Goal: Information Seeking & Learning: Learn about a topic

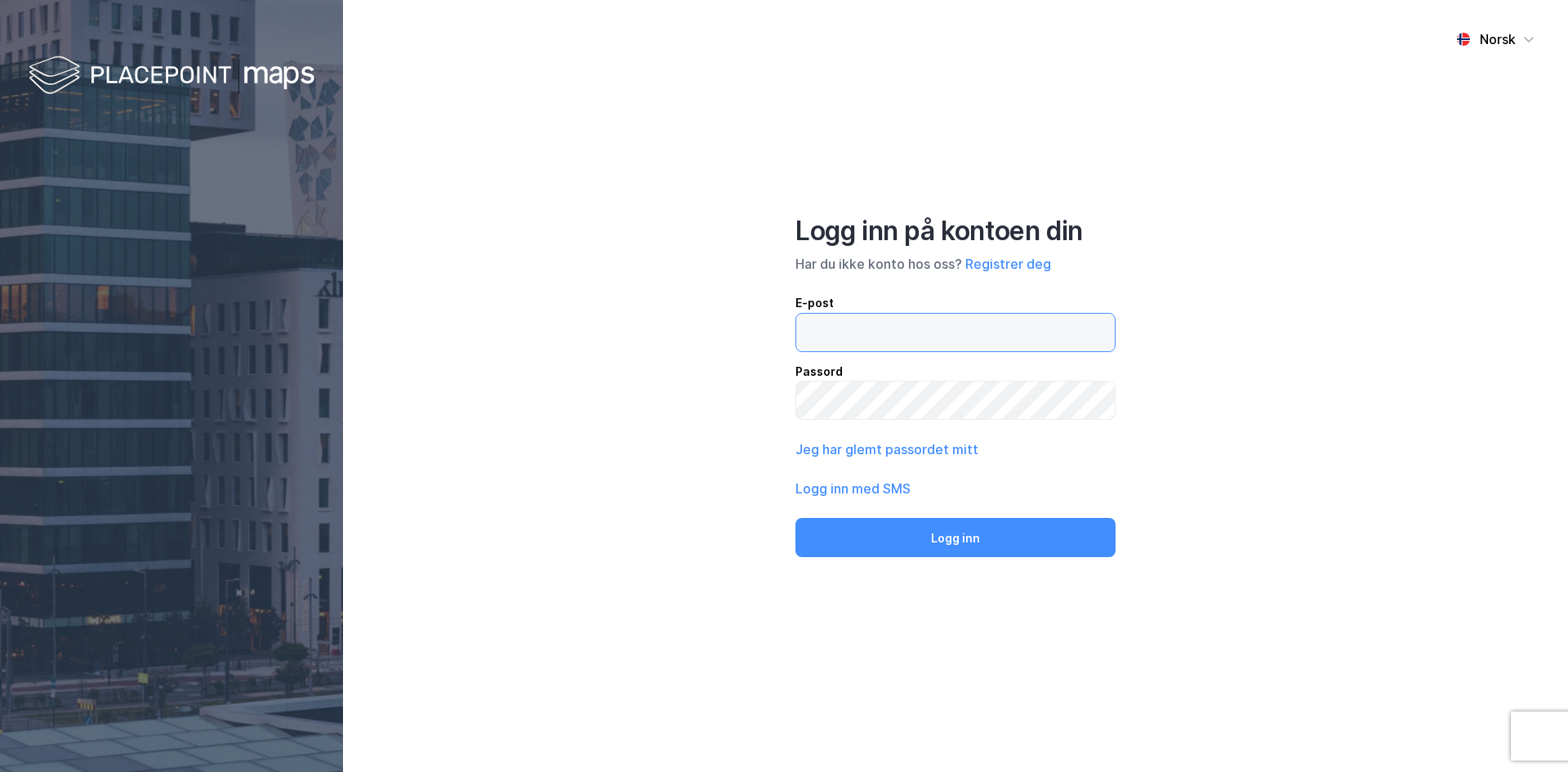
click at [927, 339] on input "email" at bounding box center [956, 333] width 319 height 38
click at [828, 344] on input "email" at bounding box center [956, 333] width 319 height 38
type input "[EMAIL_ADDRESS][DOMAIN_NAME]"
click at [877, 381] on label at bounding box center [956, 400] width 320 height 39
click at [795, 518] on button "Logg inn" at bounding box center [956, 537] width 320 height 39
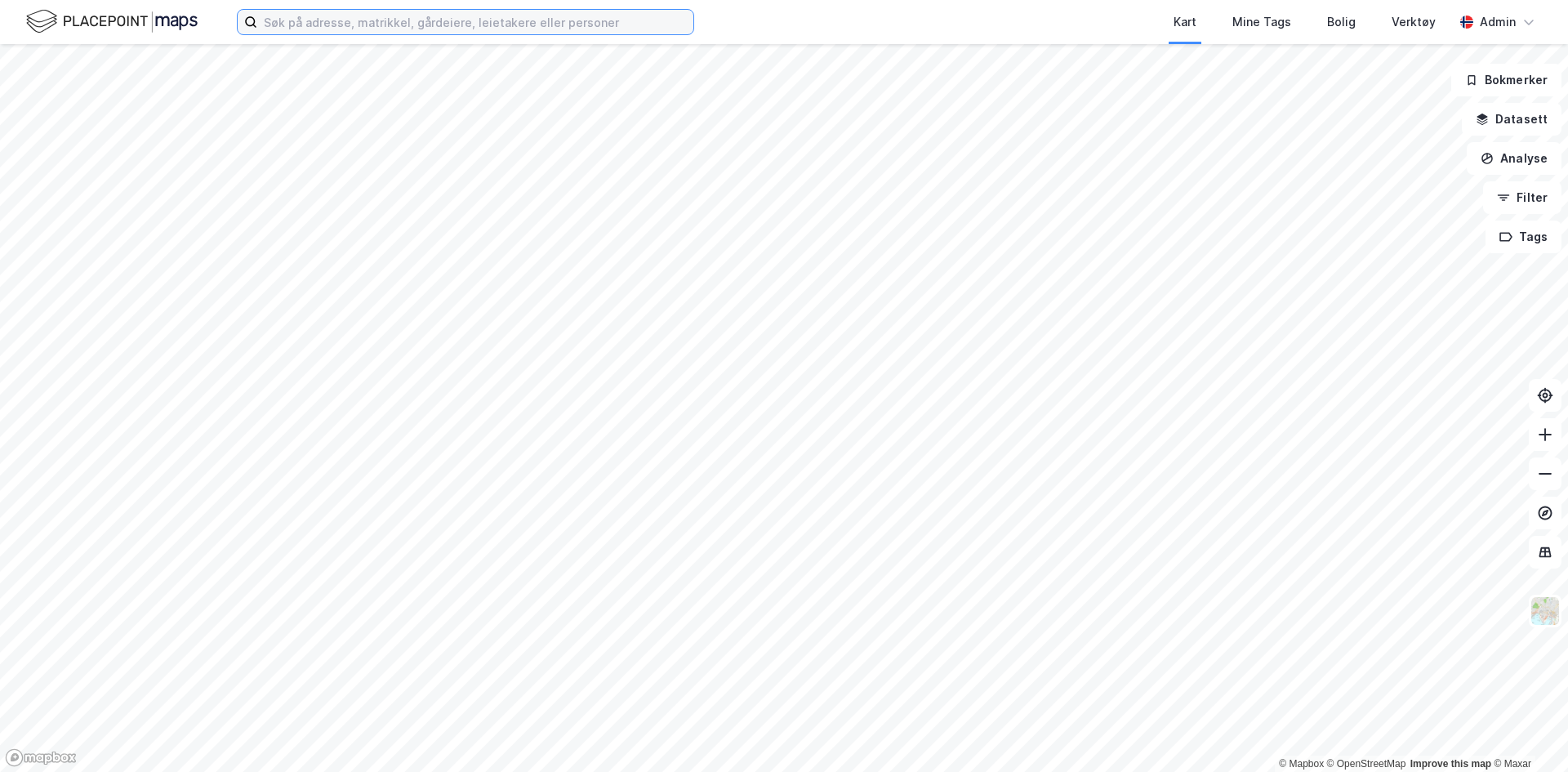
click at [502, 24] on input at bounding box center [475, 22] width 436 height 25
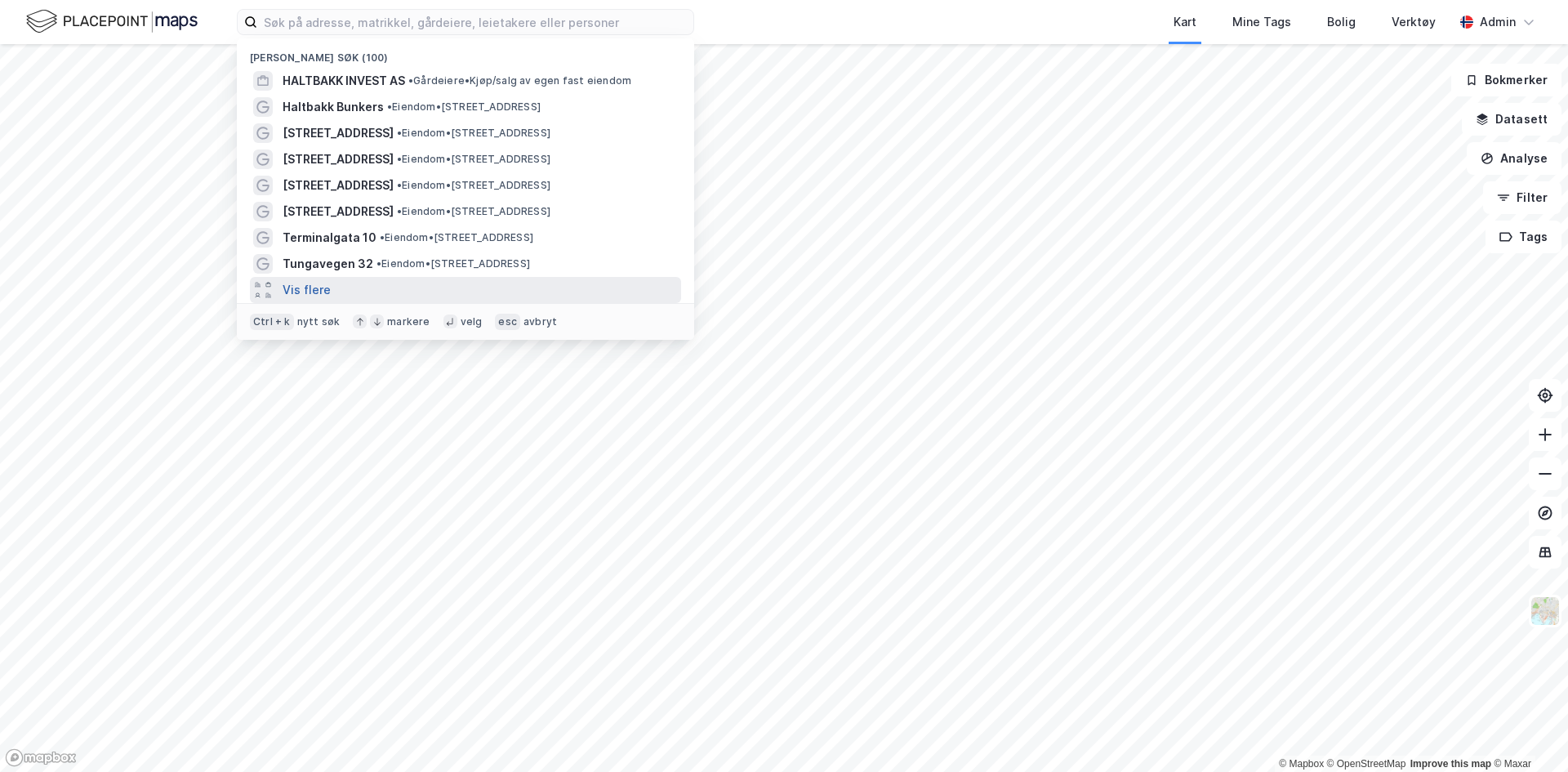
click at [321, 287] on button "Vis flere" at bounding box center [306, 290] width 48 height 20
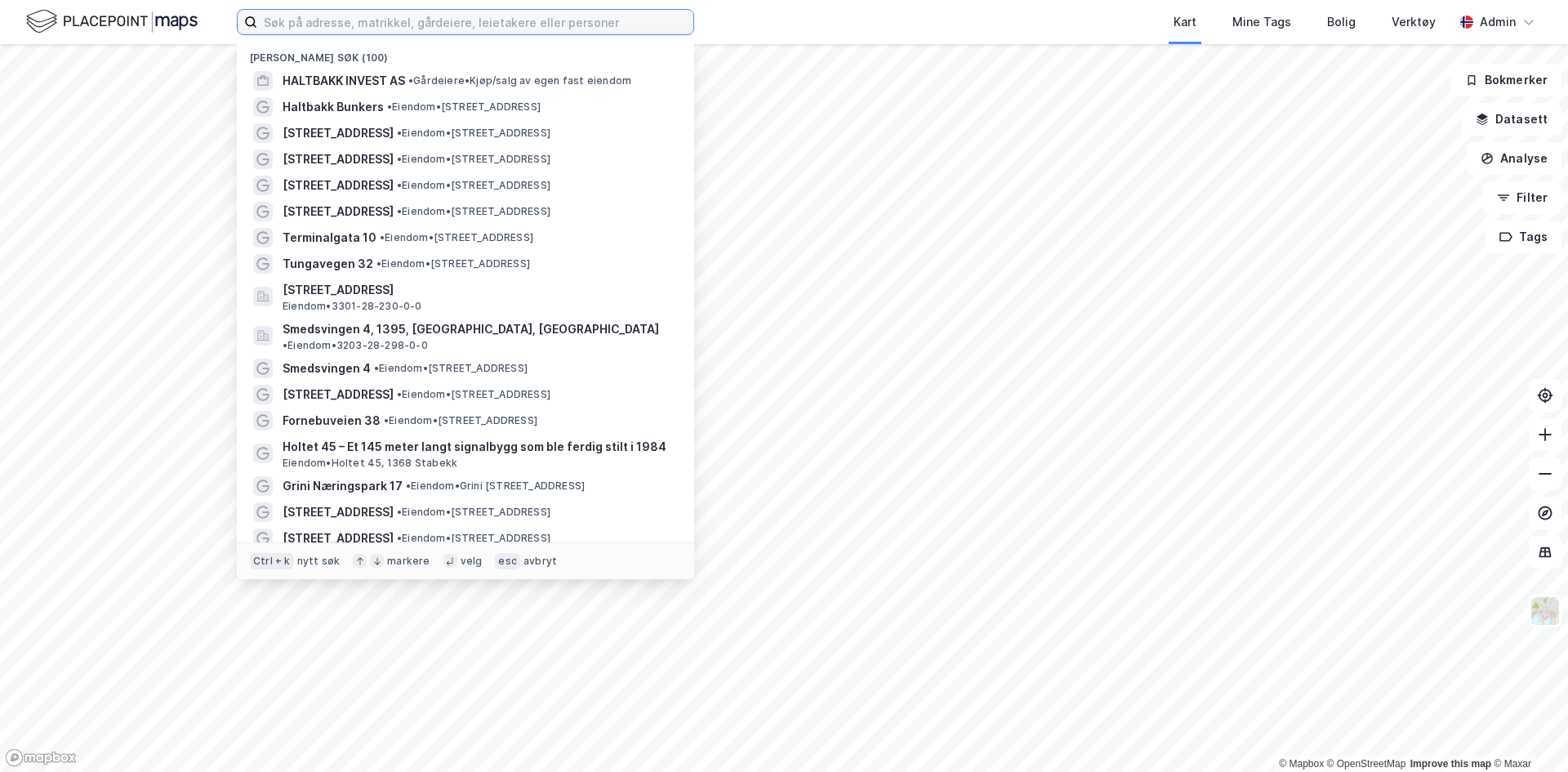
click at [432, 21] on input at bounding box center [475, 22] width 436 height 25
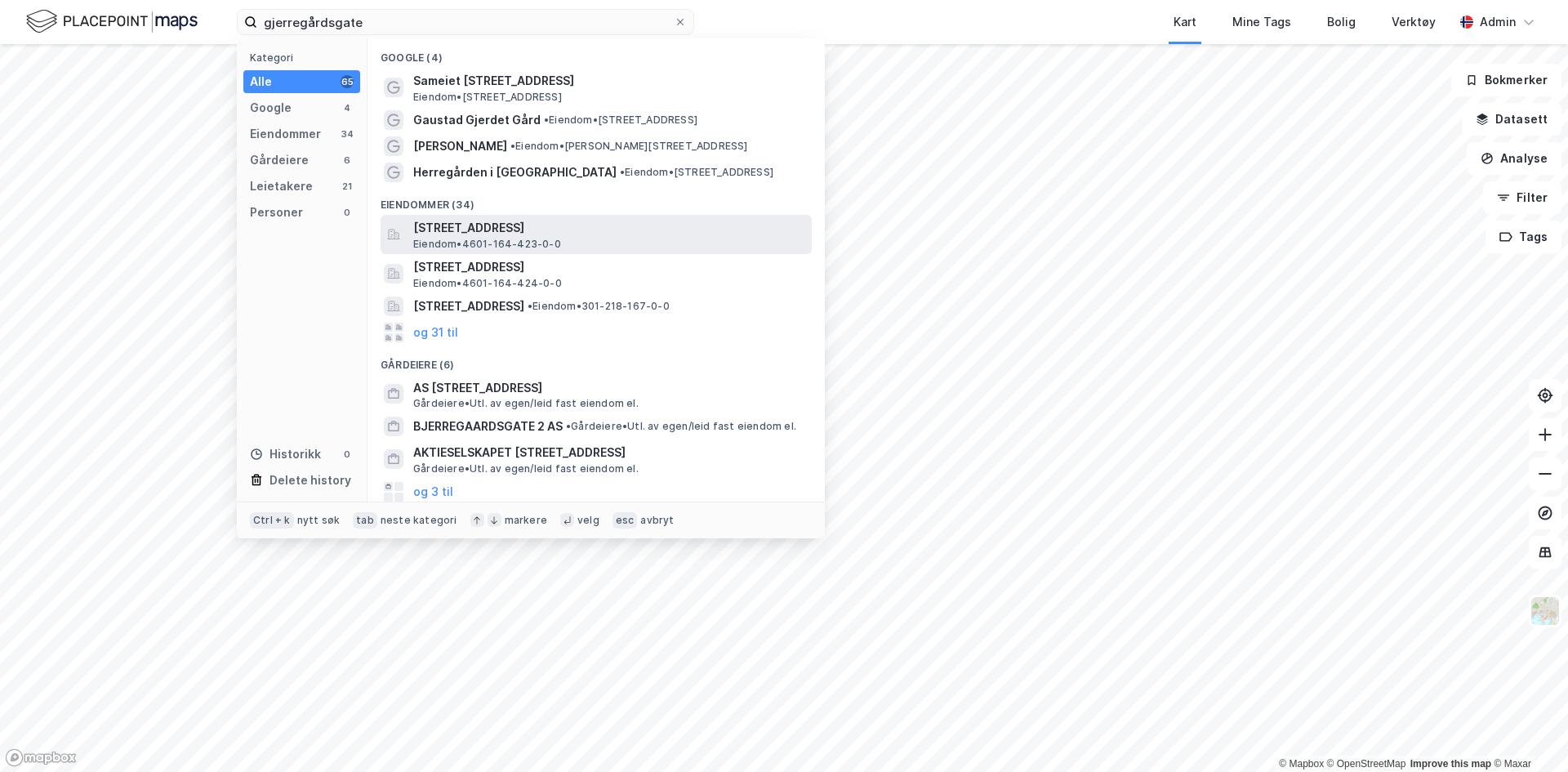
click at [454, 230] on span "[STREET_ADDRESS]" at bounding box center [610, 228] width 392 height 20
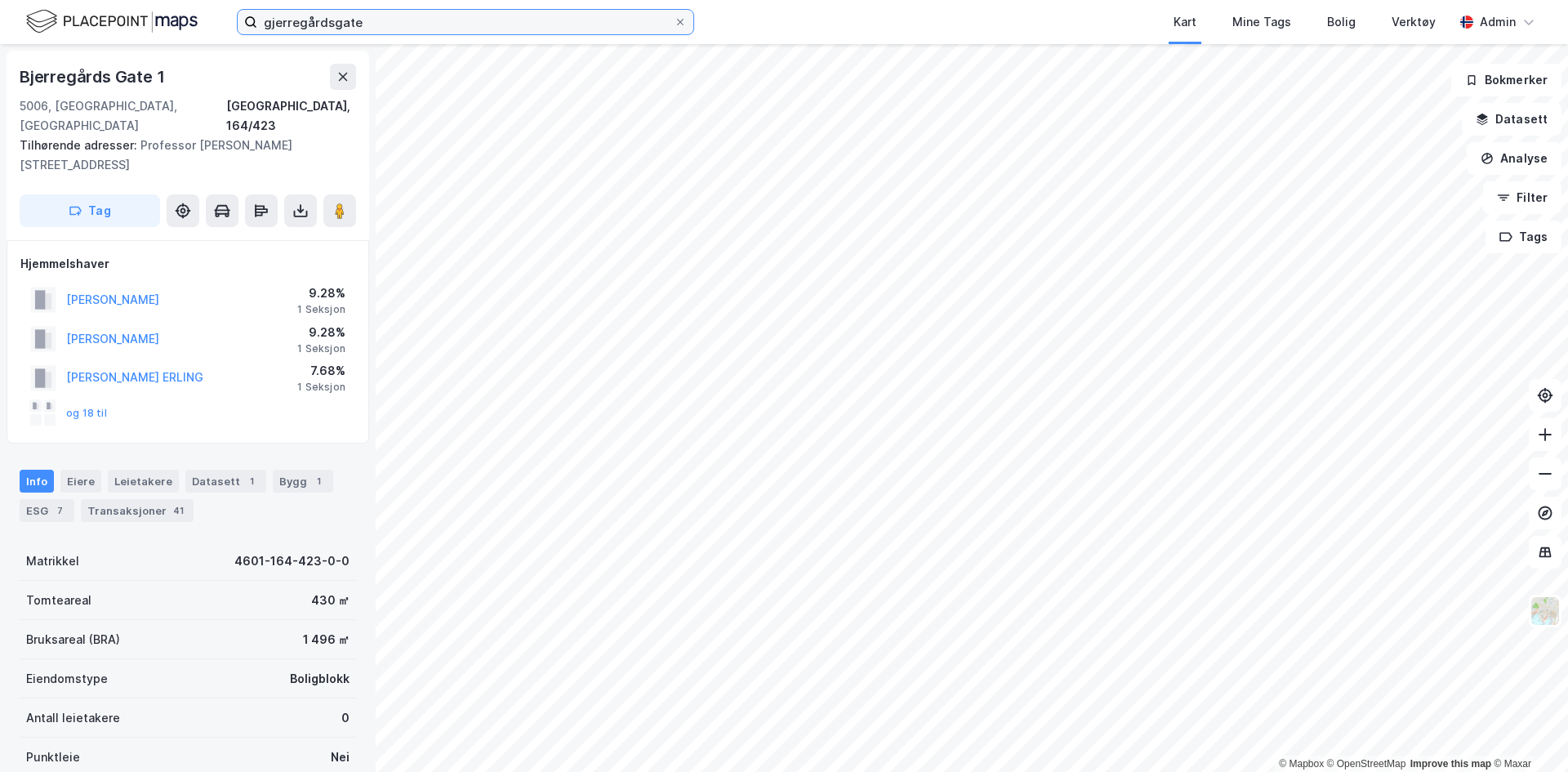
click at [418, 24] on input "gjerregårdsgate" at bounding box center [465, 22] width 416 height 25
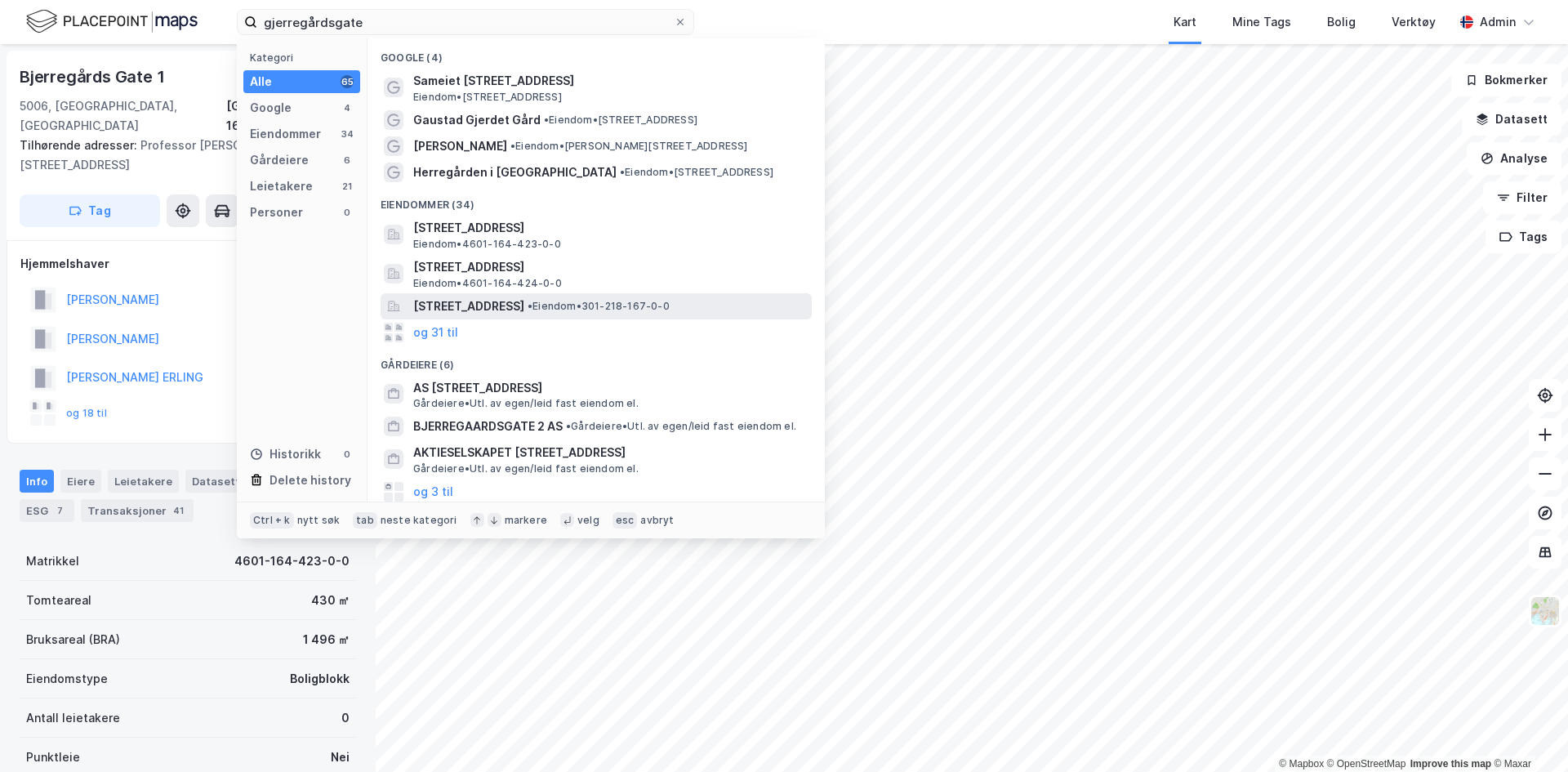
click at [462, 306] on span "[STREET_ADDRESS]" at bounding box center [468, 306] width 111 height 20
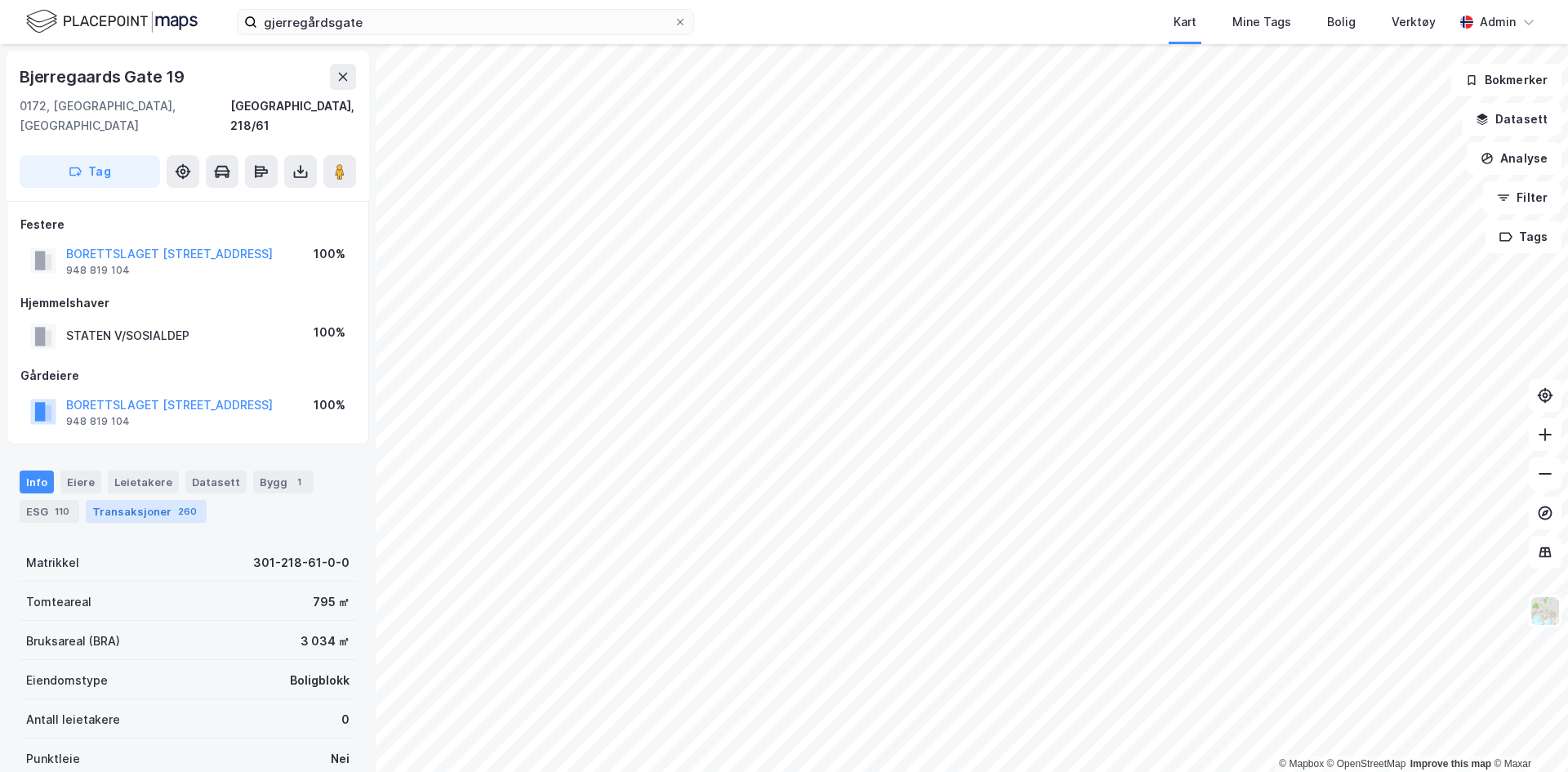
click at [150, 500] on div "Transaksjoner 260" at bounding box center [146, 511] width 121 height 23
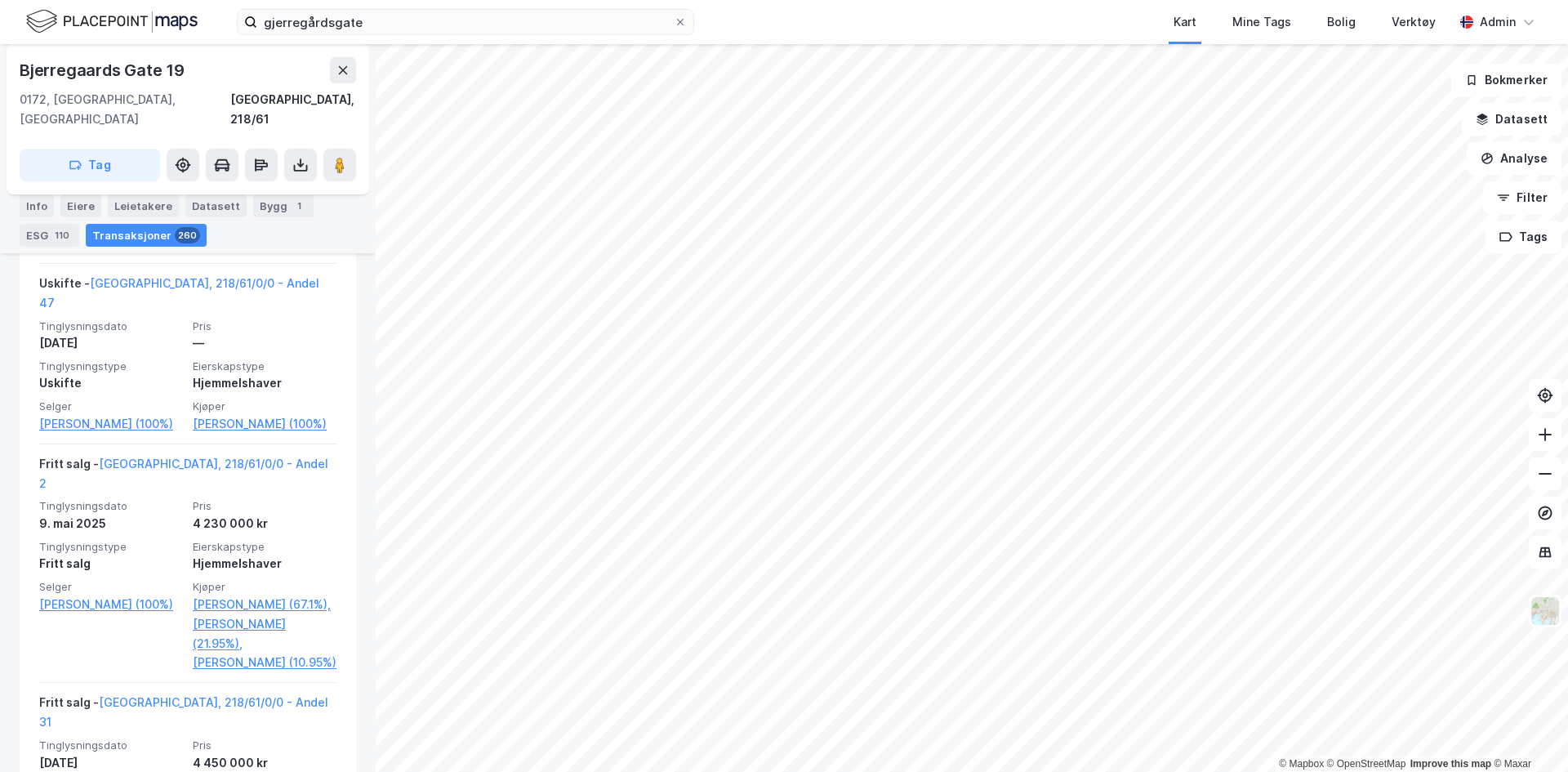
scroll to position [1309, 0]
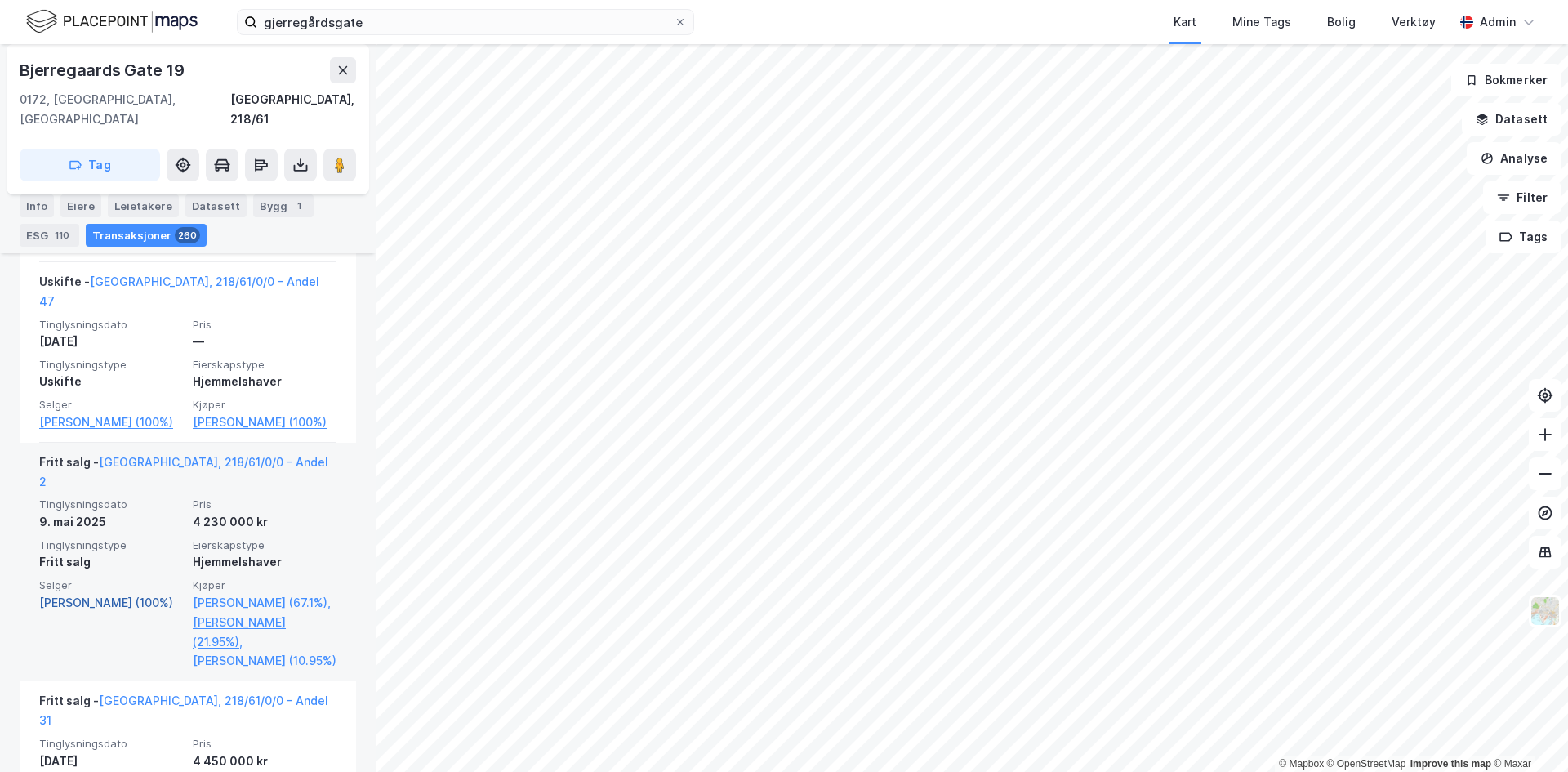
click at [109, 594] on link "[PERSON_NAME] (100%)" at bounding box center [111, 603] width 144 height 20
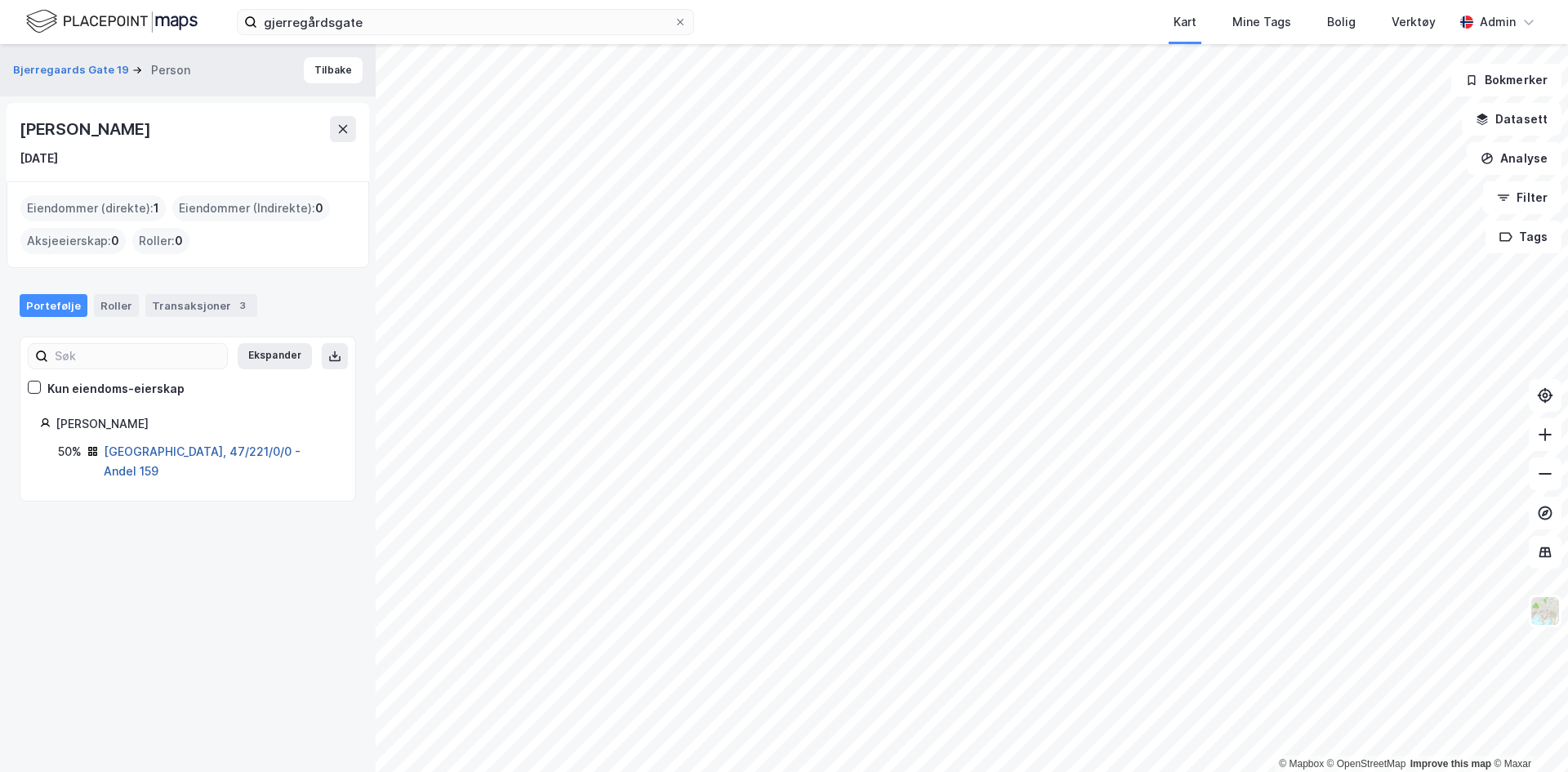
click at [166, 452] on link "[GEOGRAPHIC_DATA], 47/221/0/0 - Andel 159" at bounding box center [202, 461] width 197 height 33
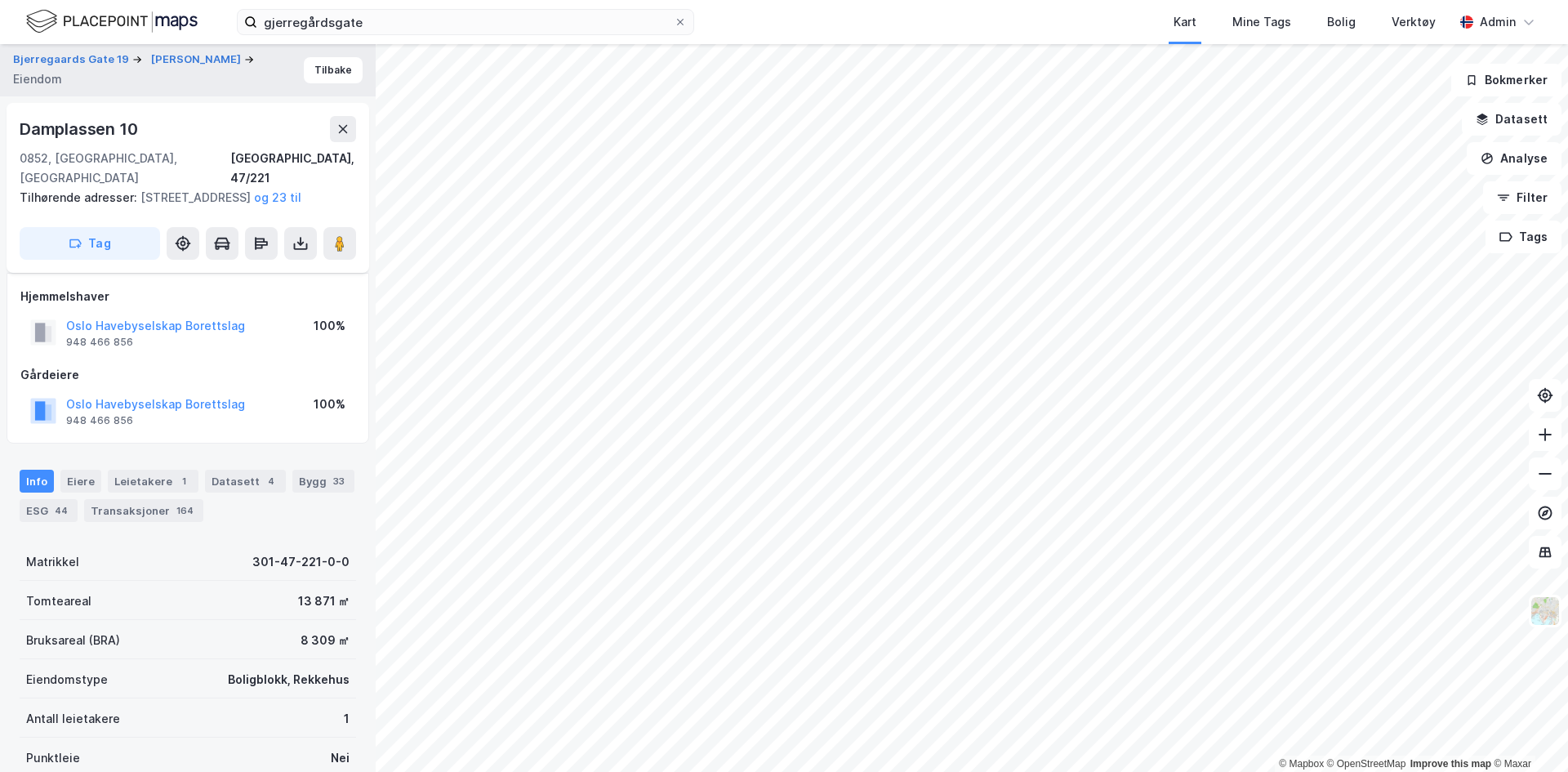
scroll to position [209, 0]
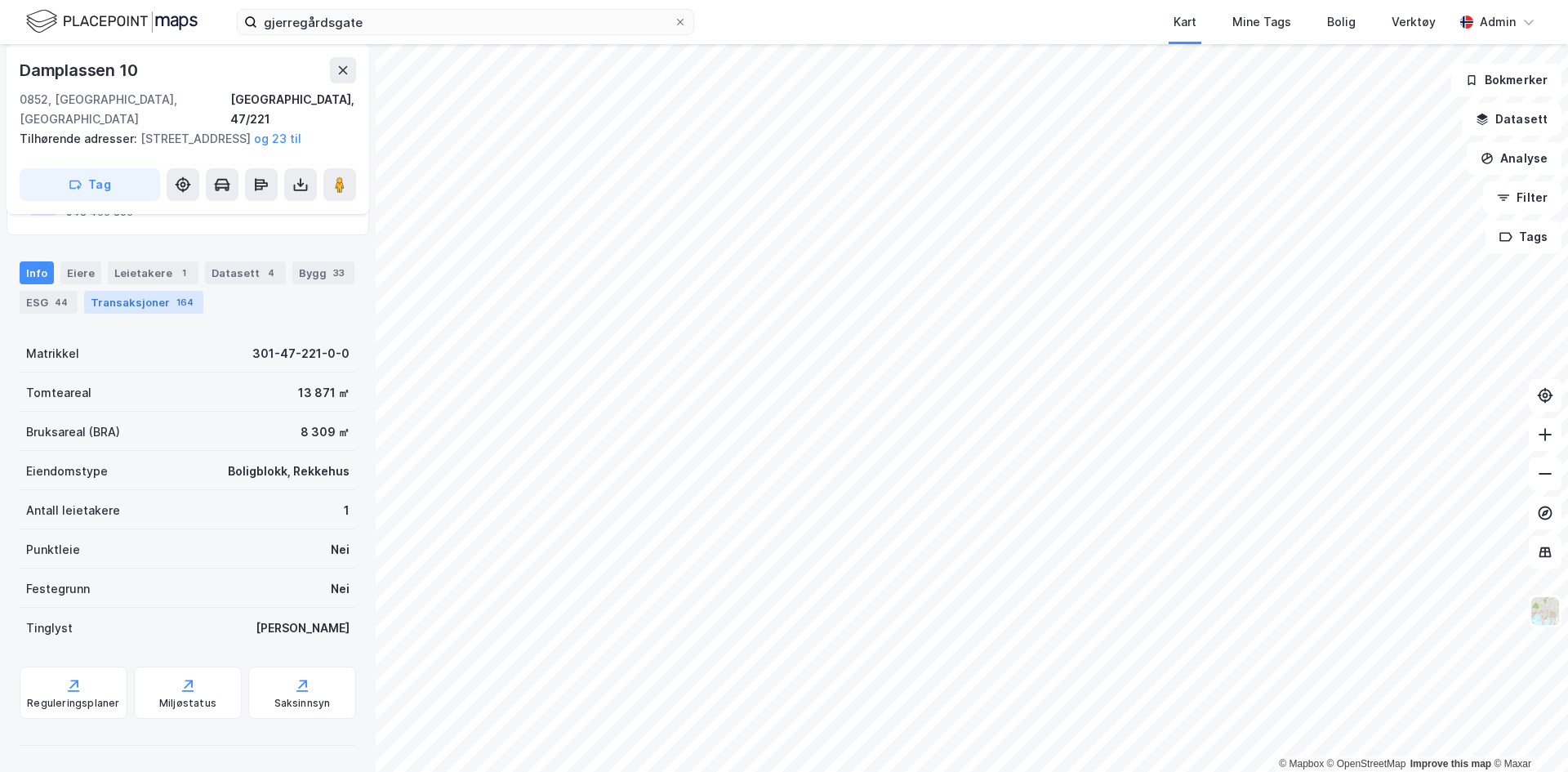
click at [155, 296] on div "Transaksjoner 164" at bounding box center [144, 303] width 119 height 23
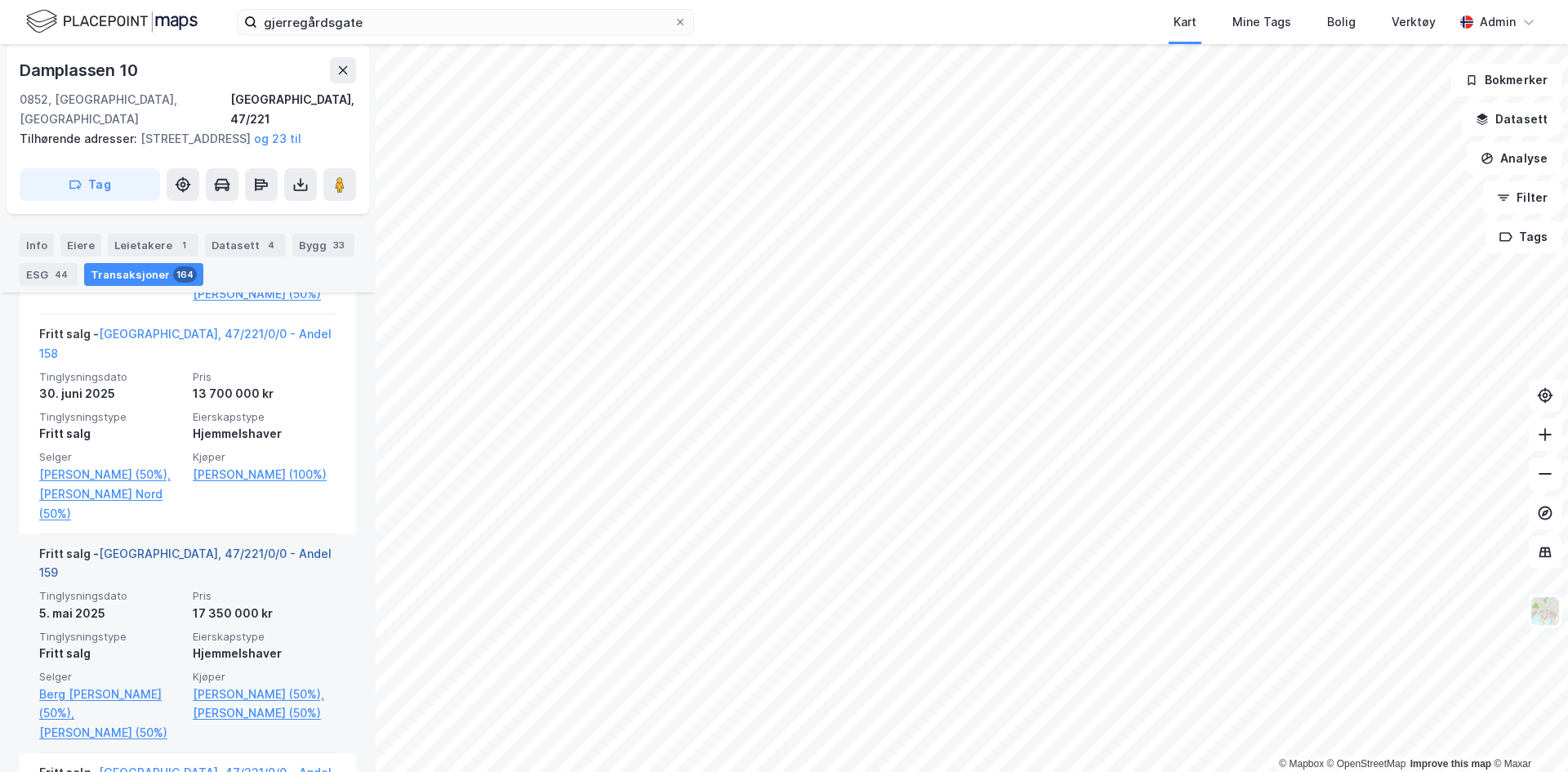
scroll to position [713, 0]
click at [204, 551] on link "[GEOGRAPHIC_DATA], 47/221/0/0 - Andel 159" at bounding box center [185, 563] width 292 height 33
click at [204, 561] on link "[GEOGRAPHIC_DATA], 47/221/0/0 - Andel 159" at bounding box center [185, 563] width 292 height 33
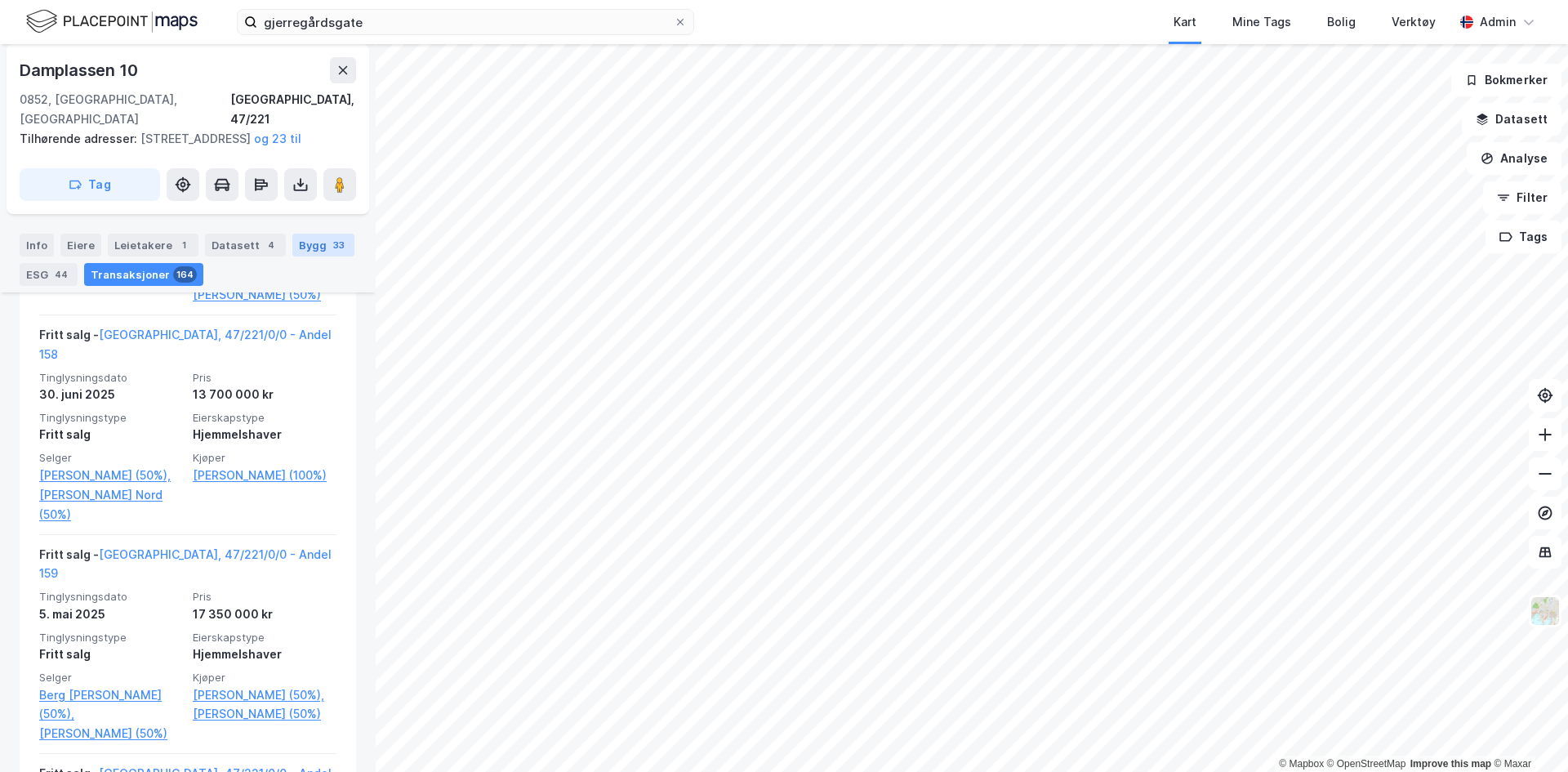
click at [304, 239] on div "Bygg 33" at bounding box center [322, 245] width 62 height 23
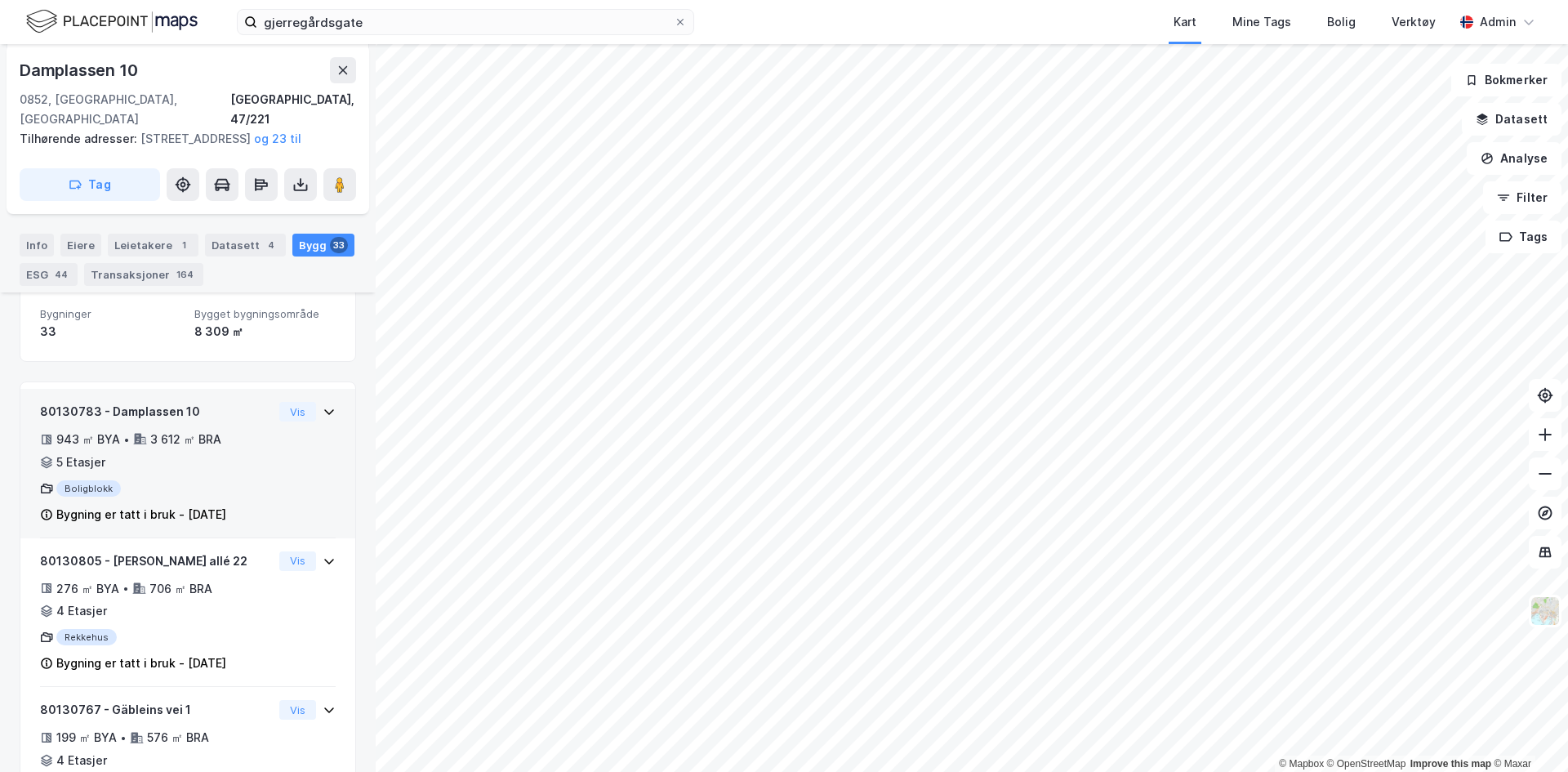
scroll to position [257, 0]
click at [201, 511] on div "Bygning er tatt i bruk - [DATE]" at bounding box center [140, 513] width 170 height 20
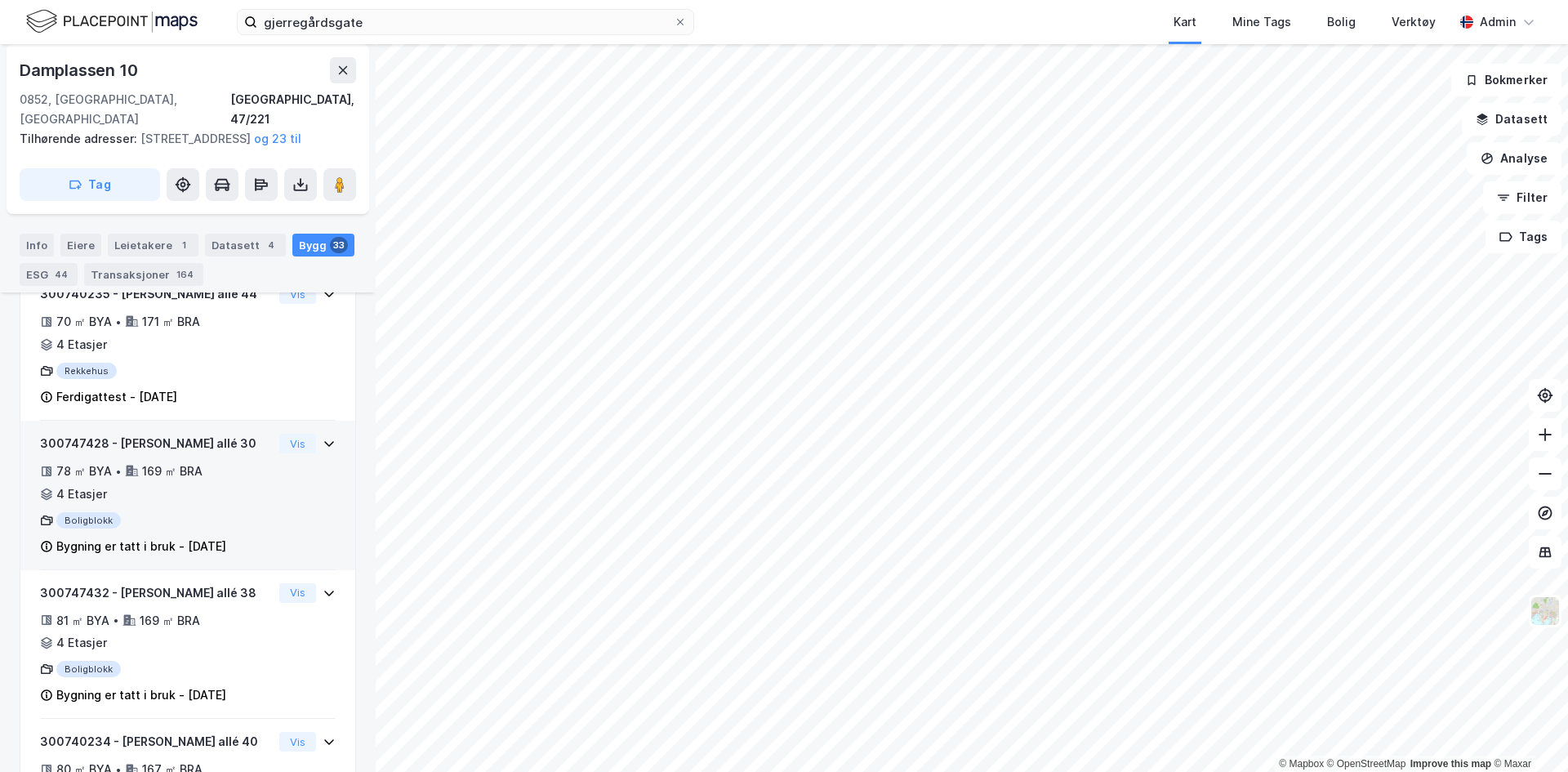
scroll to position [2056, 0]
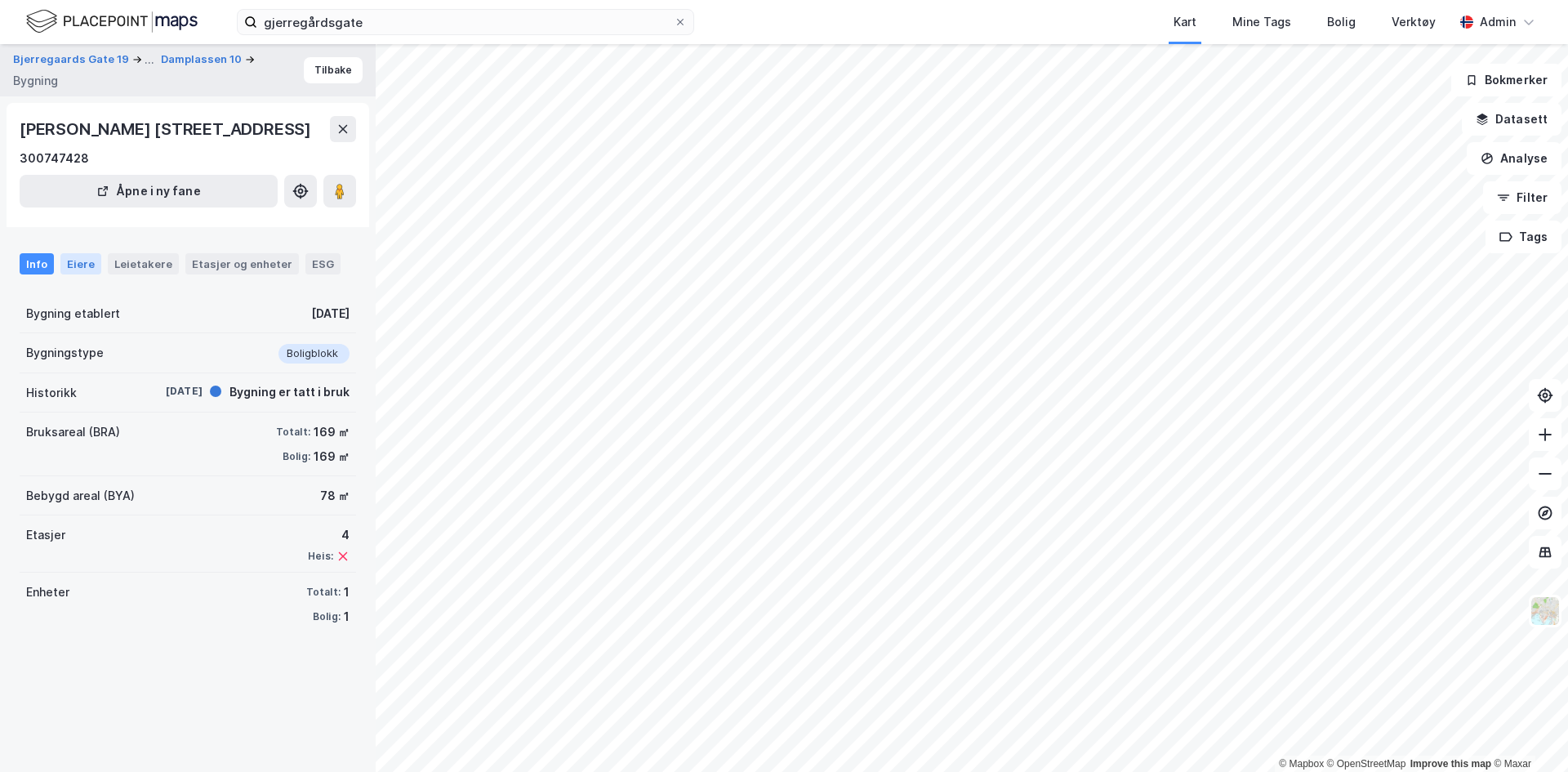
click at [83, 272] on div "Eiere" at bounding box center [81, 264] width 41 height 21
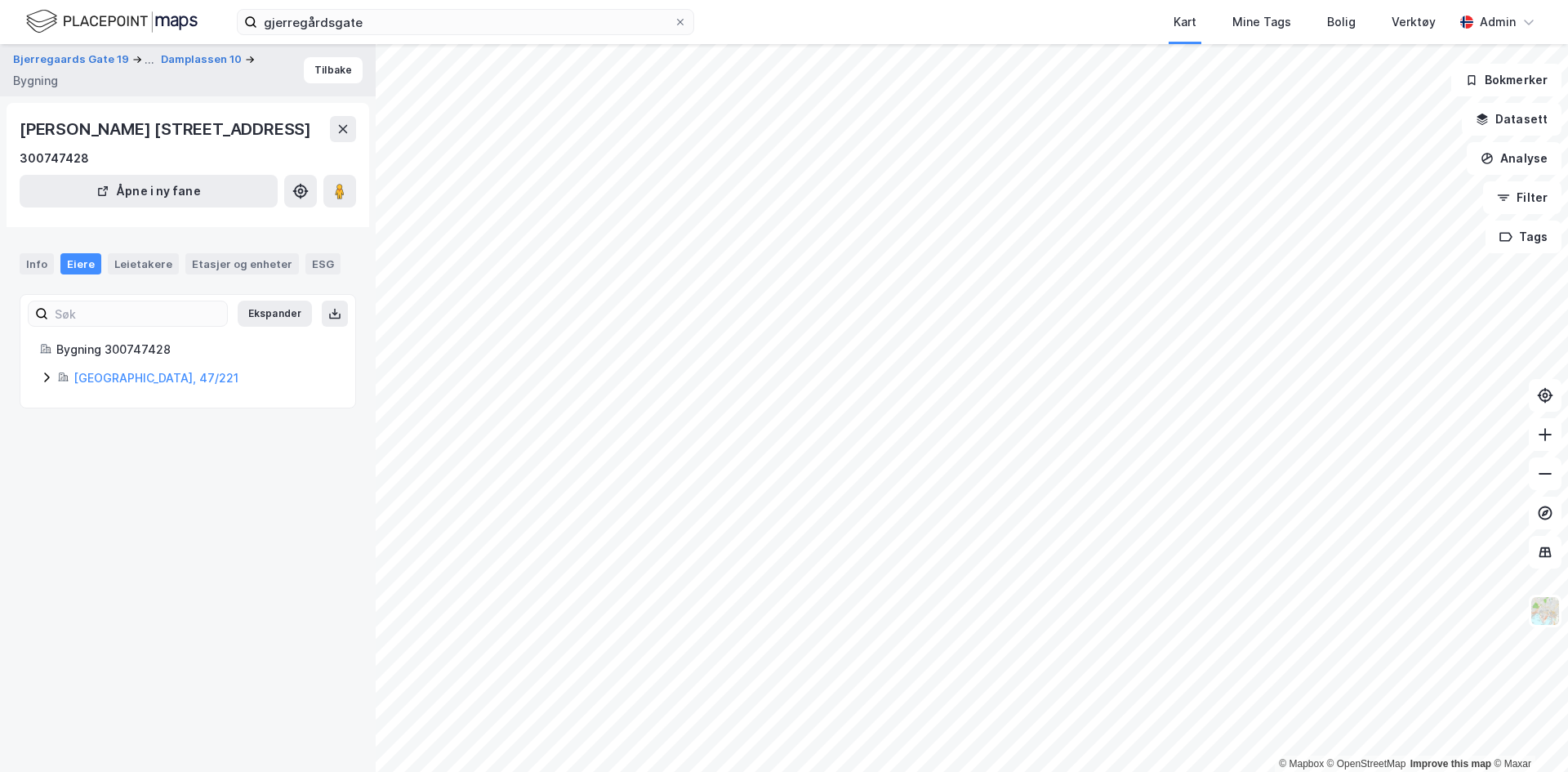
click at [45, 379] on icon at bounding box center [46, 377] width 13 height 13
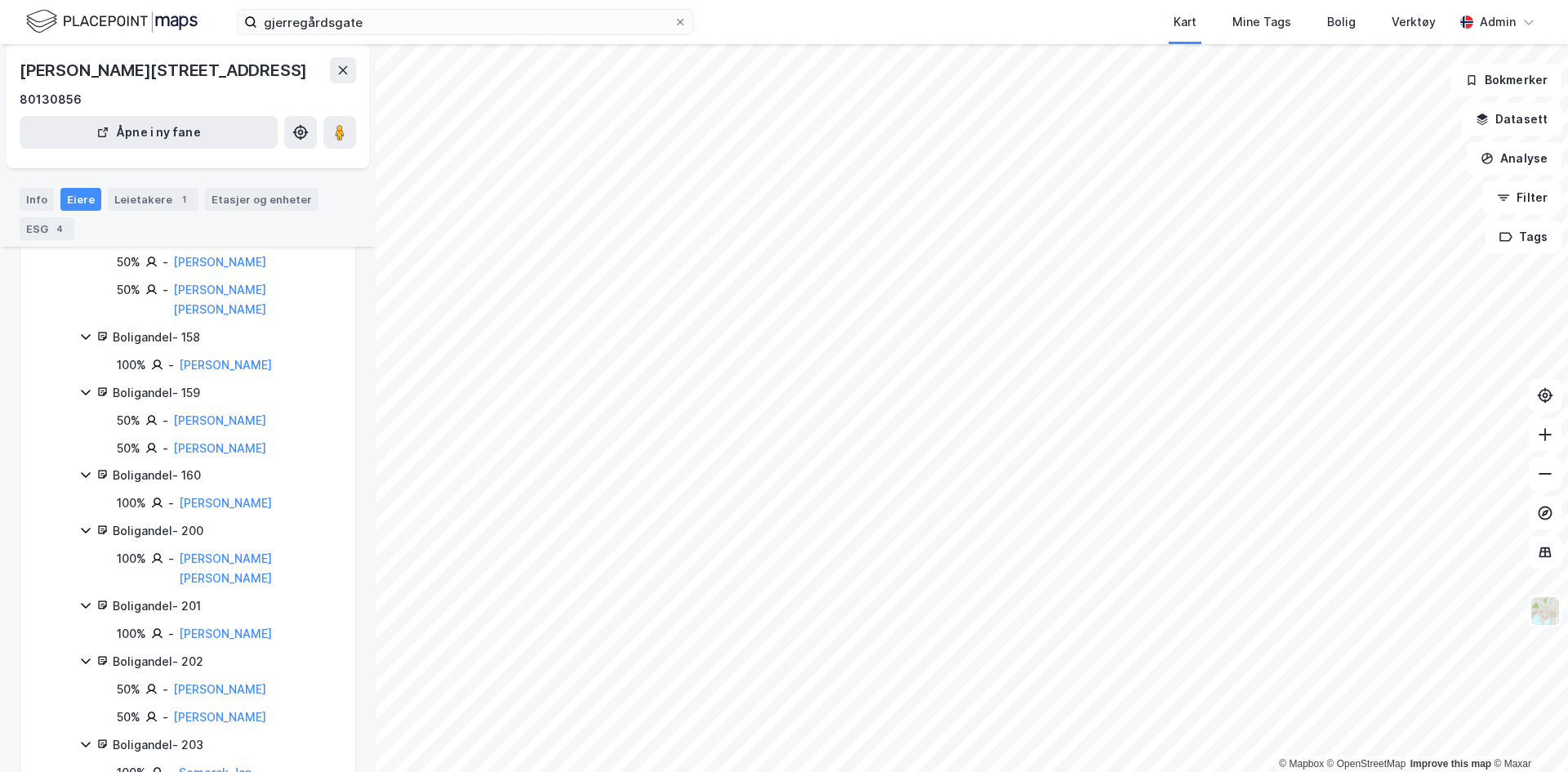
scroll to position [1451, 0]
click at [156, 382] on div "Boligandel - 159" at bounding box center [224, 392] width 223 height 20
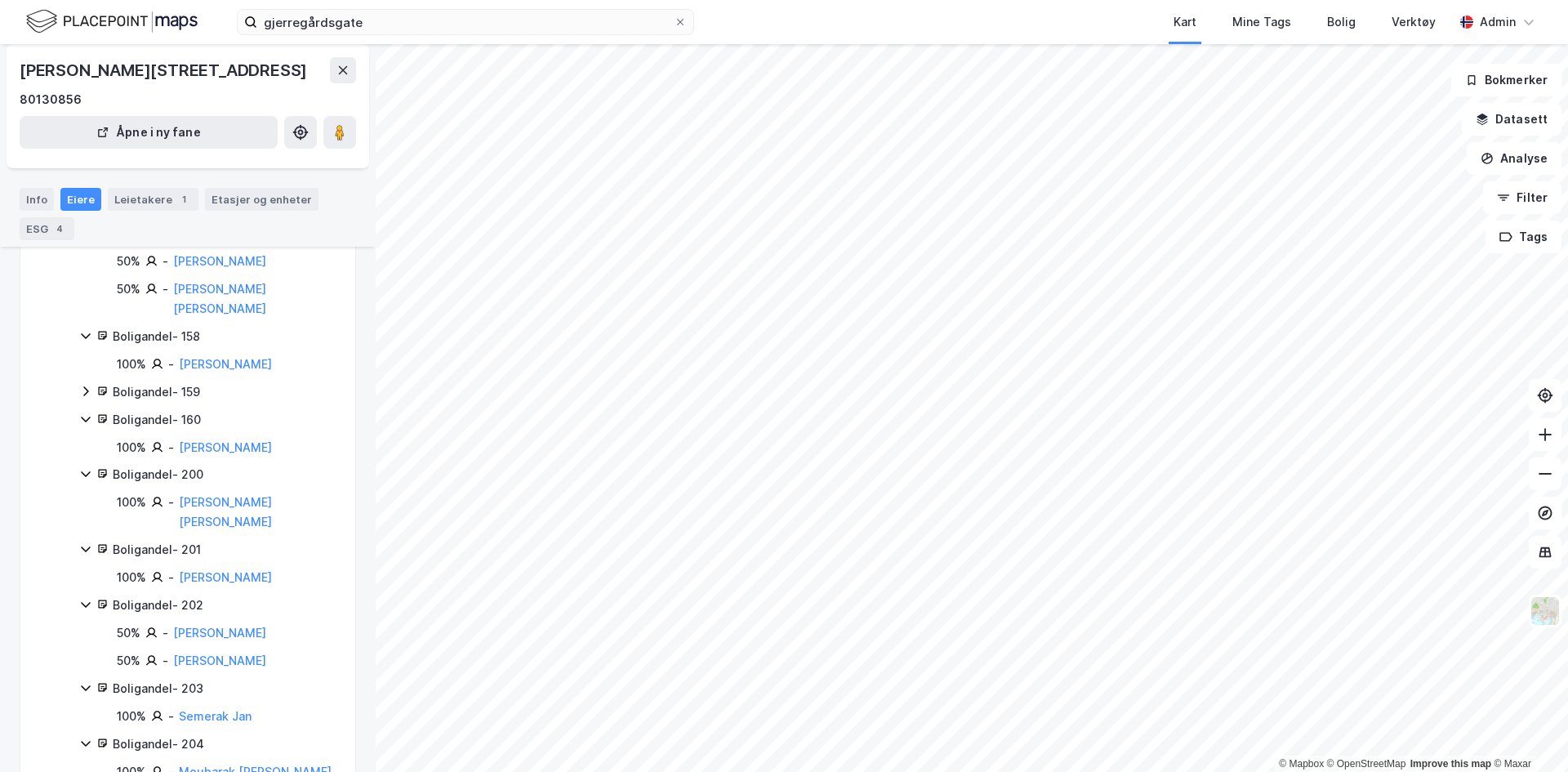
click at [156, 382] on div "Boligandel - 159" at bounding box center [224, 392] width 223 height 20
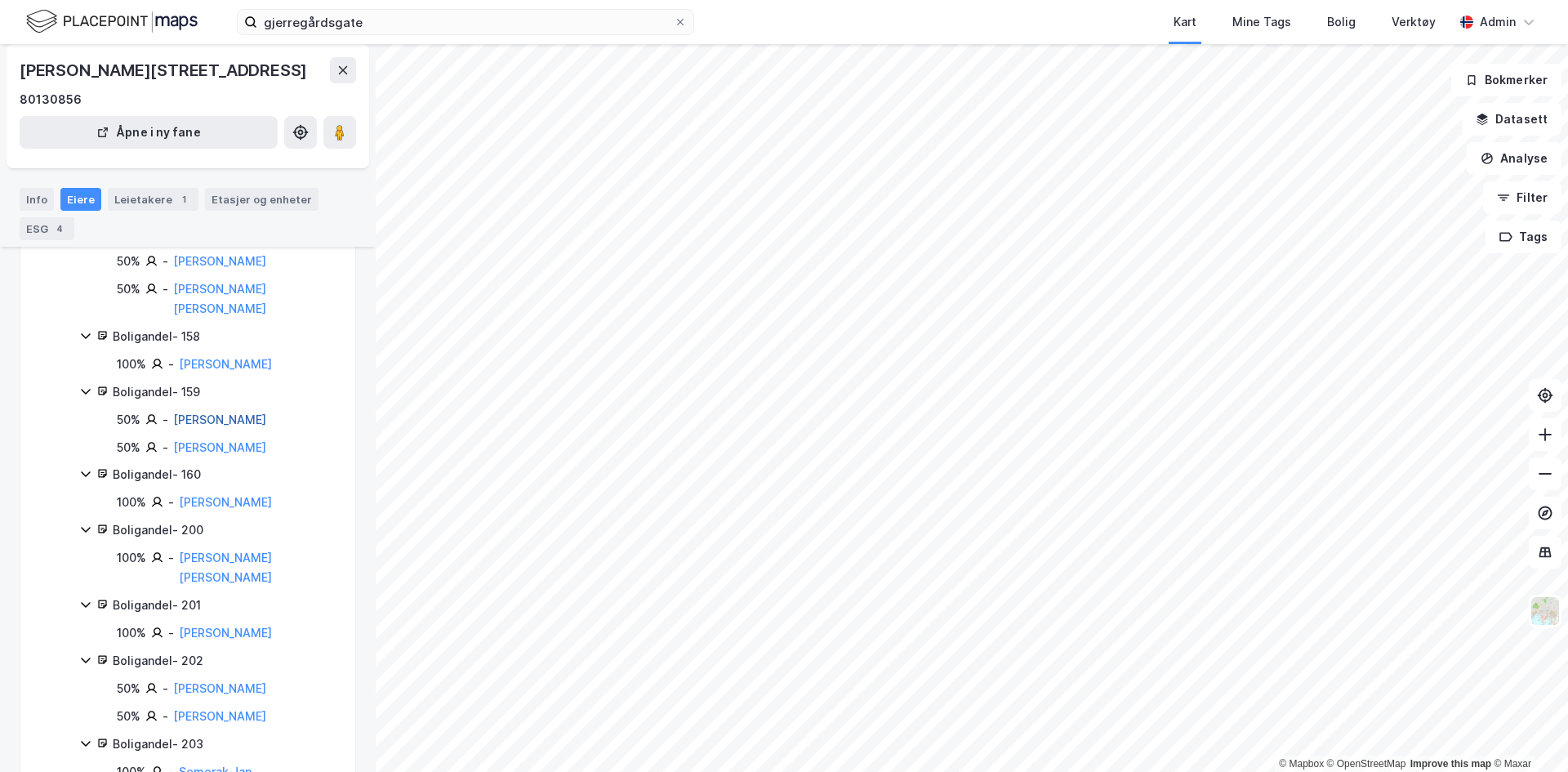
click at [220, 413] on link "[PERSON_NAME]" at bounding box center [220, 419] width 93 height 14
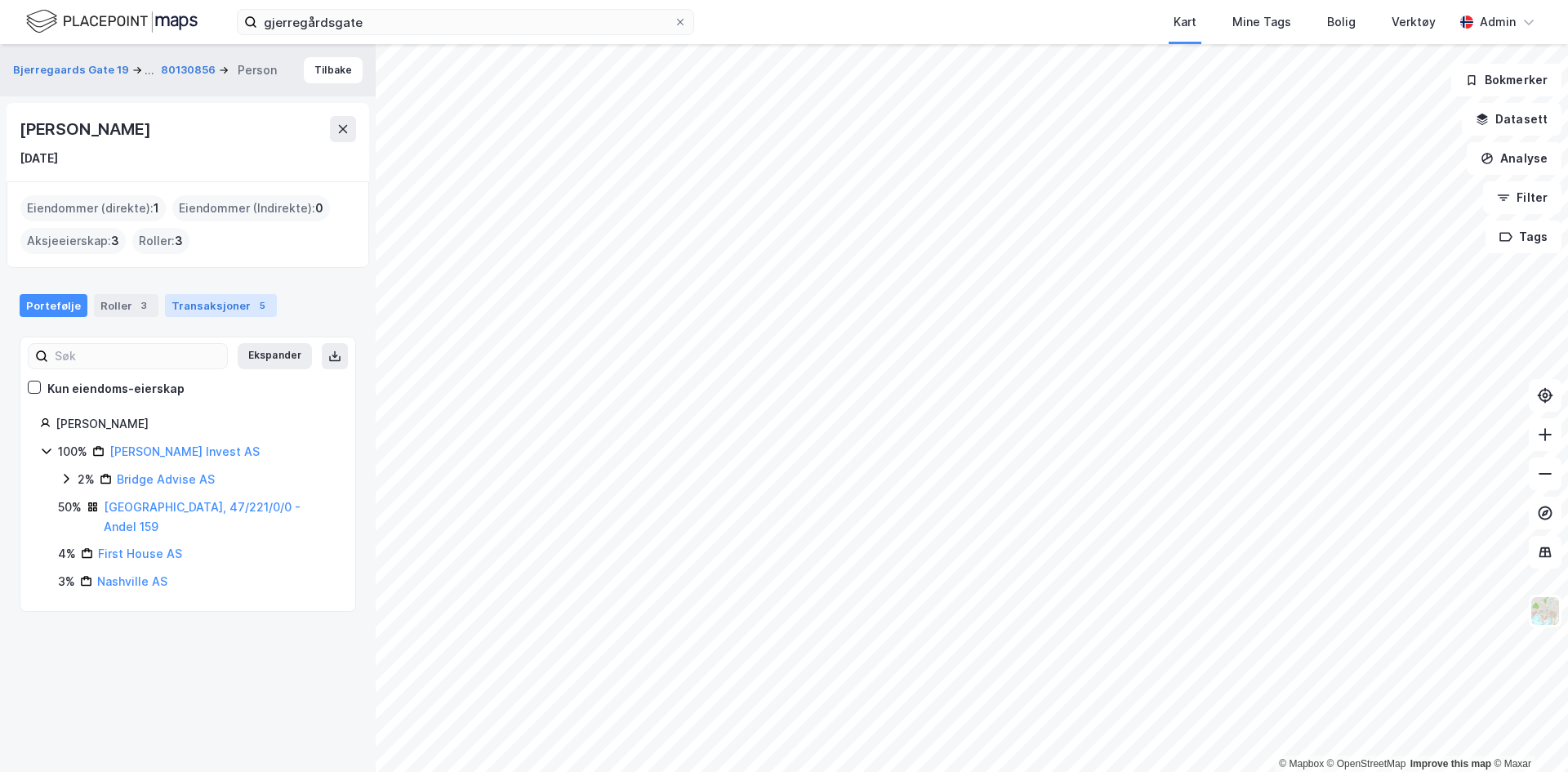
click at [194, 305] on div "Transaksjoner 5" at bounding box center [221, 305] width 112 height 23
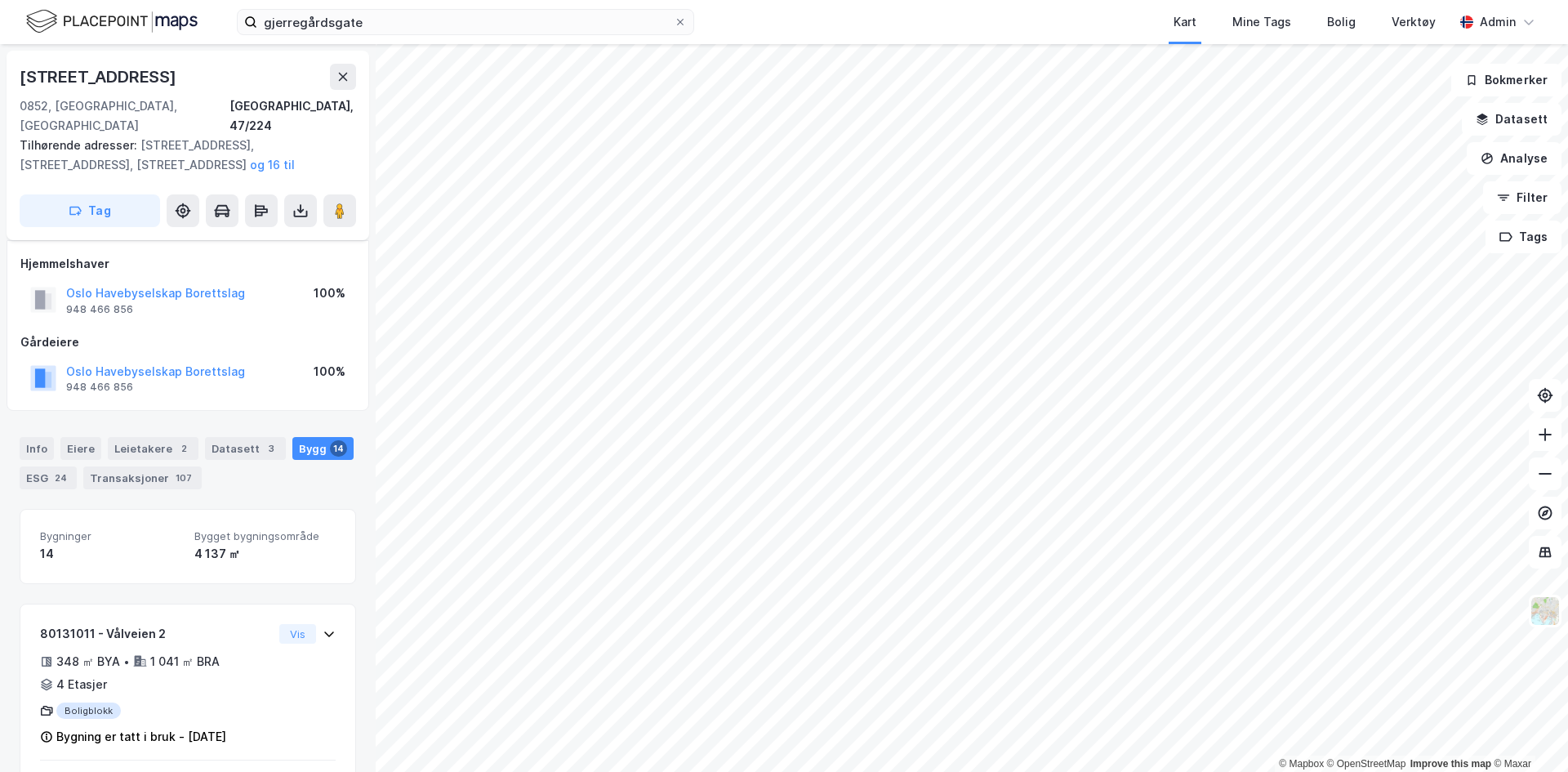
scroll to position [1451, 0]
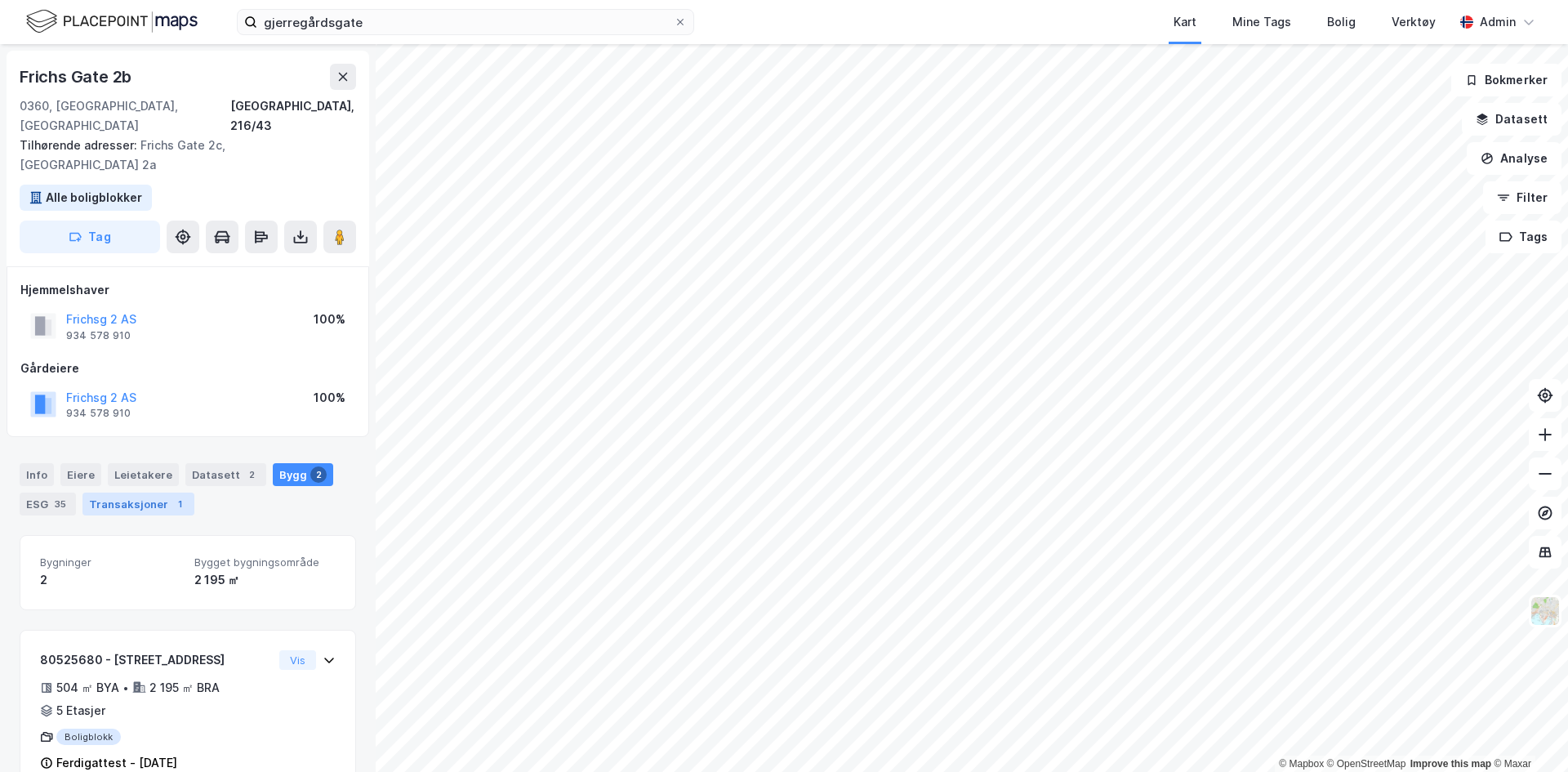
click at [172, 496] on div "1" at bounding box center [179, 504] width 16 height 16
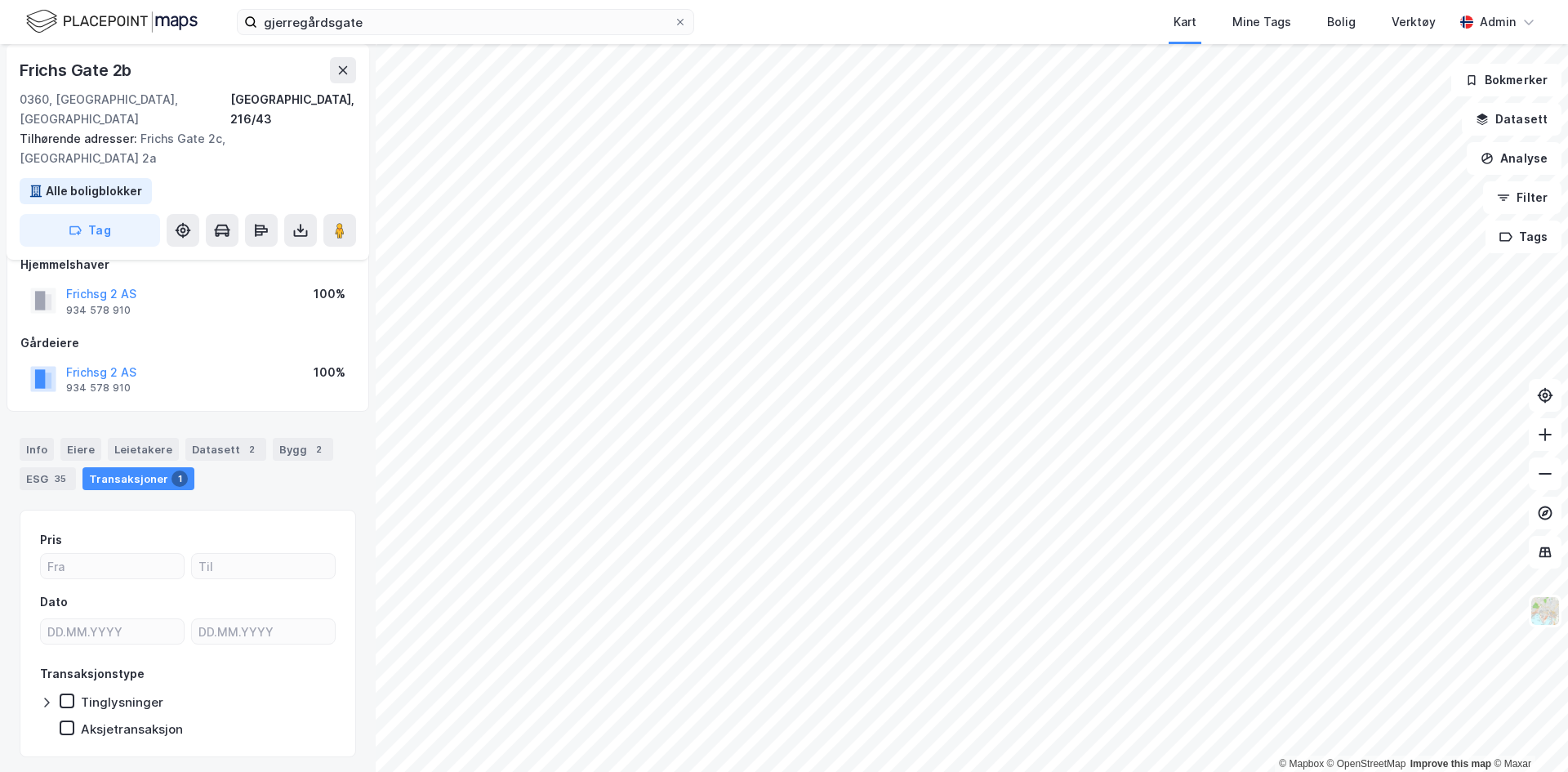
scroll to position [25, 0]
click at [302, 439] on div "Bygg 2" at bounding box center [303, 450] width 61 height 23
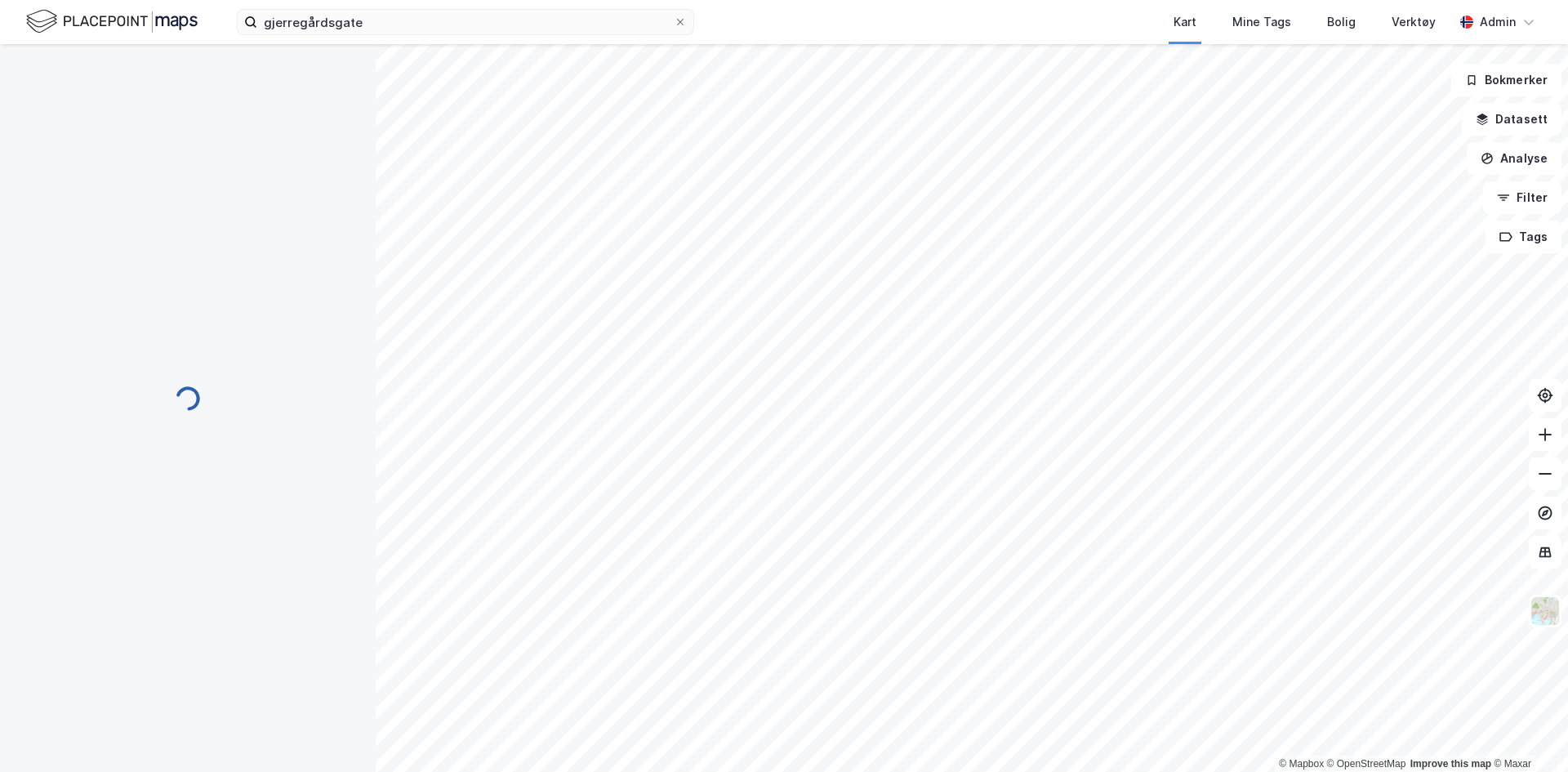
scroll to position [28, 0]
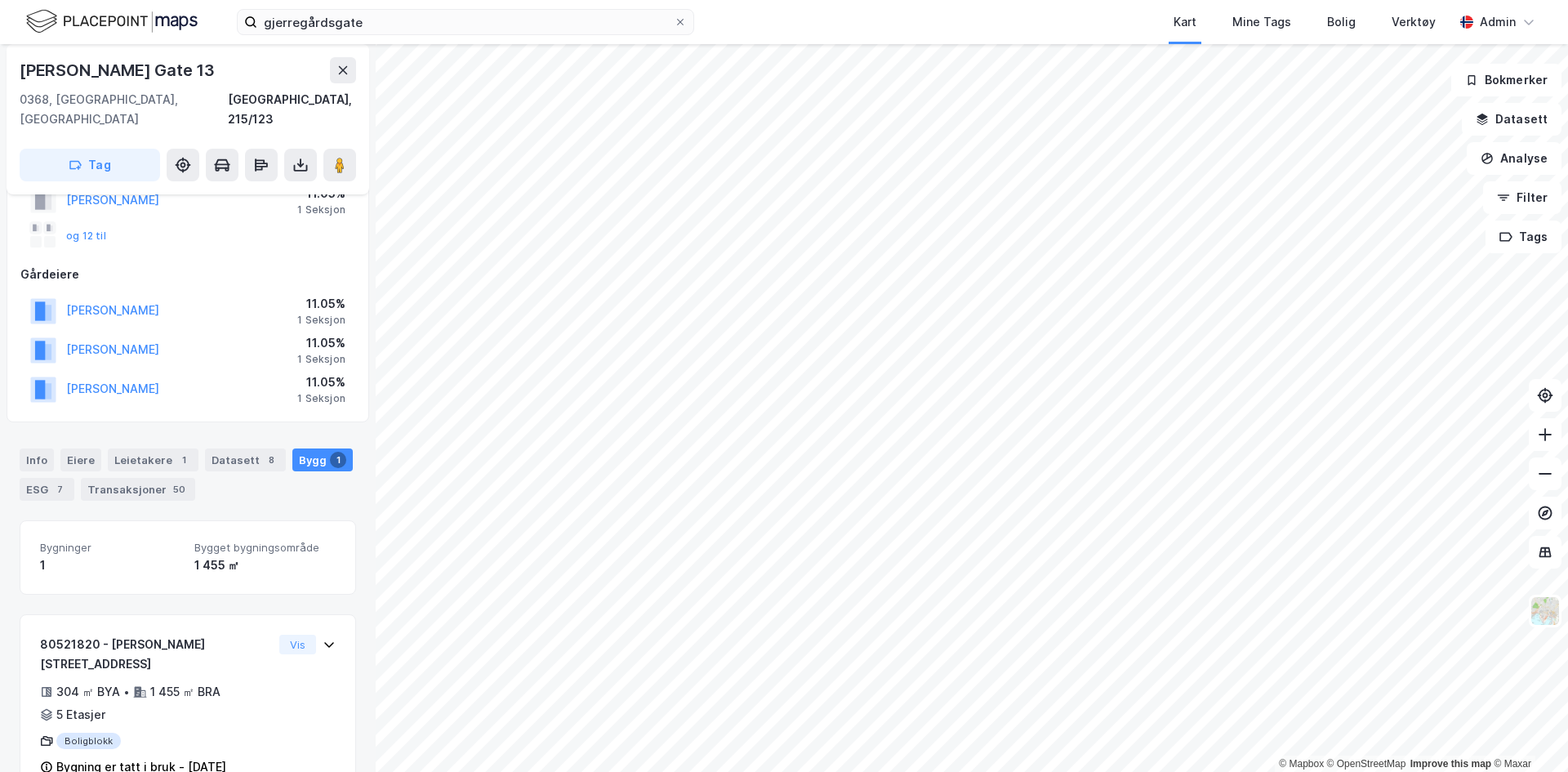
scroll to position [145, 0]
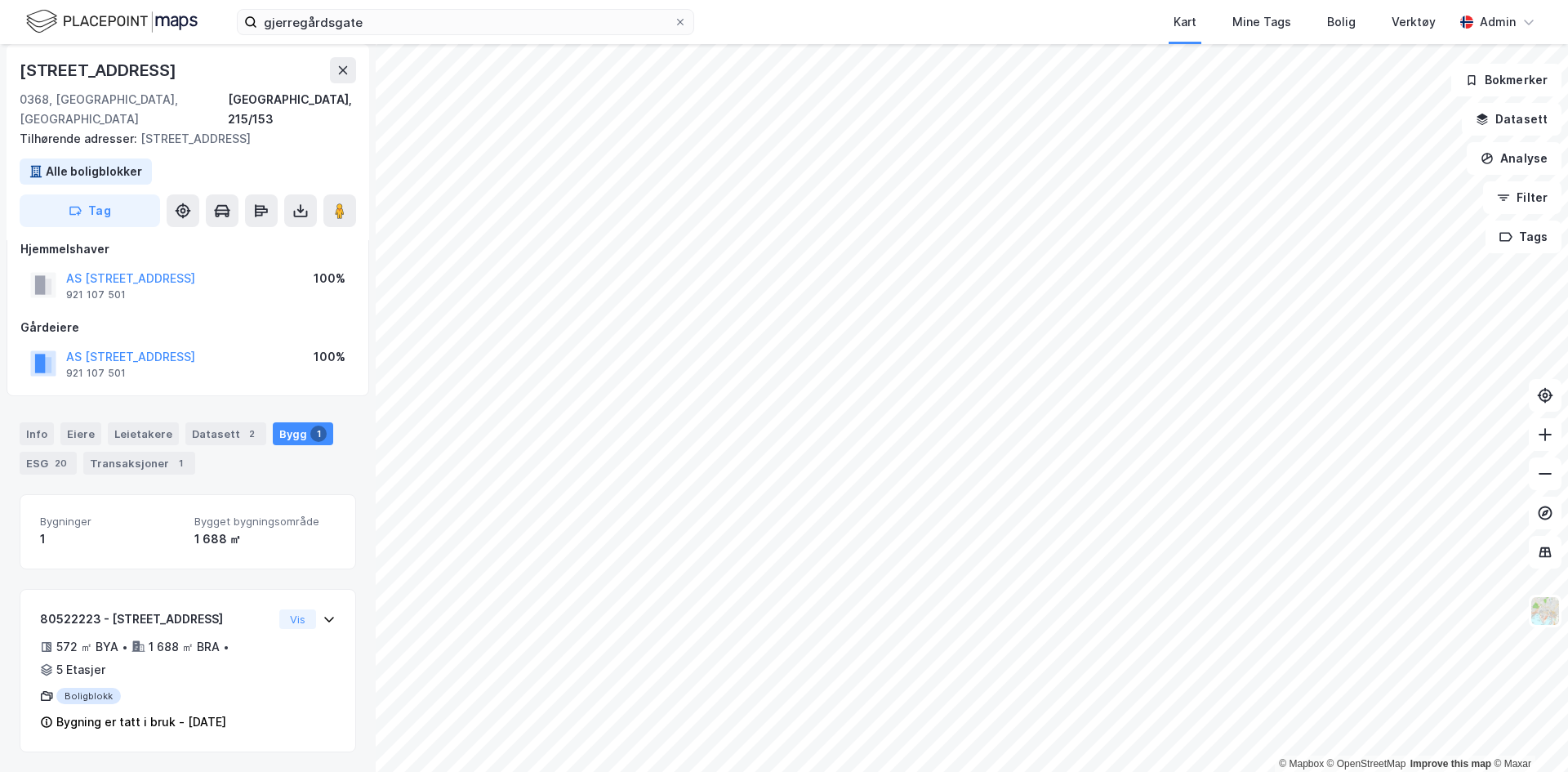
scroll to position [2, 0]
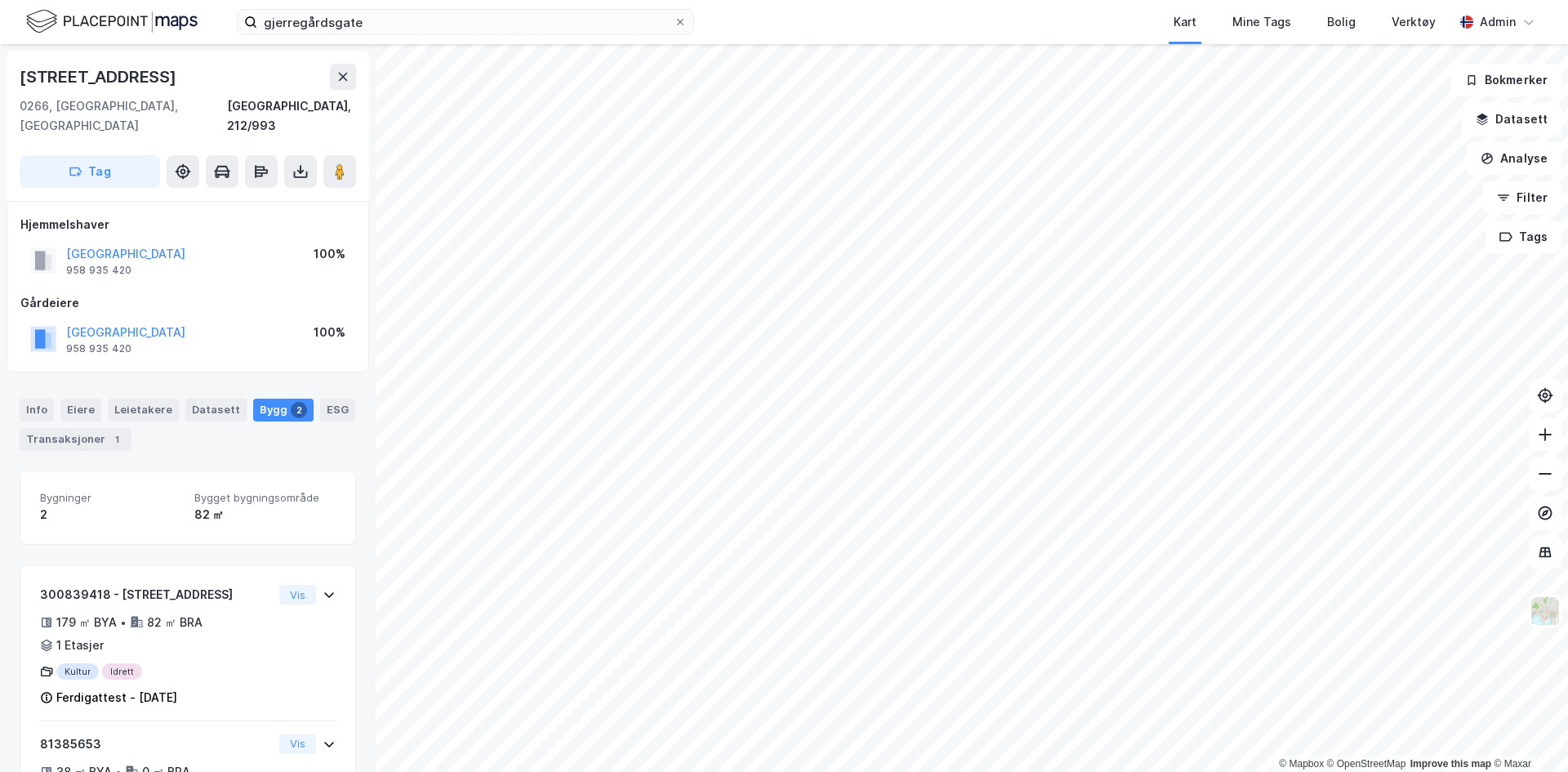
scroll to position [2, 0]
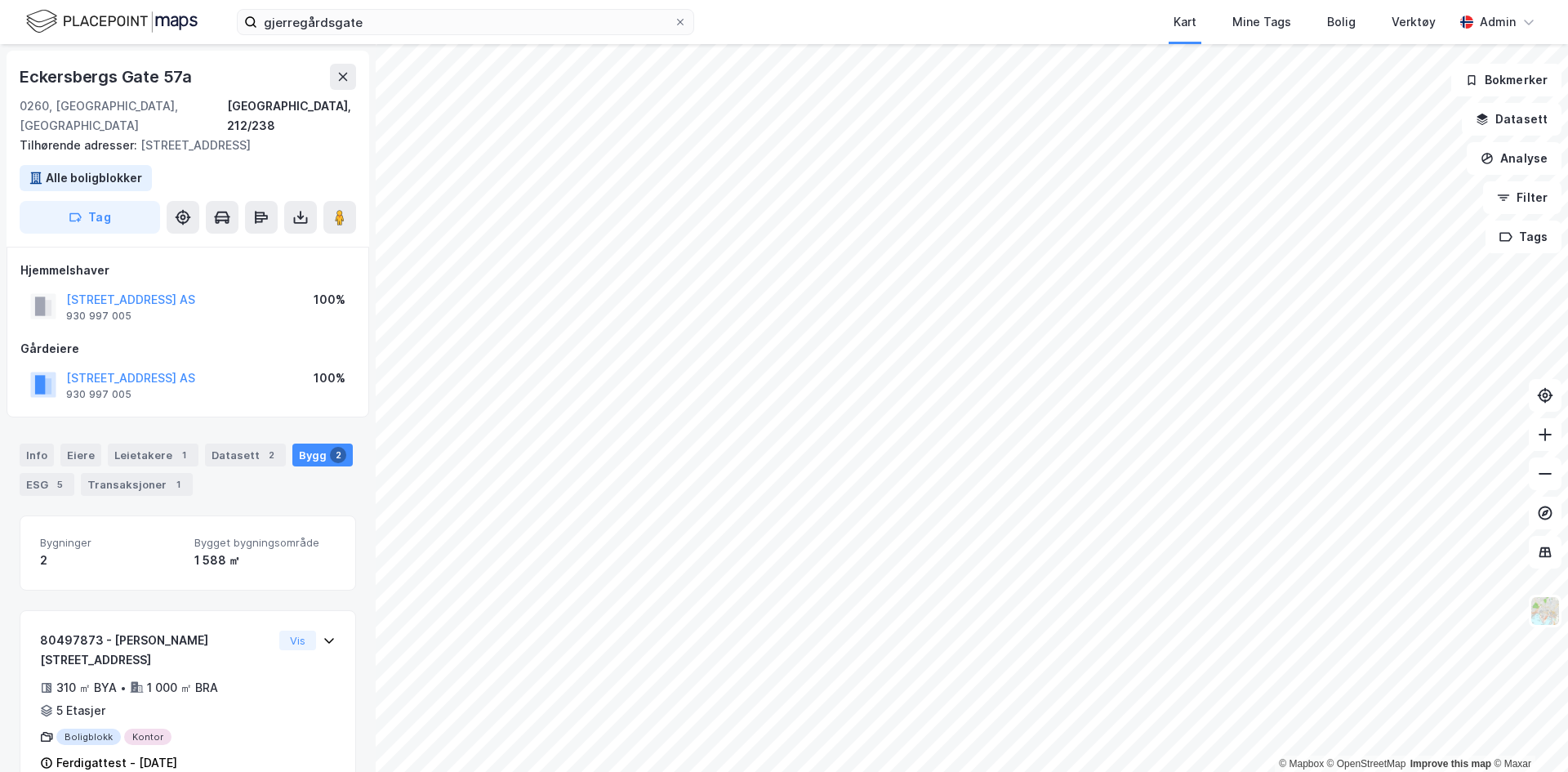
scroll to position [2, 0]
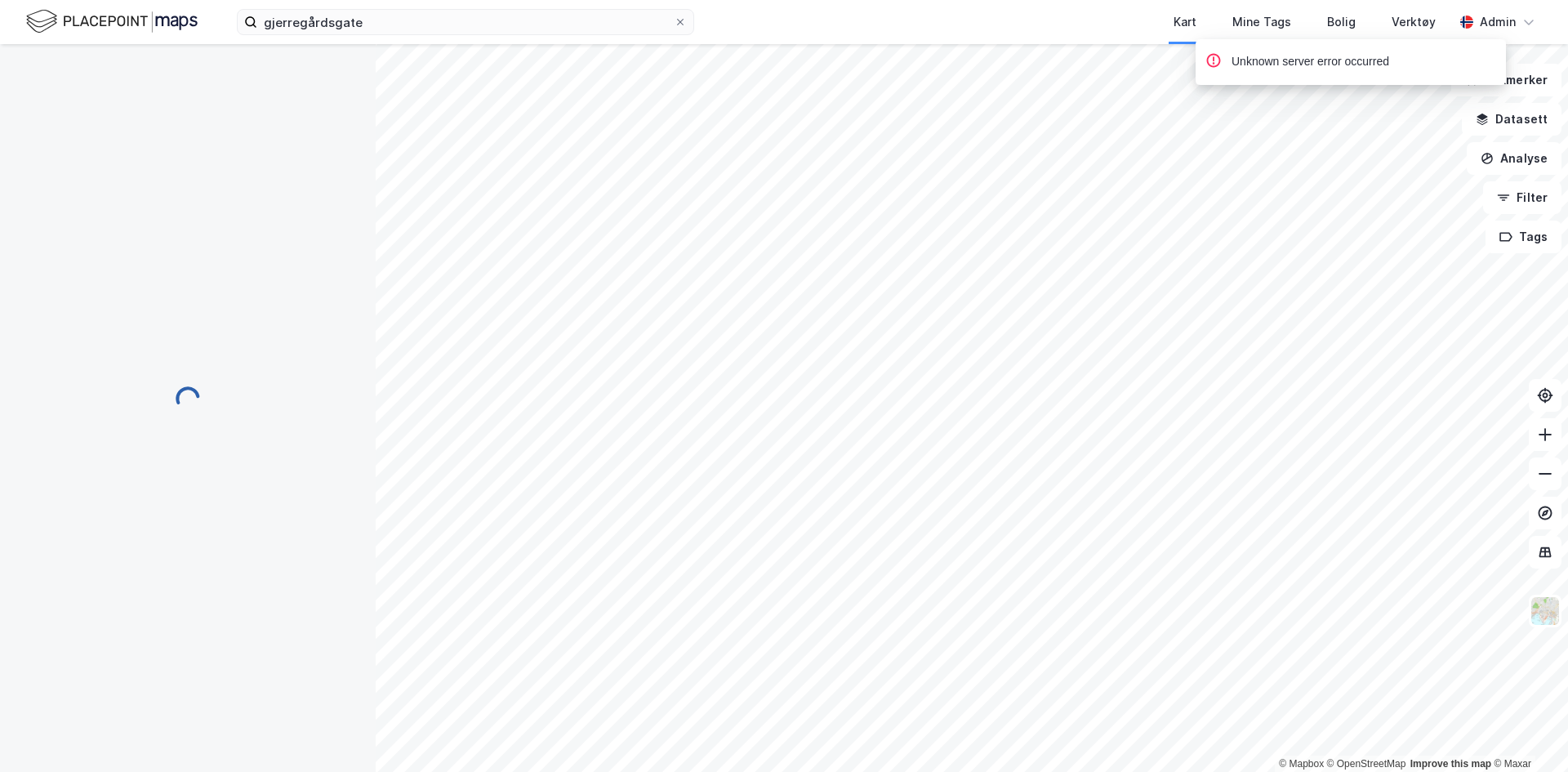
scroll to position [2, 0]
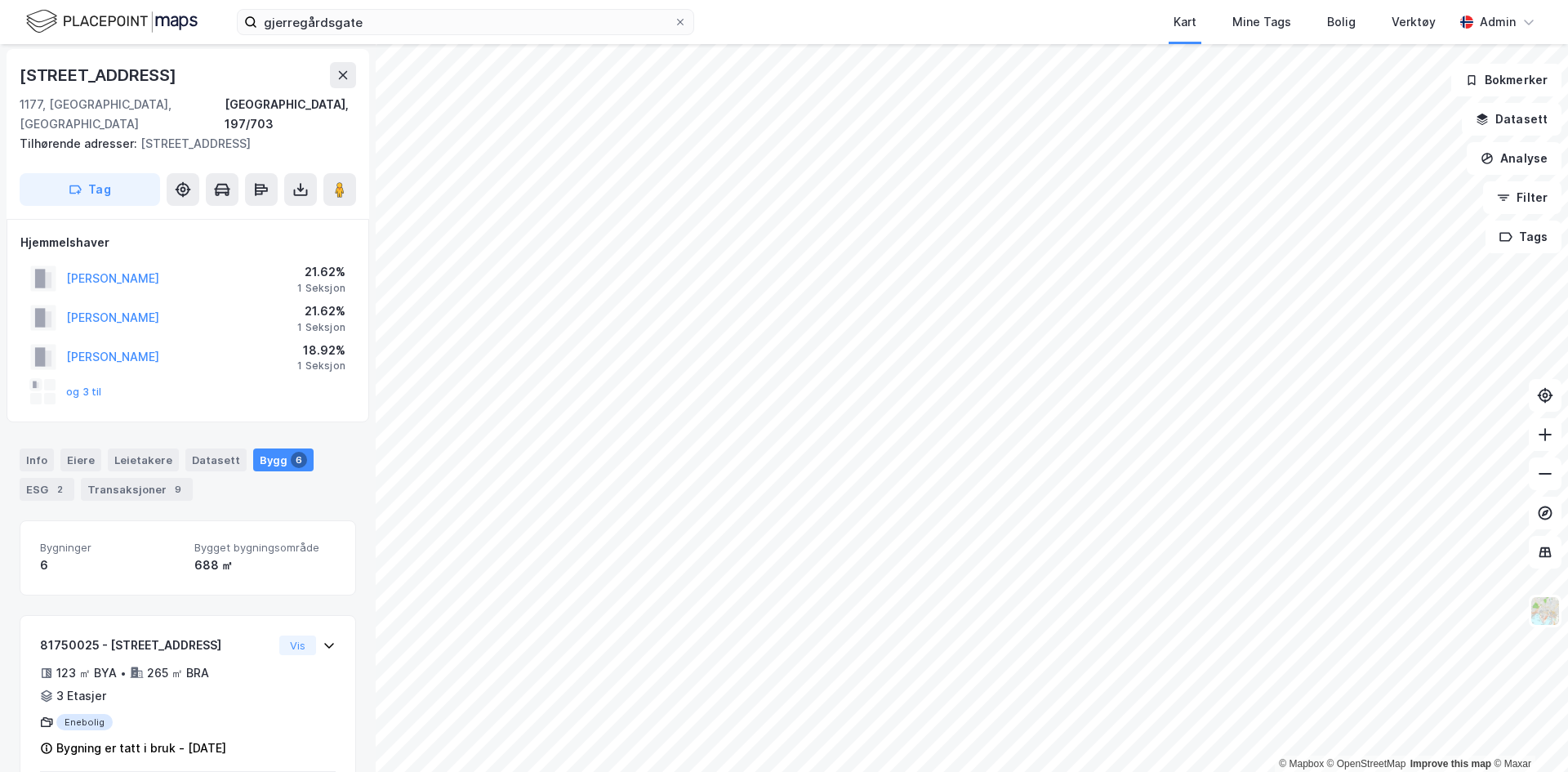
scroll to position [2, 0]
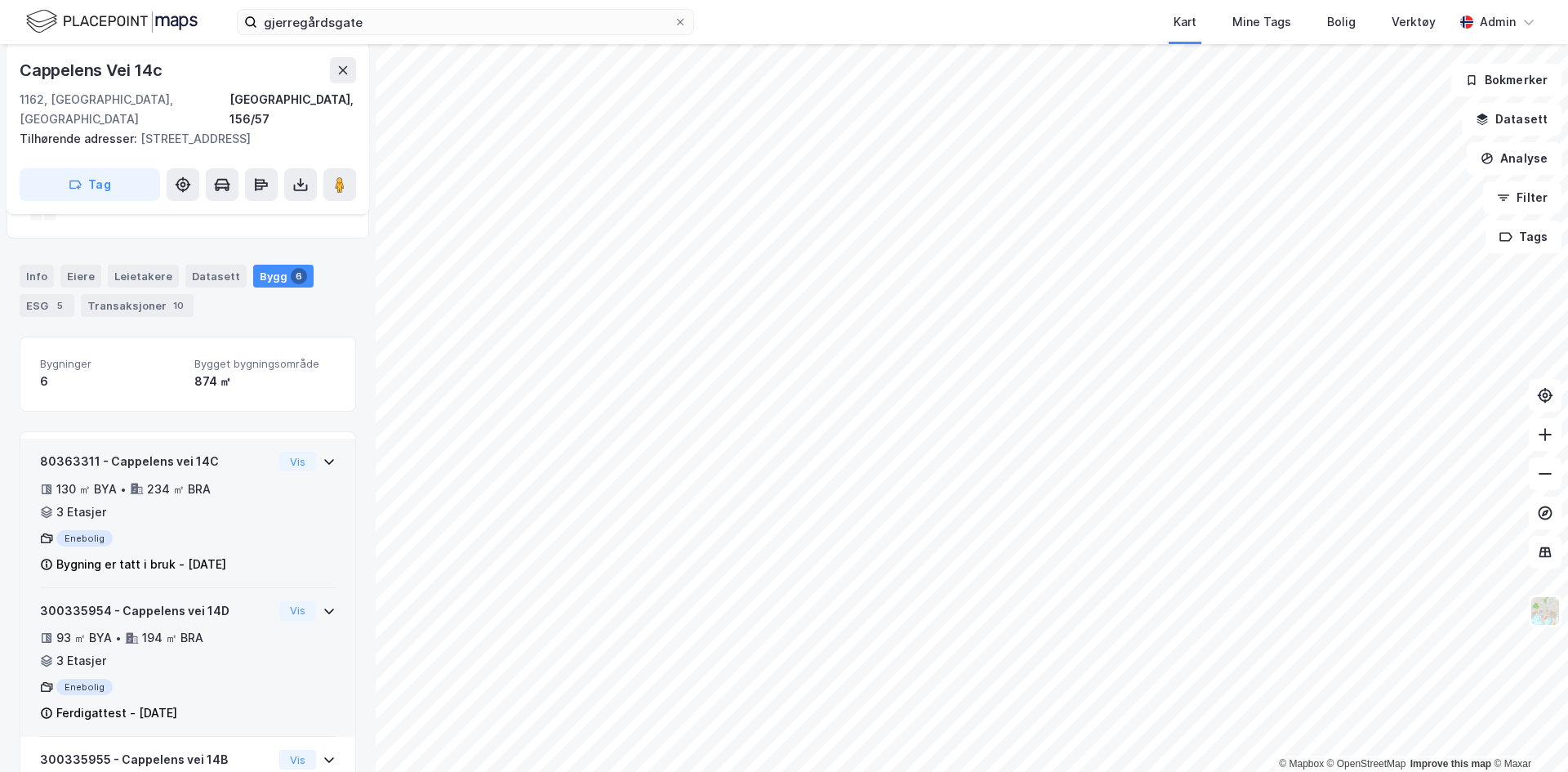
scroll to position [185, 0]
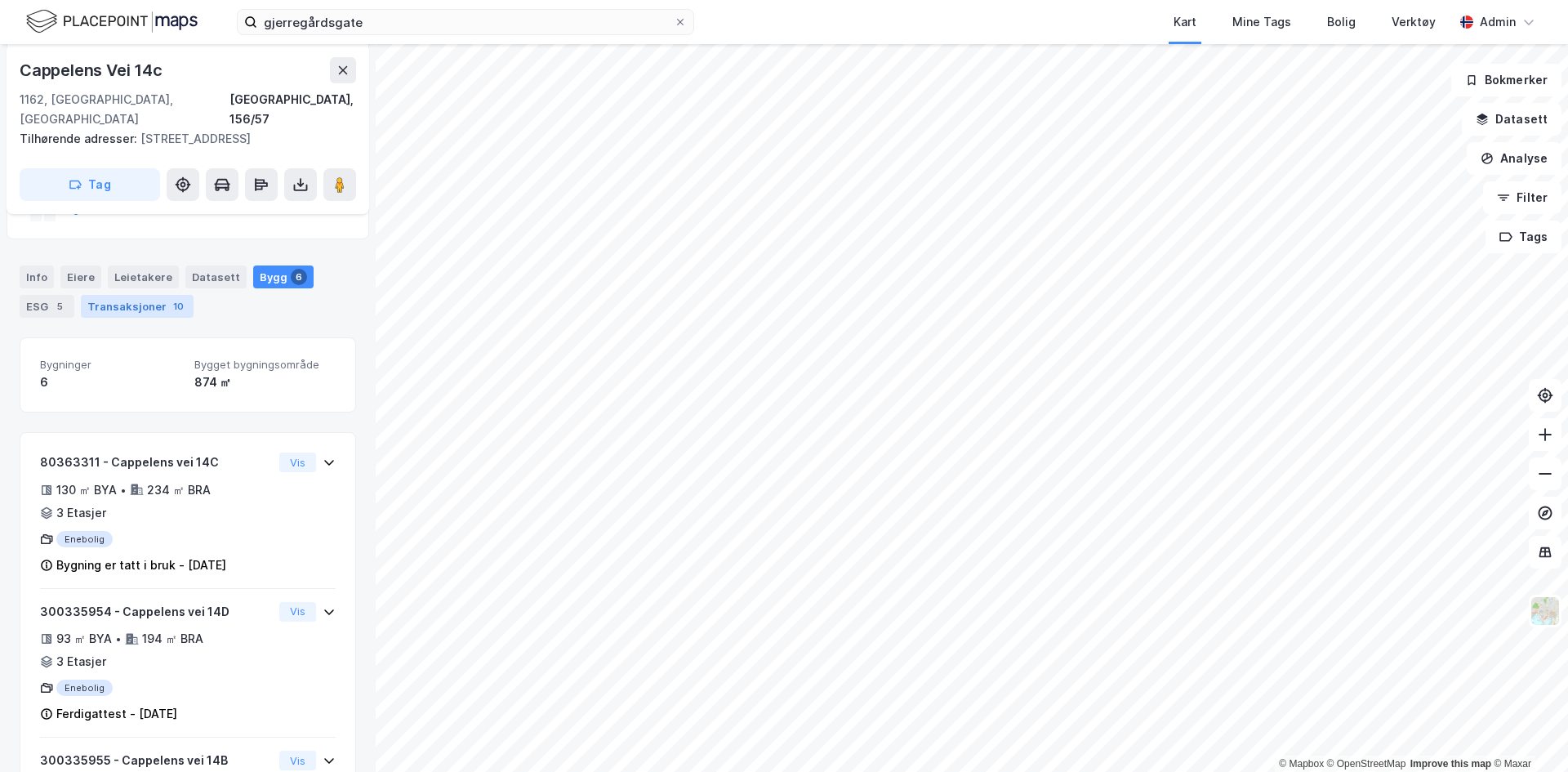
click at [132, 316] on div "Transaksjoner 10" at bounding box center [137, 306] width 113 height 23
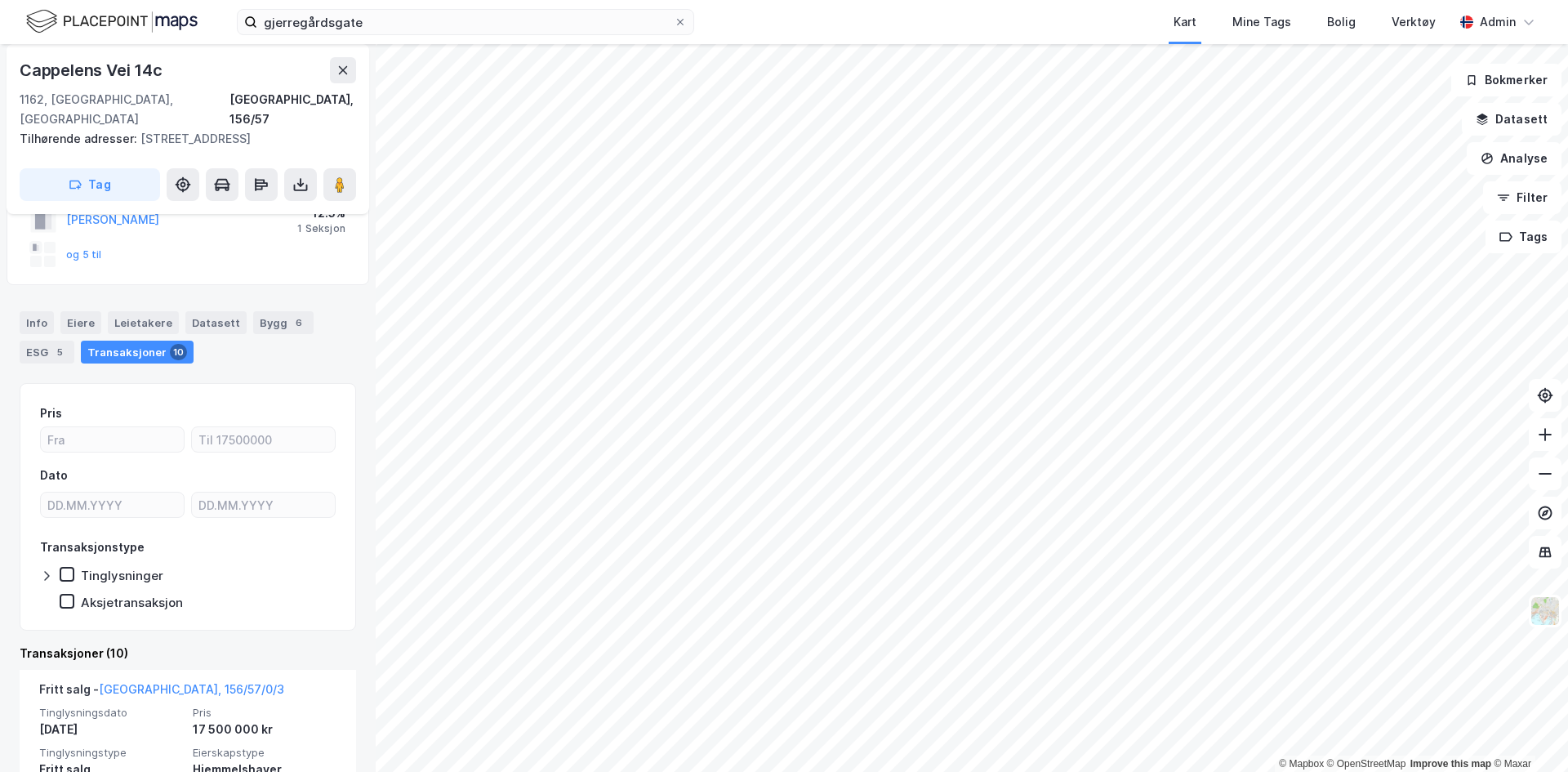
scroll to position [138, 0]
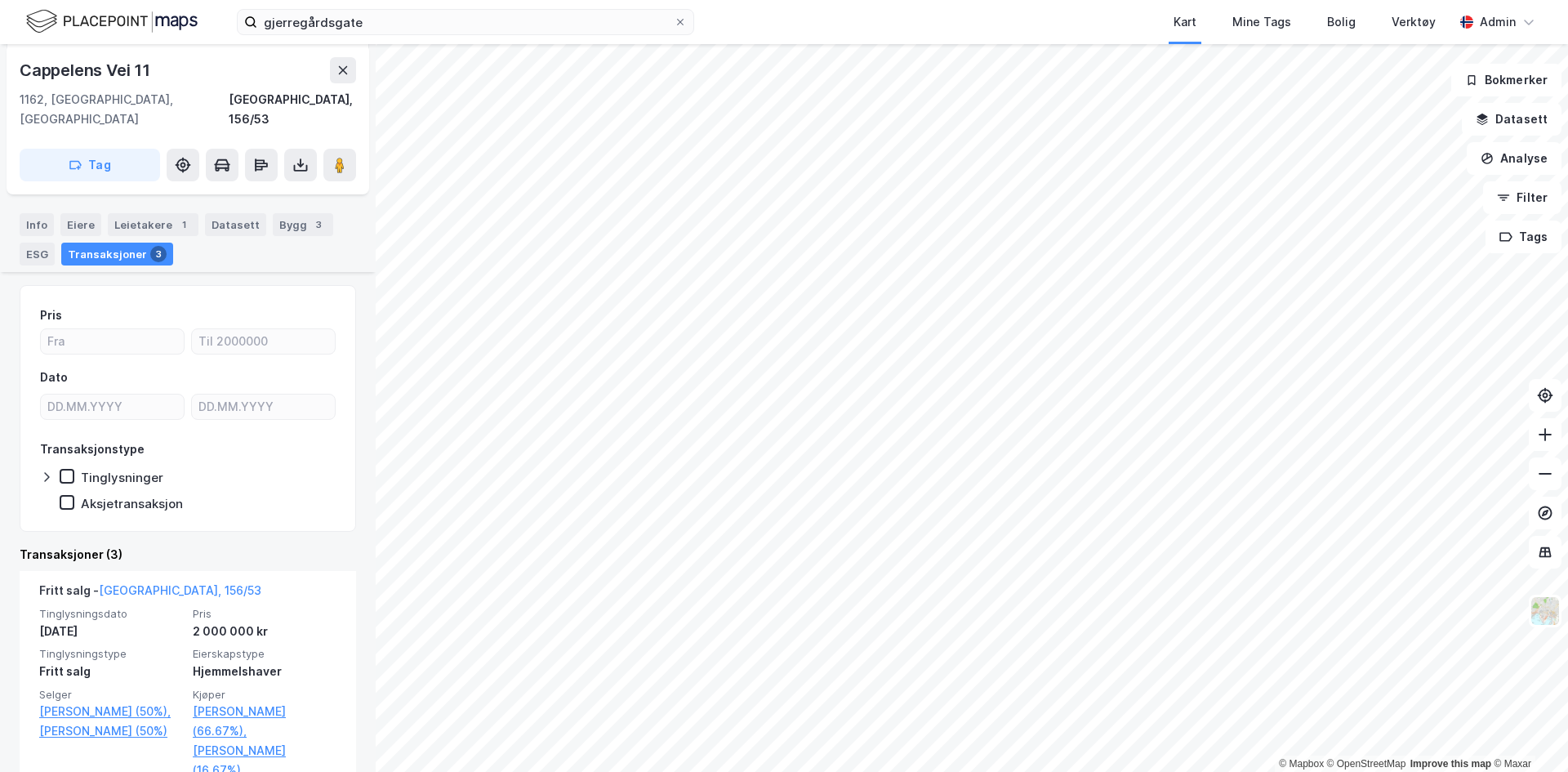
scroll to position [172, 0]
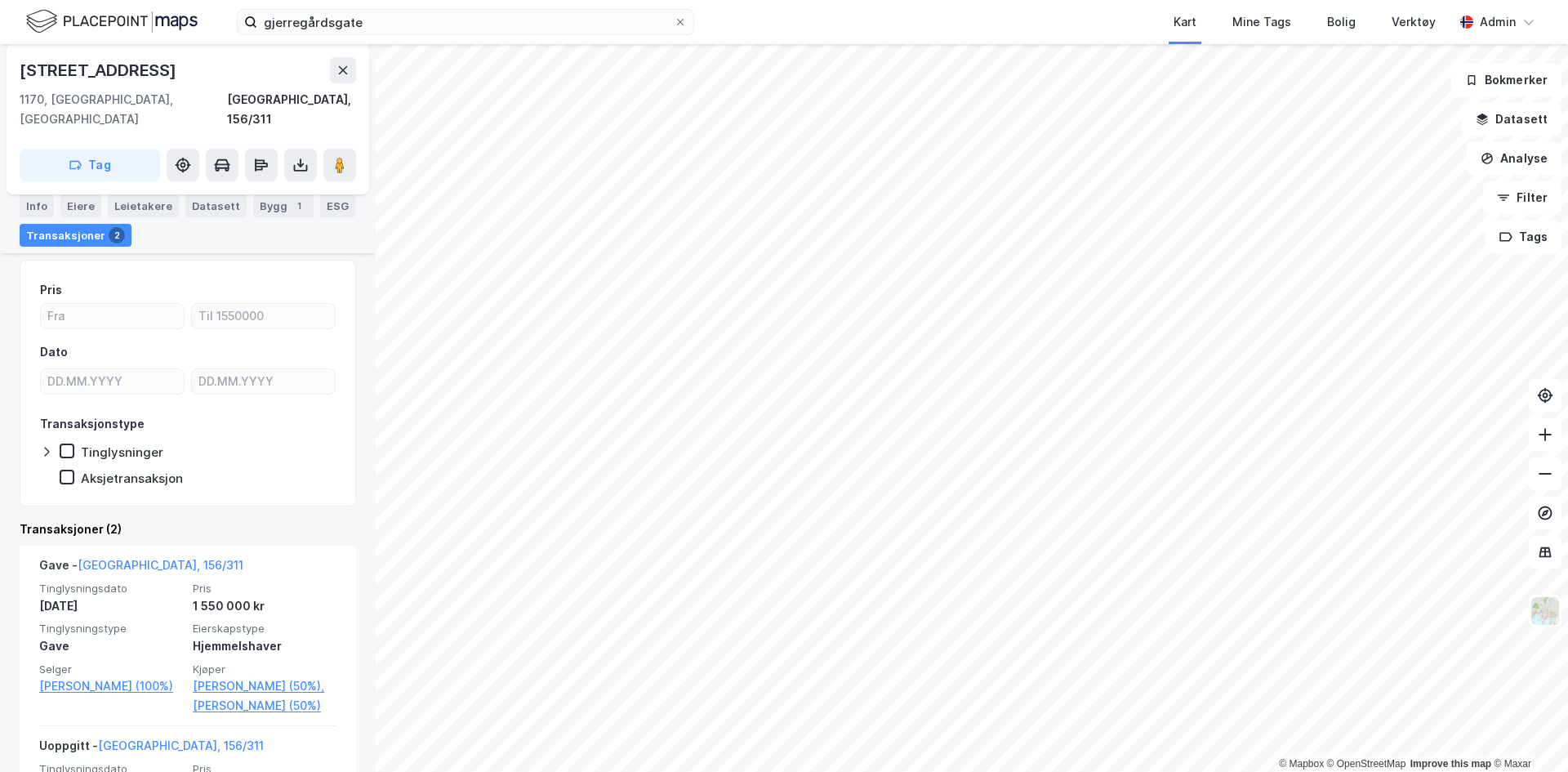
scroll to position [162, 0]
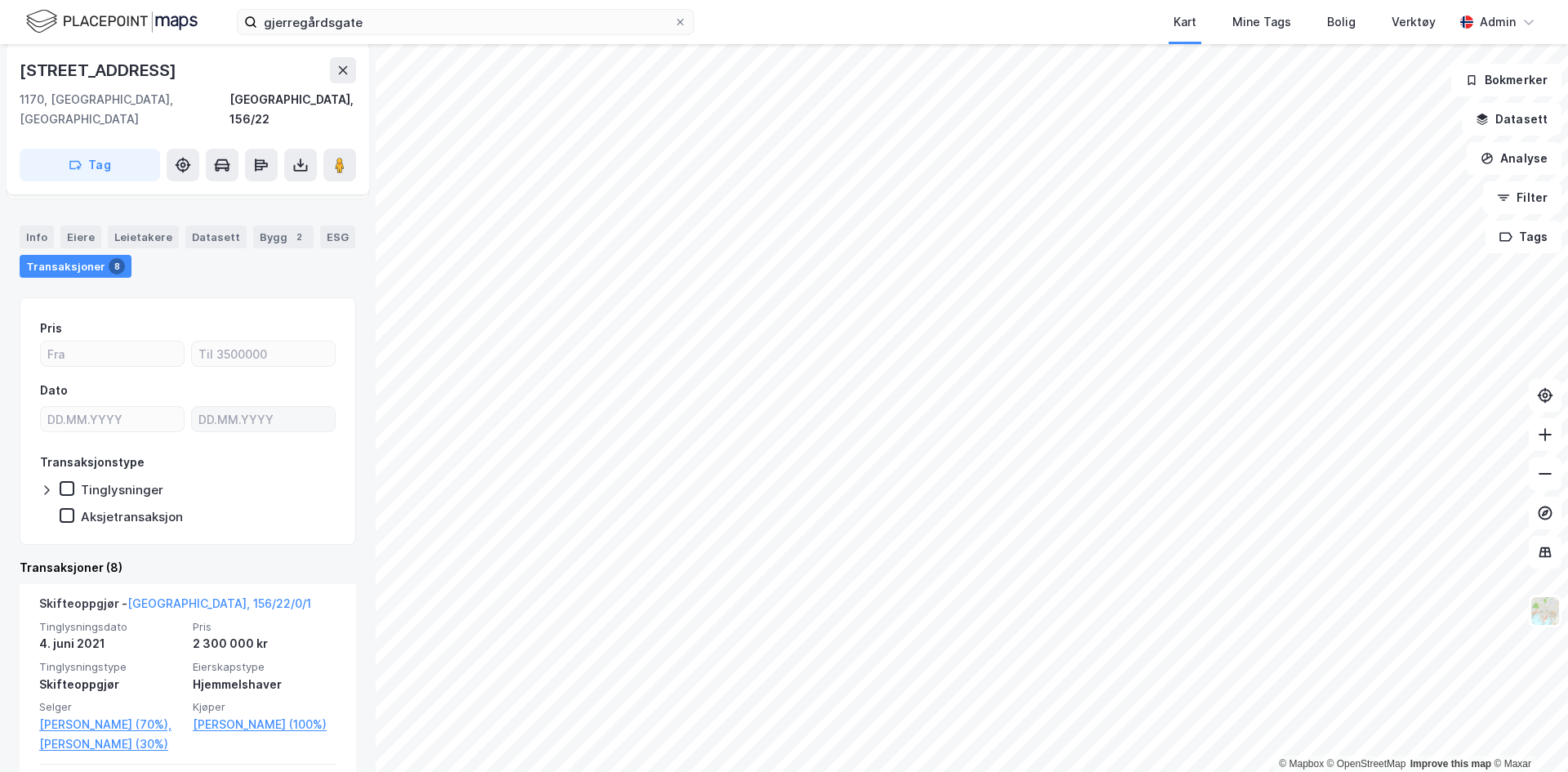
scroll to position [174, 0]
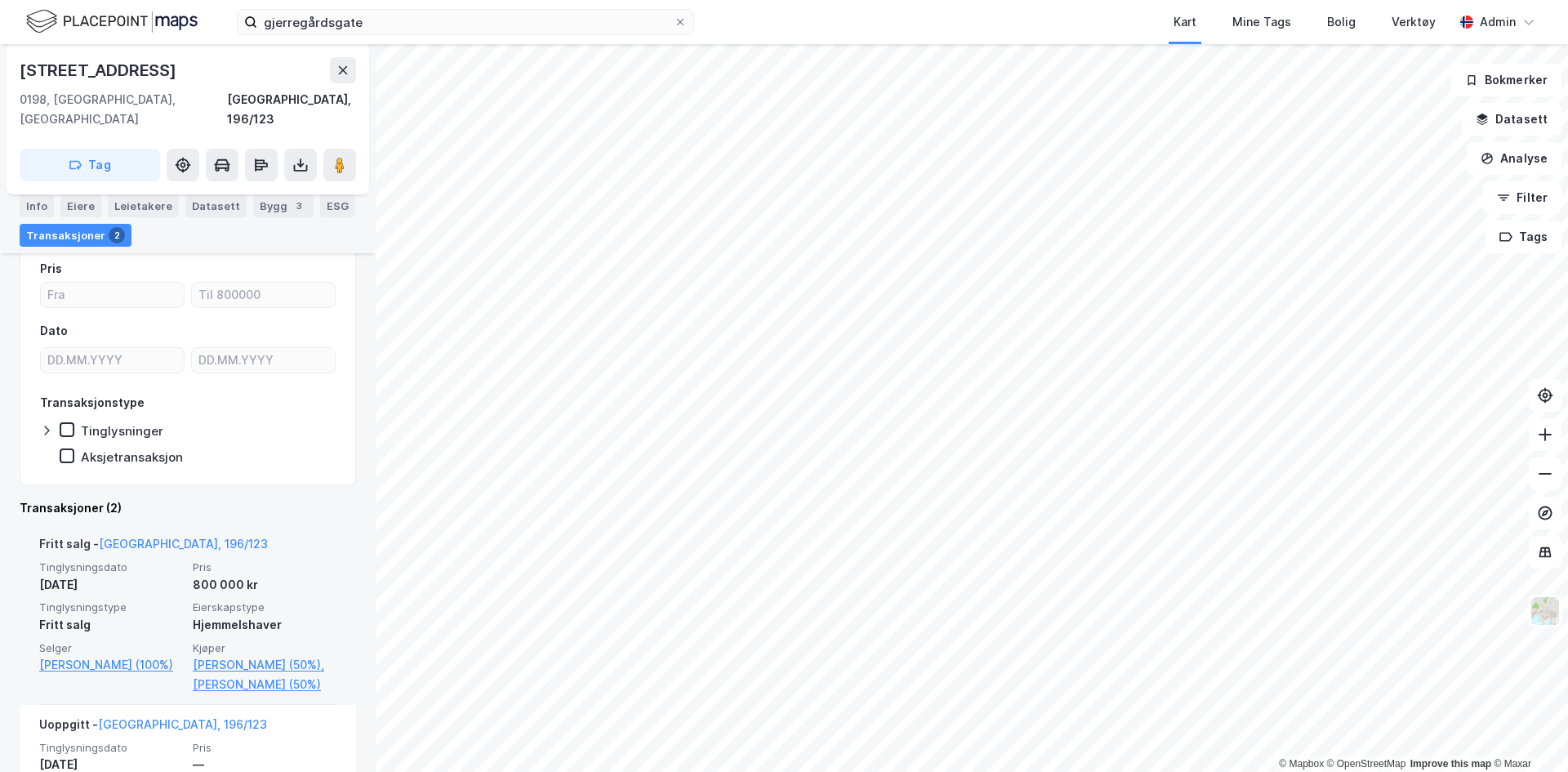
scroll to position [182, 0]
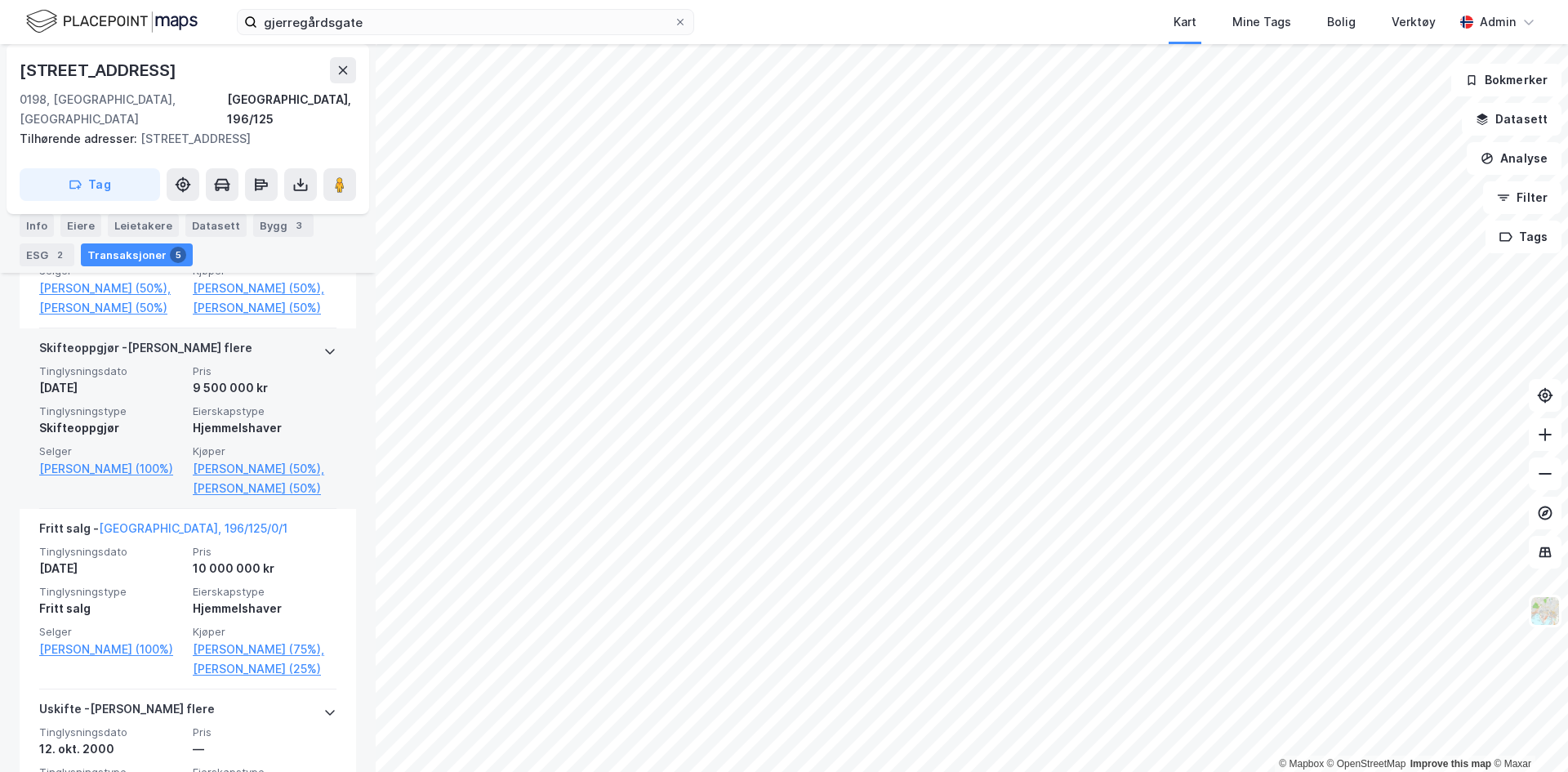
scroll to position [663, 0]
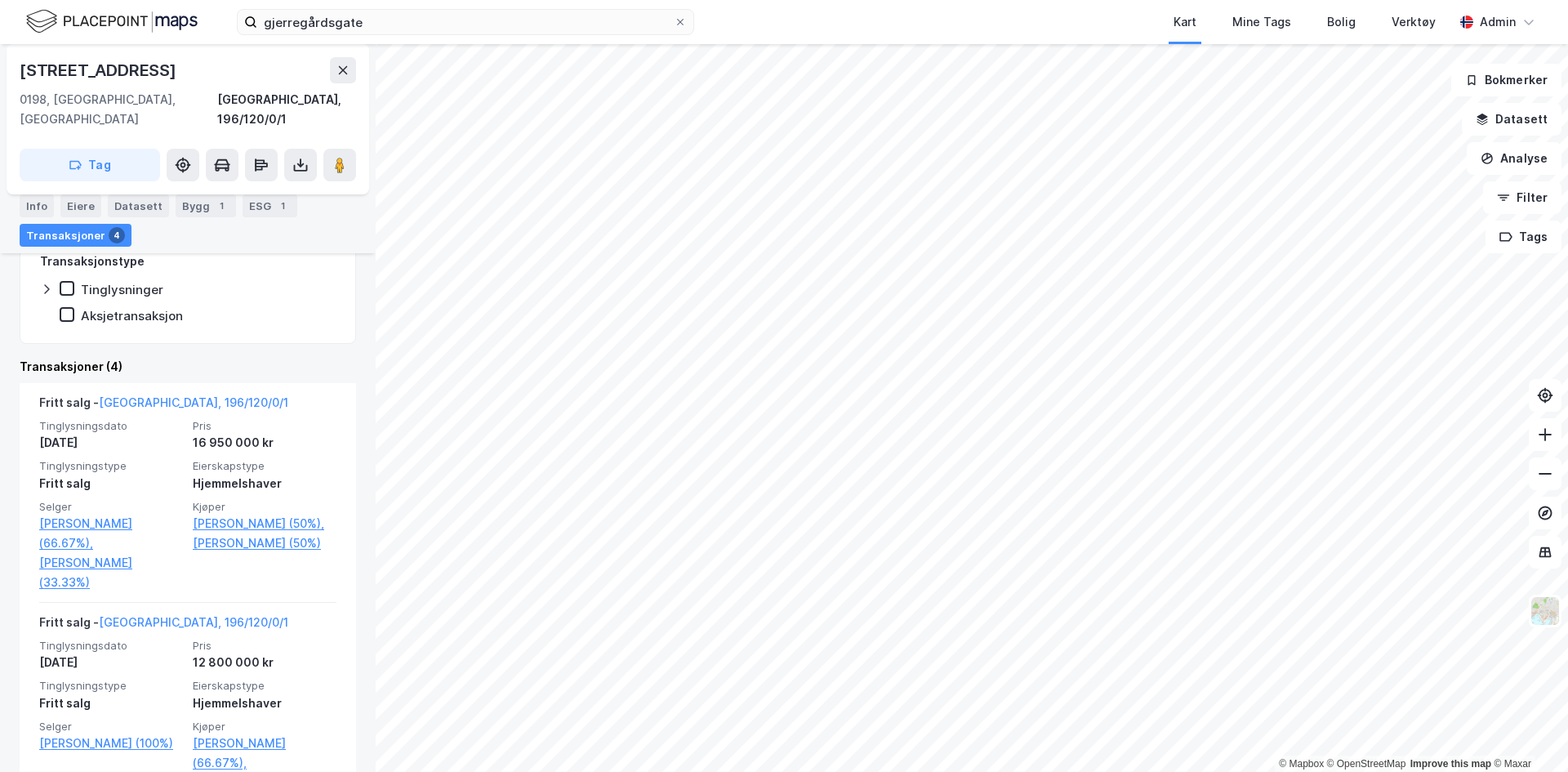
scroll to position [404, 0]
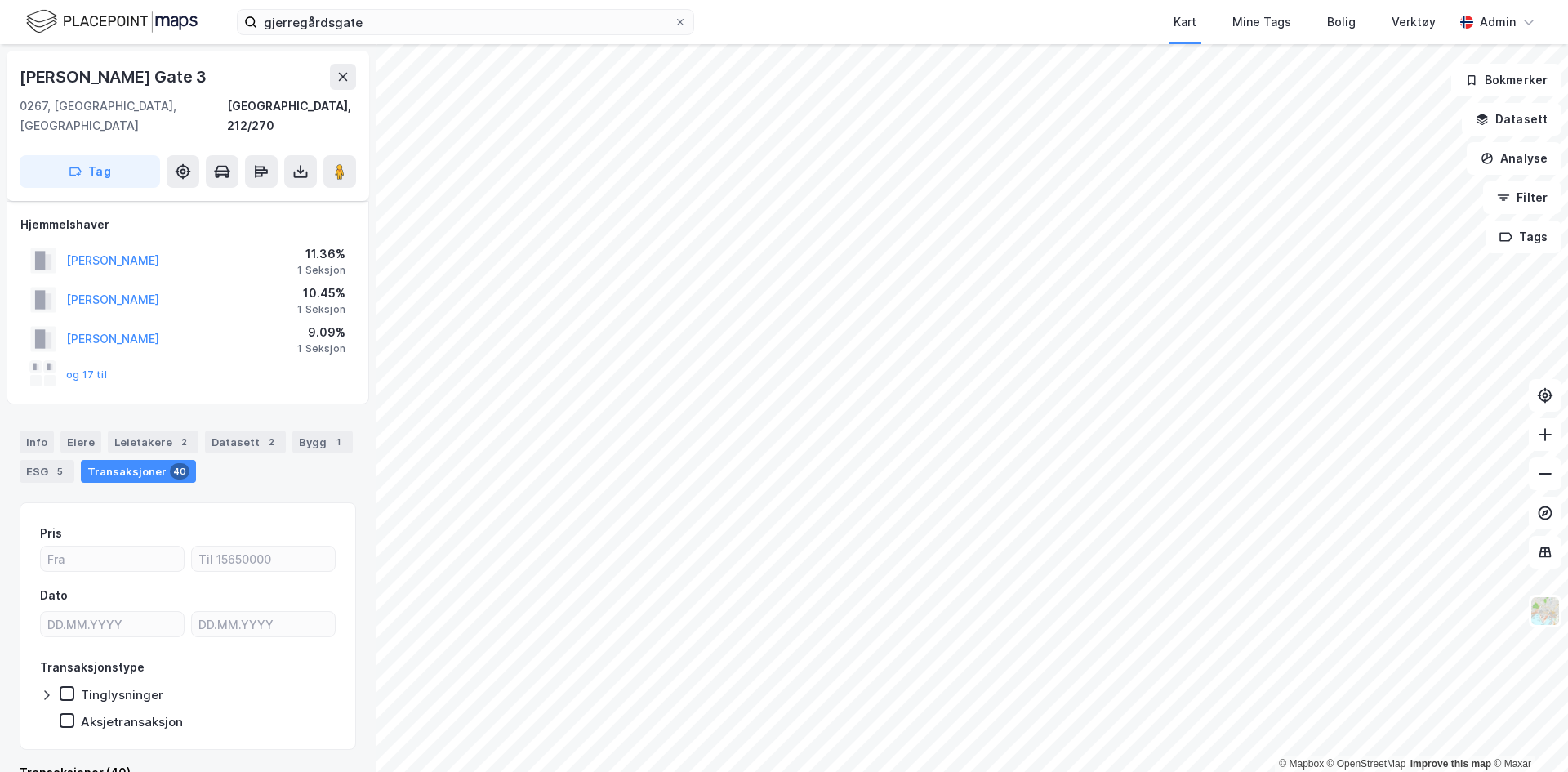
scroll to position [17, 0]
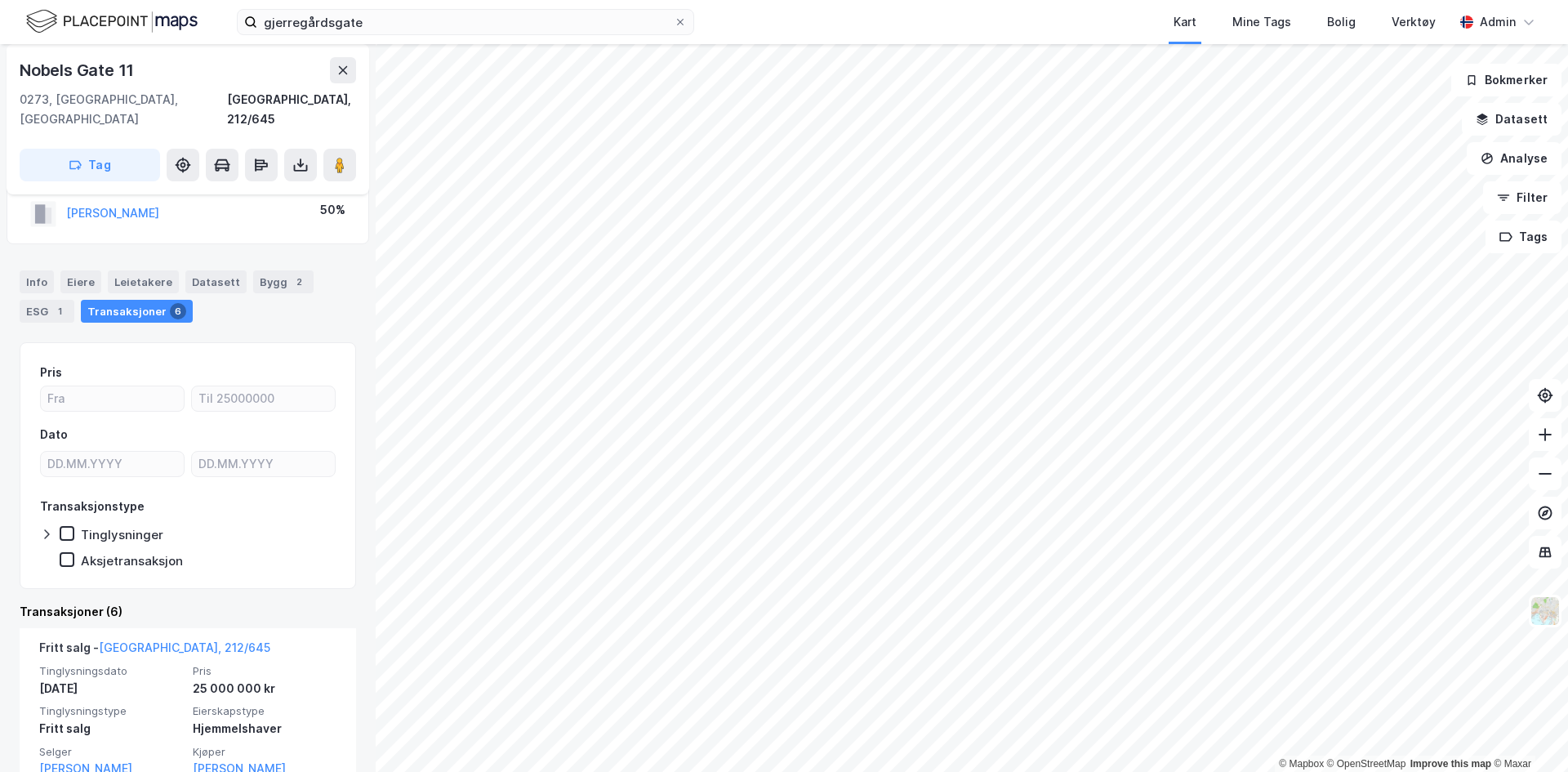
scroll to position [79, 0]
click at [345, 156] on image at bounding box center [339, 164] width 9 height 16
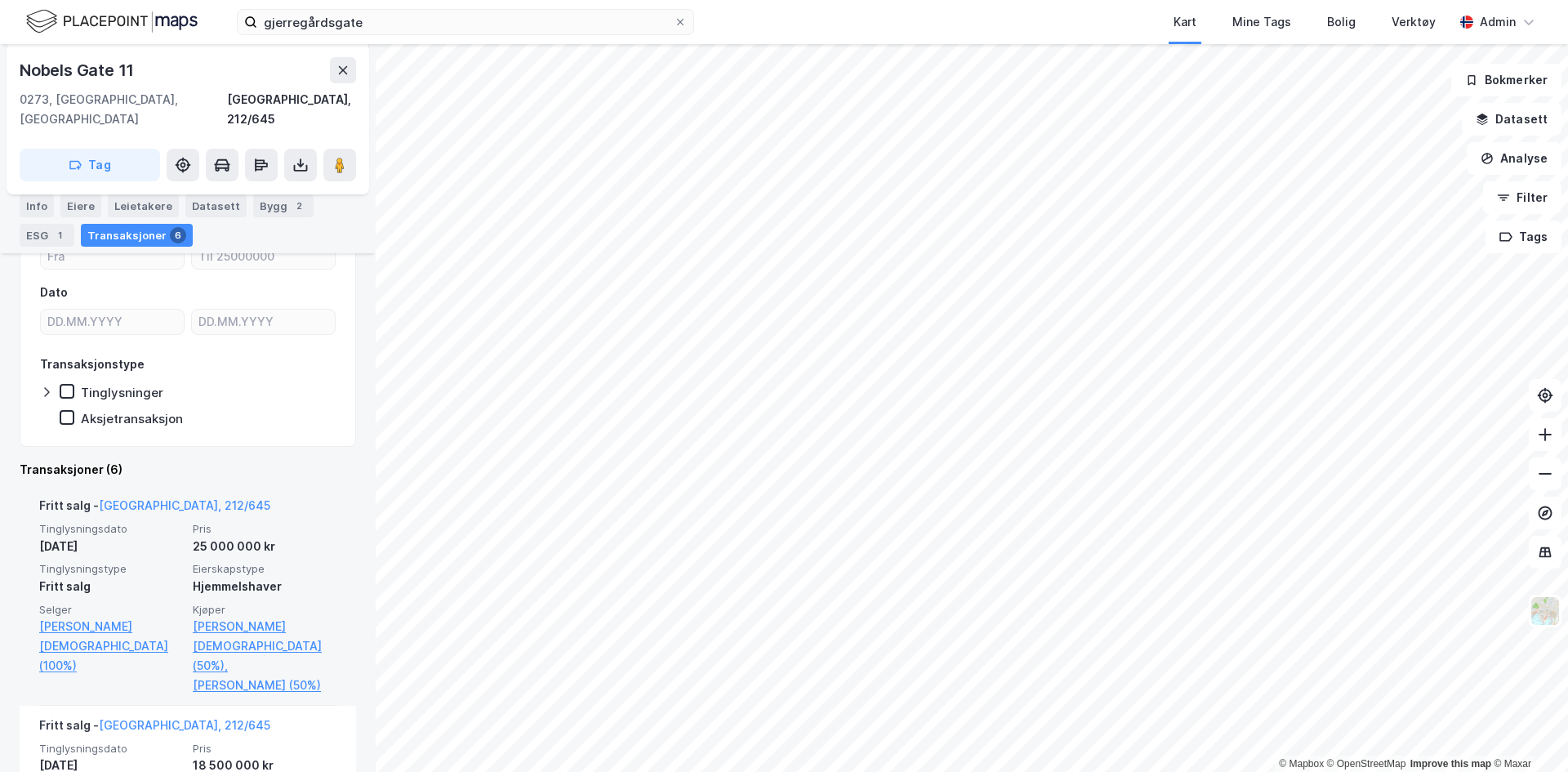
scroll to position [221, 0]
click at [245, 616] on link "[PERSON_NAME][DEMOGRAPHIC_DATA] (50%)," at bounding box center [264, 646] width 144 height 59
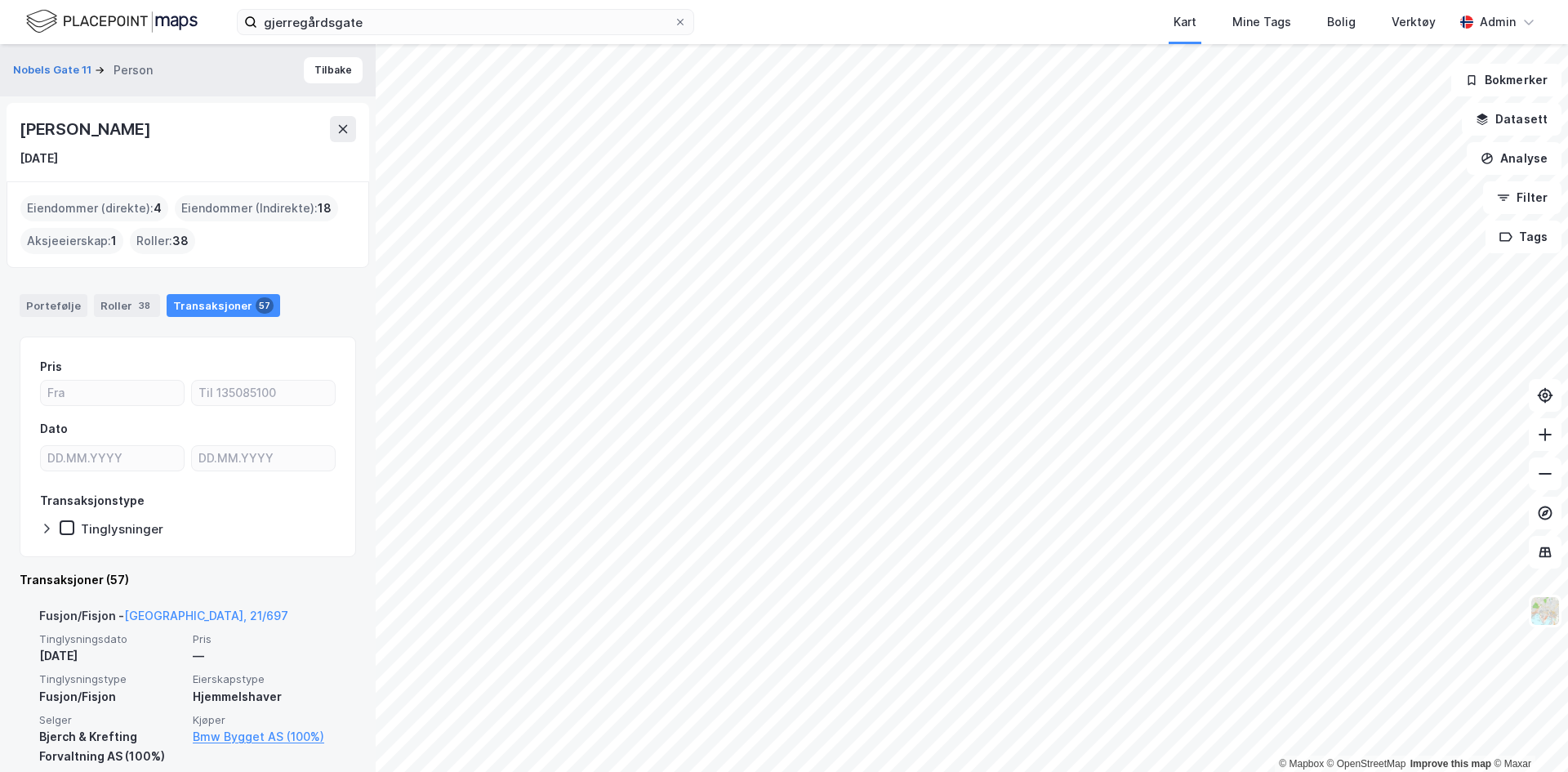
scroll to position [2, 0]
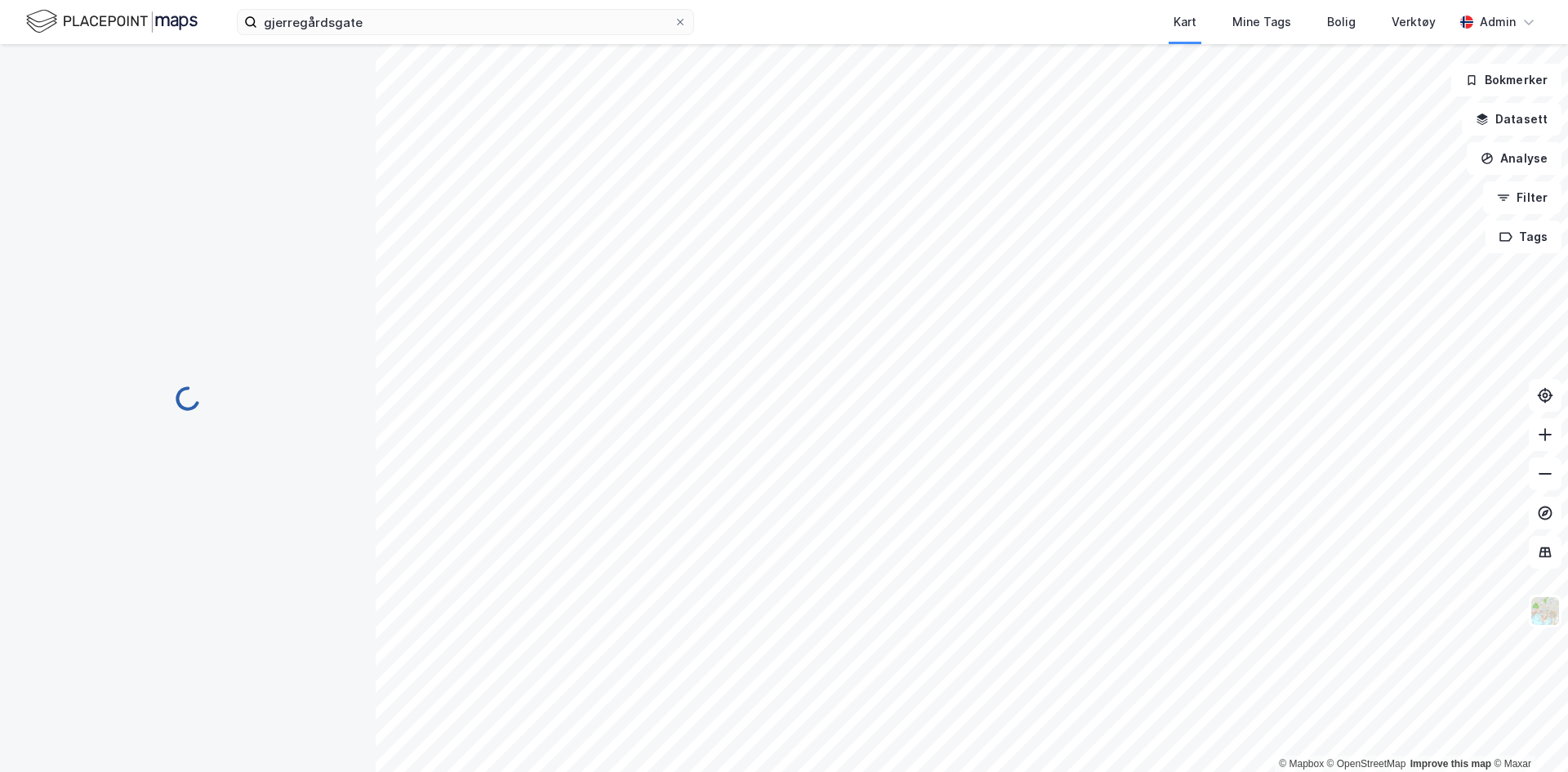
scroll to position [175, 0]
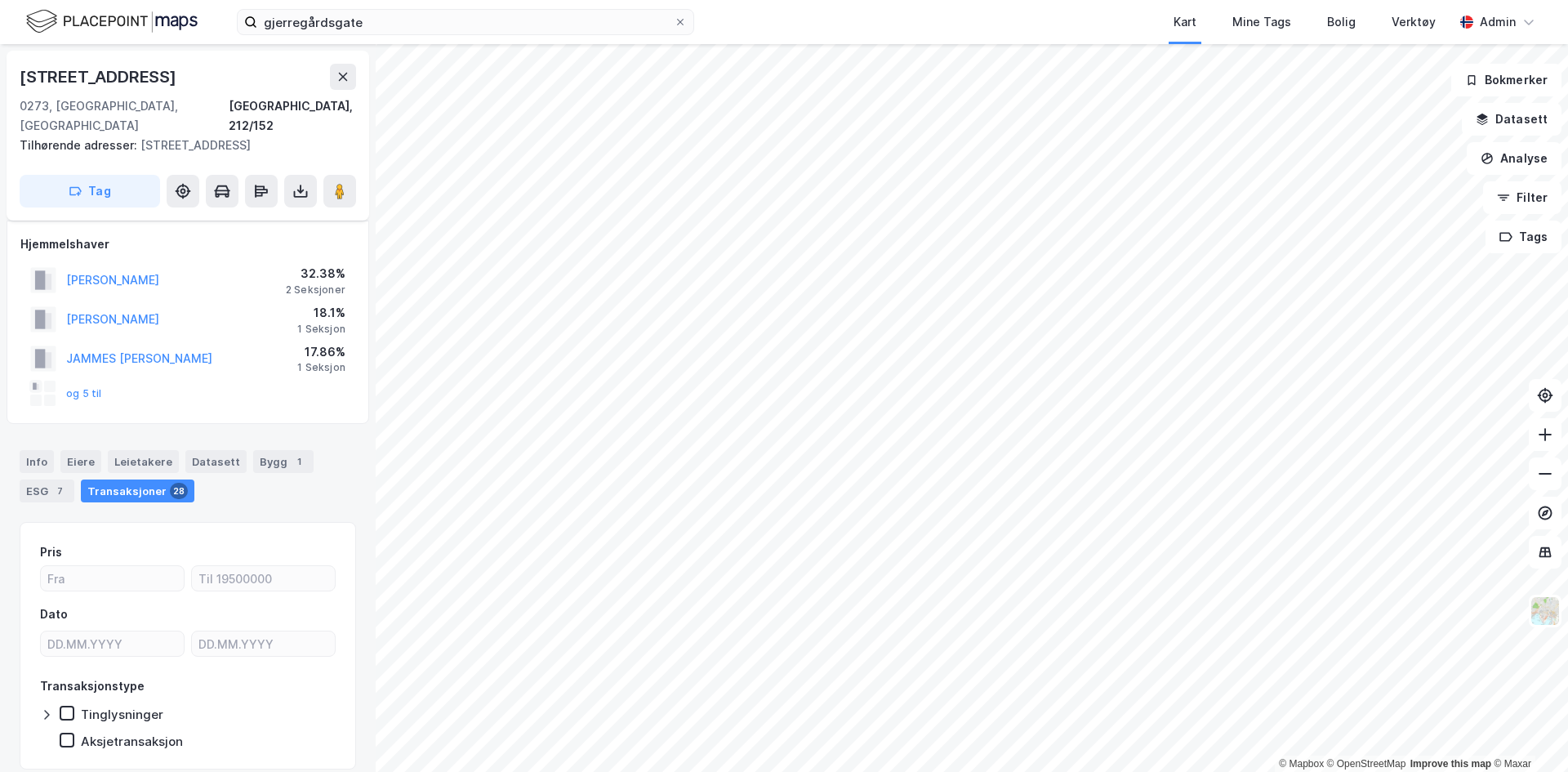
scroll to position [37, 0]
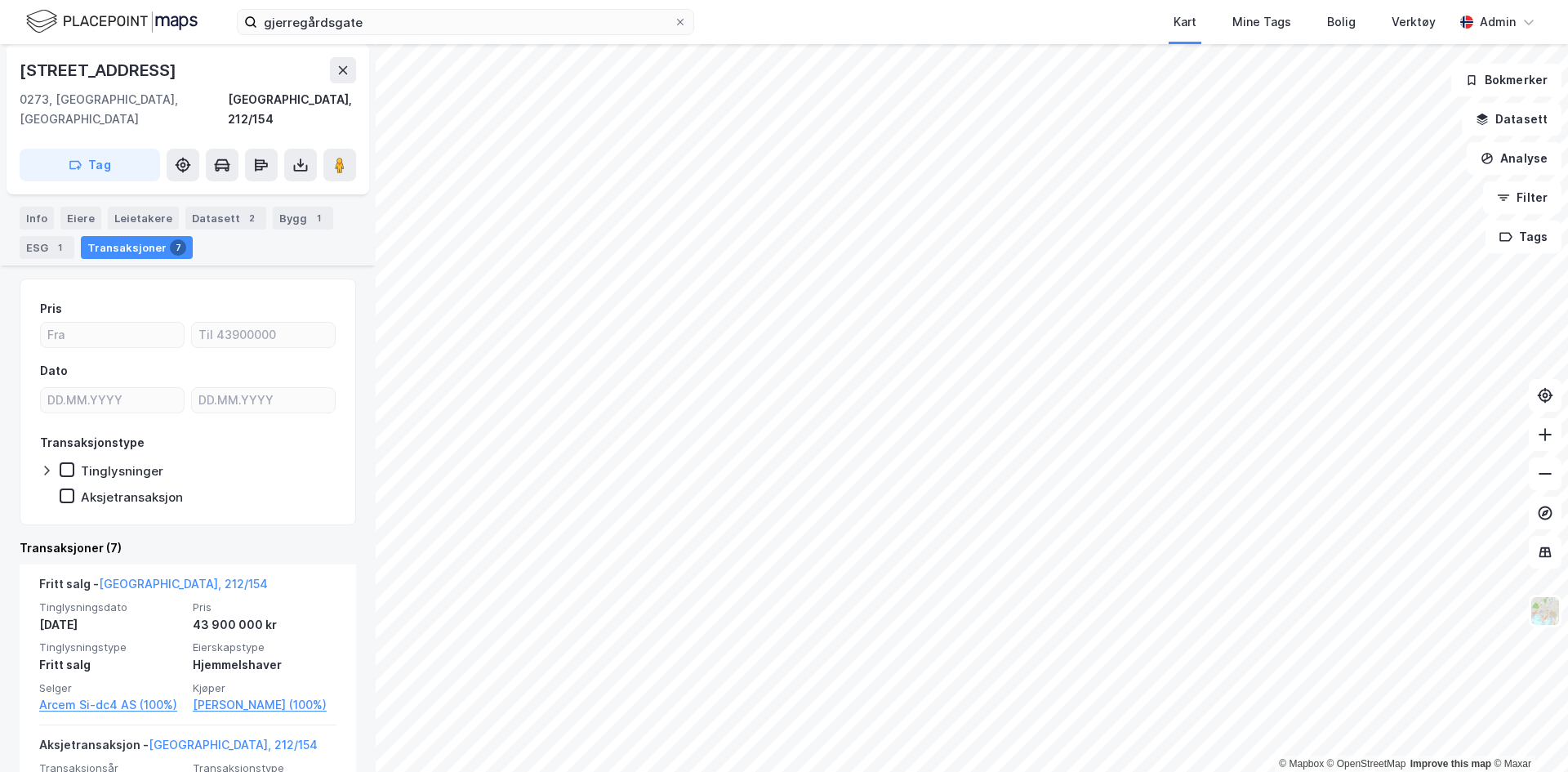
scroll to position [109, 0]
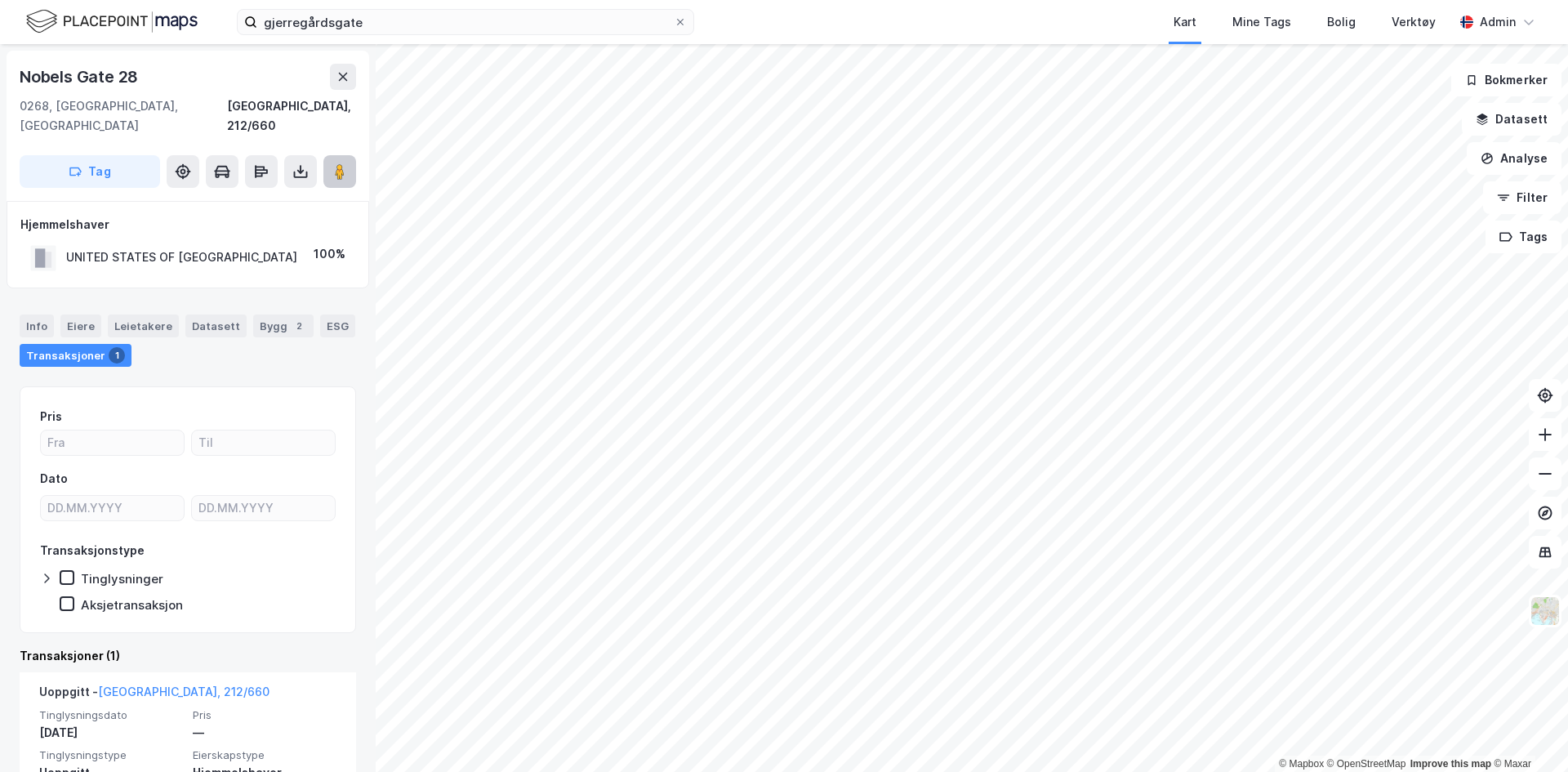
click at [344, 163] on image at bounding box center [339, 171] width 9 height 16
click at [939, 0] on html "gjerregårdsgate Kart Mine Tags Bolig Verktøy Admin © Mapbox © OpenStreetMap Imp…" at bounding box center [784, 386] width 1568 height 772
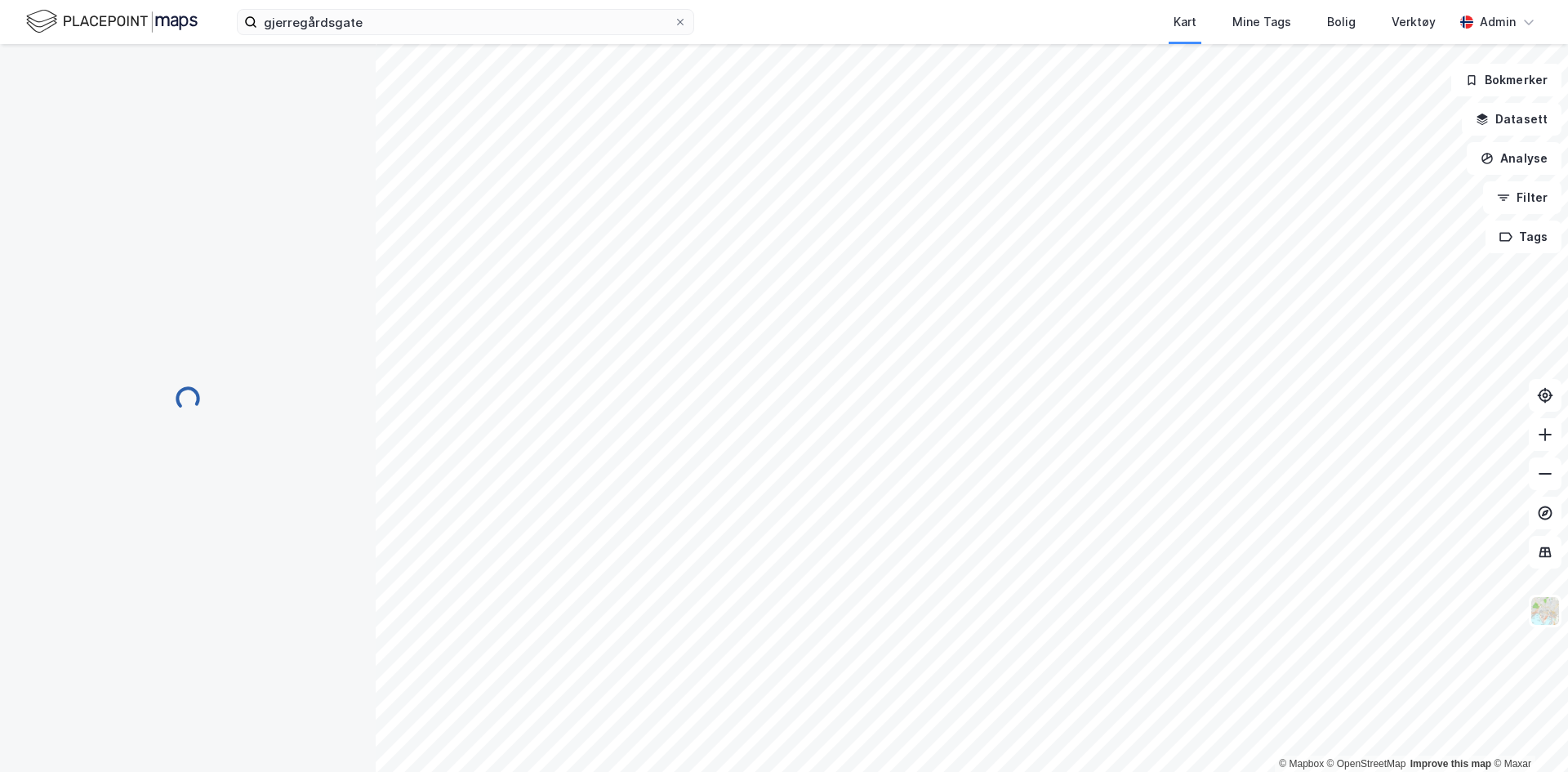
scroll to position [109, 0]
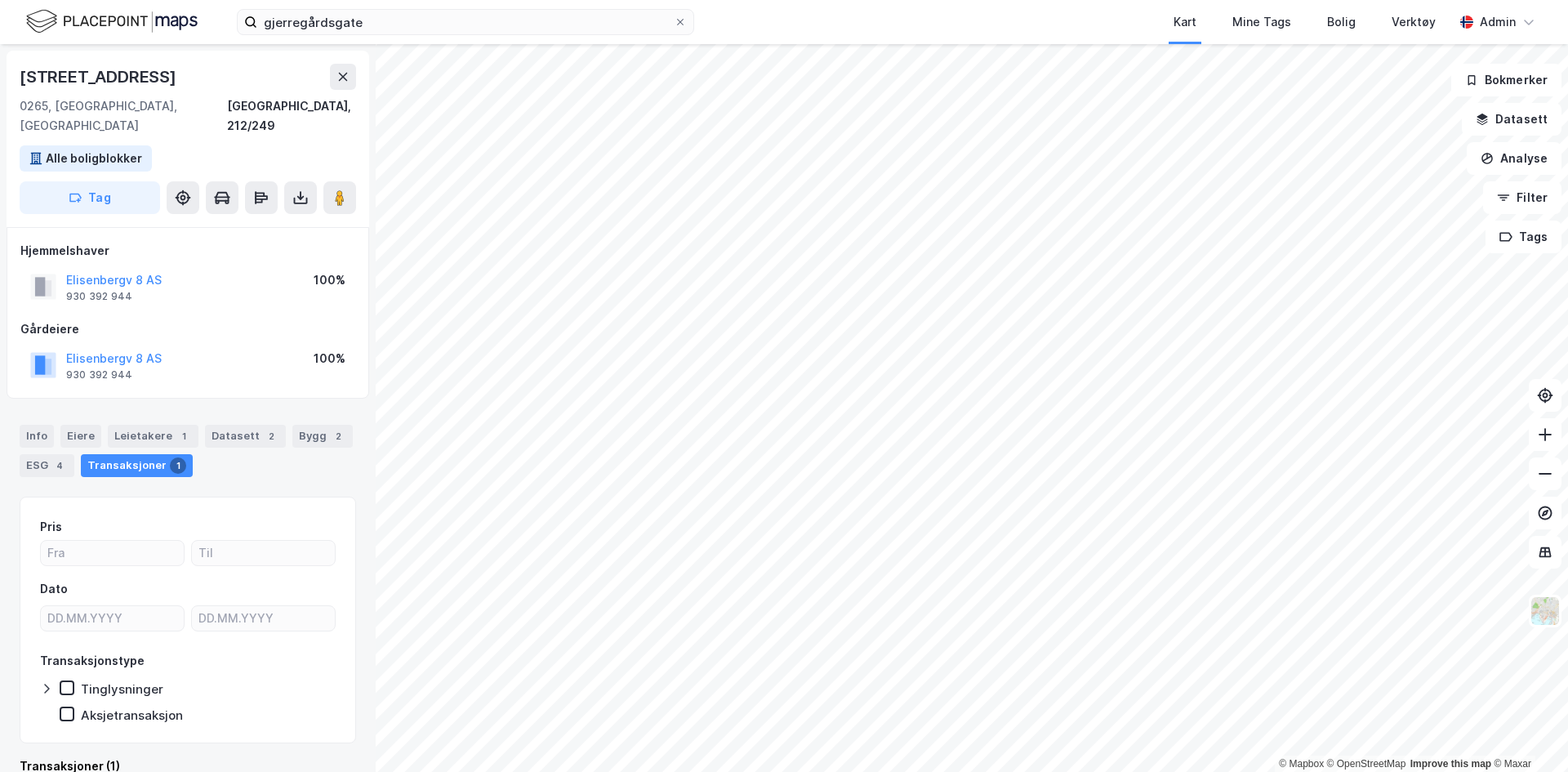
scroll to position [2, 0]
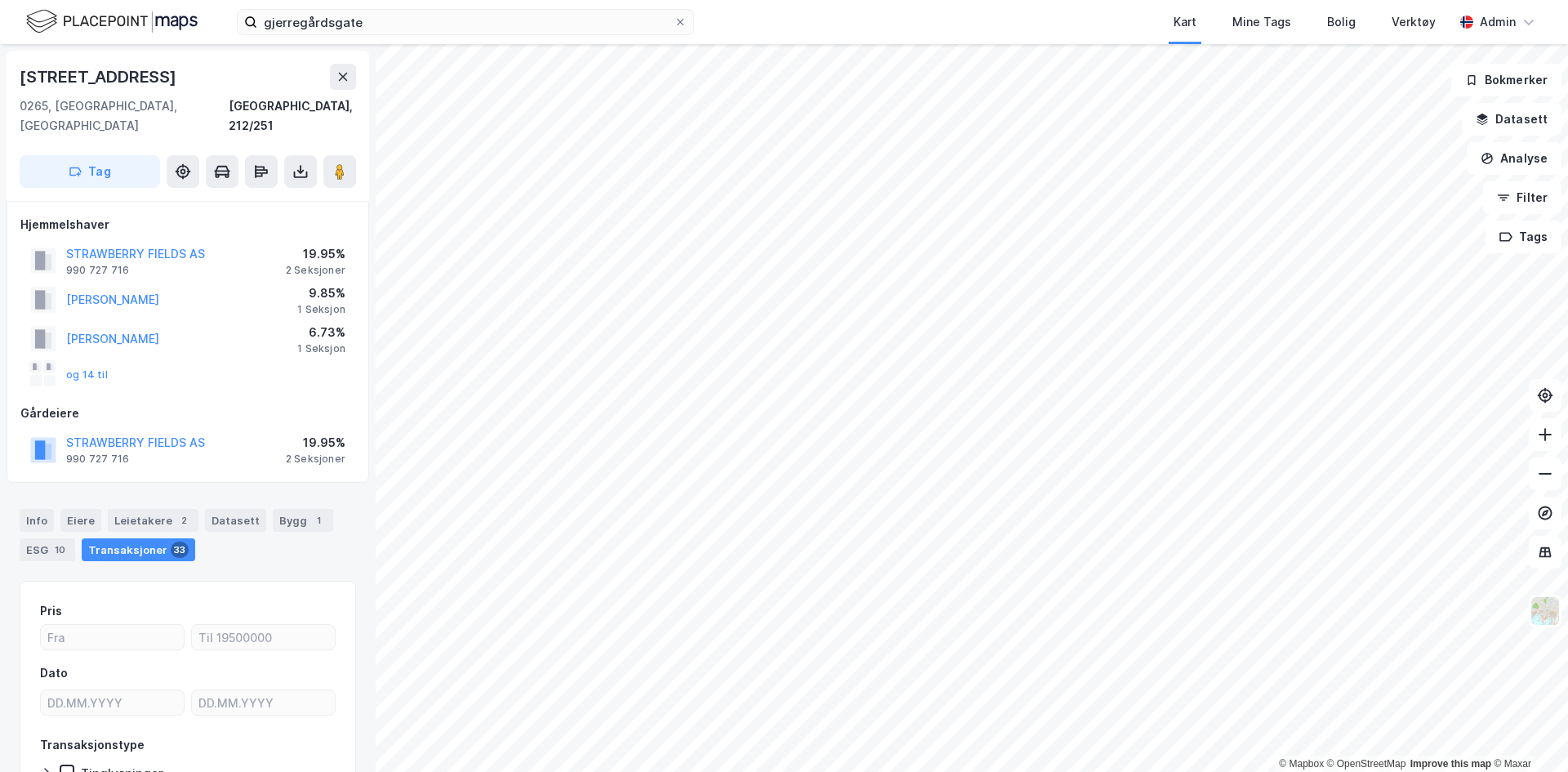
scroll to position [2, 0]
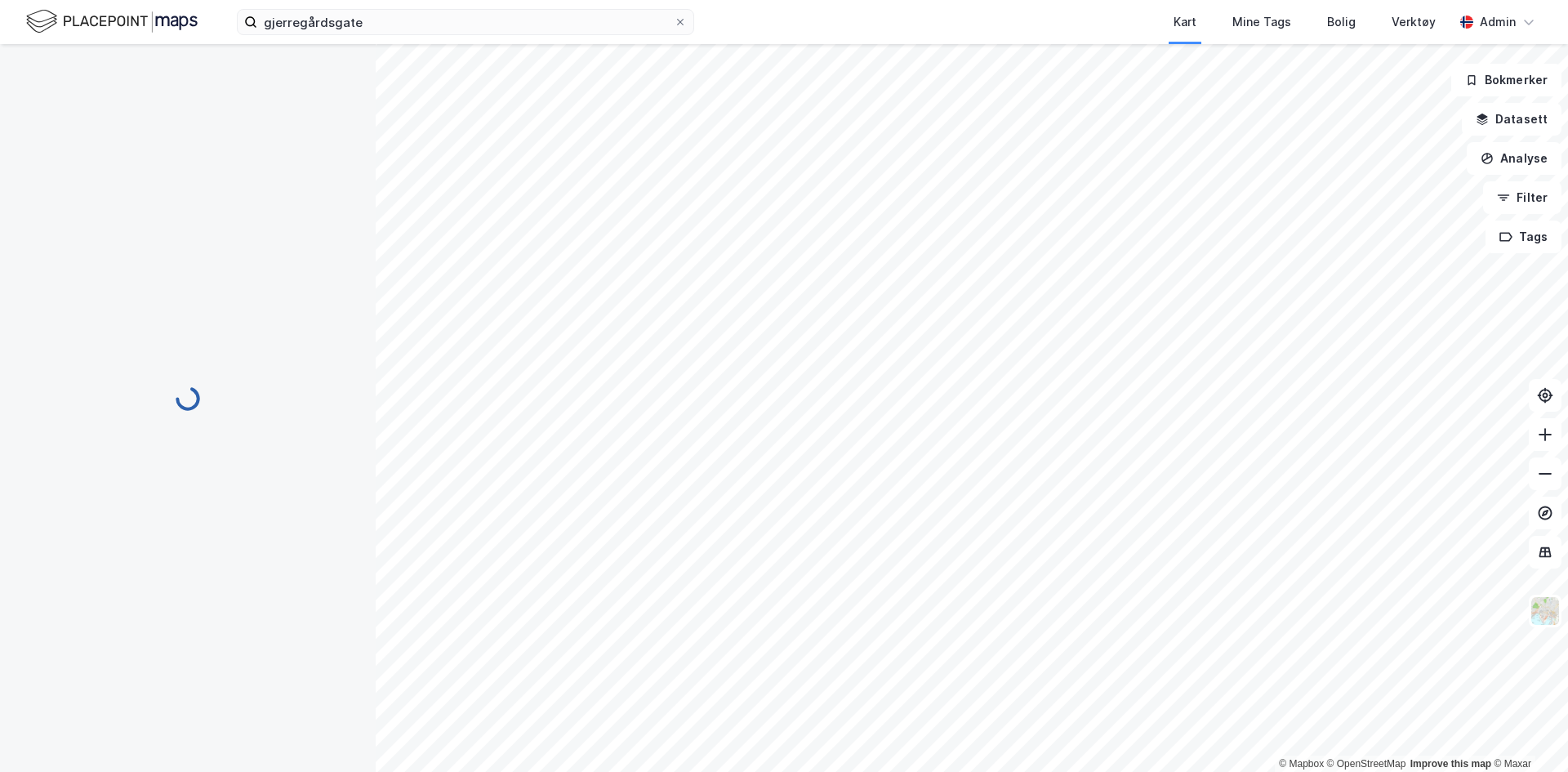
scroll to position [2, 0]
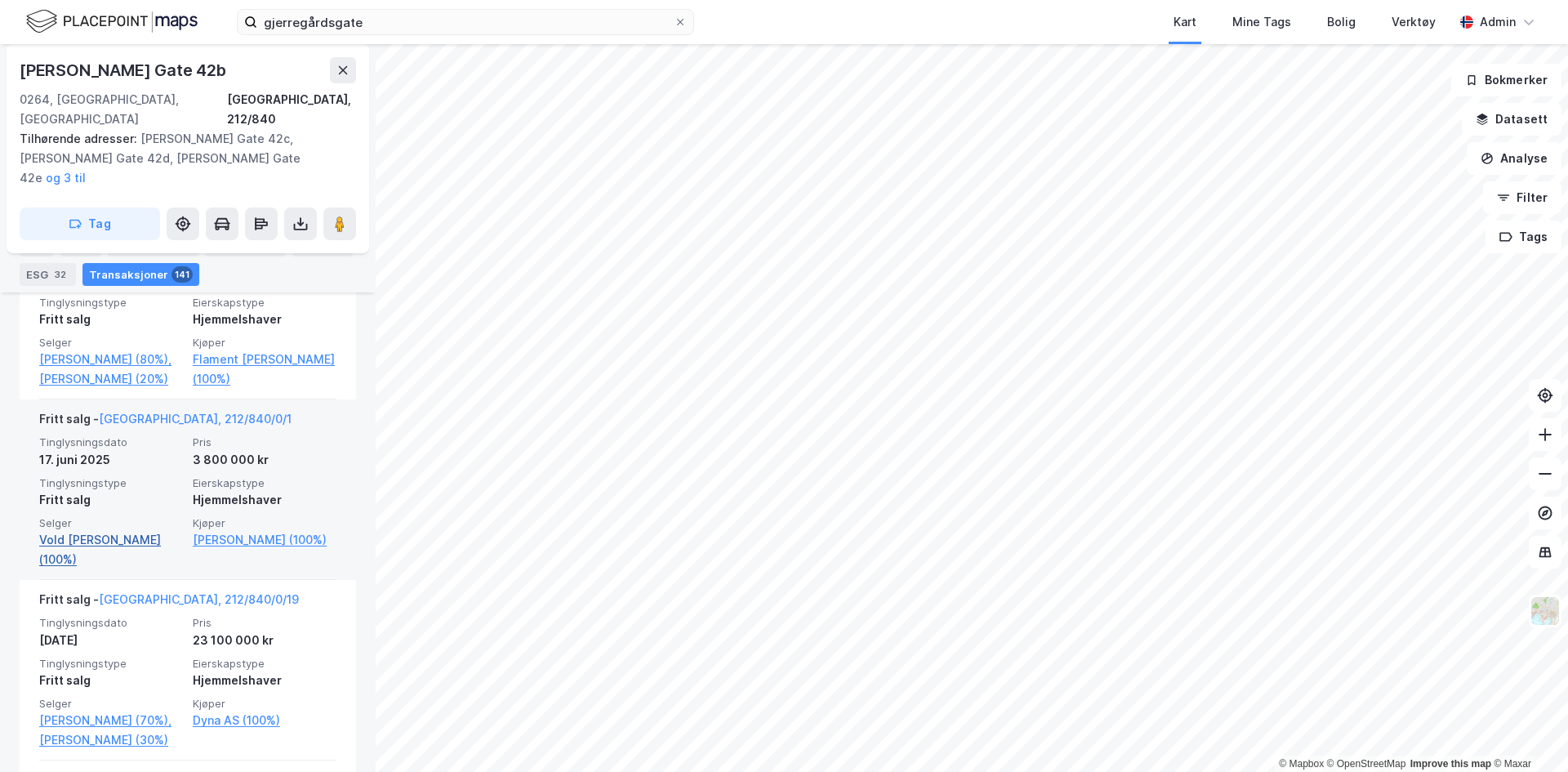
scroll to position [944, 0]
click at [126, 528] on link "Vold [PERSON_NAME] (100%)" at bounding box center [111, 547] width 144 height 39
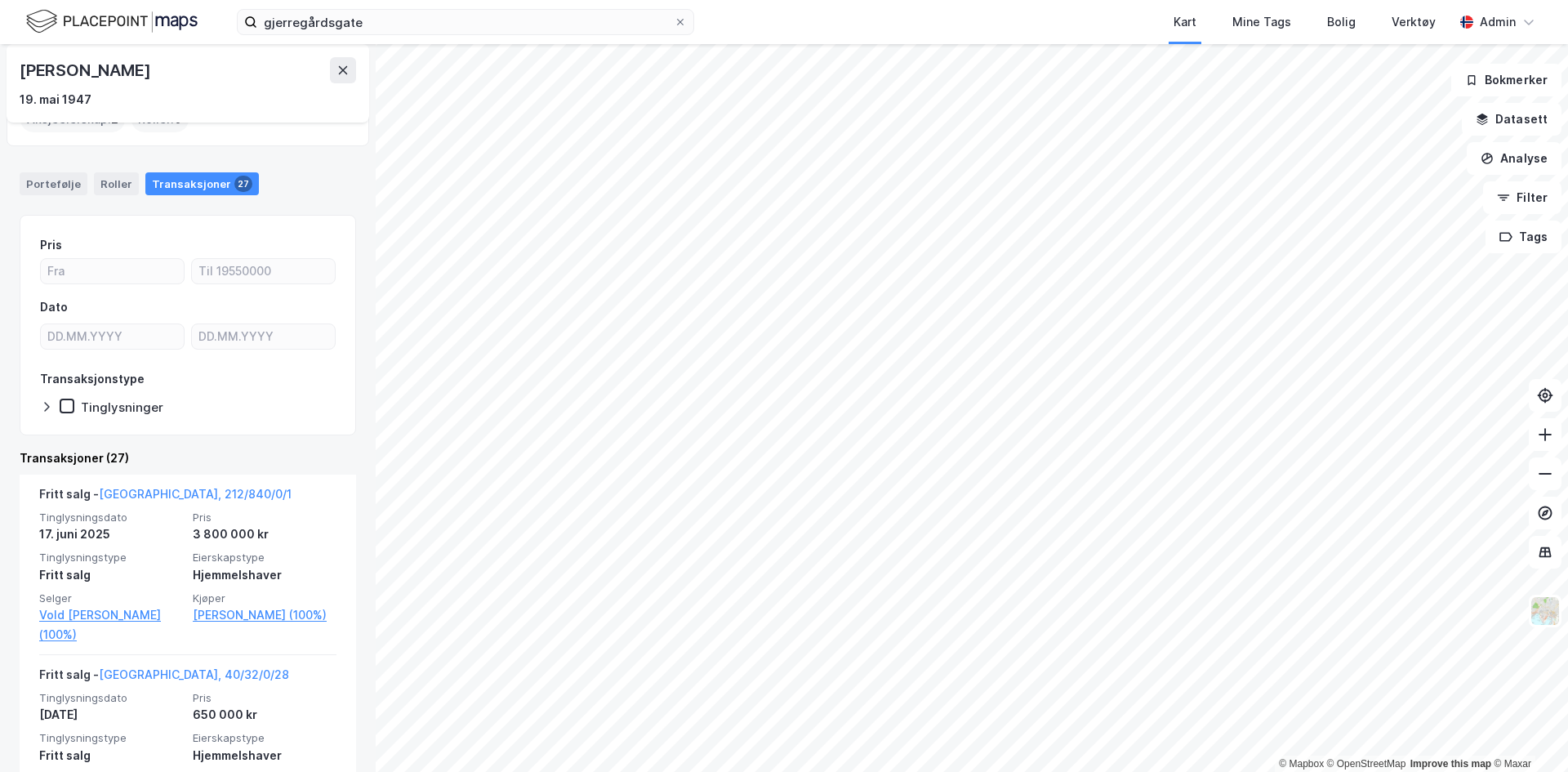
scroll to position [122, 0]
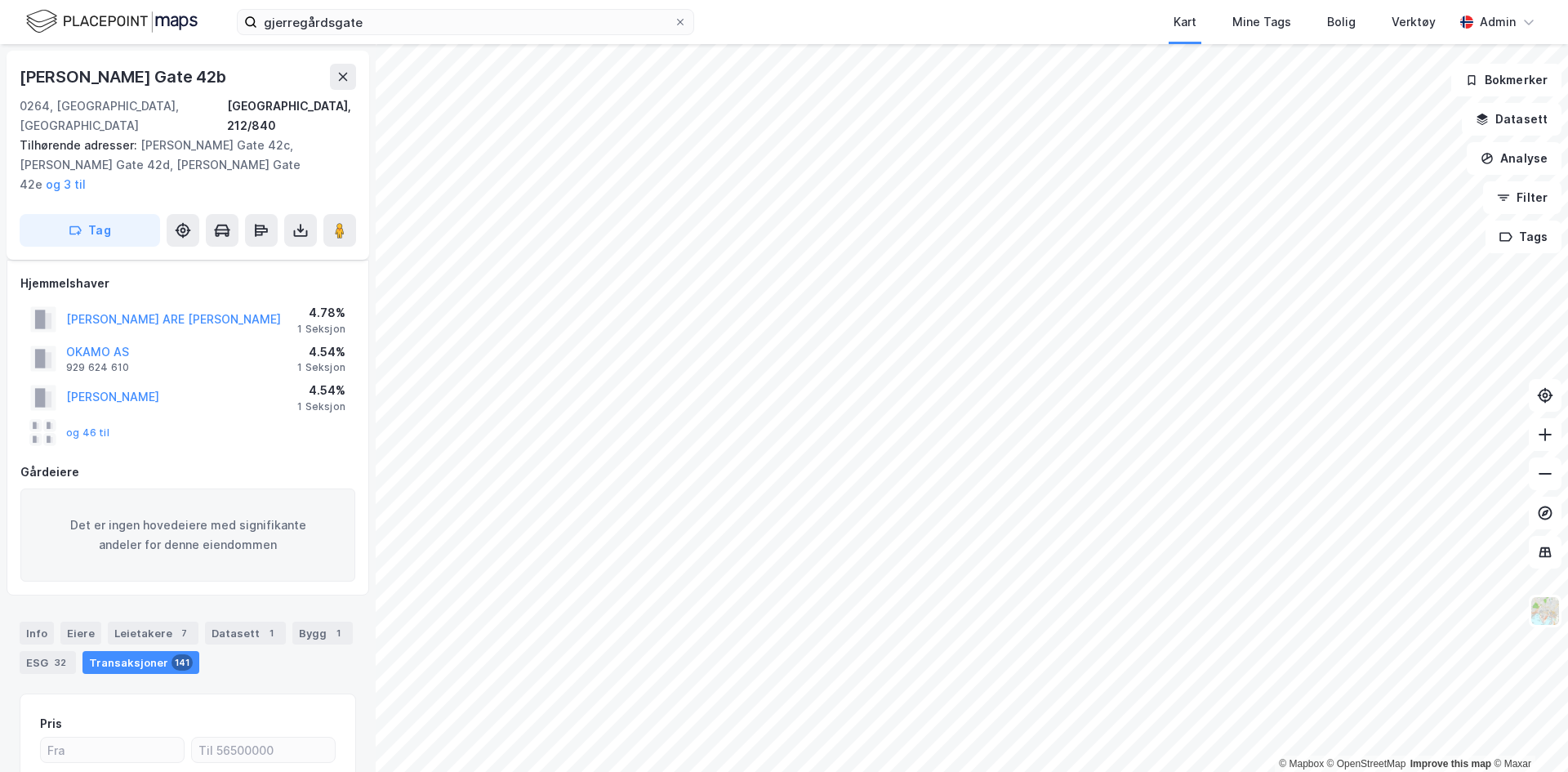
scroll to position [189, 0]
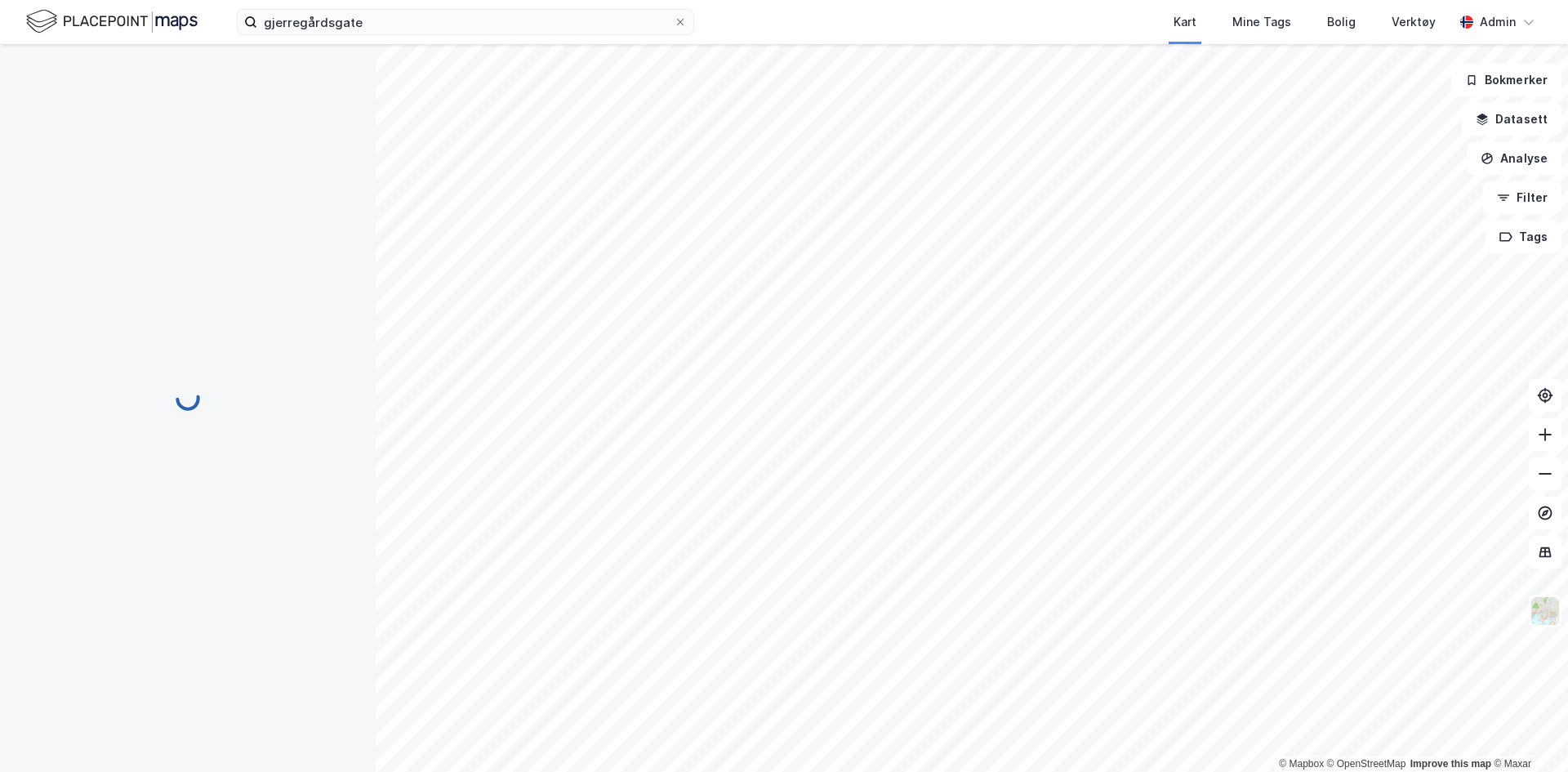
scroll to position [17, 0]
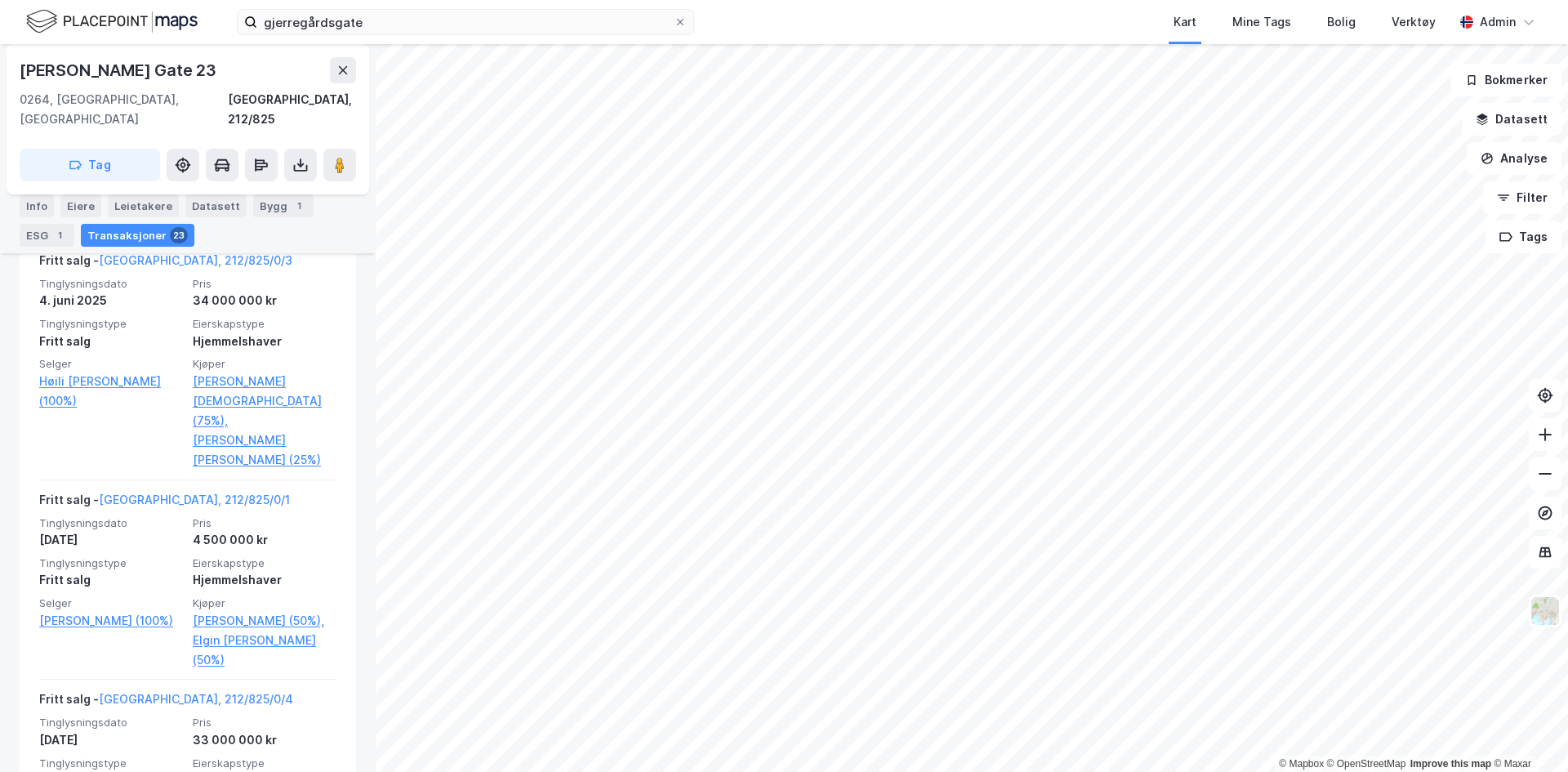
scroll to position [551, 0]
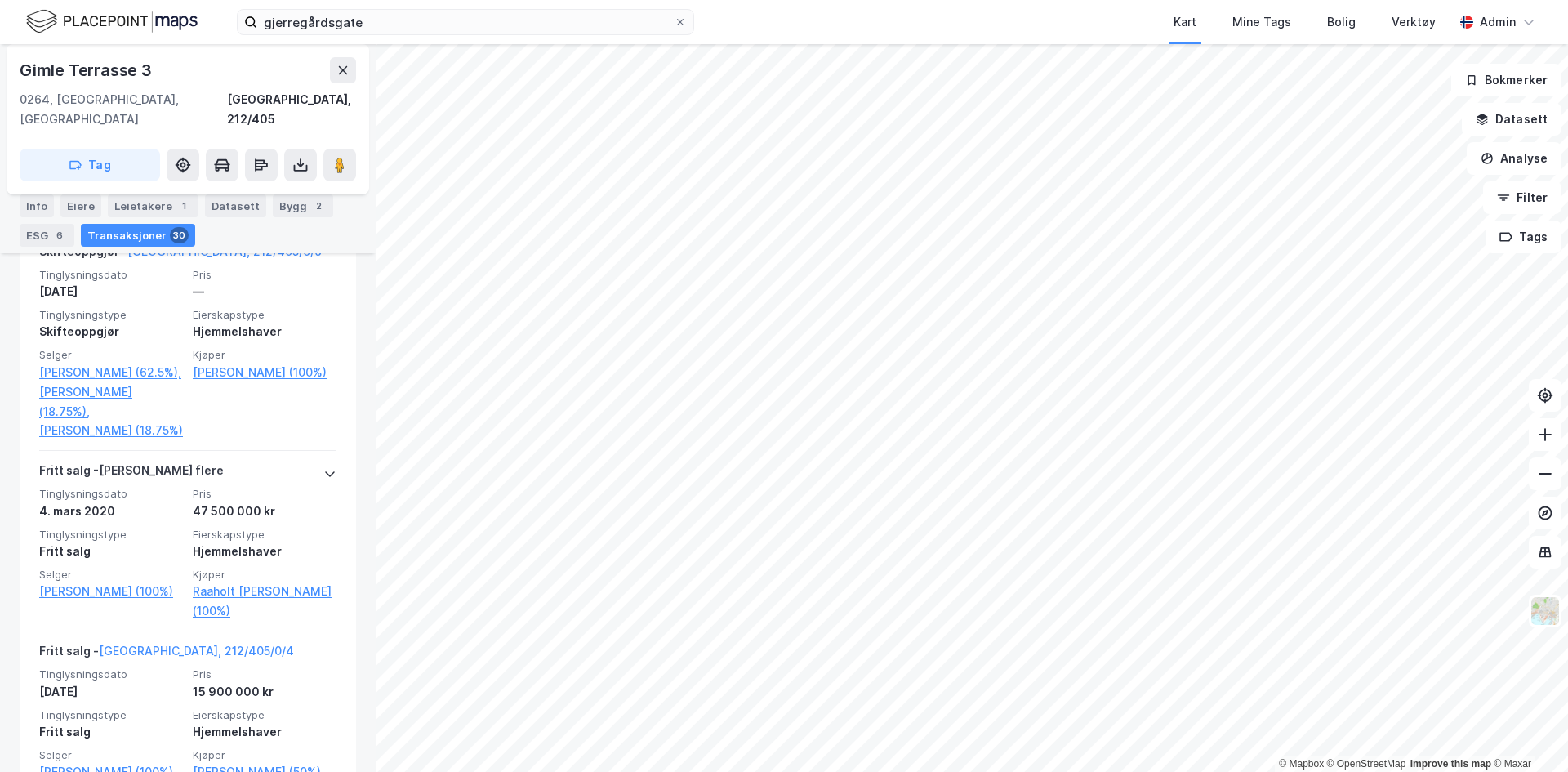
scroll to position [1139, 0]
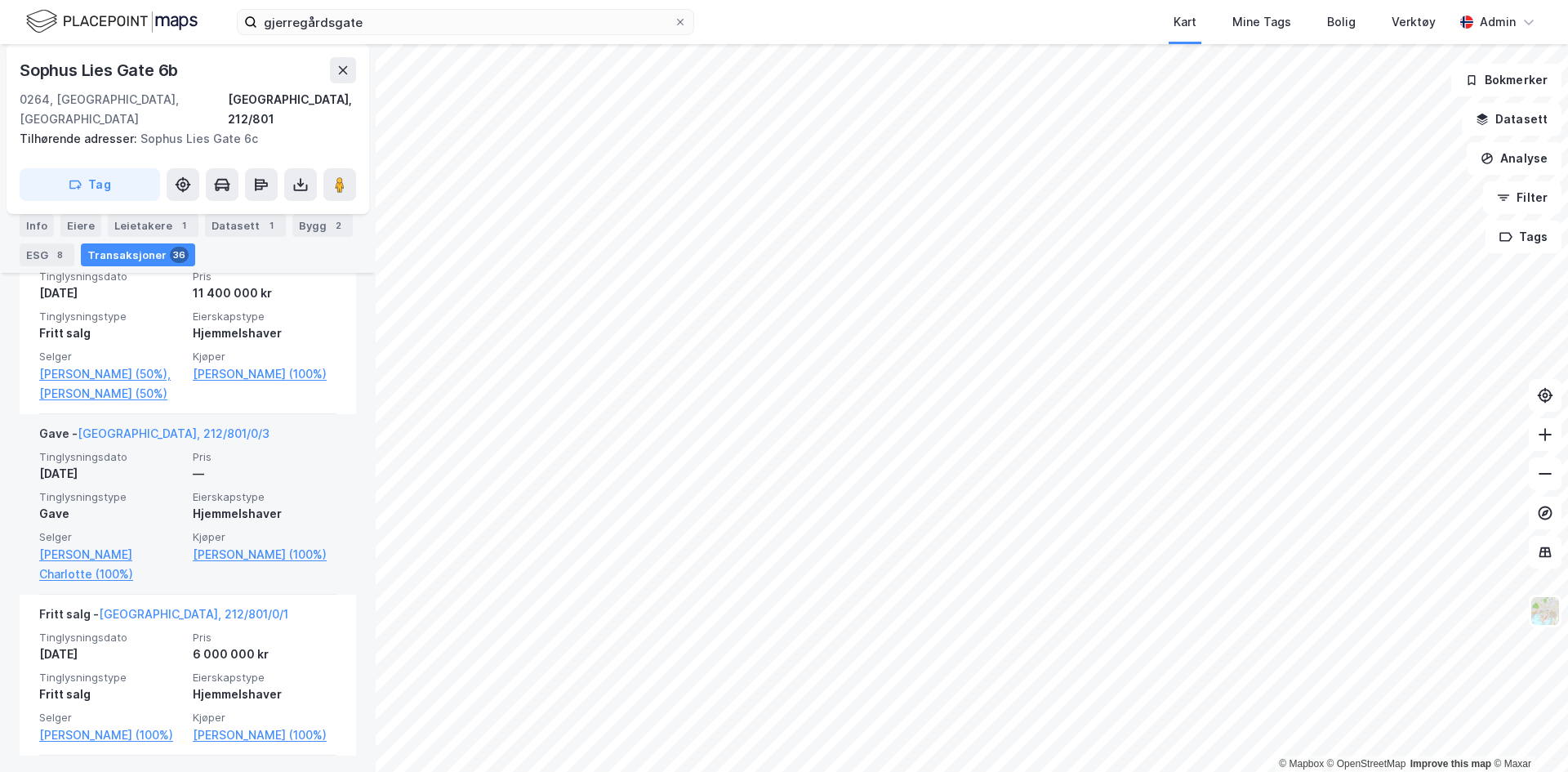
scroll to position [1640, 0]
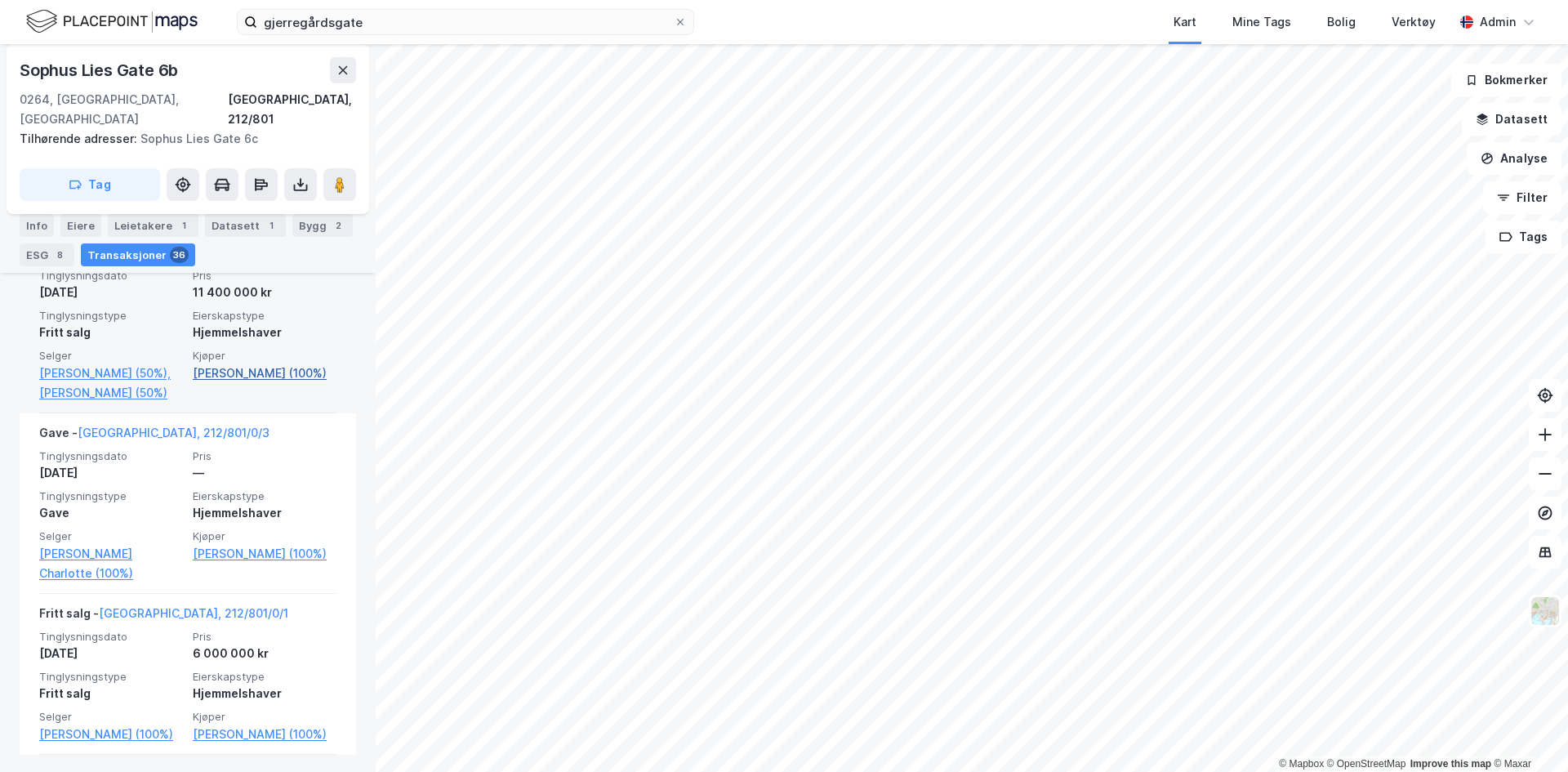
click at [245, 383] on link "[PERSON_NAME] (100%)" at bounding box center [264, 373] width 144 height 20
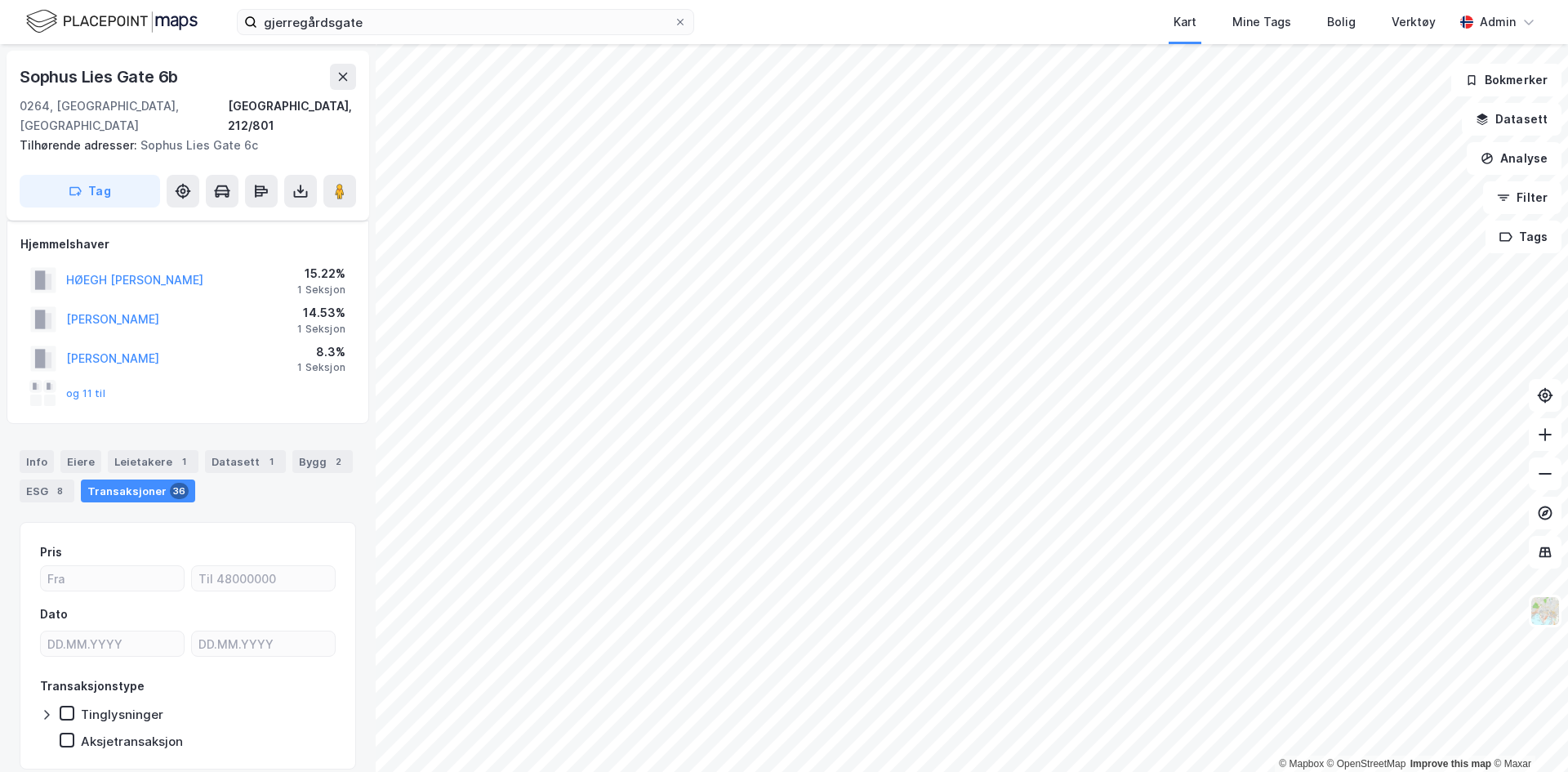
scroll to position [37, 0]
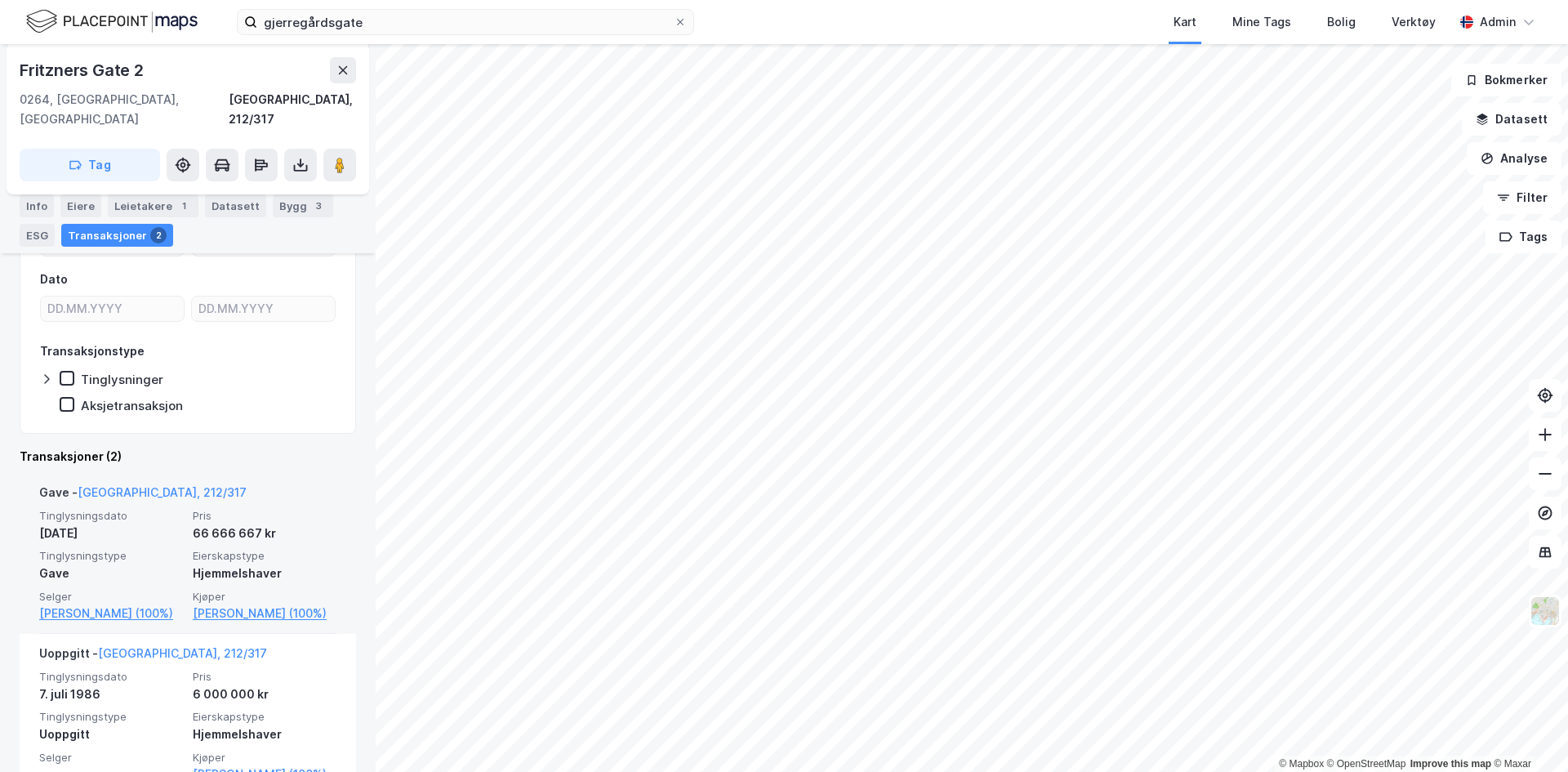
scroll to position [200, 0]
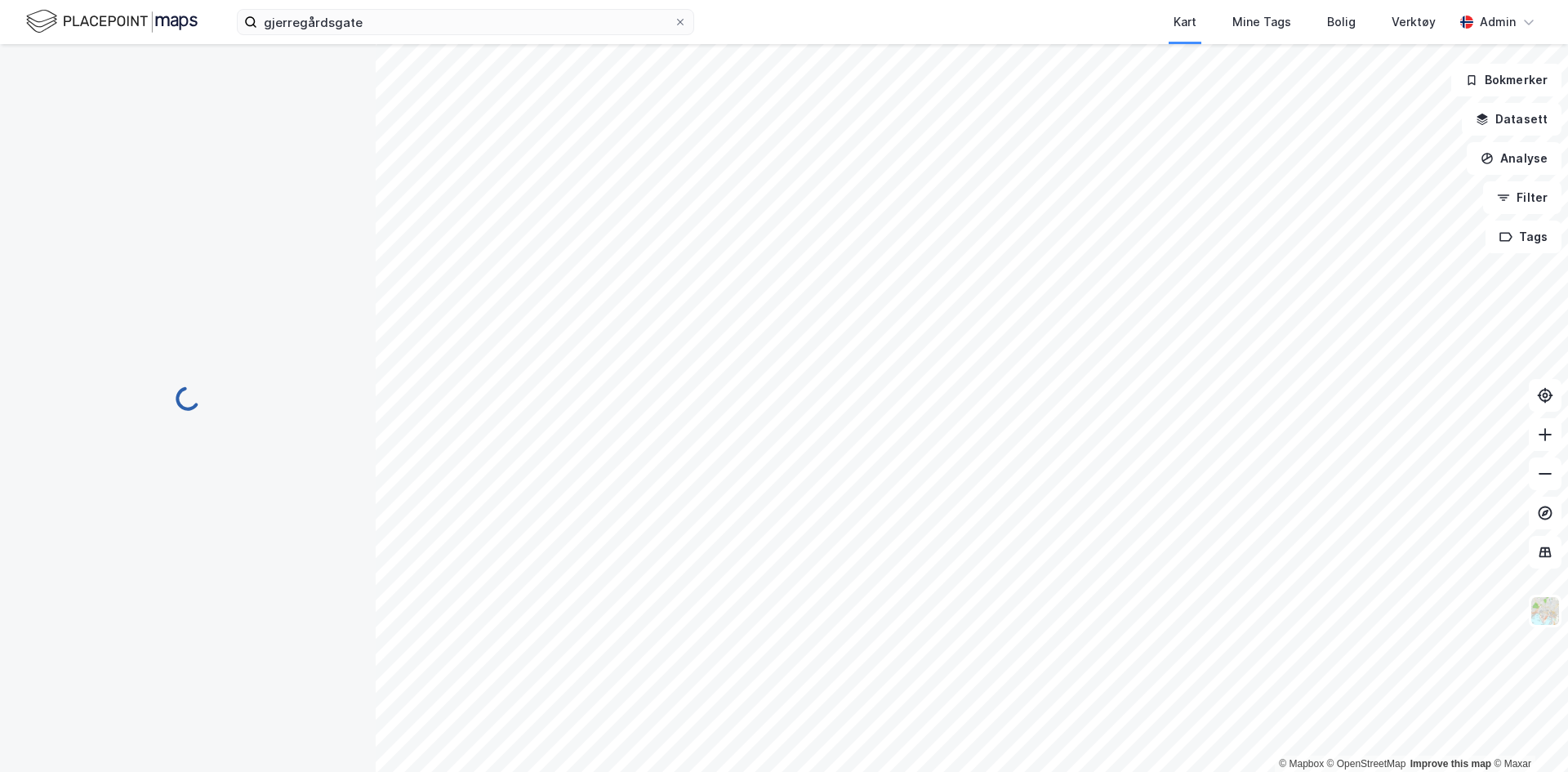
scroll to position [17, 0]
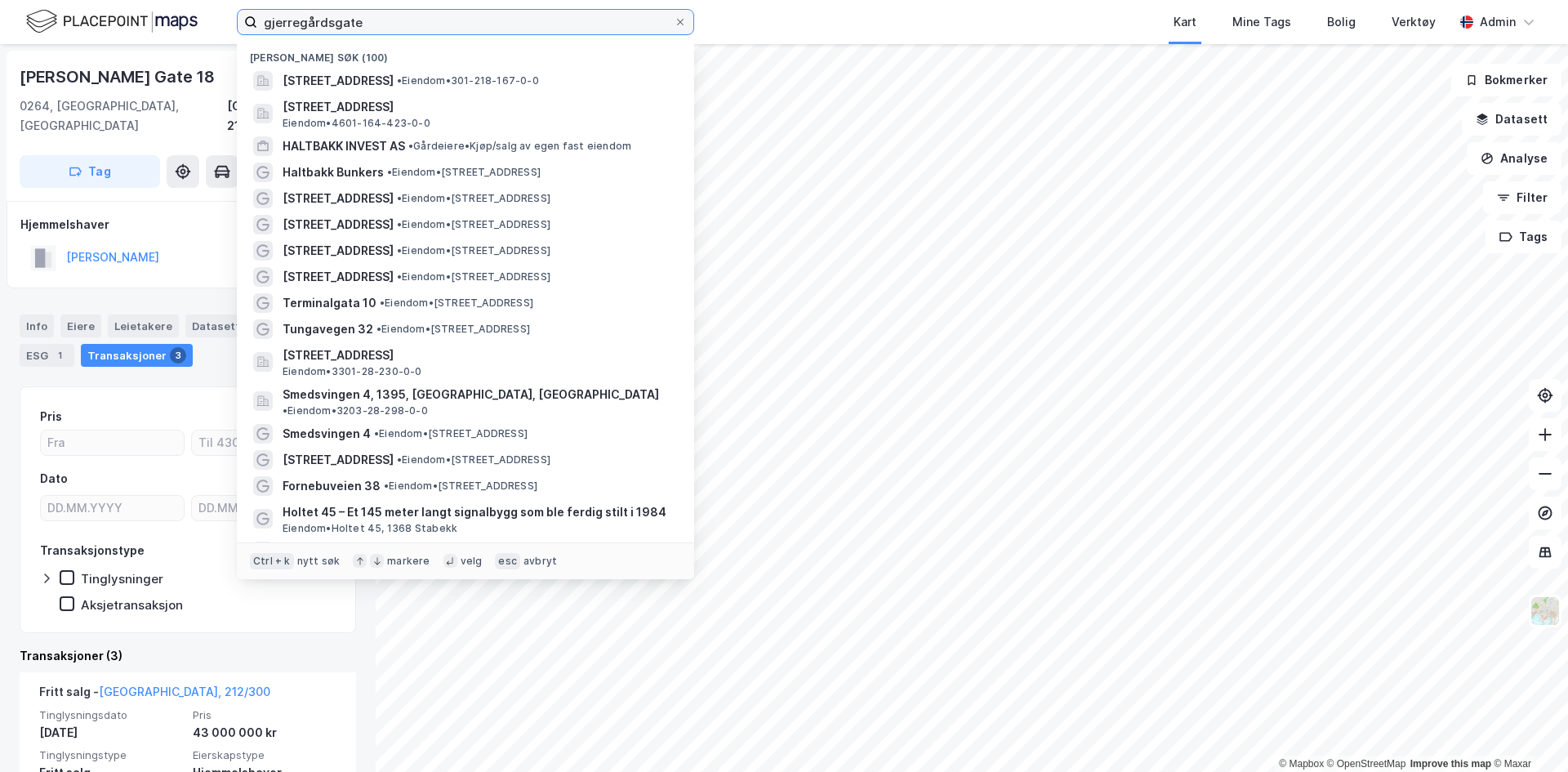
drag, startPoint x: 376, startPoint y: 18, endPoint x: 158, endPoint y: 14, distance: 218.0
click at [158, 14] on div "gjerregårdsgate Nylige søk (100) [STREET_ADDRESS] • Eiendom • 301-218-167-0-0 […" at bounding box center [784, 22] width 1568 height 45
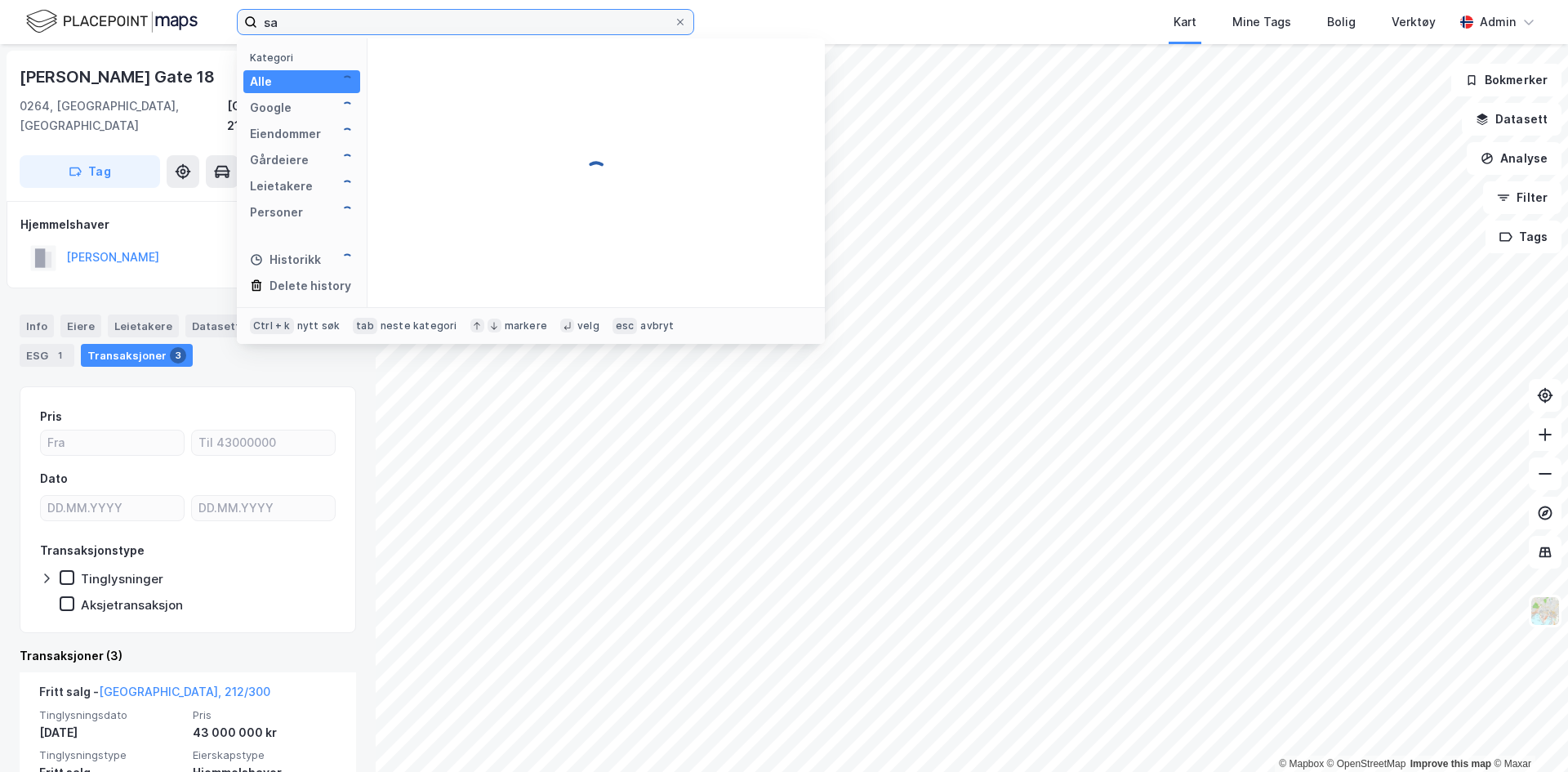
type input "s"
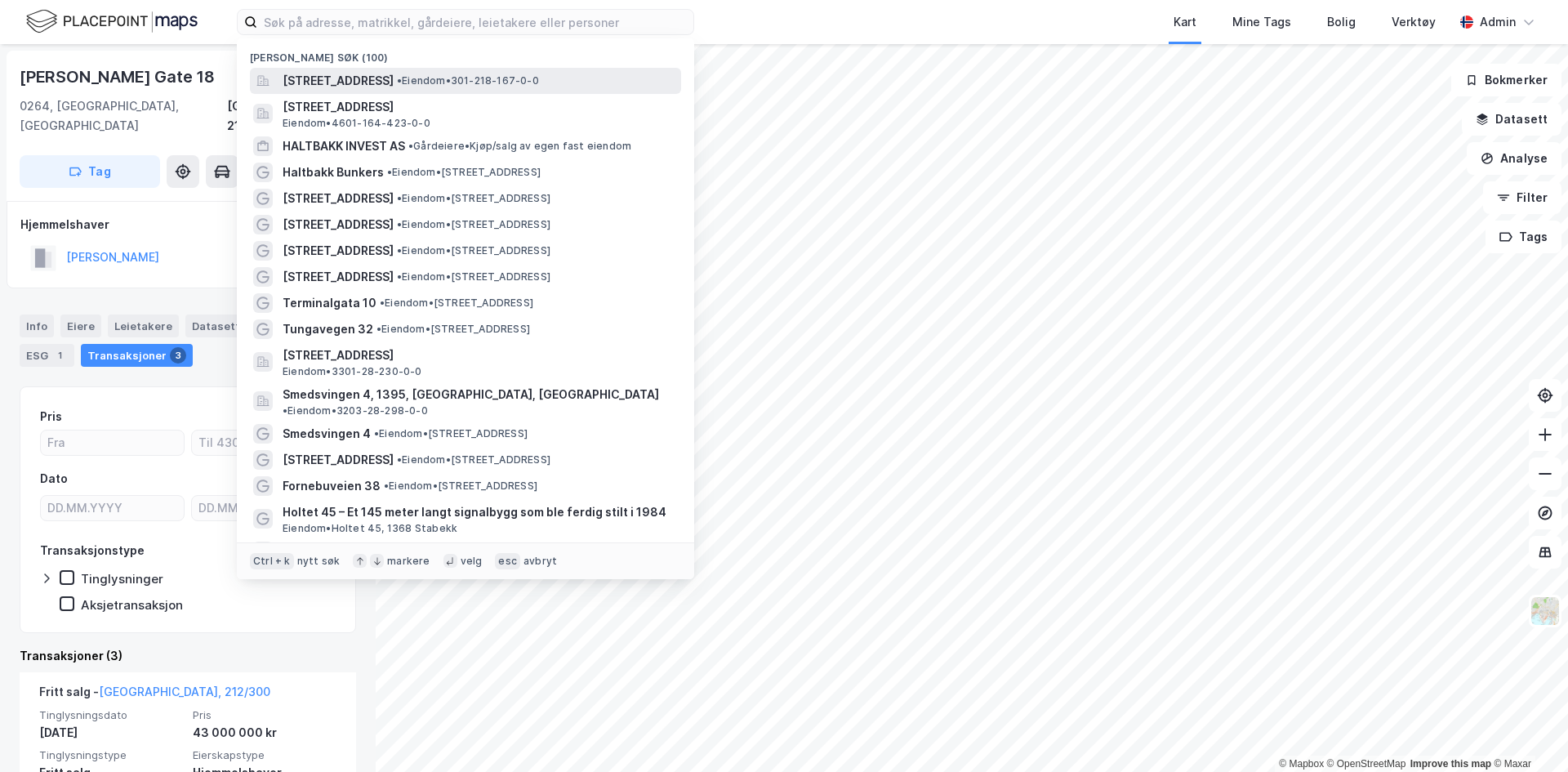
click at [378, 79] on span "[STREET_ADDRESS]" at bounding box center [337, 81] width 111 height 20
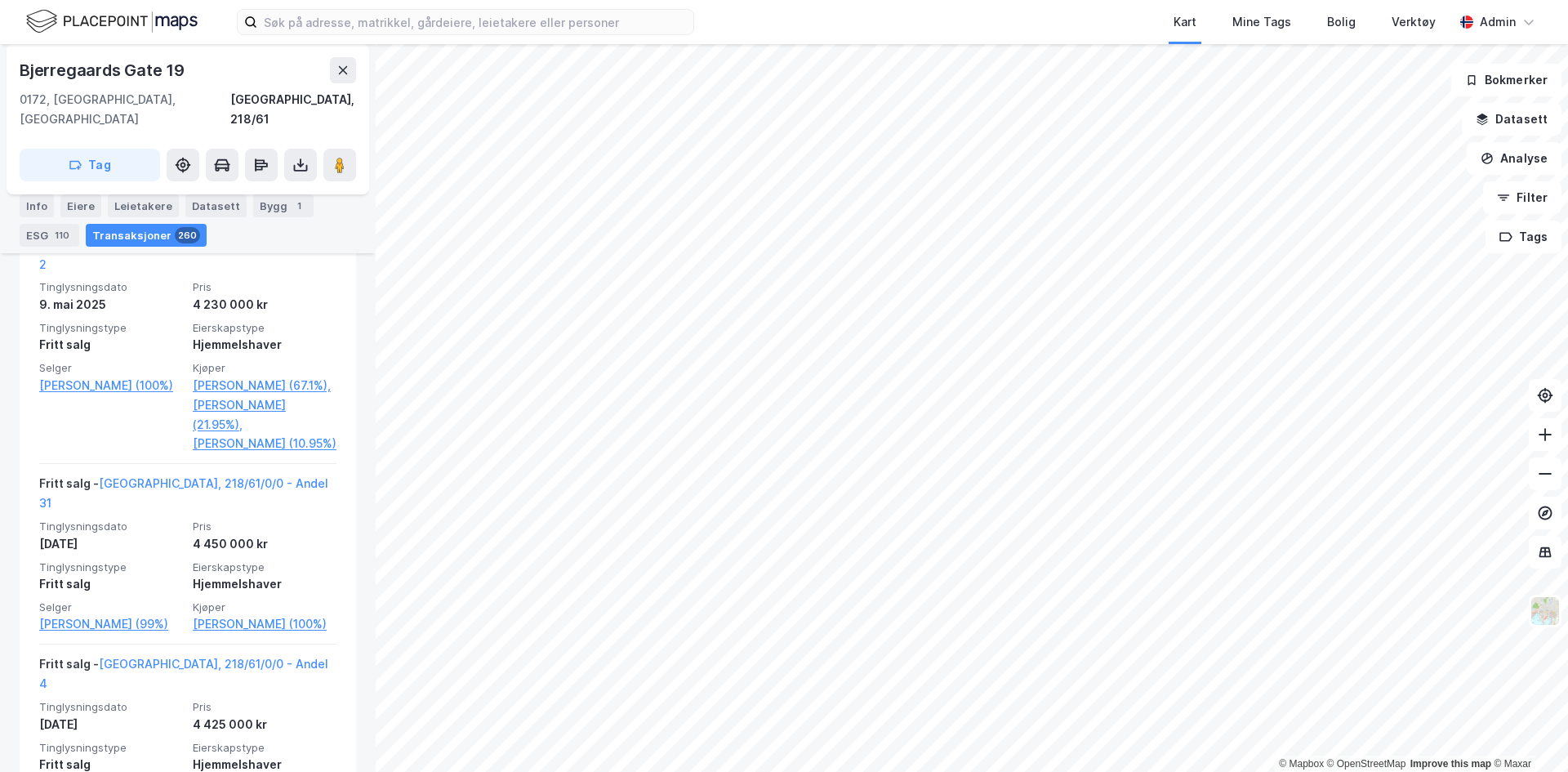
scroll to position [1528, 0]
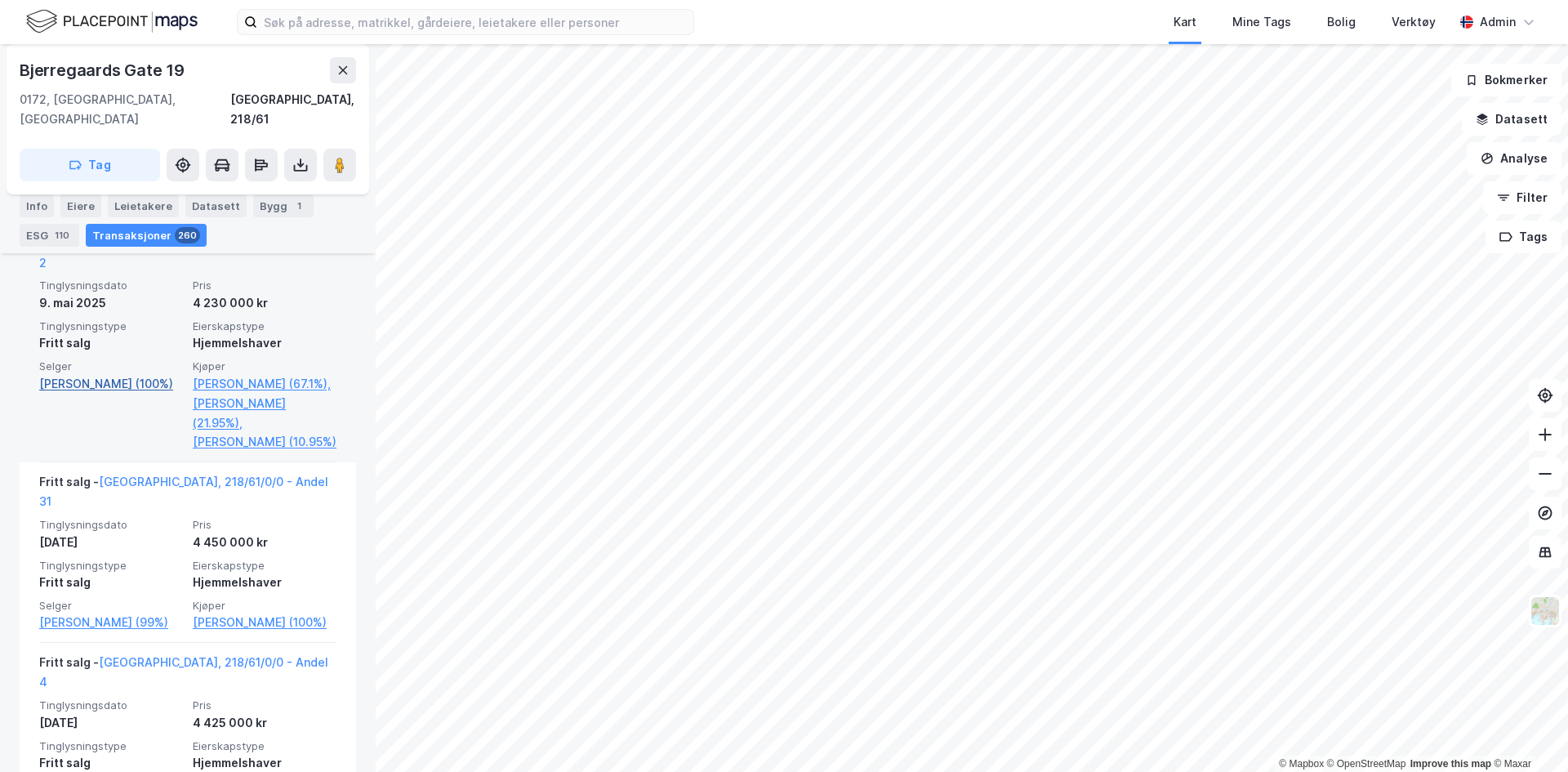
click at [100, 375] on link "[PERSON_NAME] (100%)" at bounding box center [111, 384] width 144 height 20
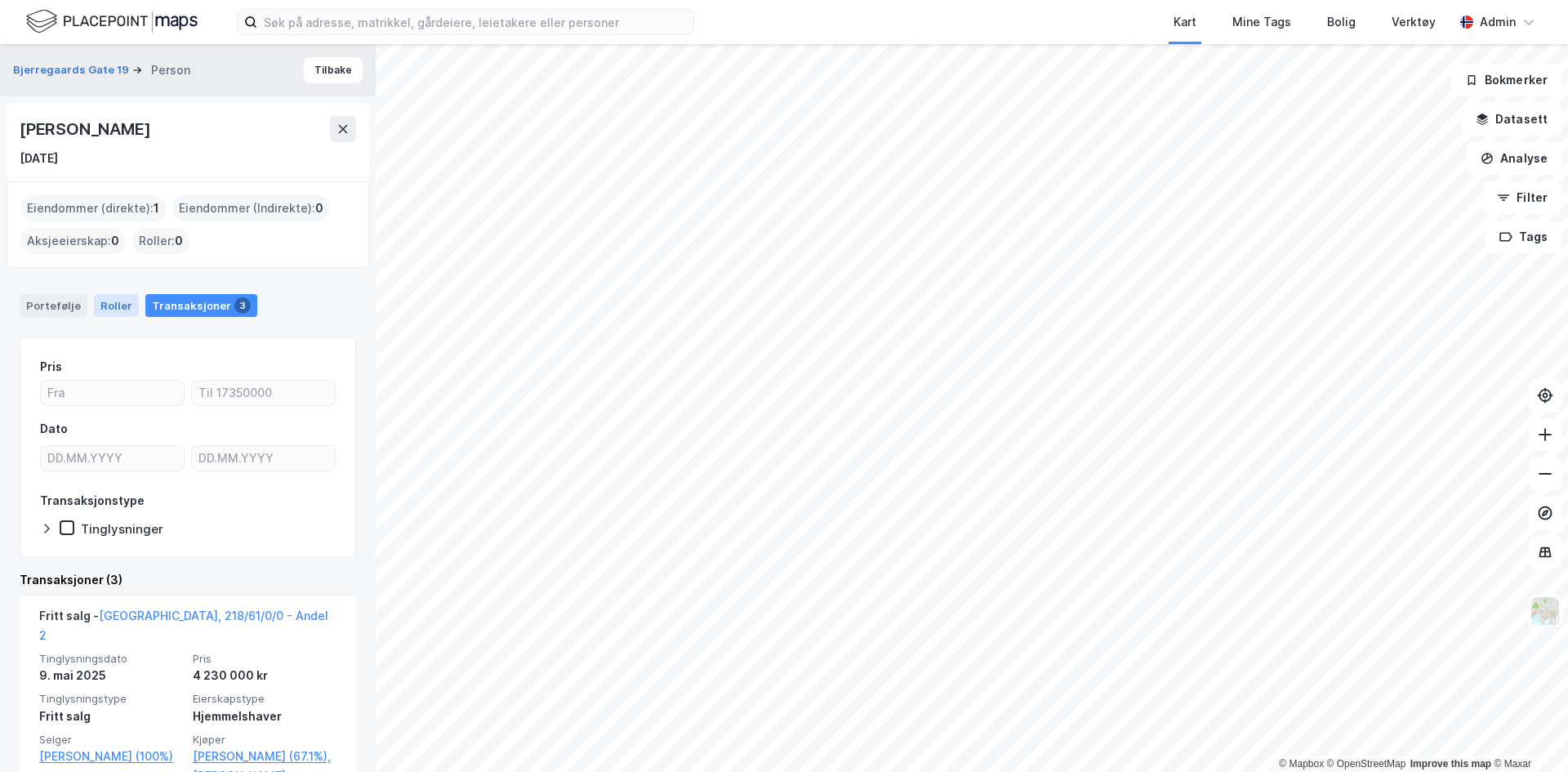
click at [105, 306] on div "Roller" at bounding box center [116, 305] width 45 height 23
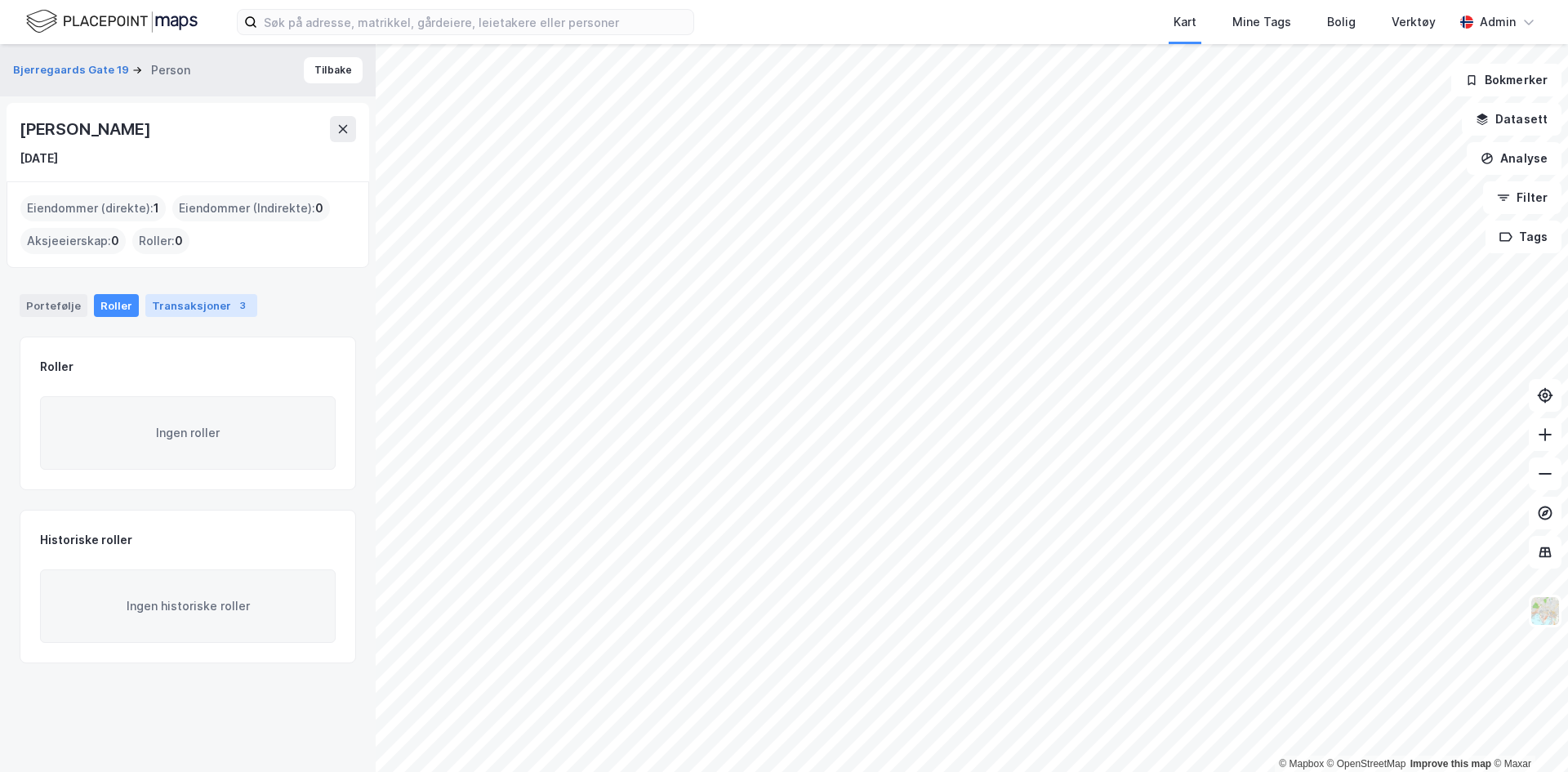
click at [191, 310] on div "Transaksjoner 3" at bounding box center [201, 305] width 112 height 23
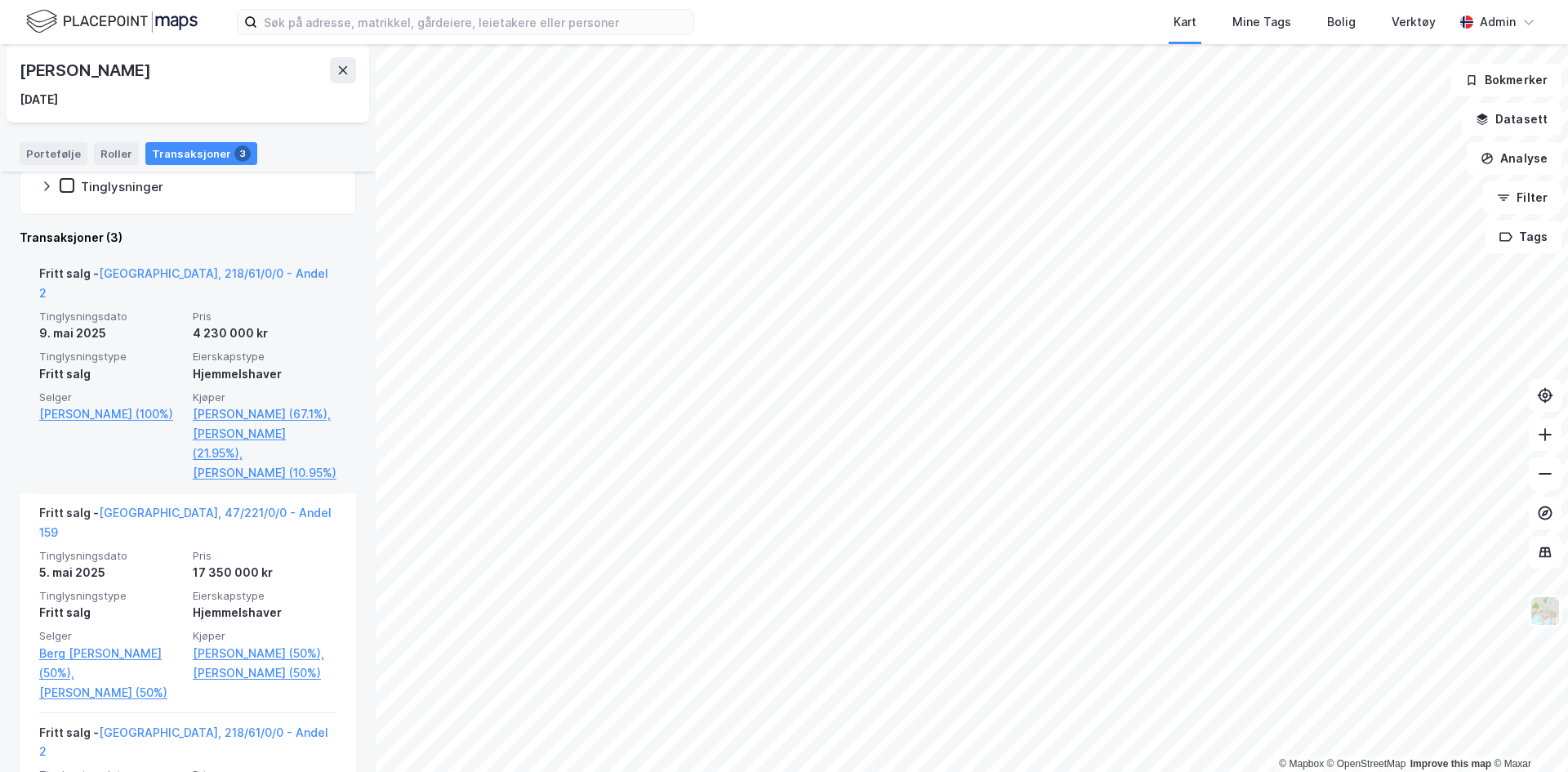
scroll to position [343, 0]
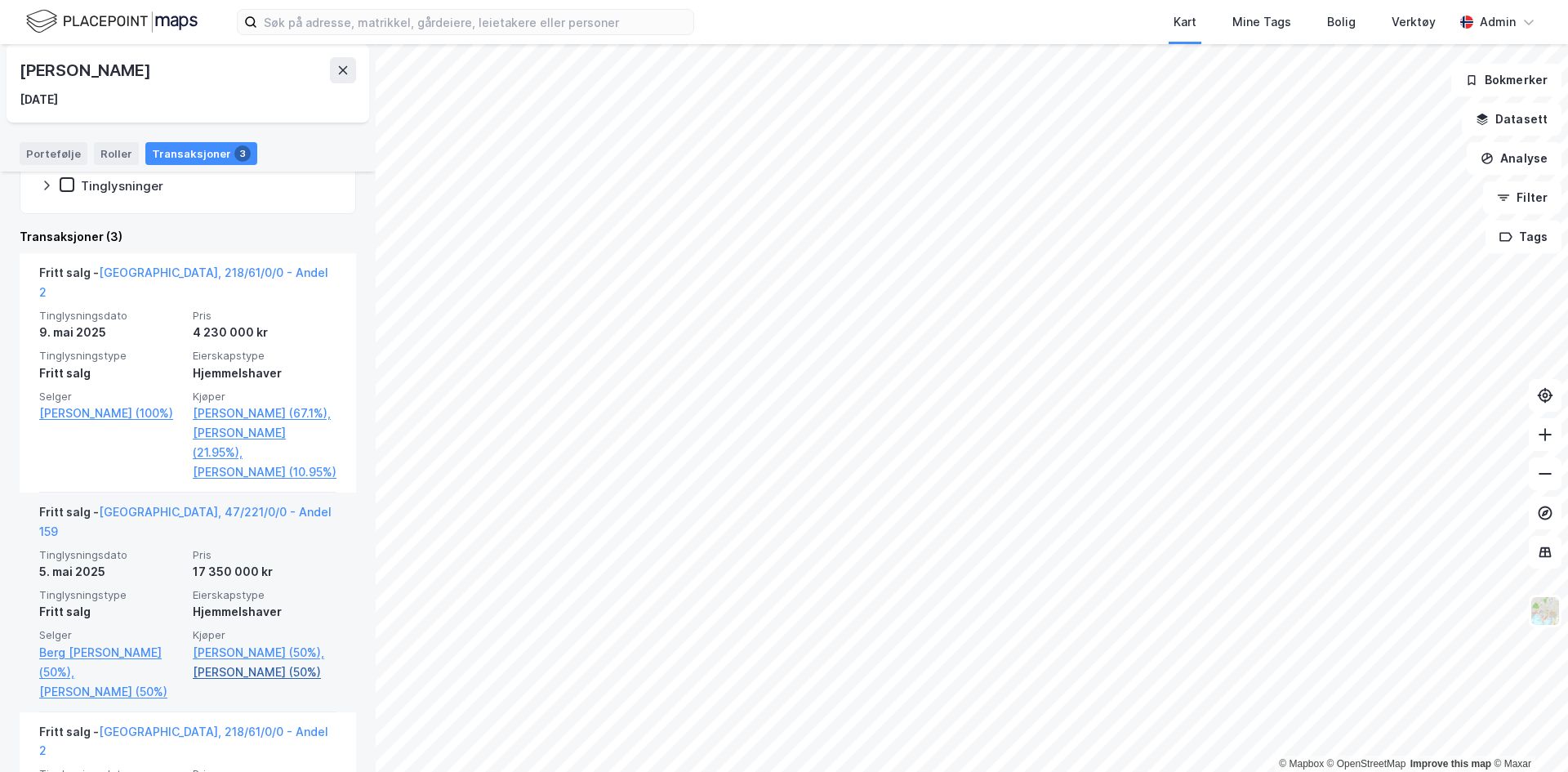
click at [257, 667] on link "[PERSON_NAME] (50%)" at bounding box center [264, 672] width 144 height 20
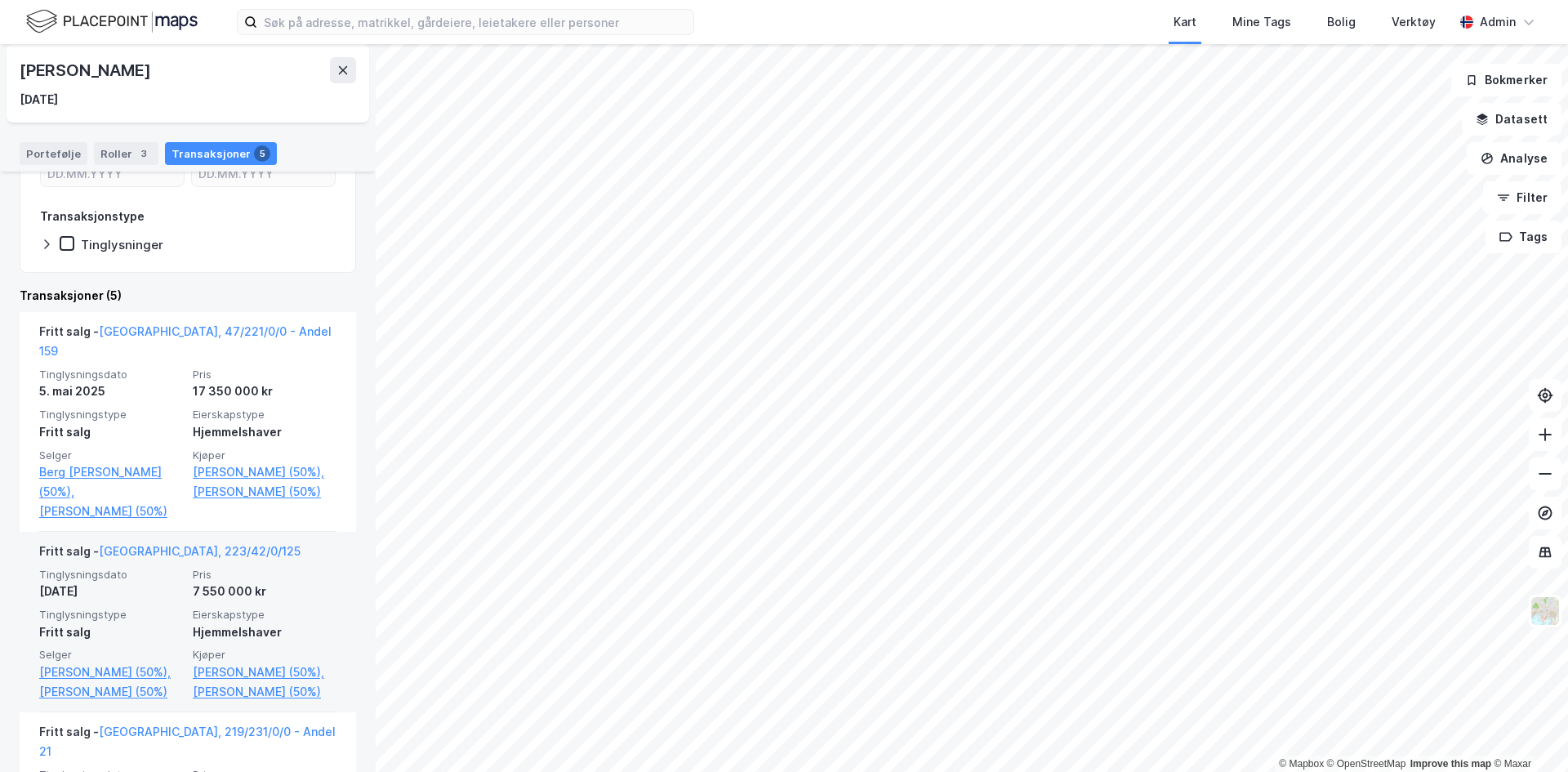
scroll to position [293, 0]
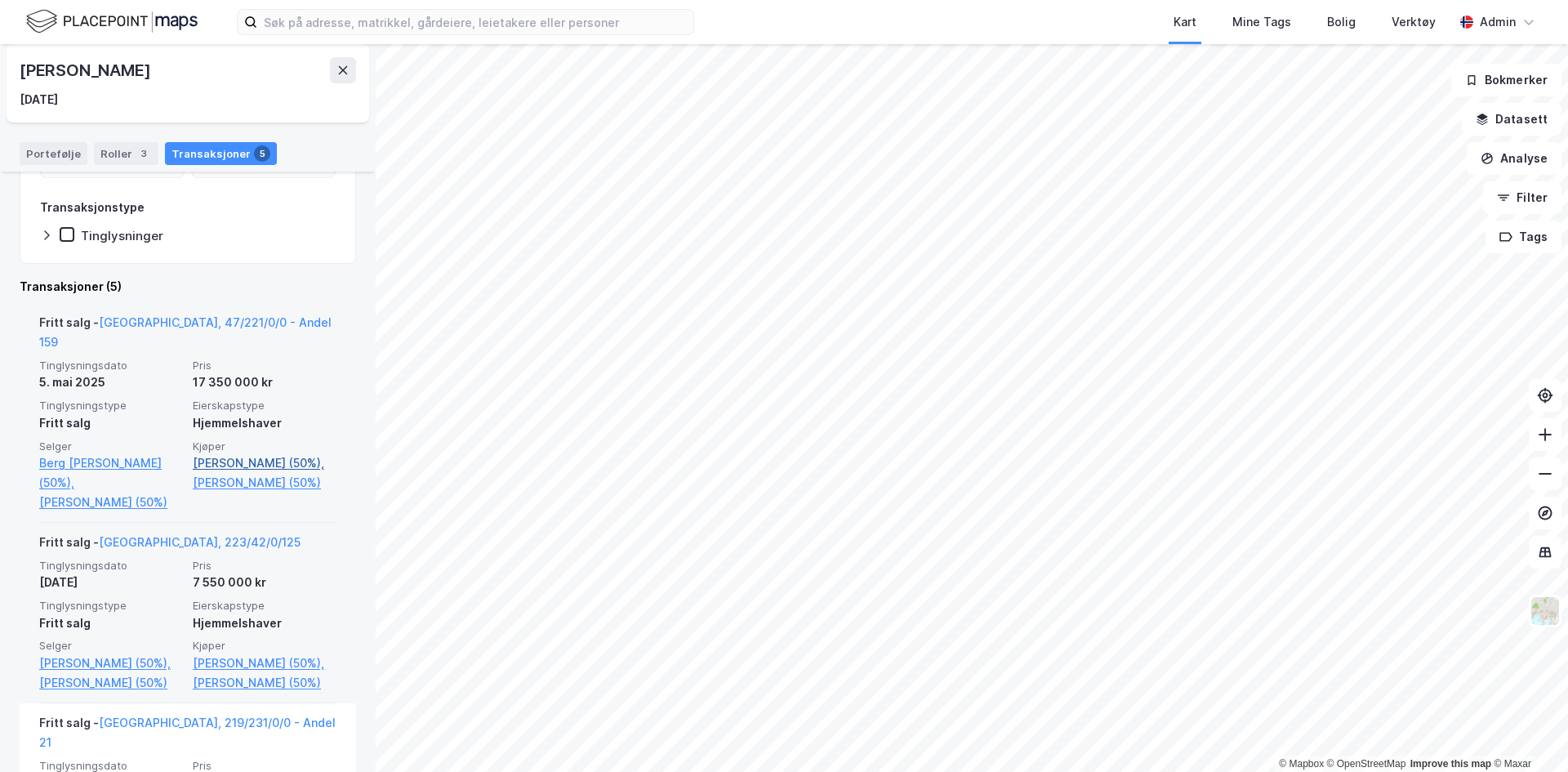
click at [213, 453] on link "[PERSON_NAME] (50%)," at bounding box center [264, 463] width 144 height 20
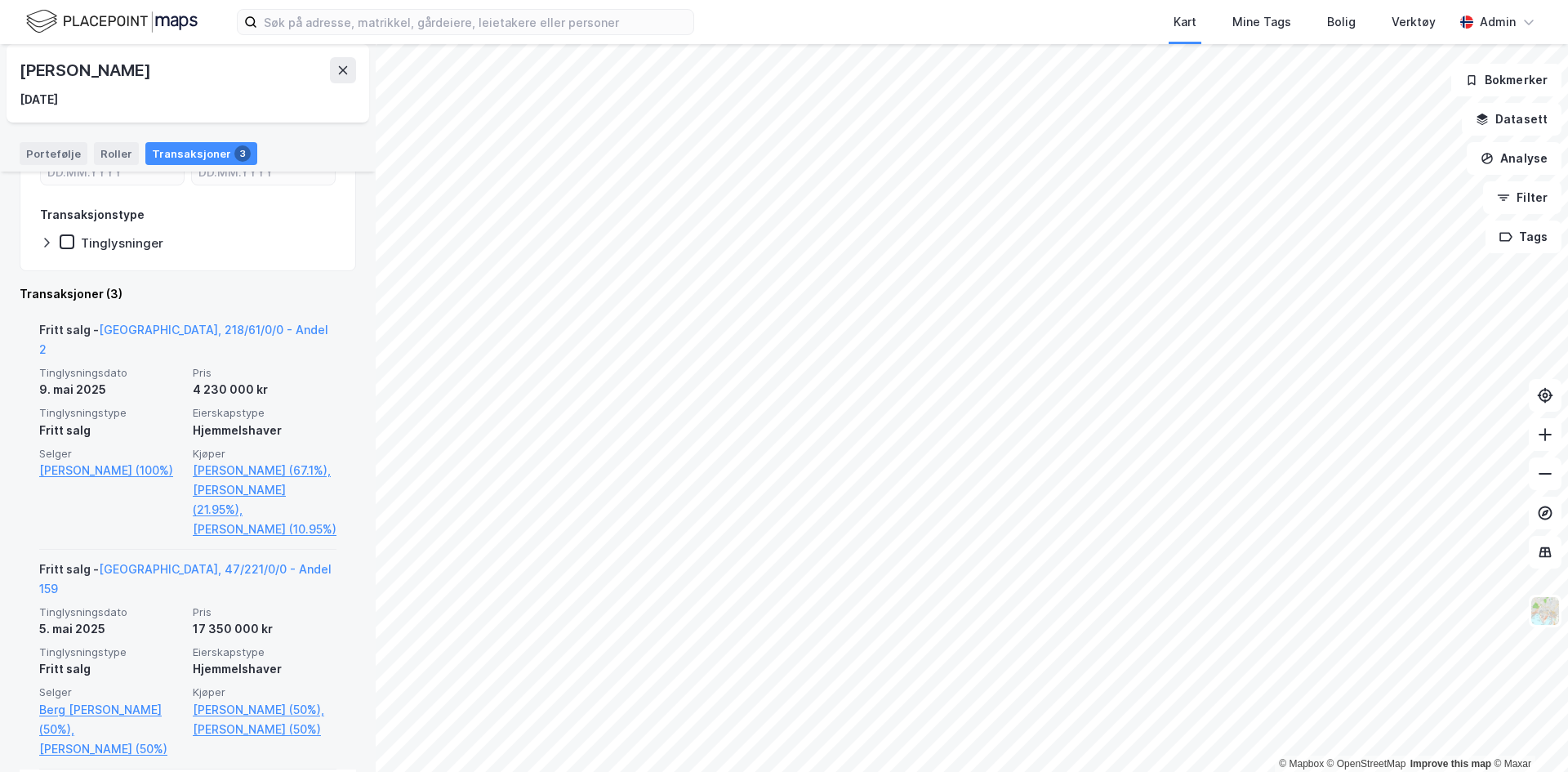
scroll to position [286, 0]
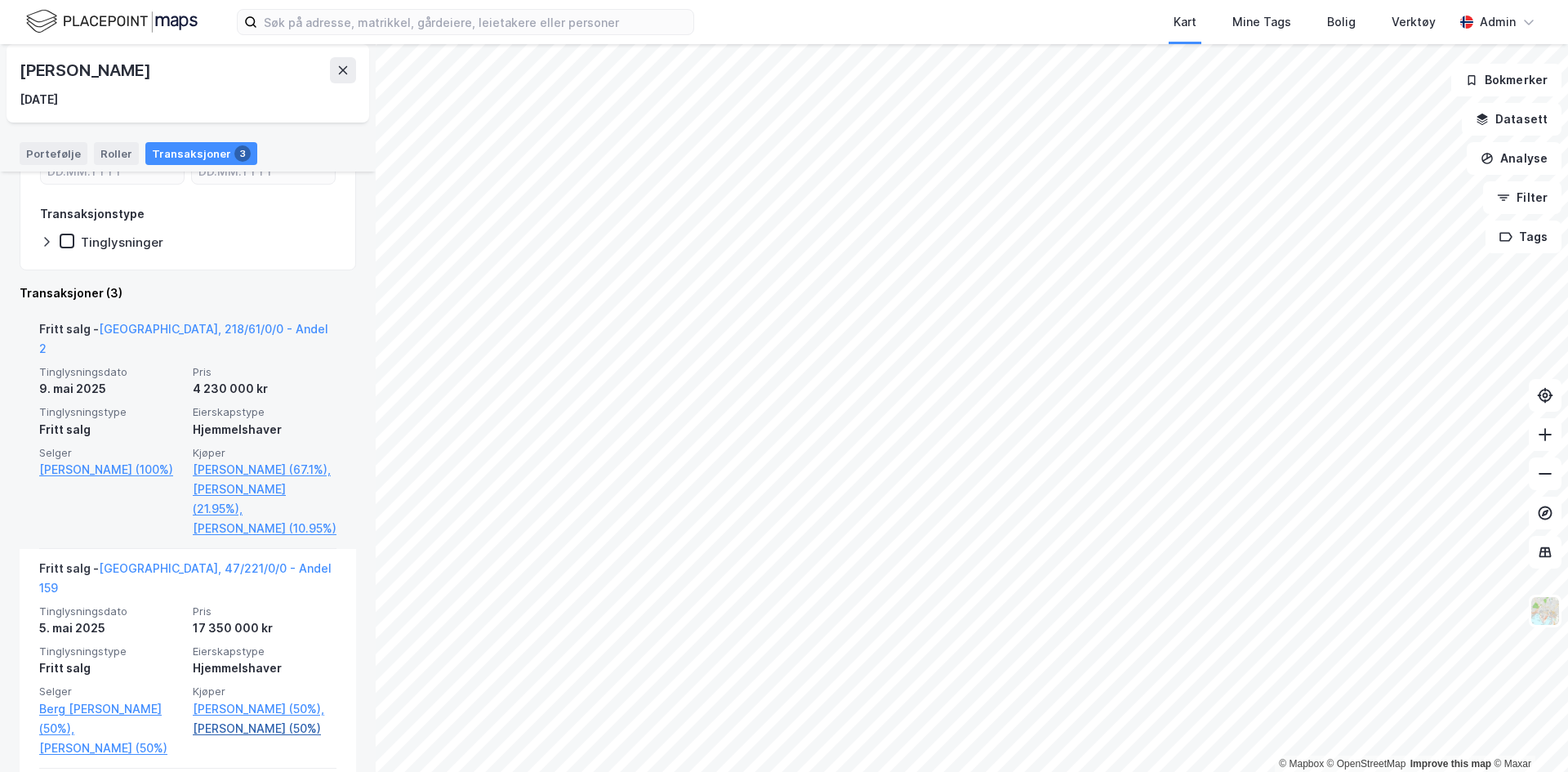
click at [222, 730] on link "[PERSON_NAME] (50%)" at bounding box center [264, 728] width 144 height 20
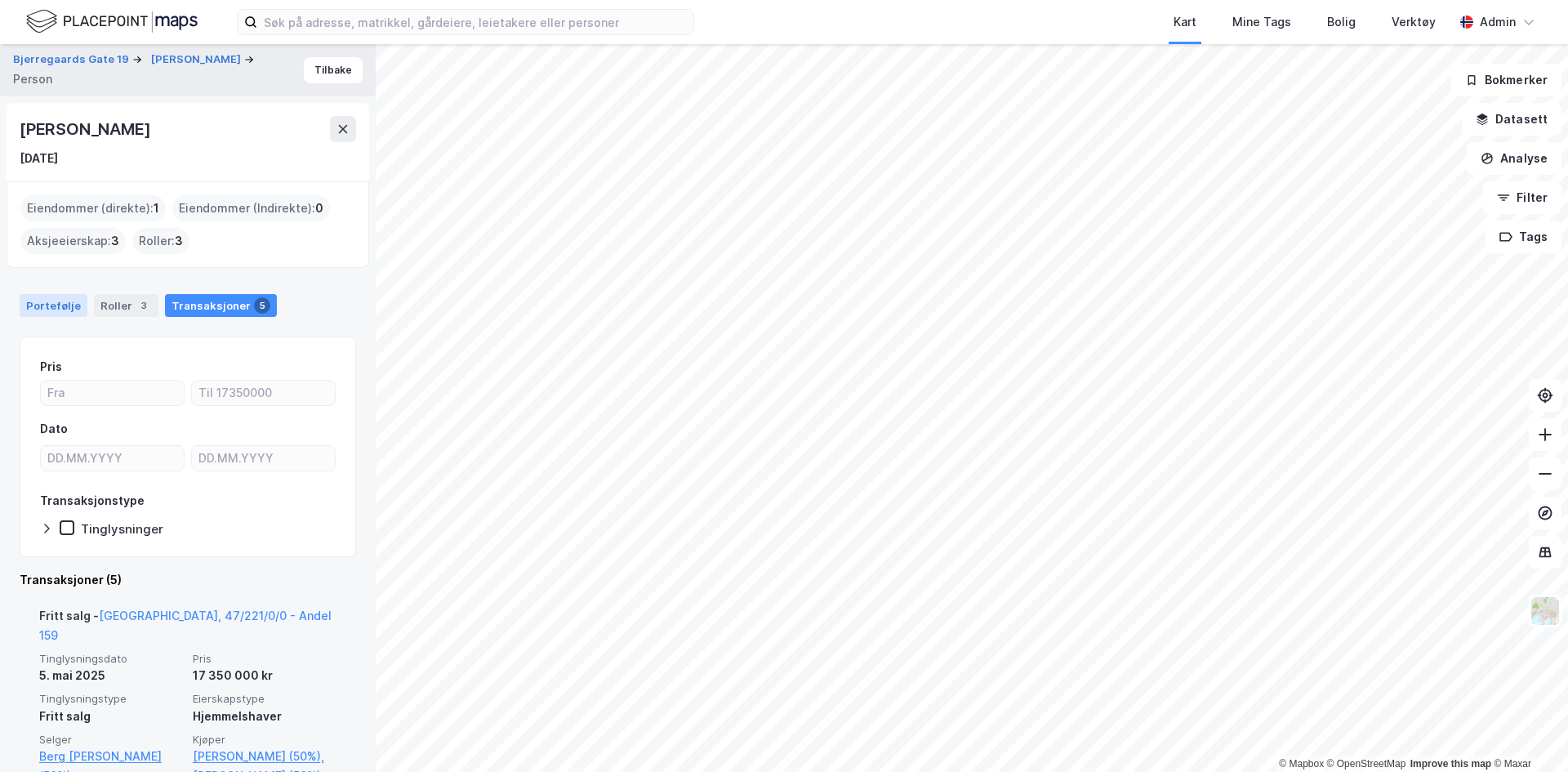
click at [66, 306] on div "Portefølje" at bounding box center [54, 305] width 68 height 23
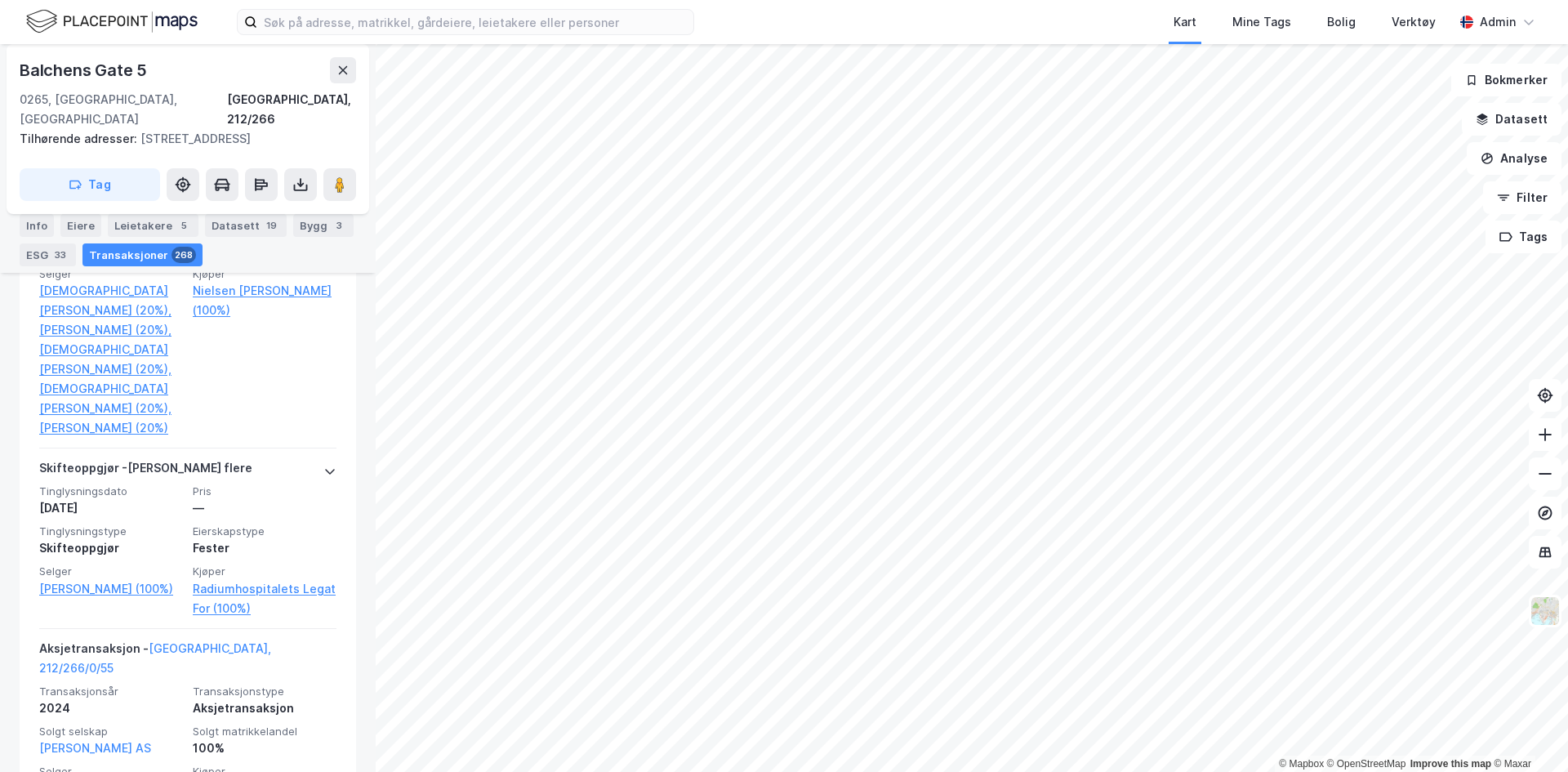
scroll to position [1470, 0]
click at [74, 220] on div "Eiere" at bounding box center [81, 226] width 41 height 23
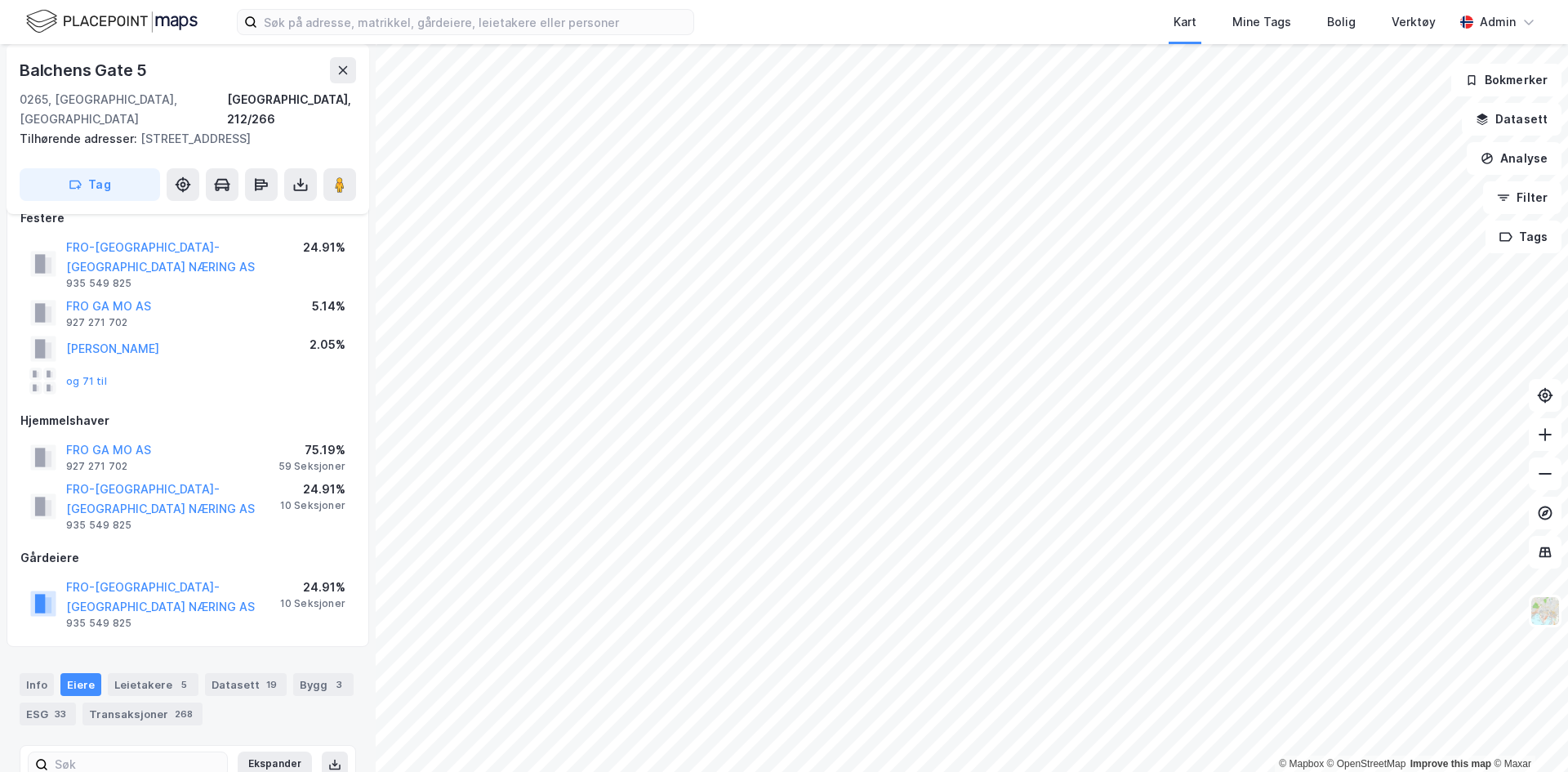
scroll to position [27, 0]
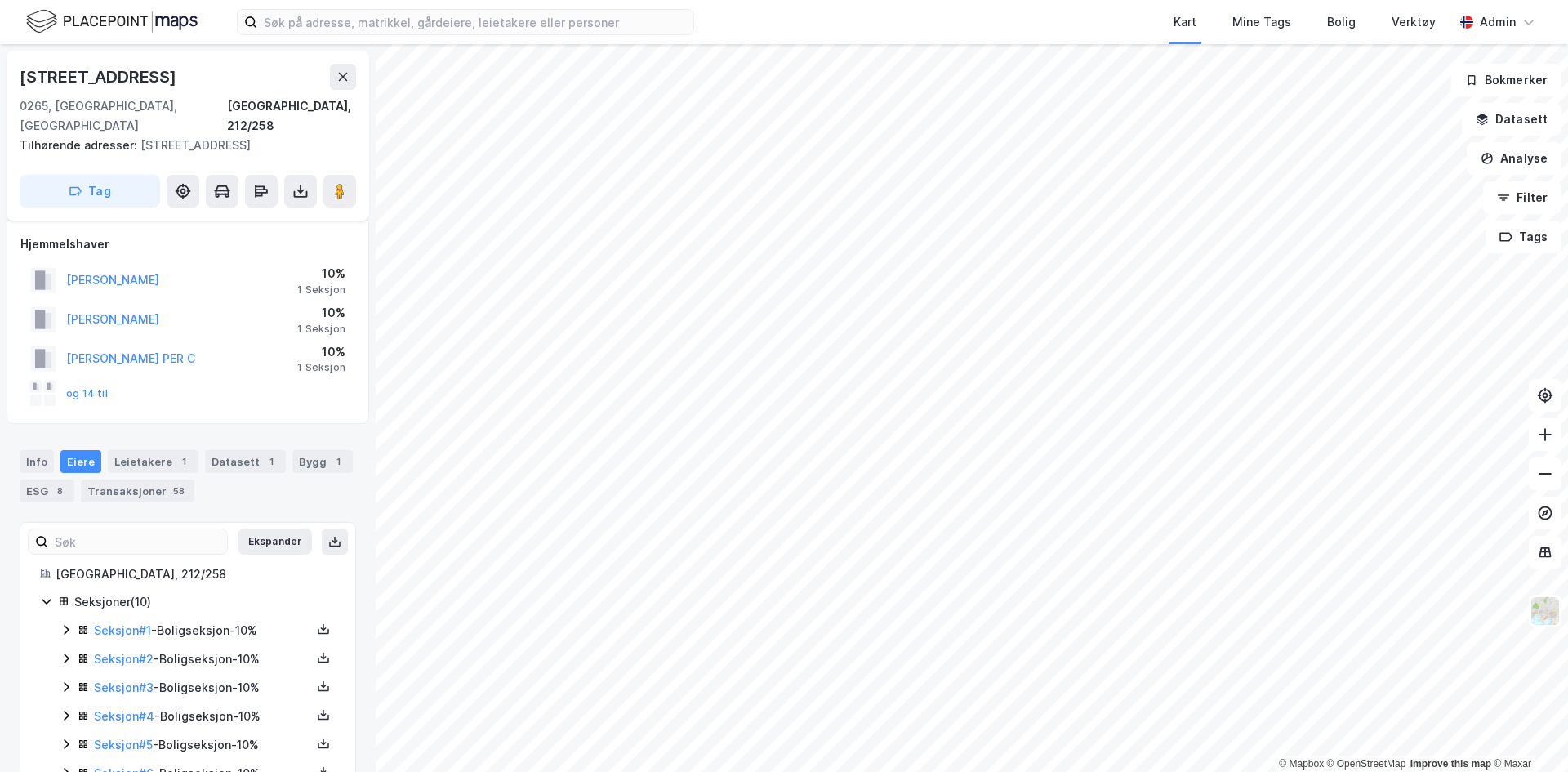
scroll to position [27, 0]
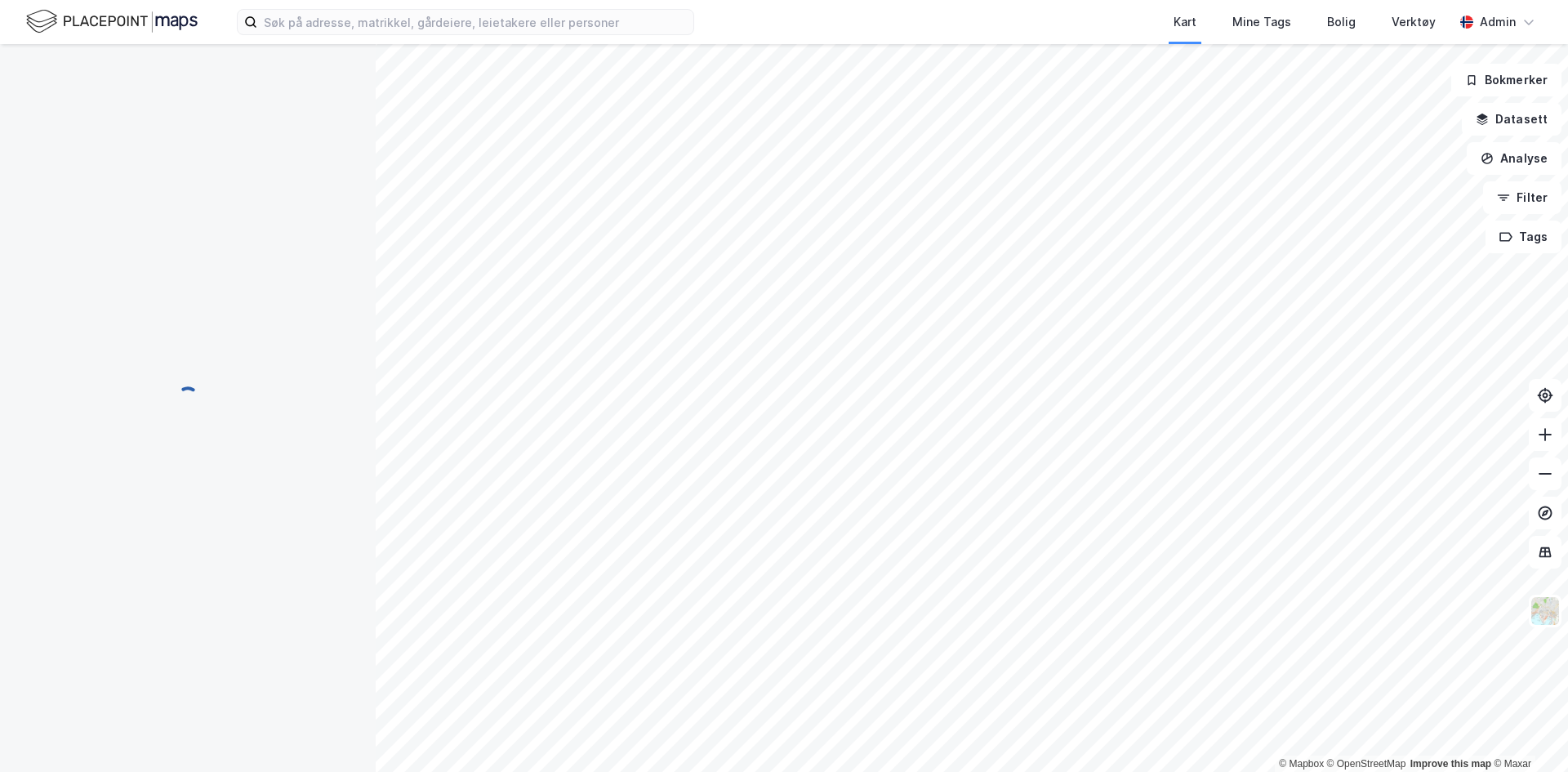
scroll to position [27, 0]
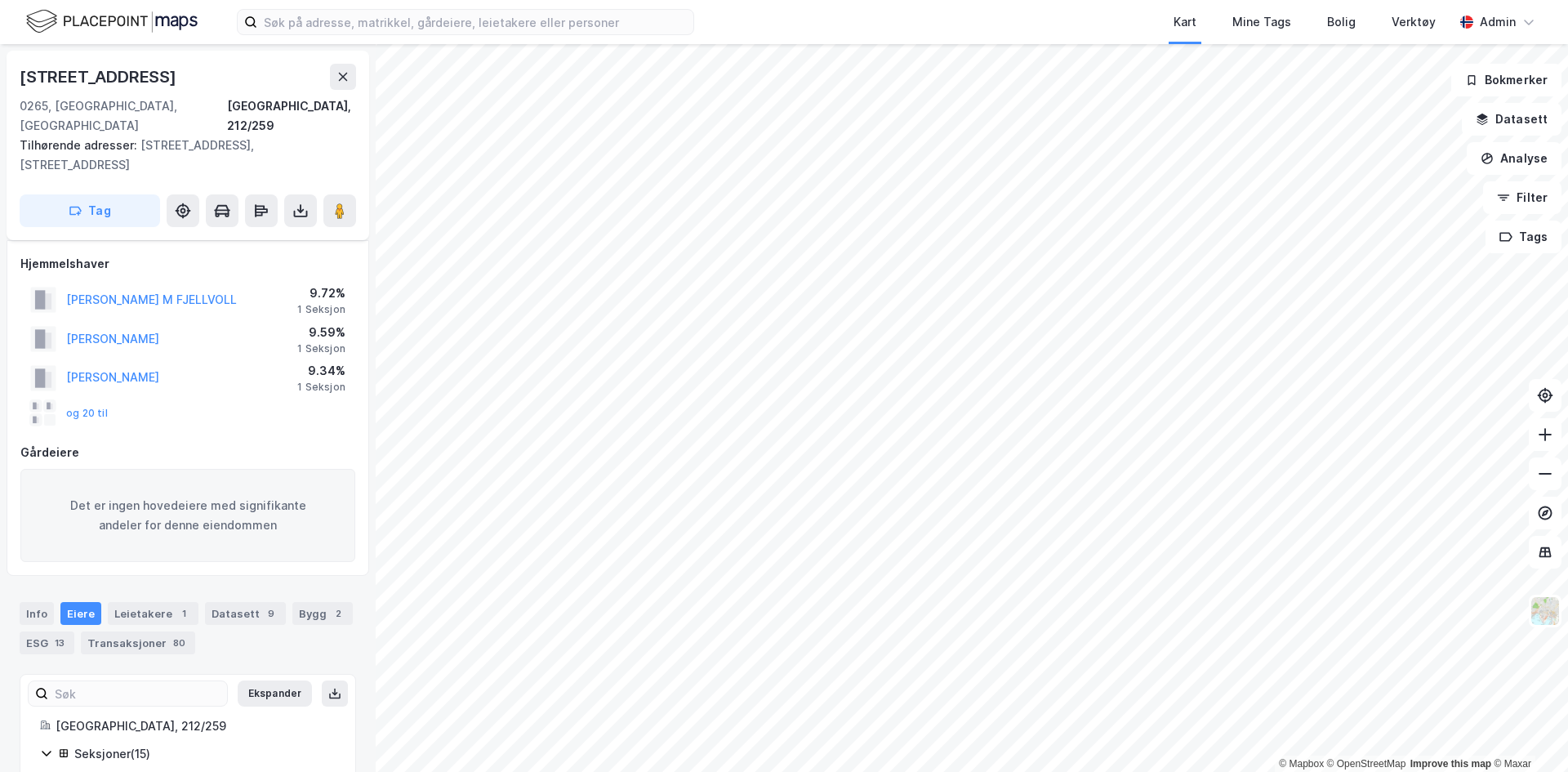
scroll to position [27, 0]
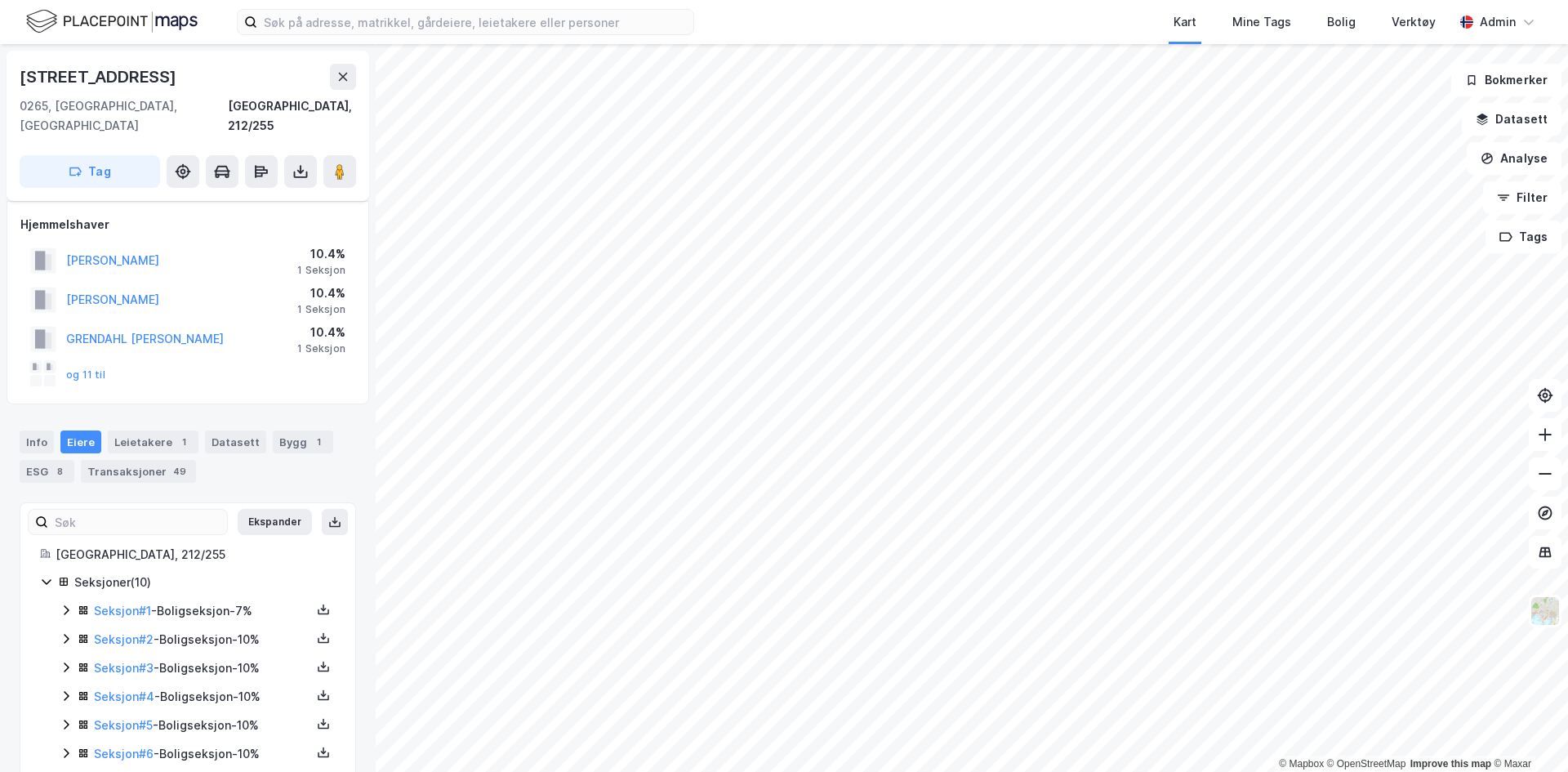
scroll to position [27, 0]
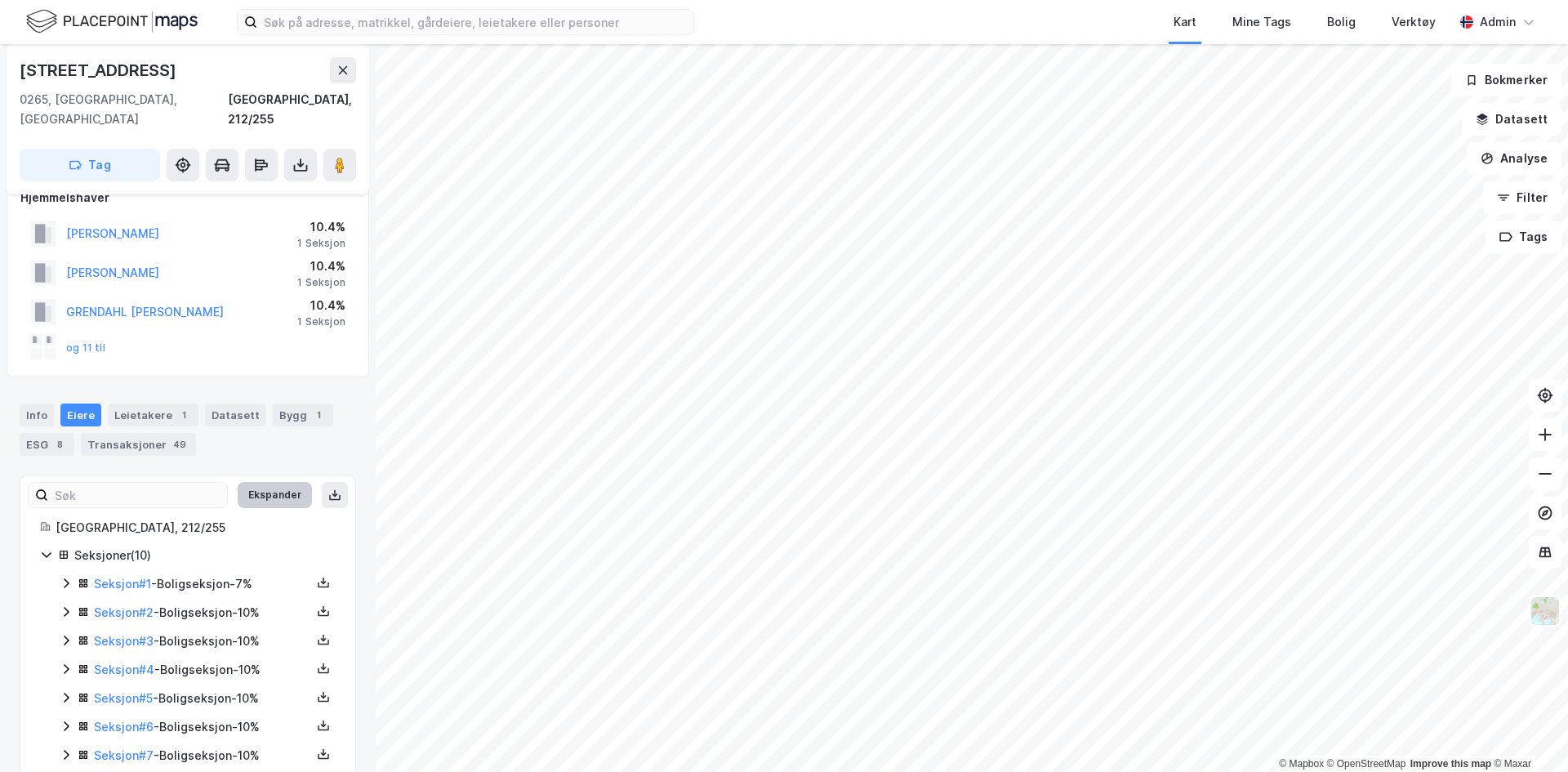
click at [263, 482] on button "Ekspander" at bounding box center [275, 495] width 74 height 27
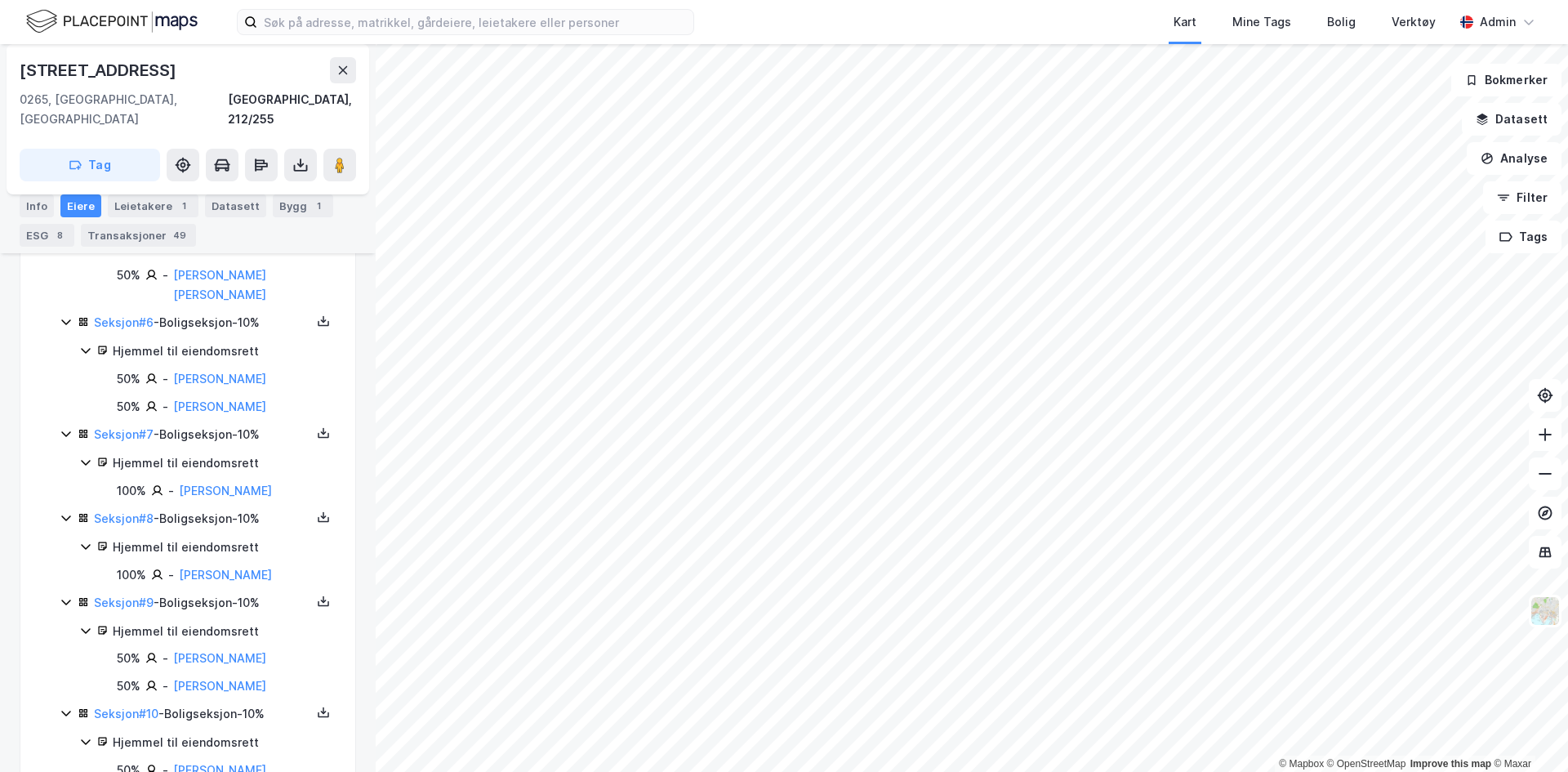
scroll to position [793, 0]
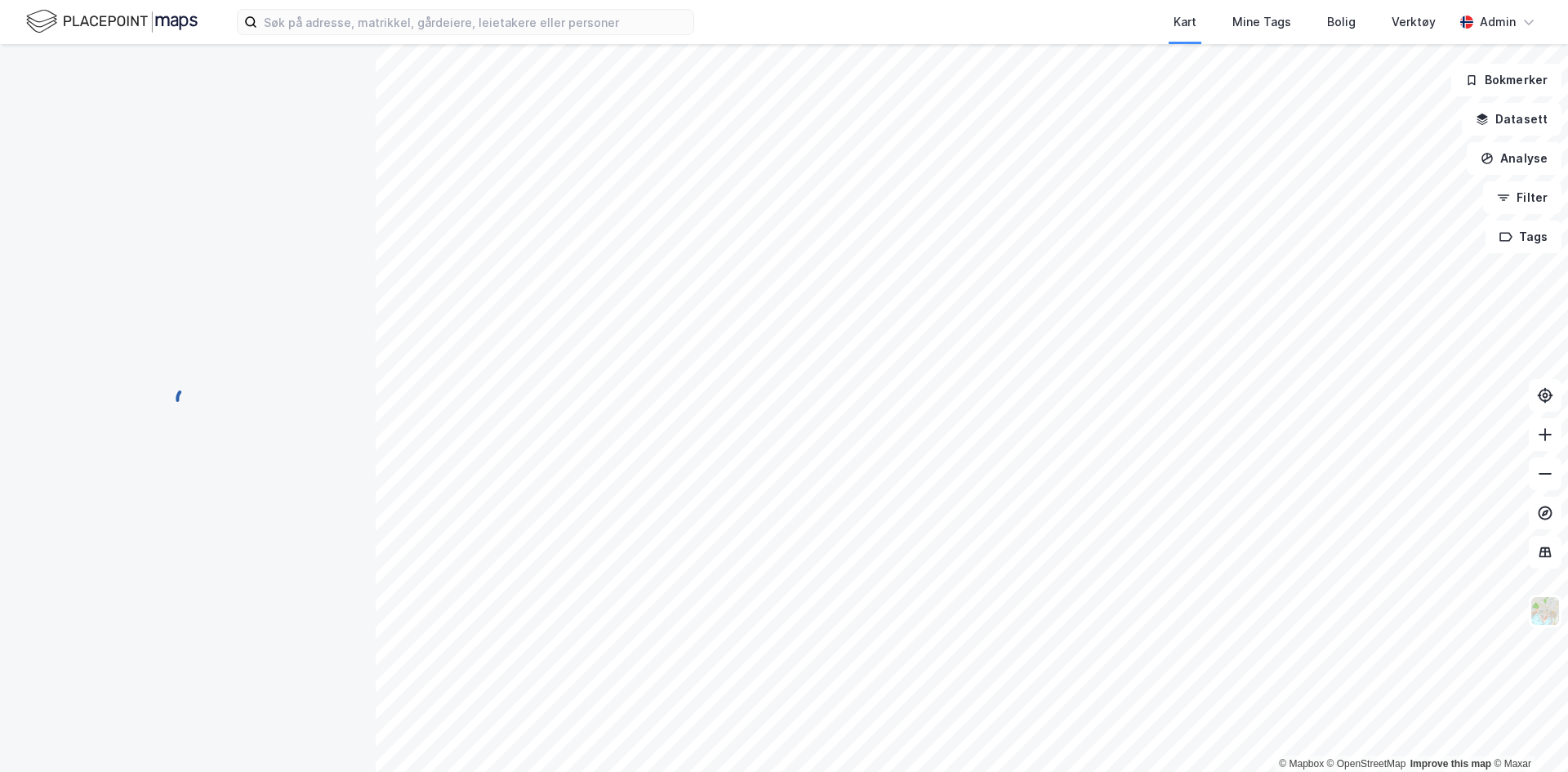
scroll to position [316, 0]
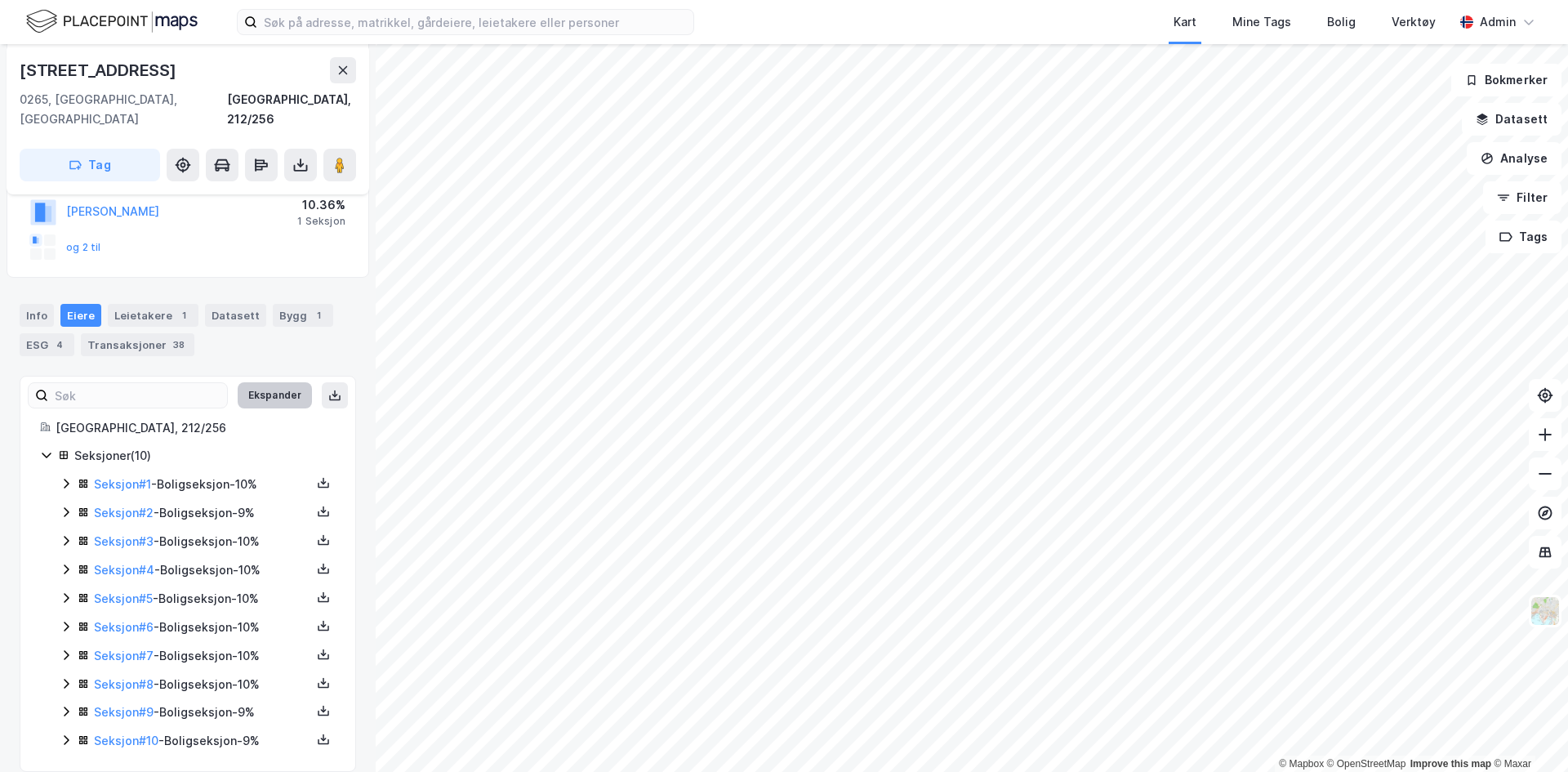
click at [239, 384] on button "Ekspander" at bounding box center [275, 395] width 74 height 27
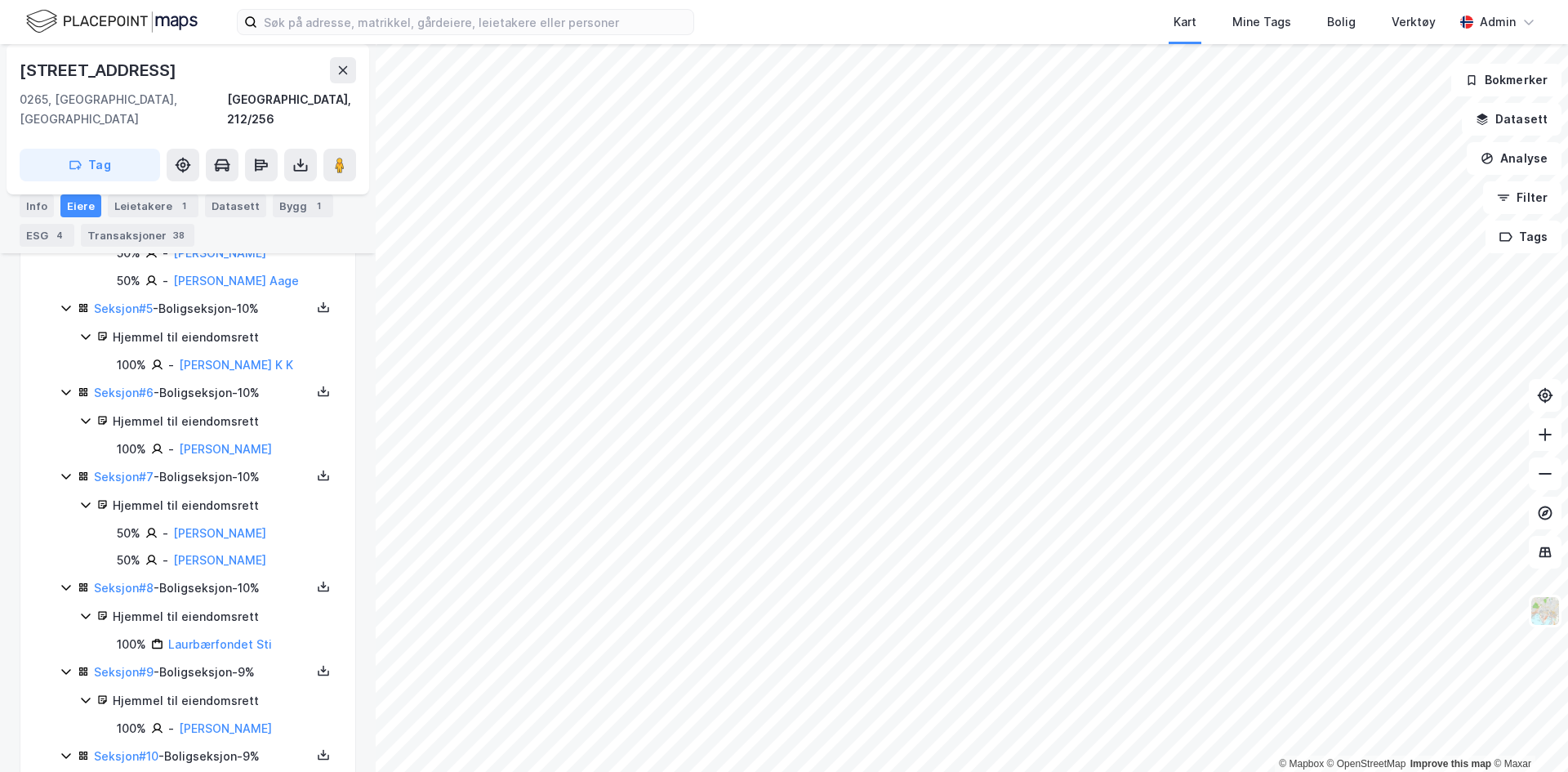
scroll to position [954, 0]
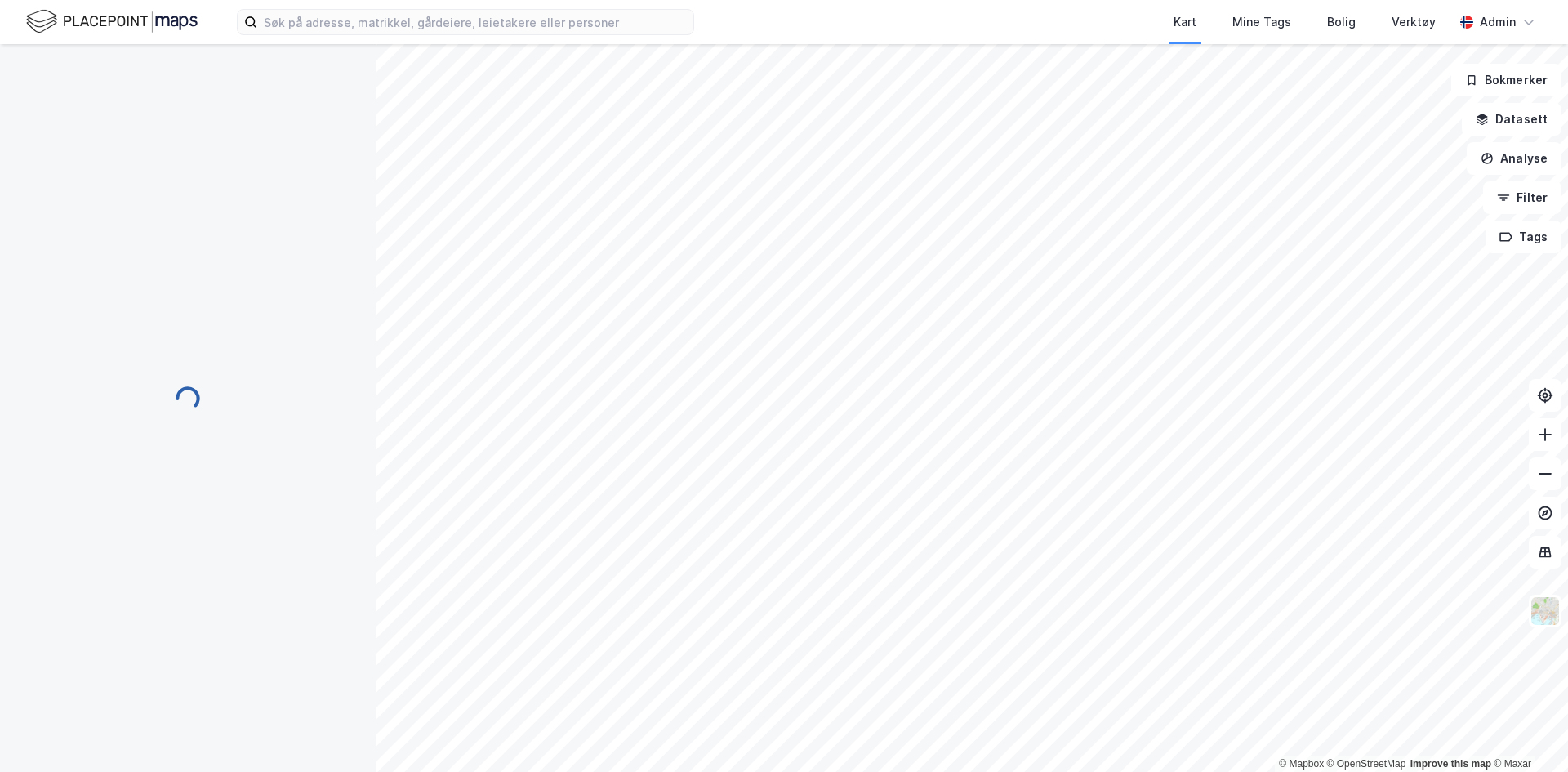
scroll to position [147, 0]
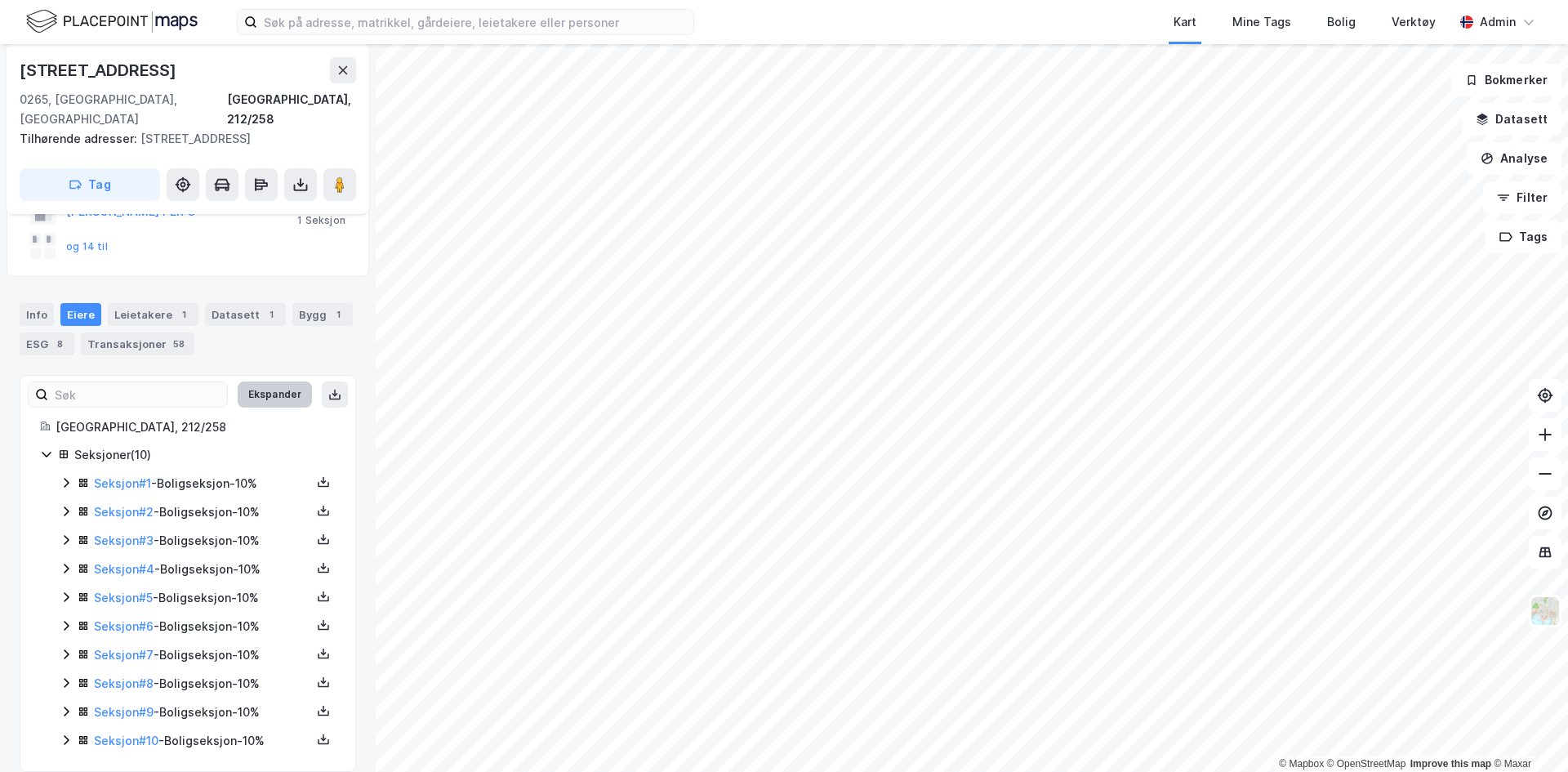
click at [278, 381] on button "Ekspander" at bounding box center [275, 395] width 74 height 27
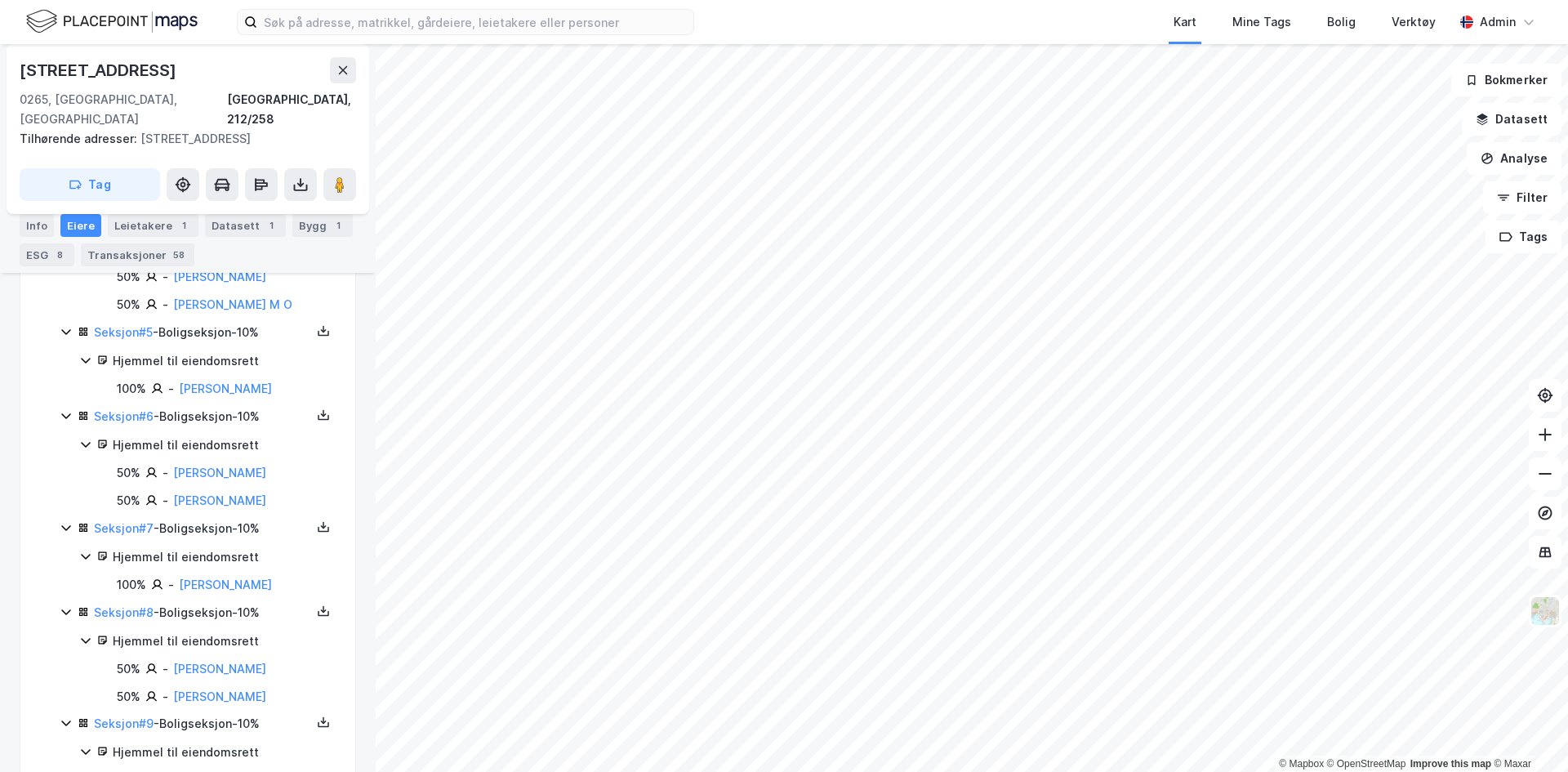
scroll to position [718, 0]
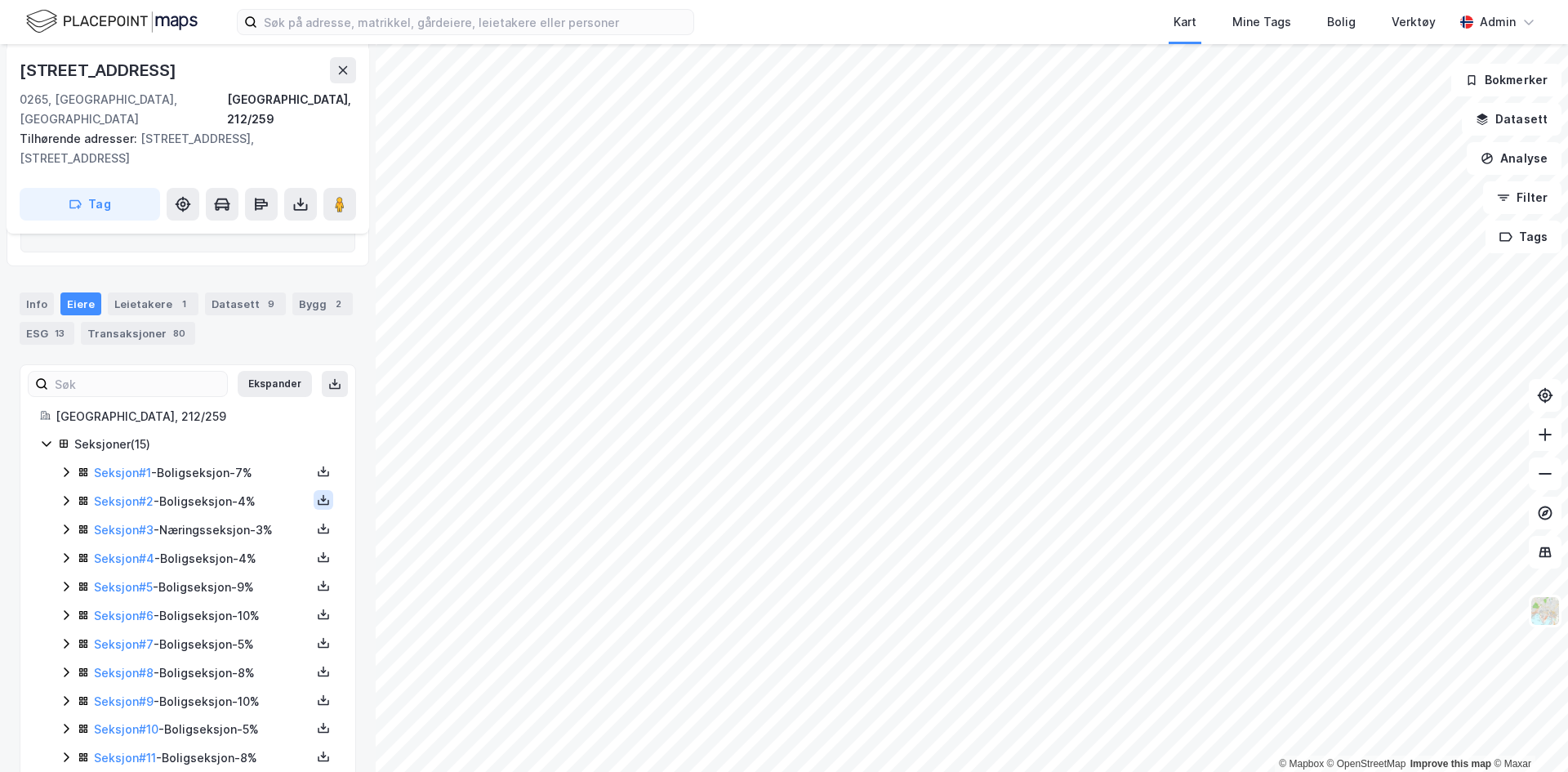
scroll to position [309, 0]
click at [268, 372] on button "Ekspander" at bounding box center [275, 385] width 74 height 27
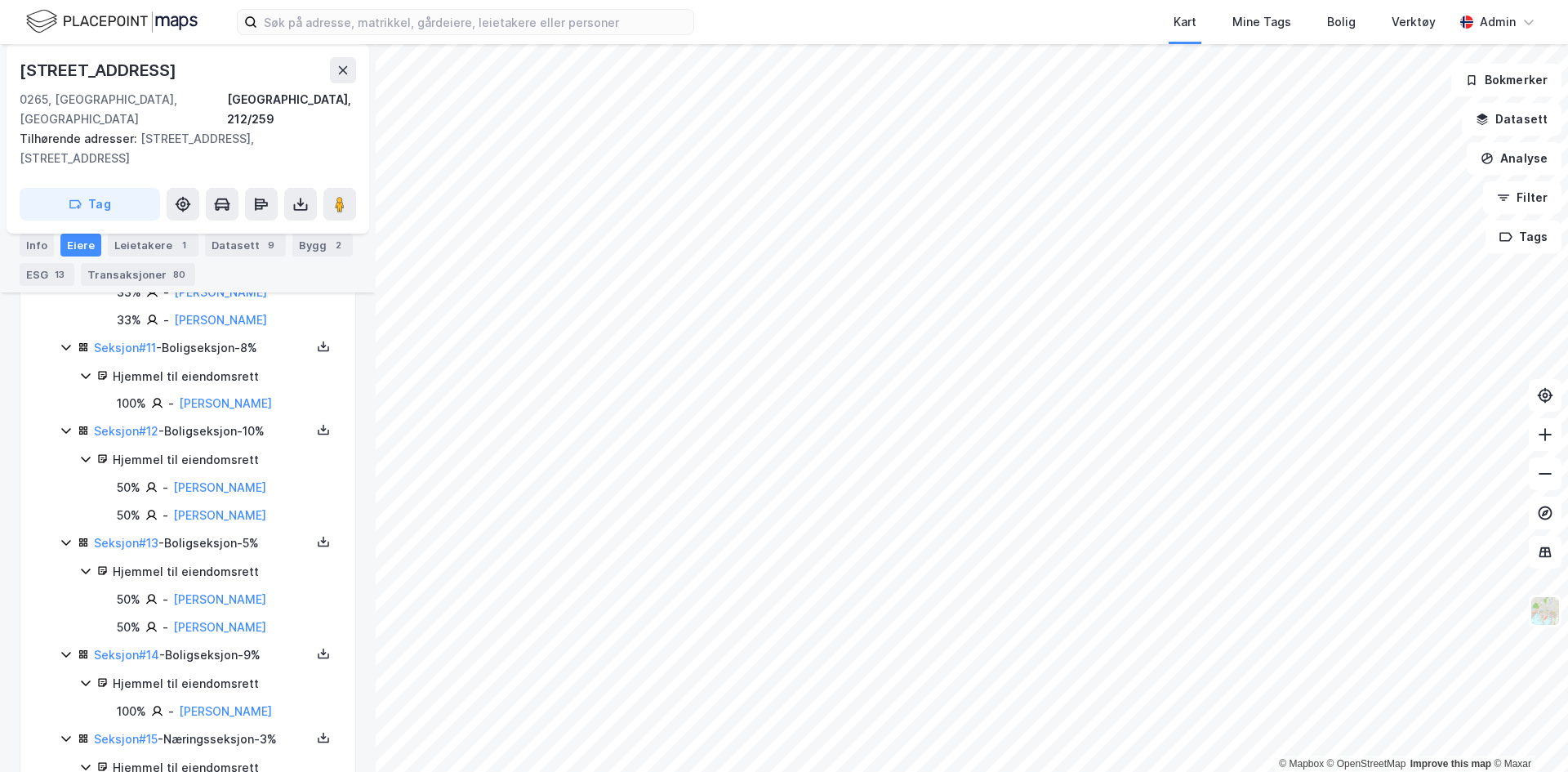
scroll to position [1598, 0]
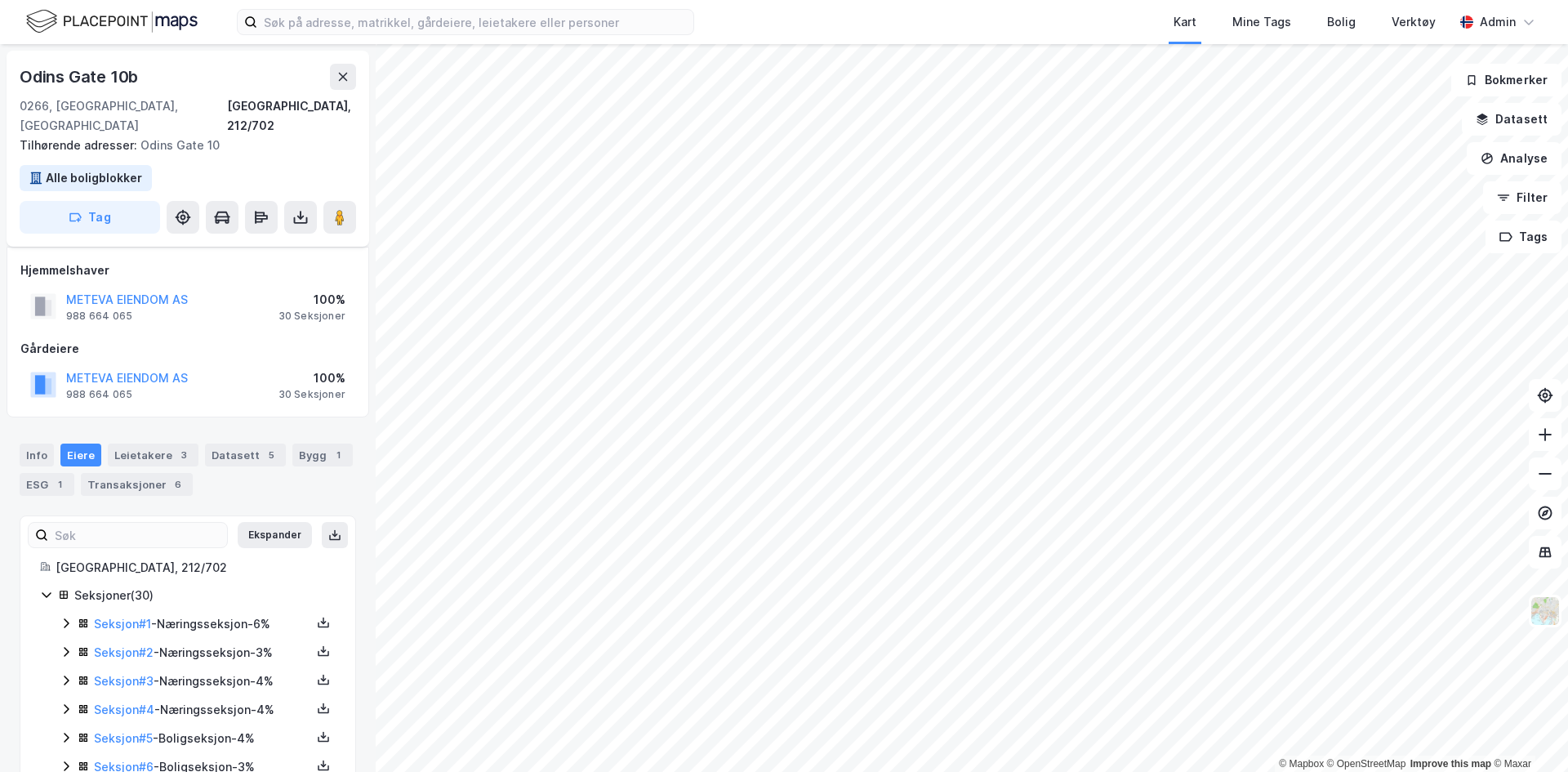
scroll to position [711, 0]
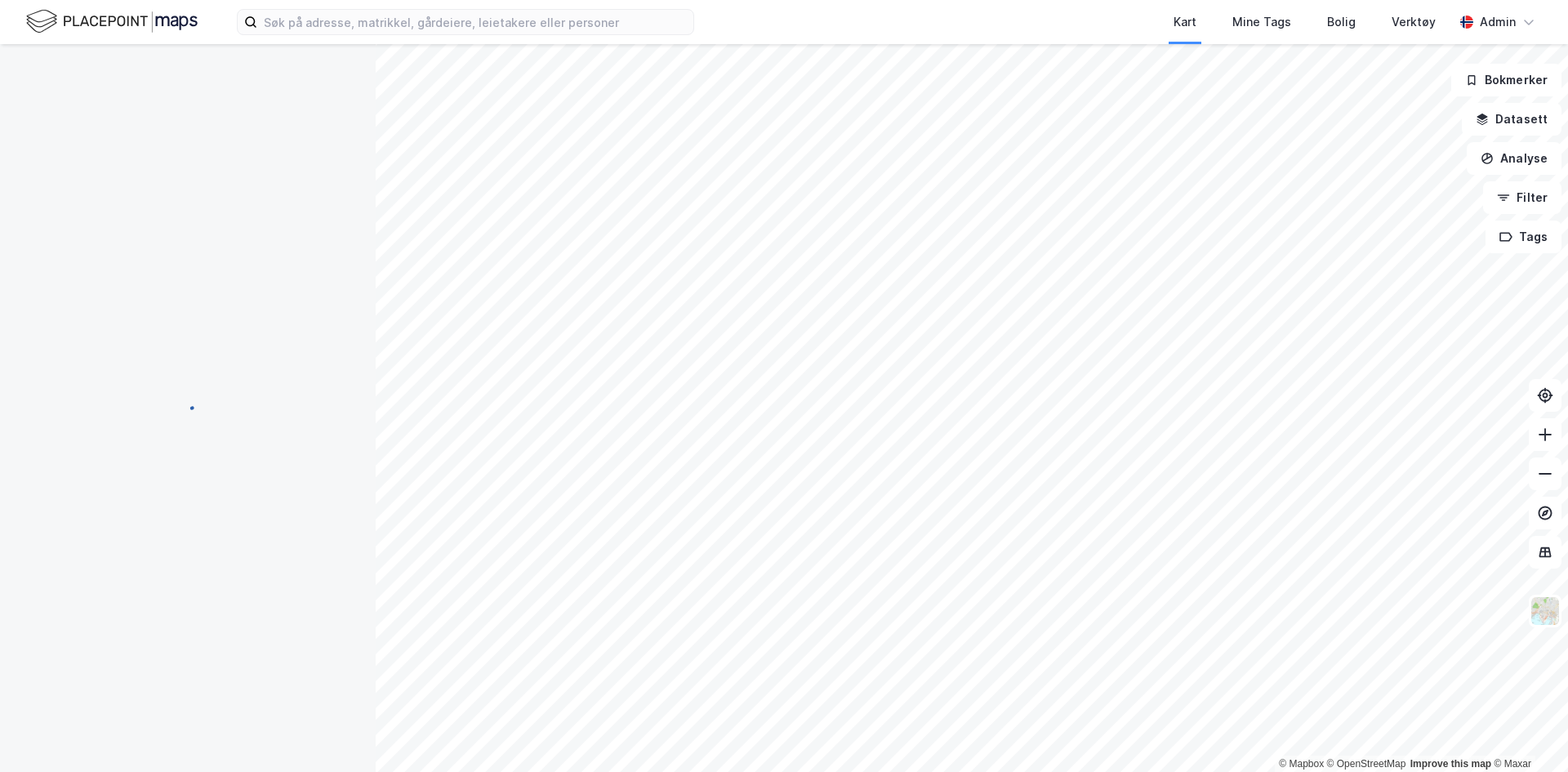
scroll to position [254, 0]
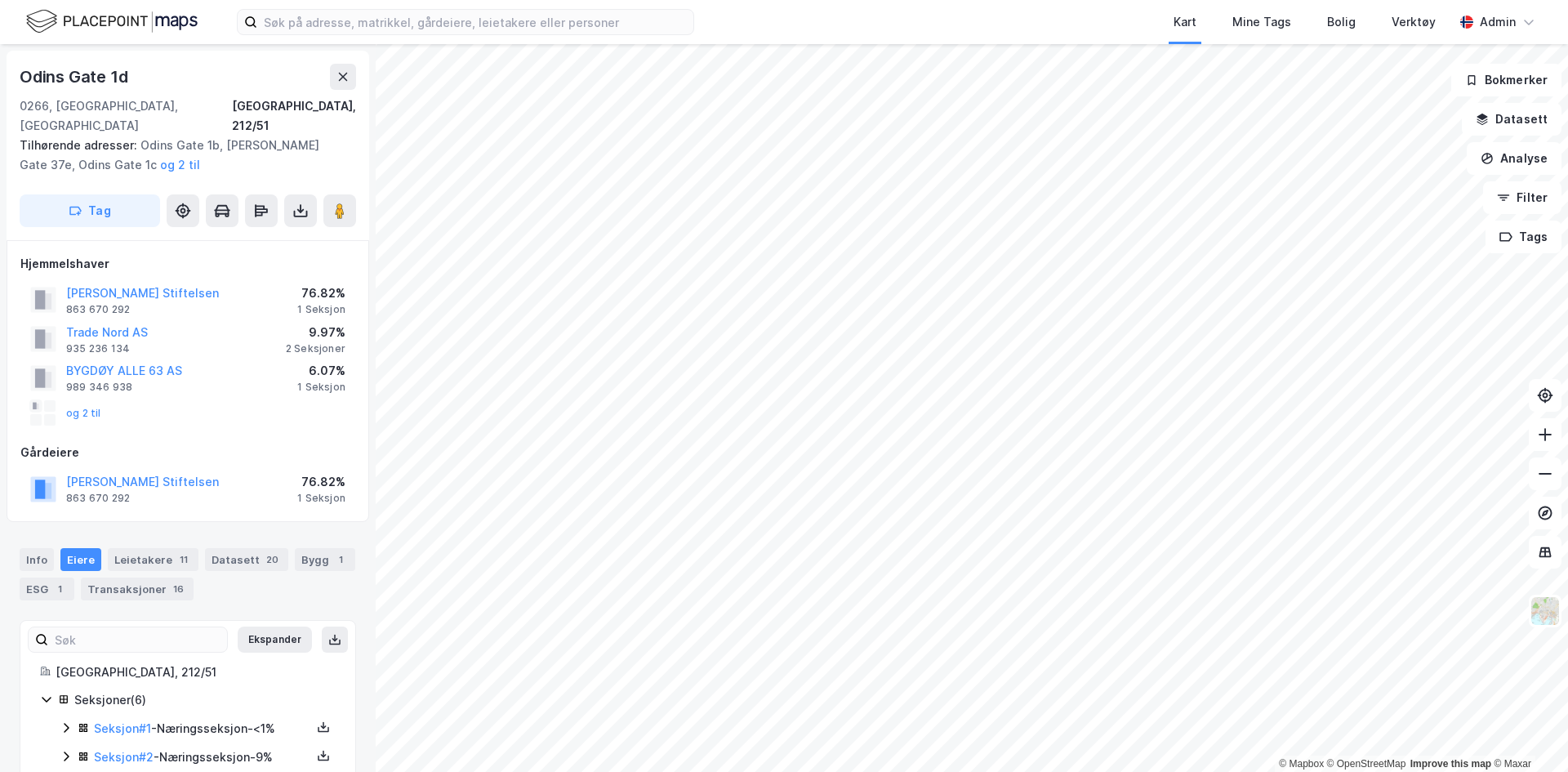
scroll to position [131, 0]
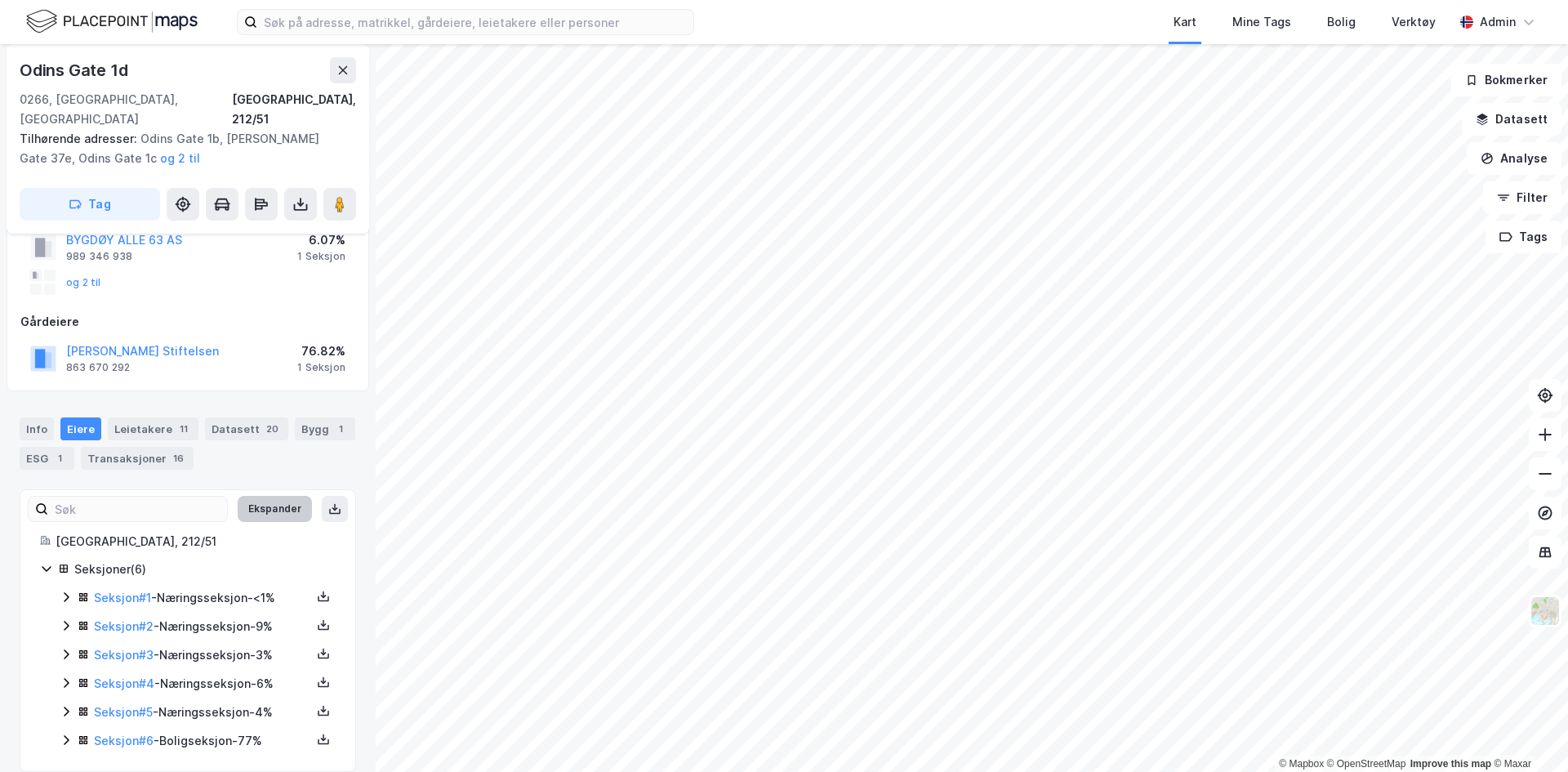
click at [281, 496] on button "Ekspander" at bounding box center [275, 509] width 74 height 27
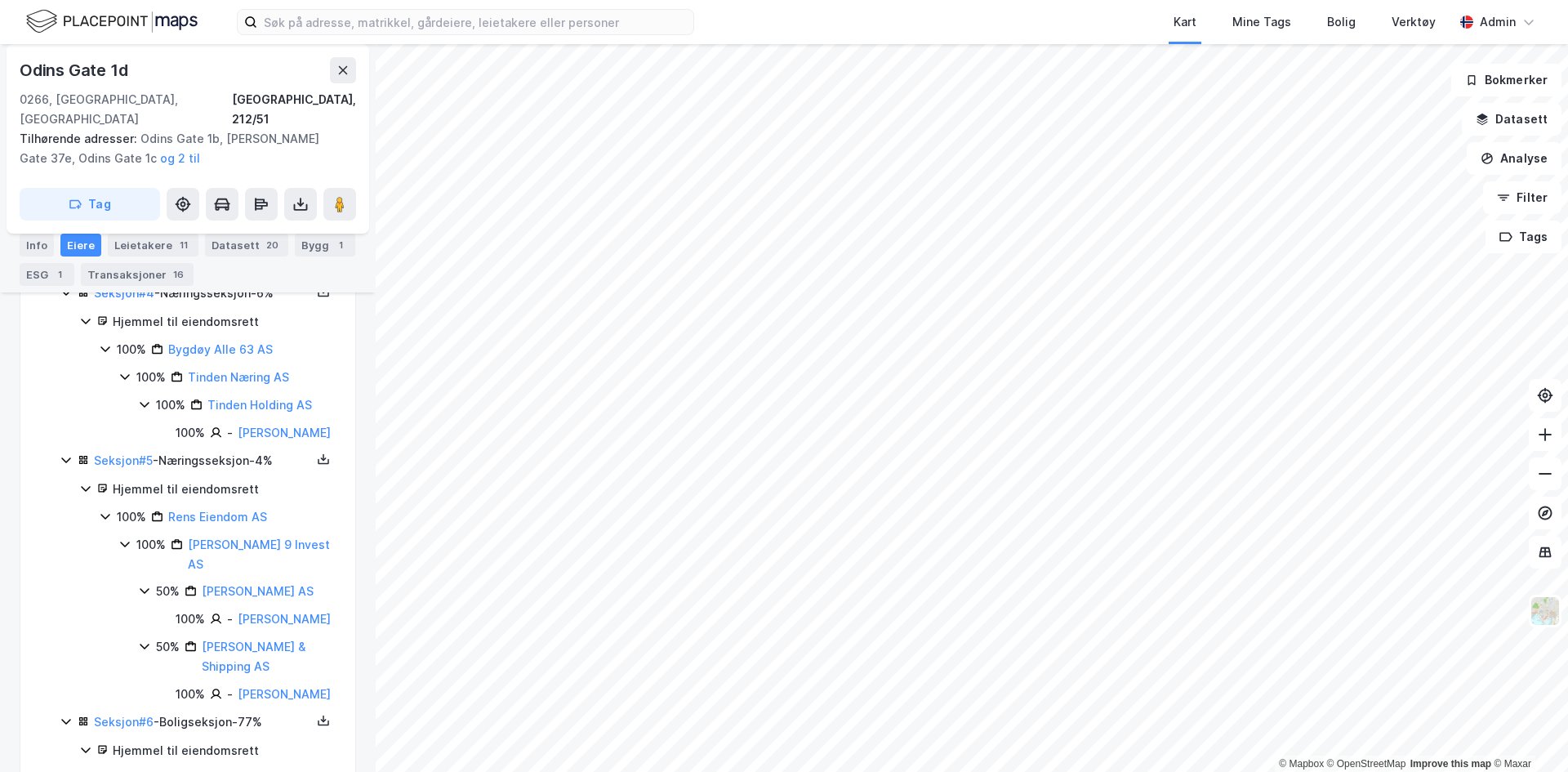
scroll to position [855, 0]
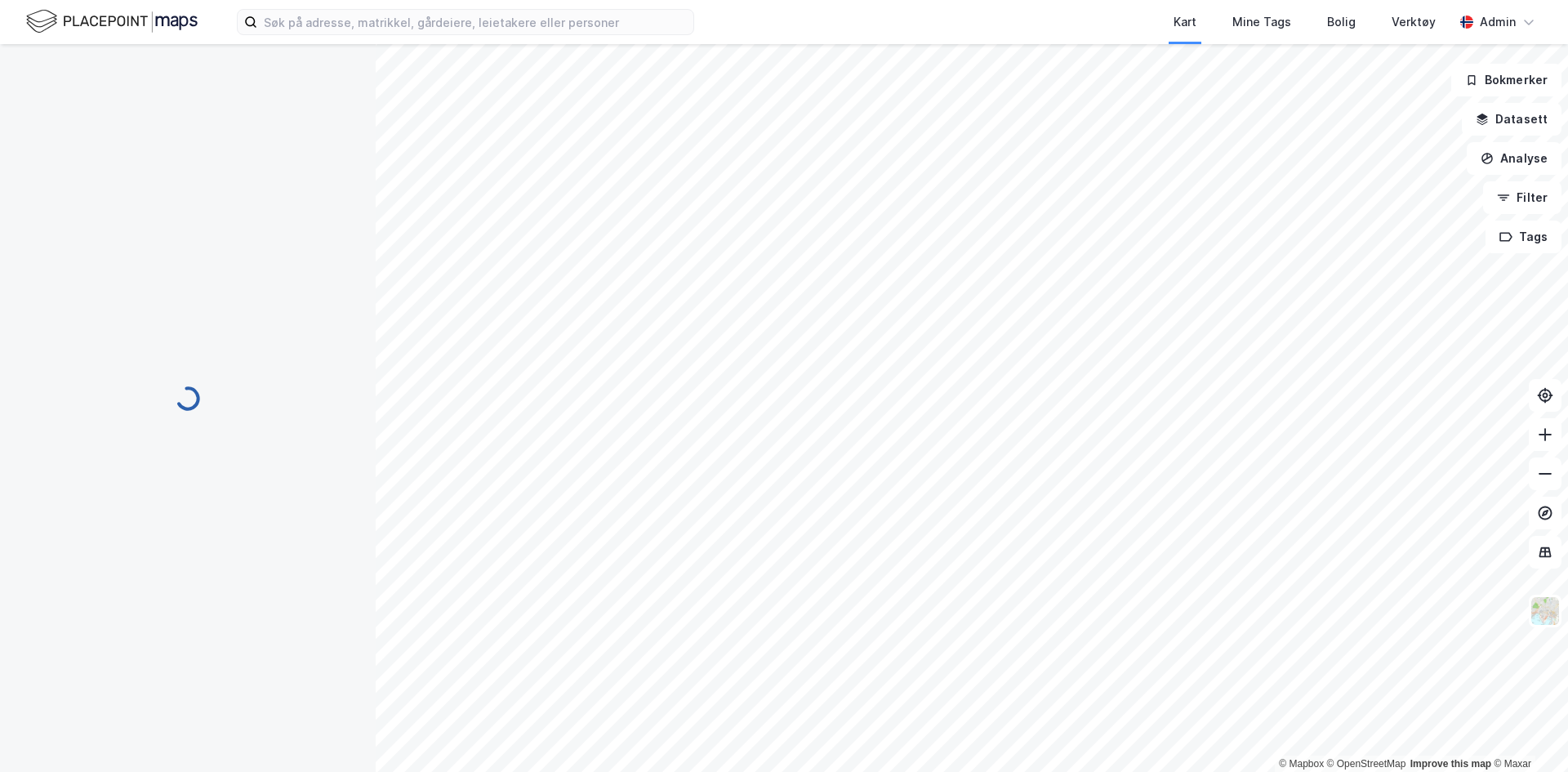
scroll to position [316, 0]
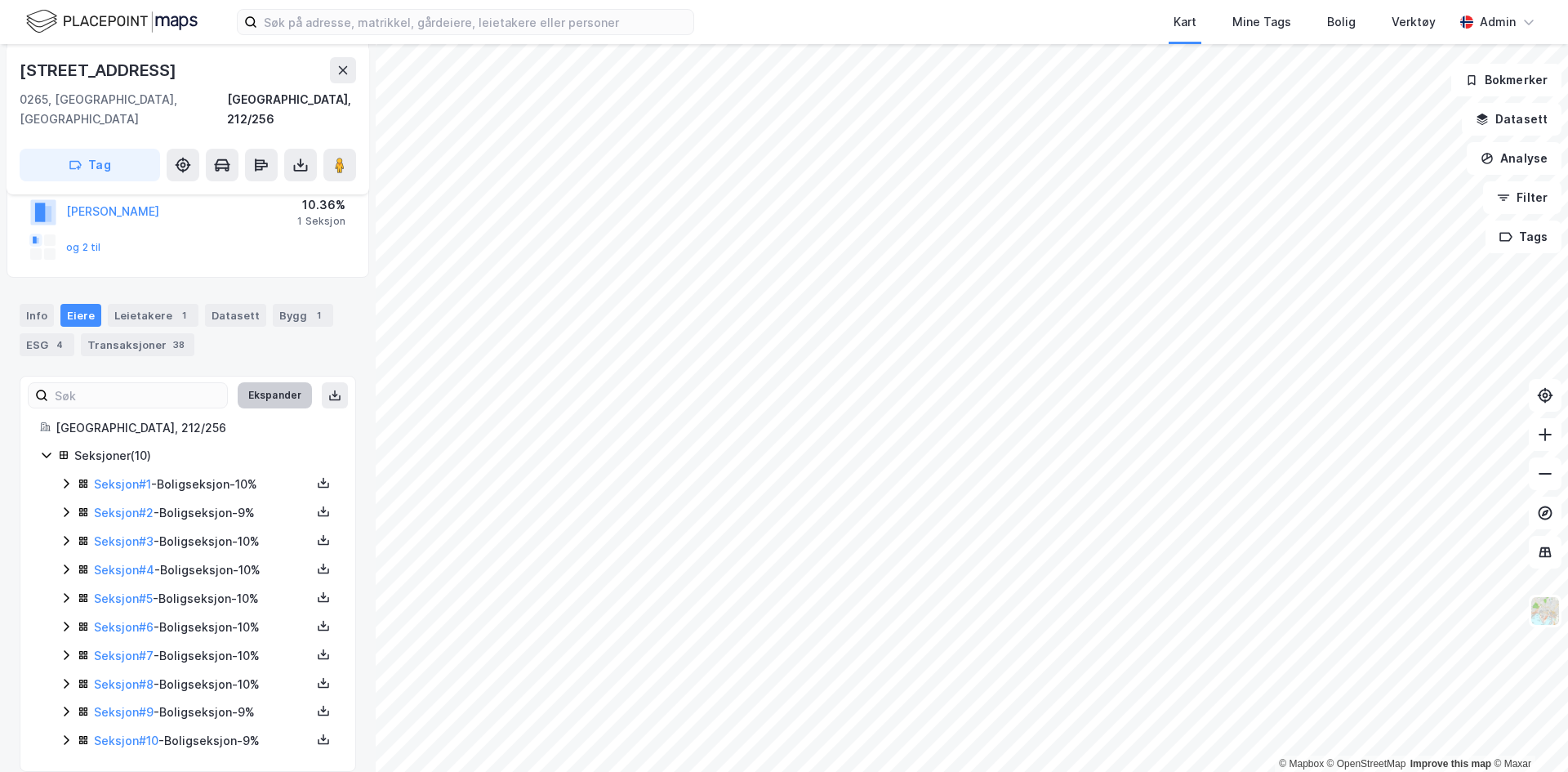
click at [267, 382] on button "Ekspander" at bounding box center [275, 395] width 74 height 27
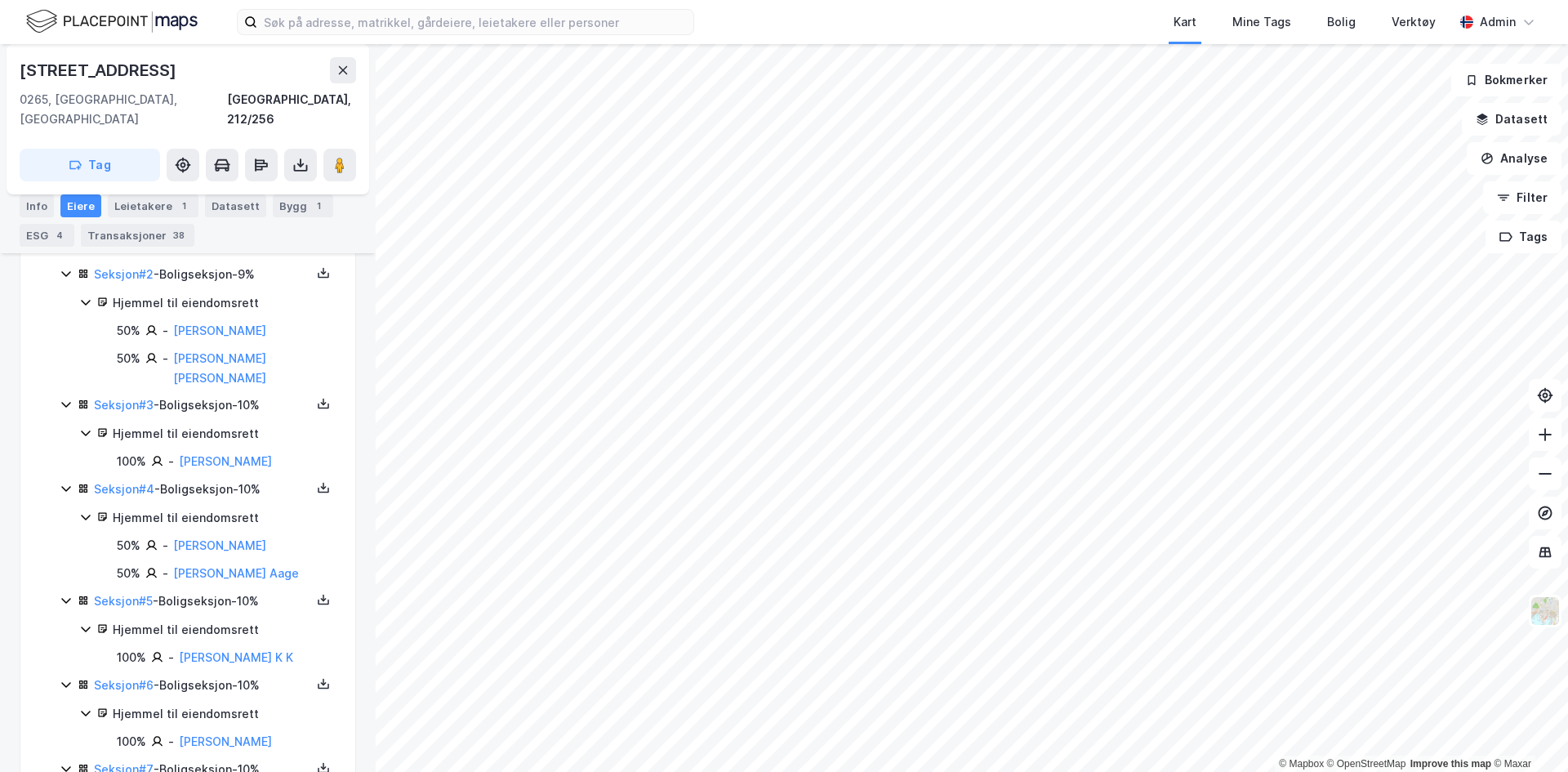
scroll to position [618, 0]
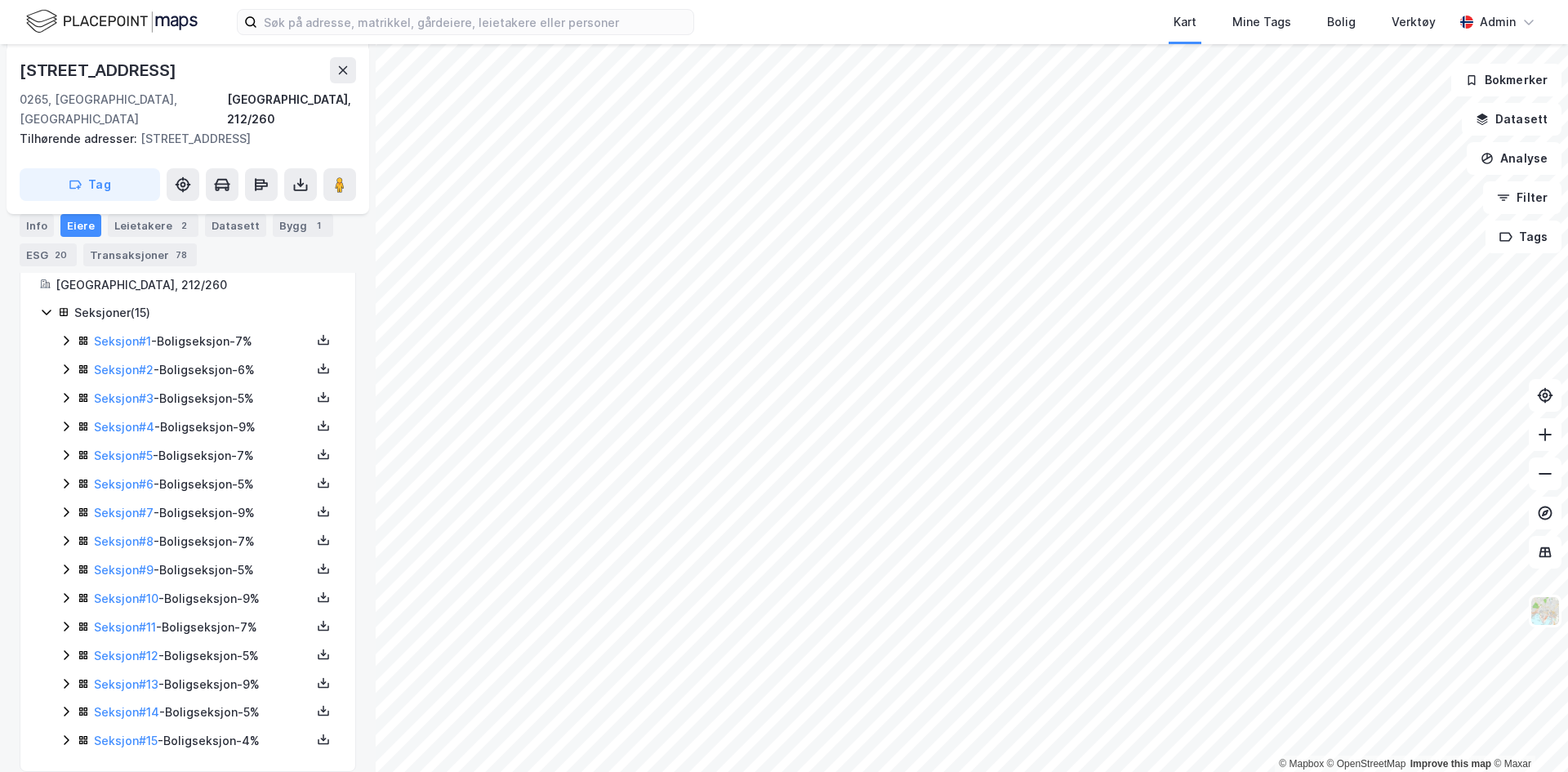
scroll to position [159, 0]
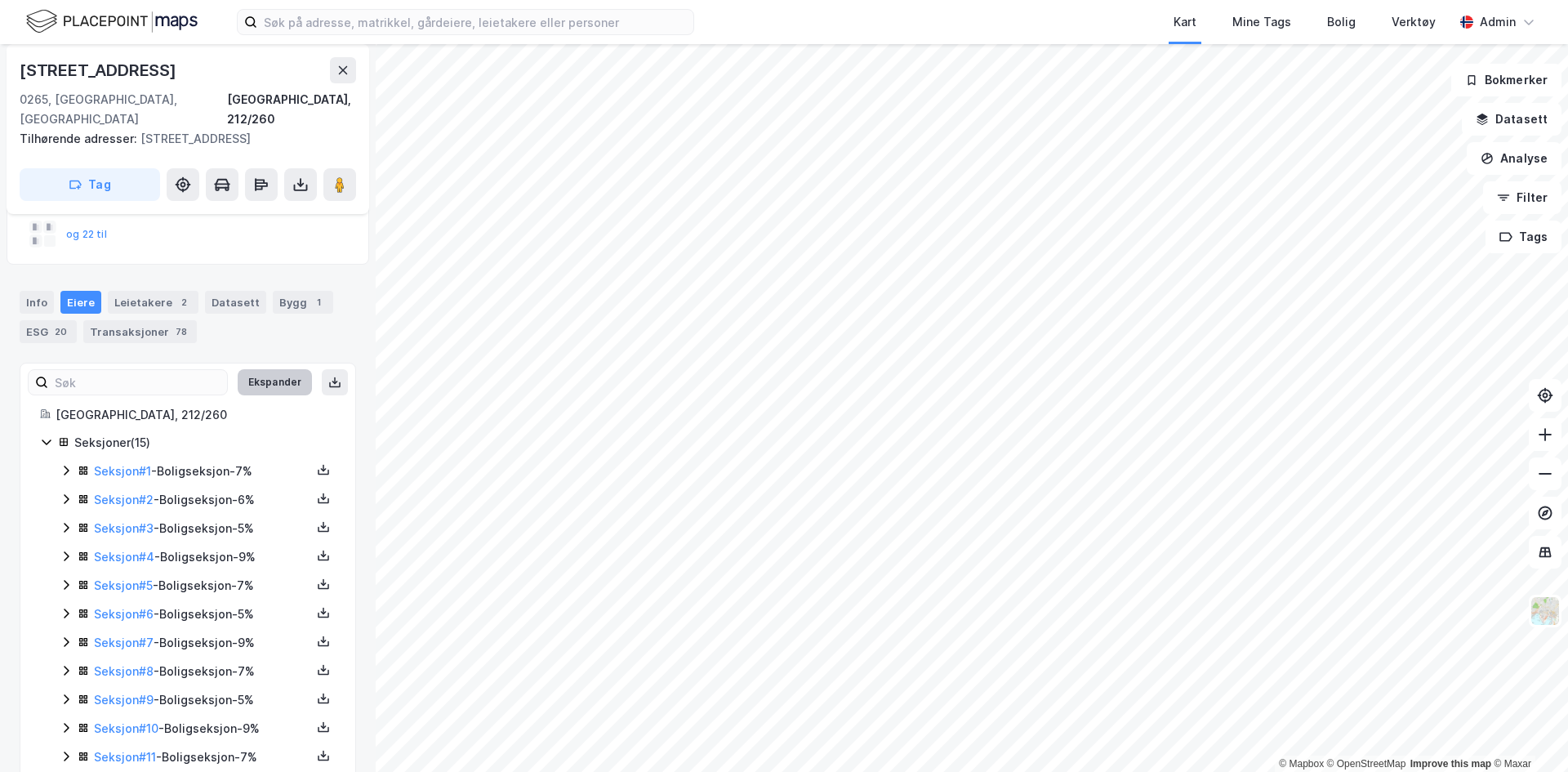
click at [258, 369] on button "Ekspander" at bounding box center [275, 382] width 74 height 27
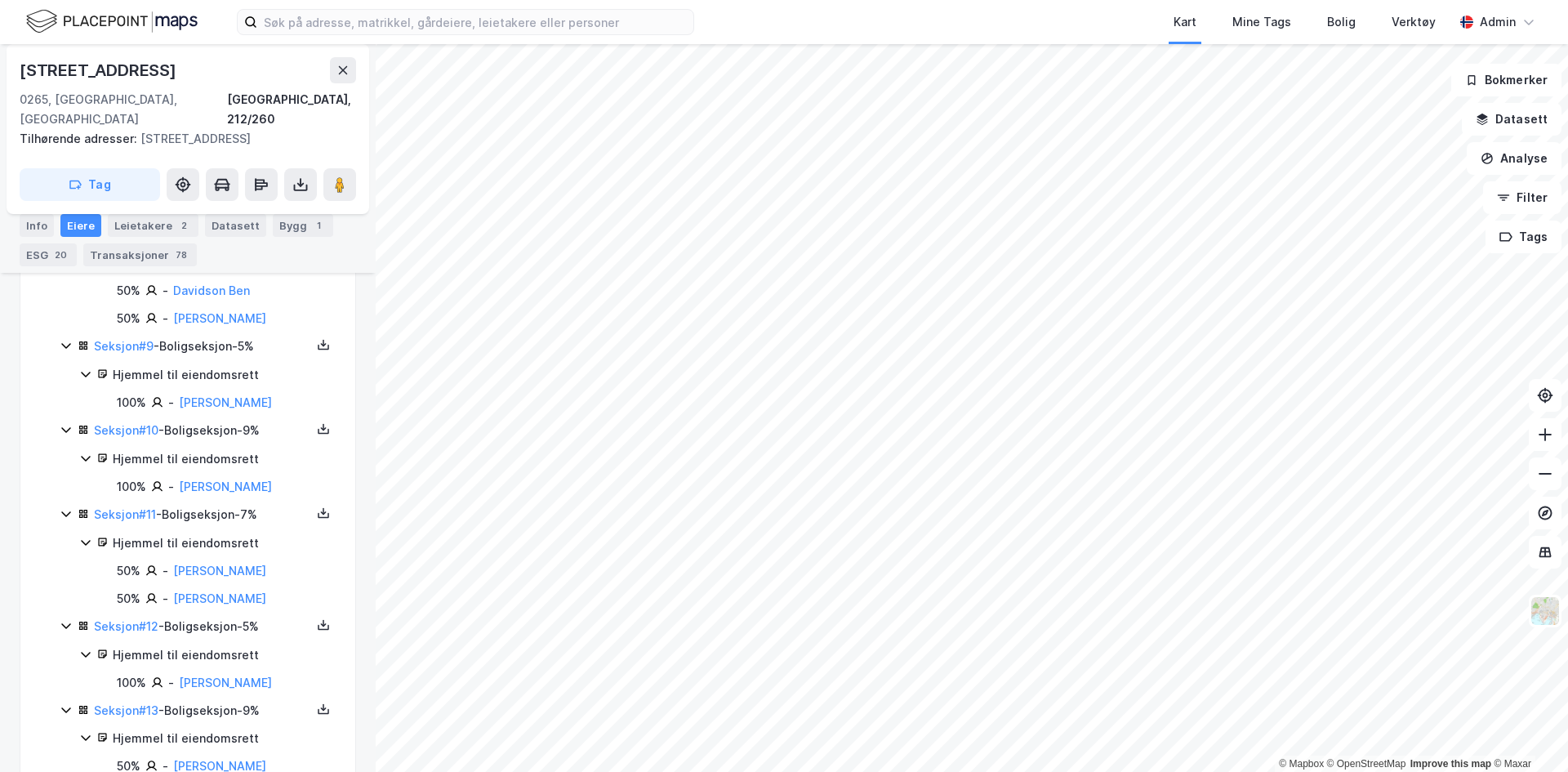
scroll to position [1151, 0]
click at [216, 675] on link "[PERSON_NAME]" at bounding box center [226, 682] width 93 height 14
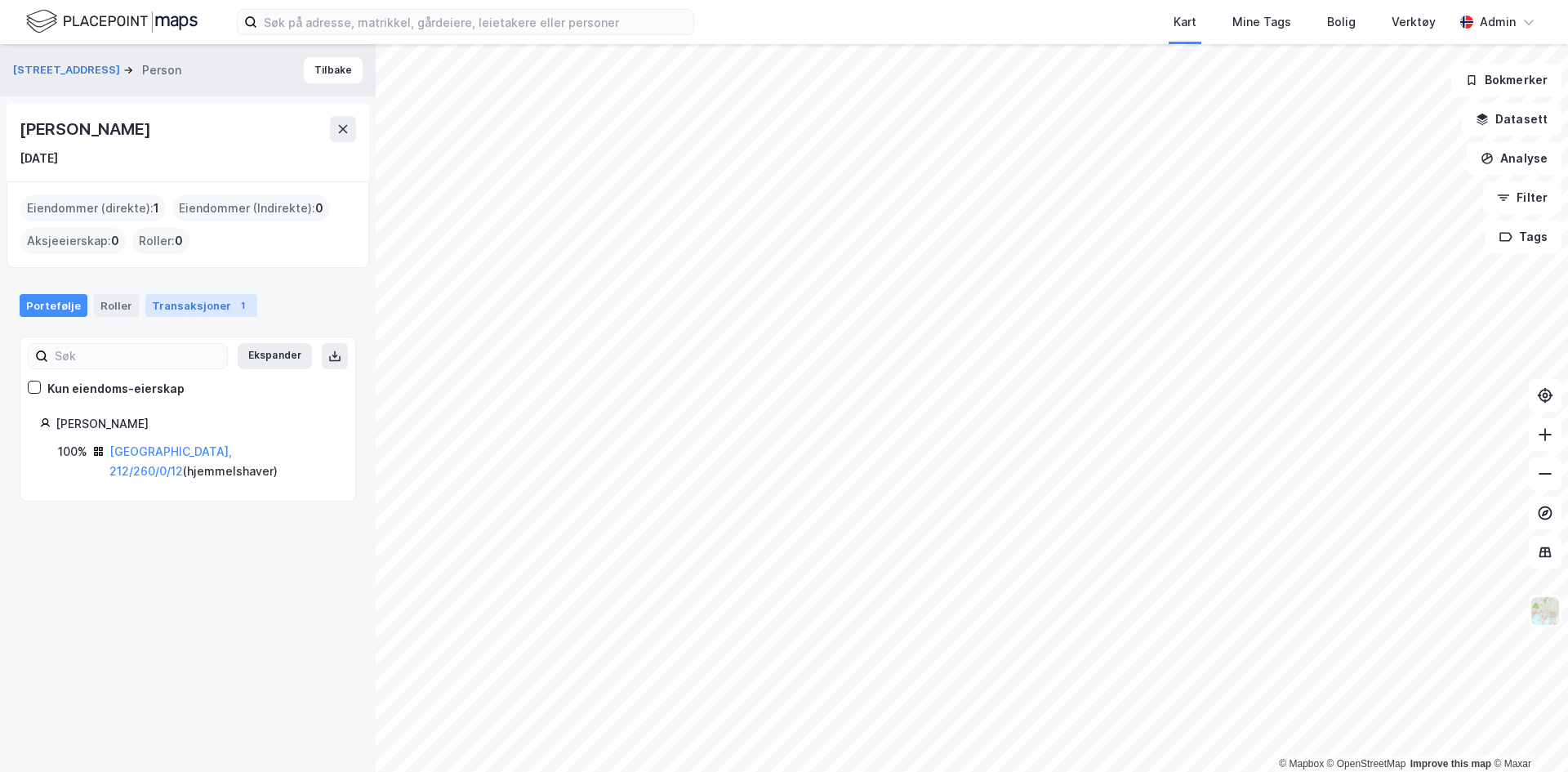
click at [202, 311] on div "Transaksjoner 1" at bounding box center [201, 305] width 112 height 23
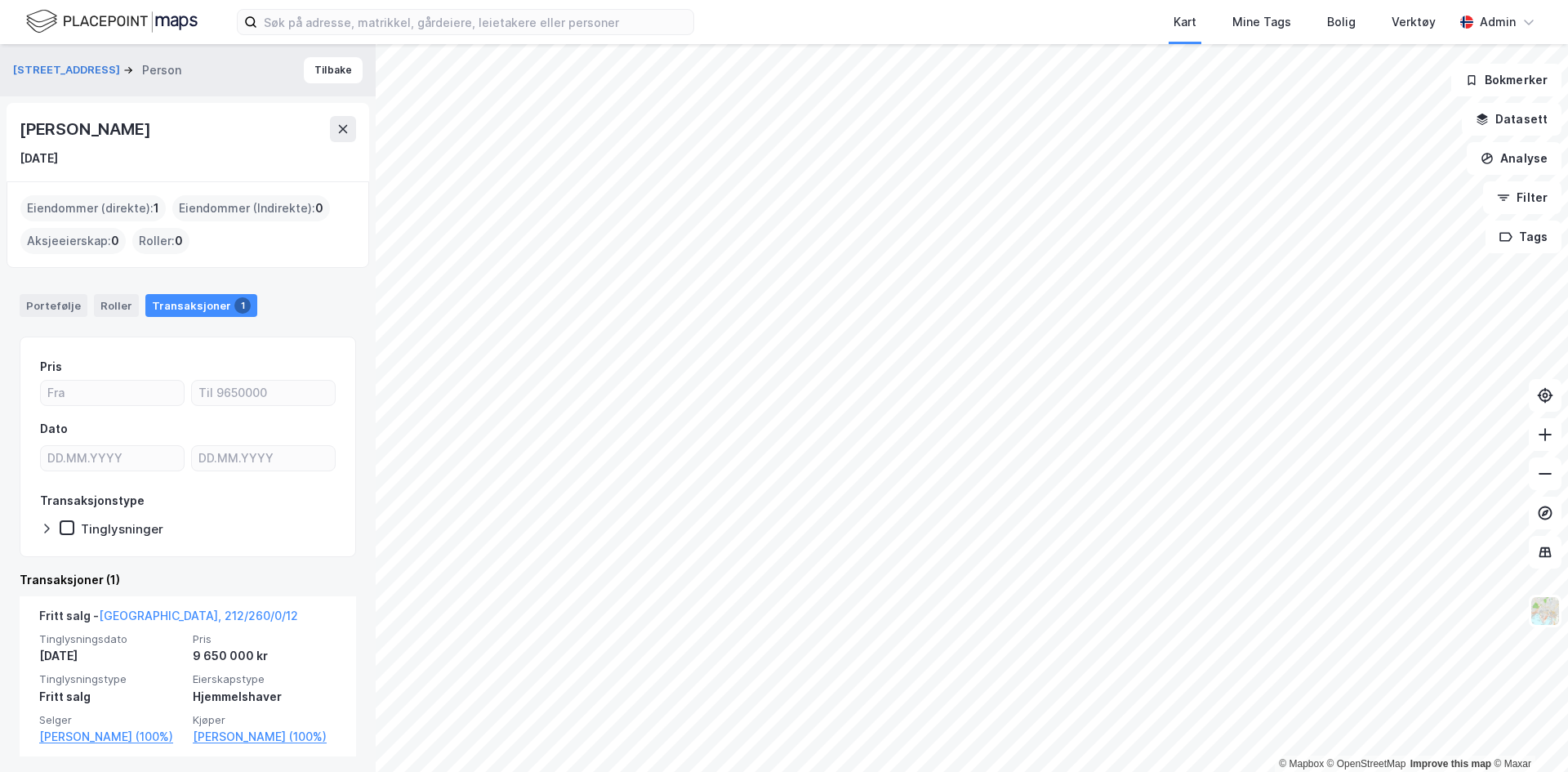
scroll to position [4, 0]
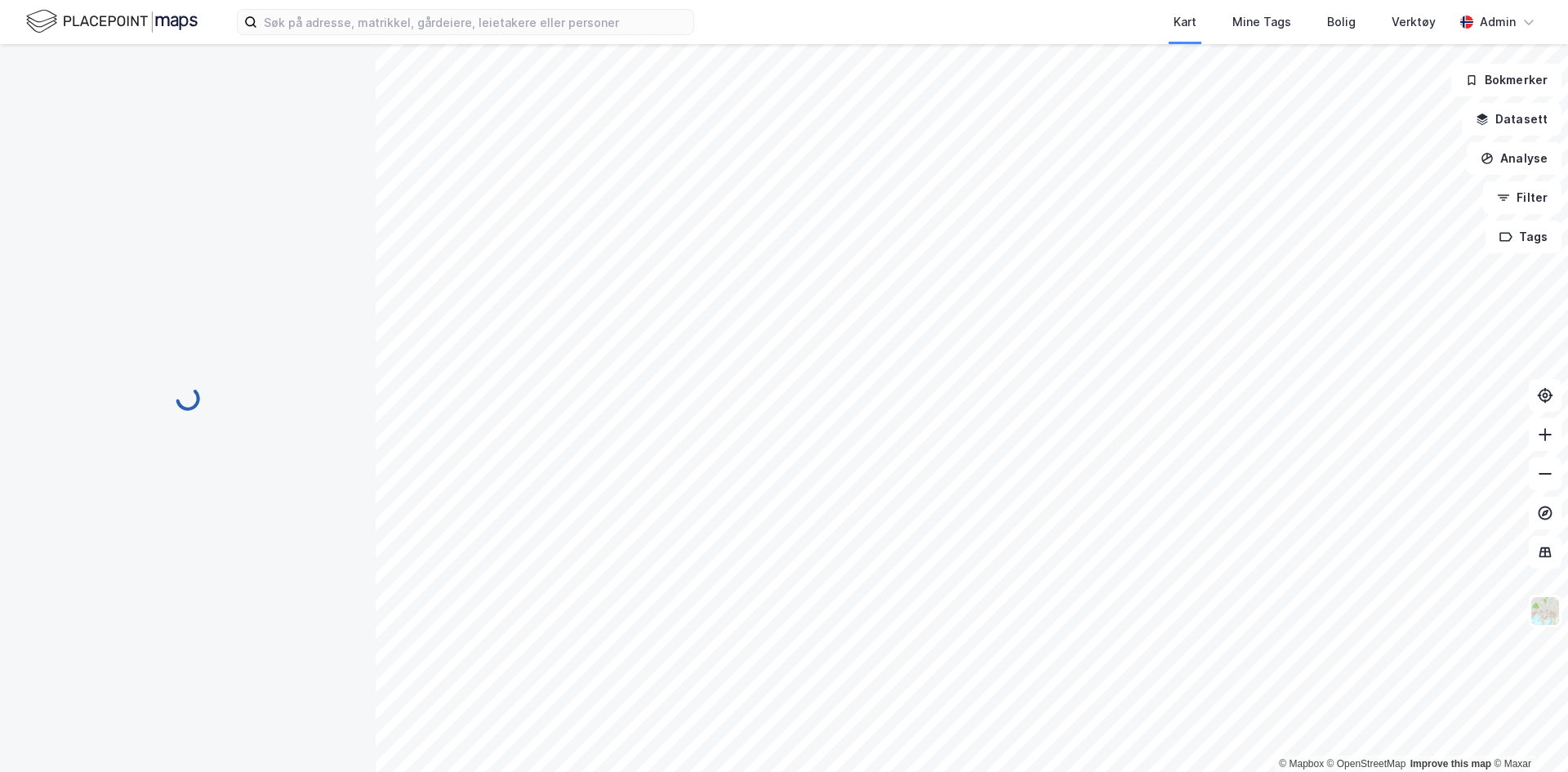
scroll to position [242, 0]
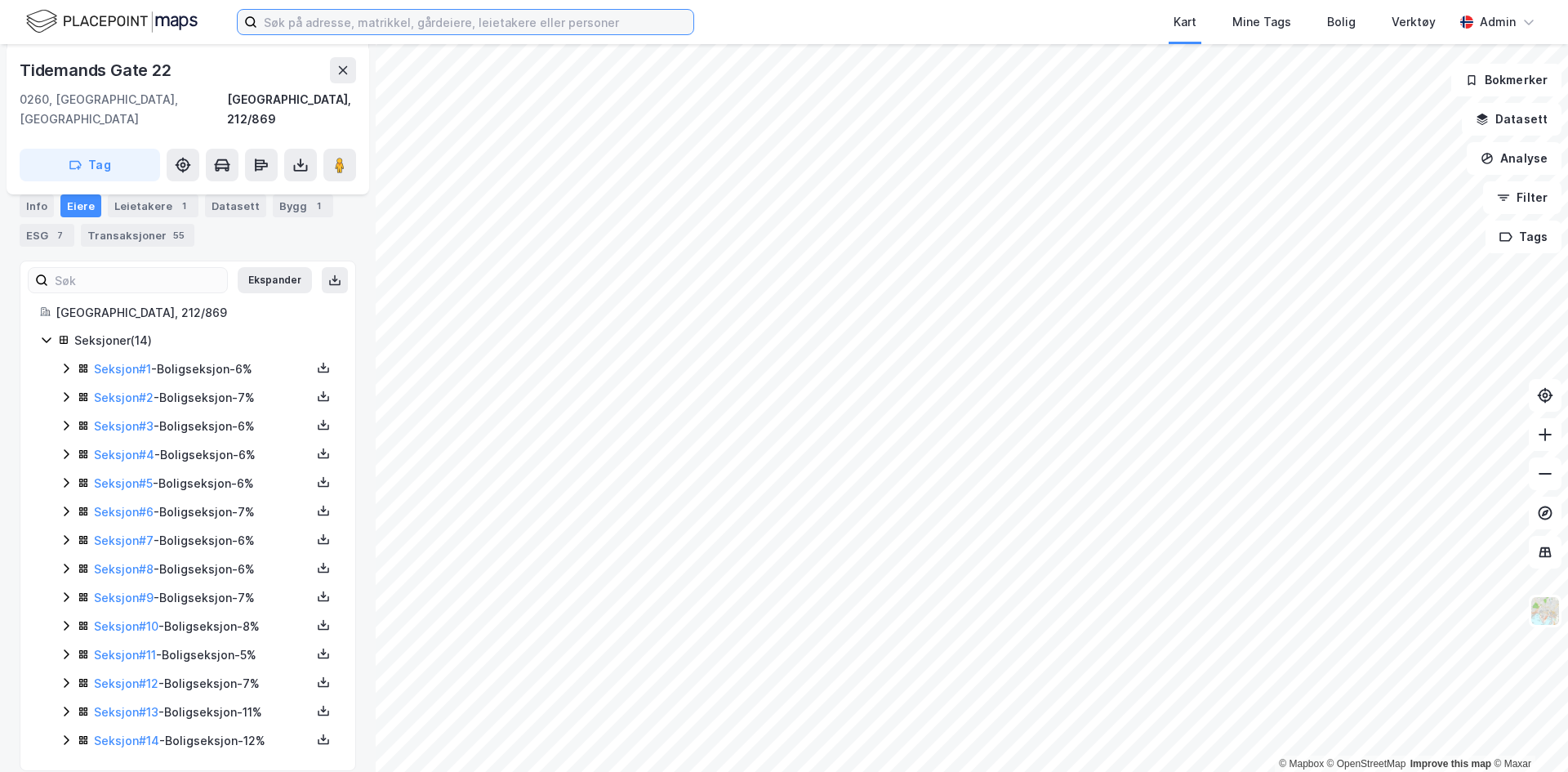
click at [527, 15] on input at bounding box center [475, 22] width 436 height 25
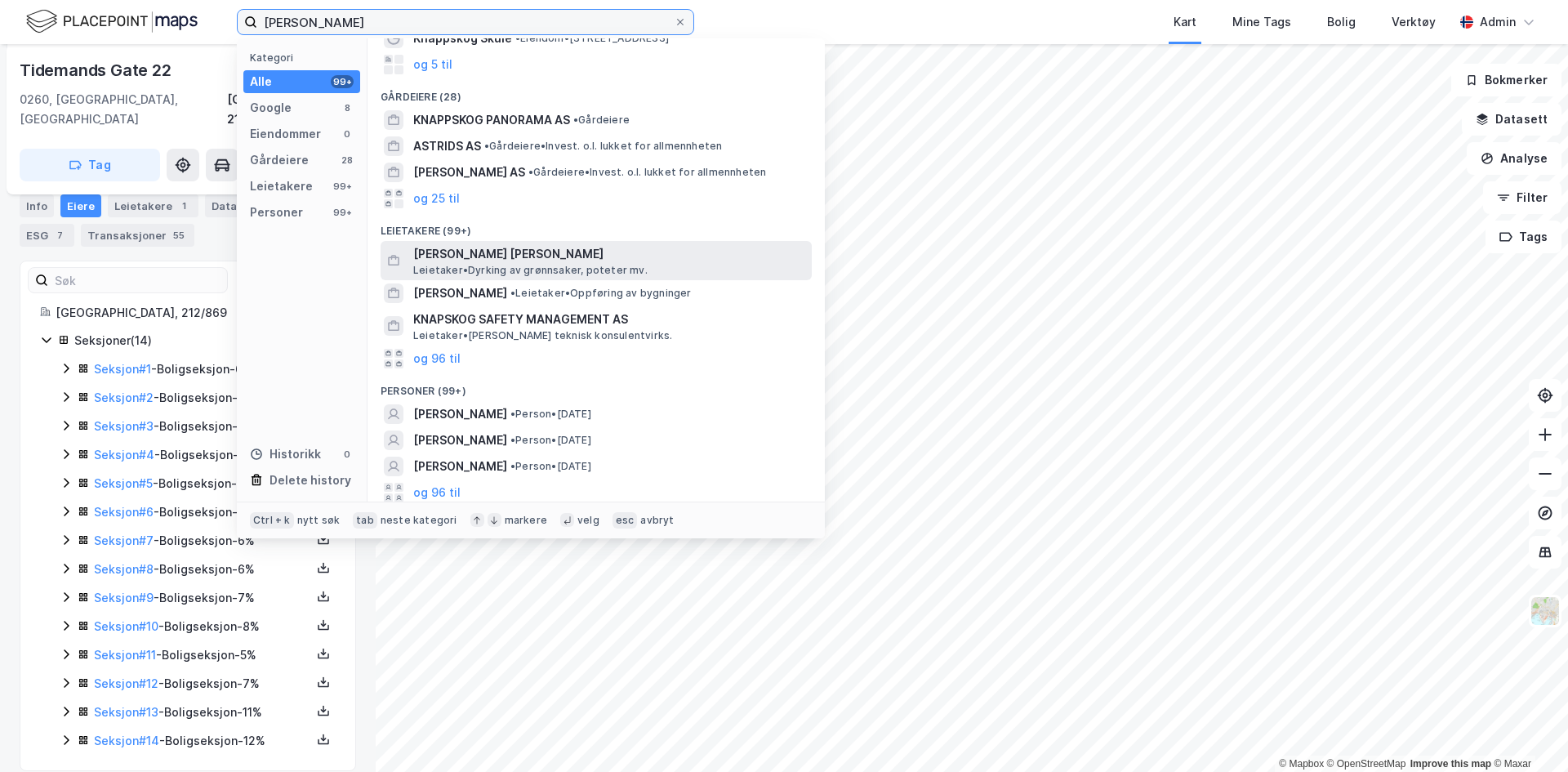
scroll to position [99, 0]
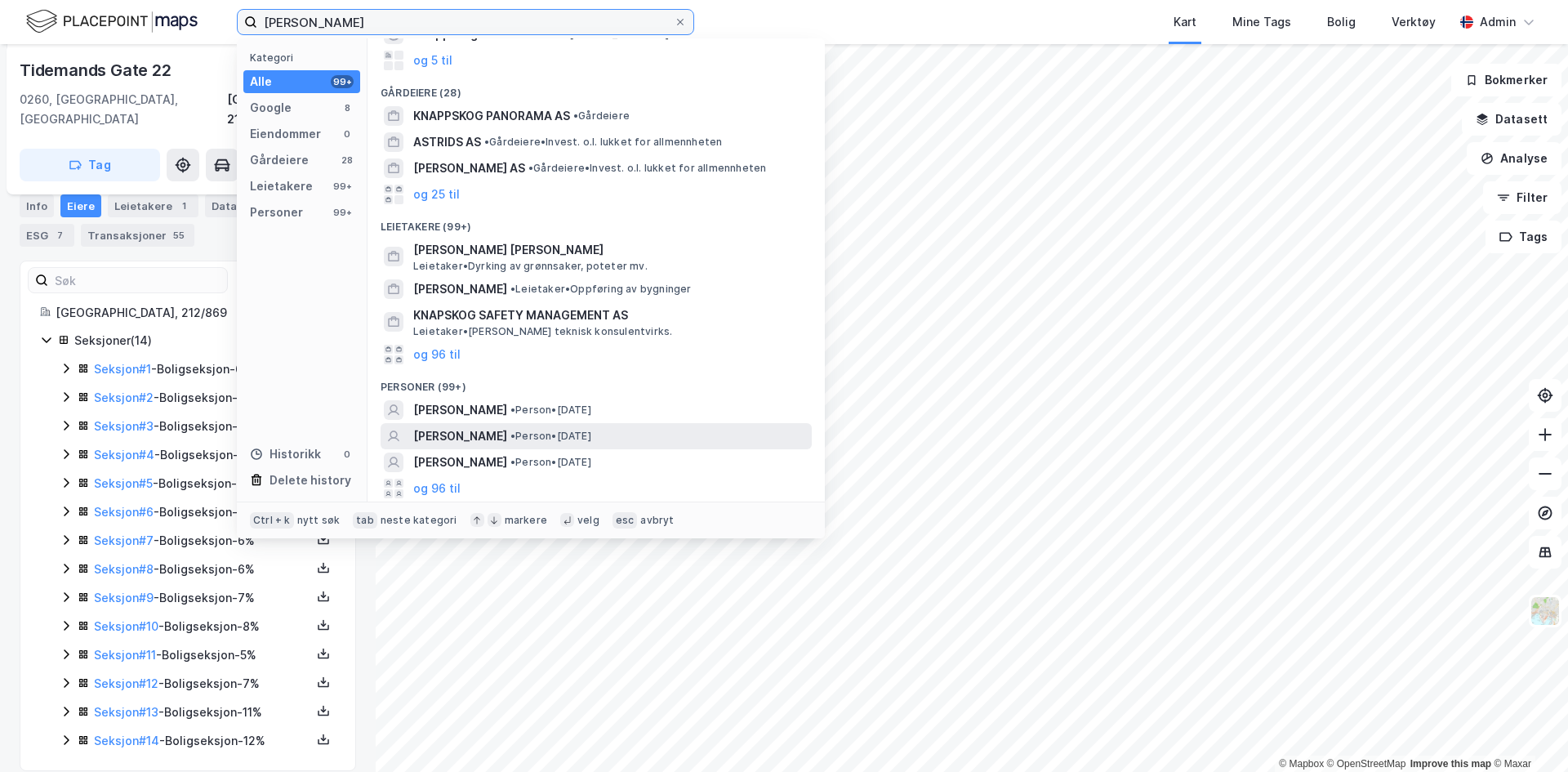
type input "[PERSON_NAME]"
click at [507, 434] on span "[PERSON_NAME]" at bounding box center [460, 436] width 94 height 20
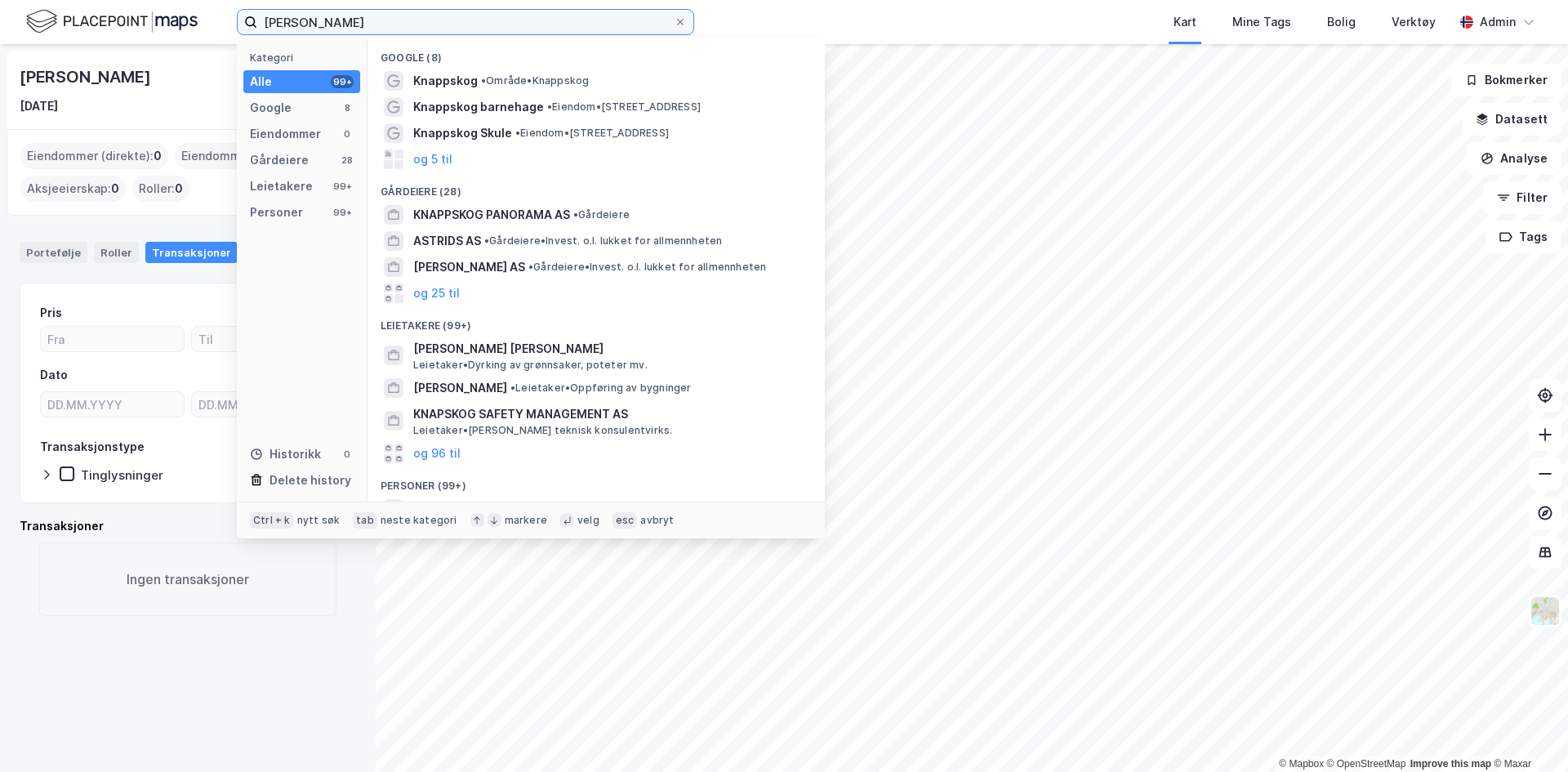
drag, startPoint x: 394, startPoint y: 21, endPoint x: 136, endPoint y: 21, distance: 258.0
click at [136, 21] on div "[PERSON_NAME] Kategori Alle 99+ Google 8 Eiendommer 0 Gårdeiere 28 Leietakere 9…" at bounding box center [784, 22] width 1568 height 45
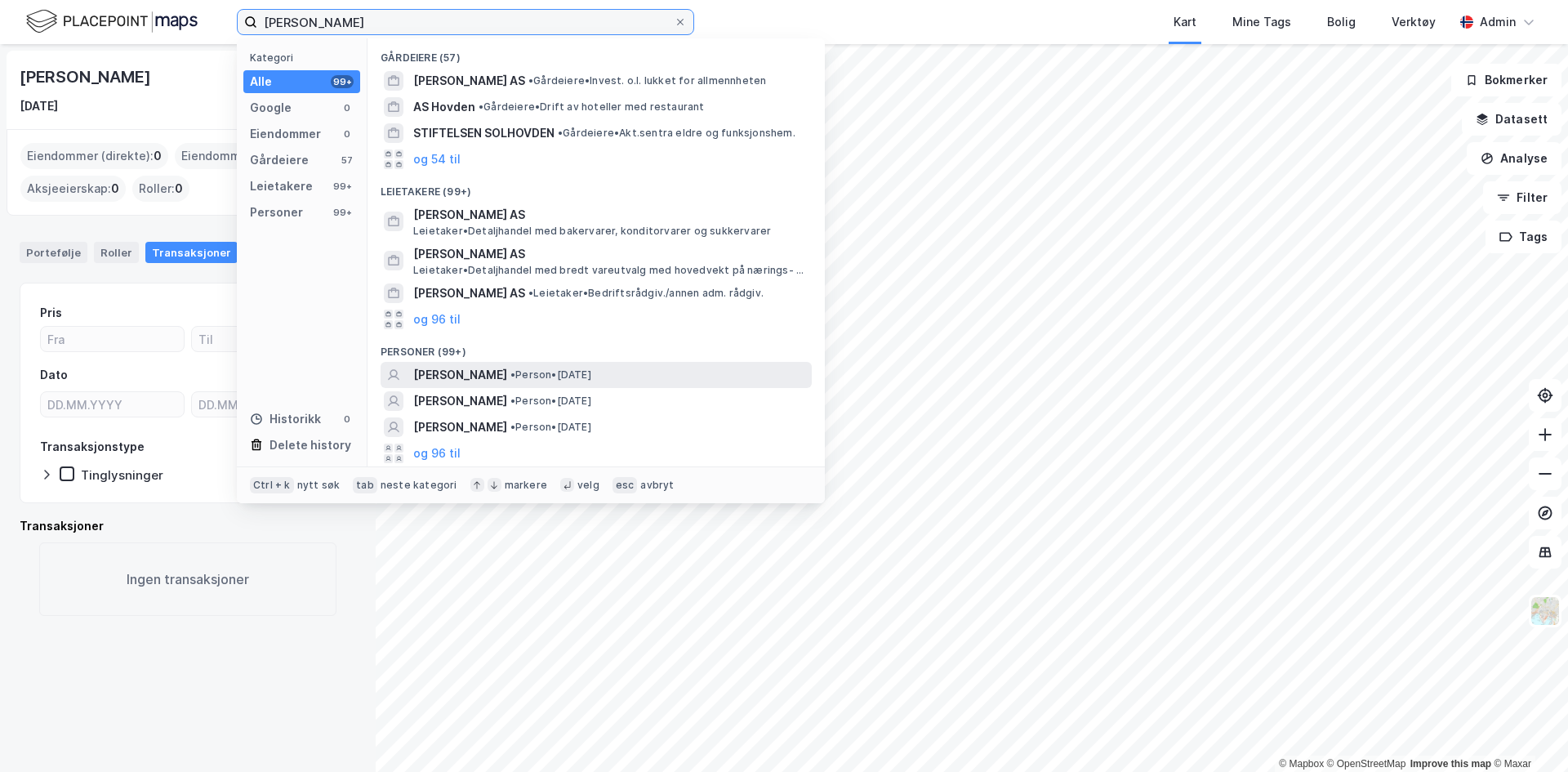
type input "[PERSON_NAME]"
click at [507, 379] on span "[PERSON_NAME]" at bounding box center [460, 375] width 94 height 20
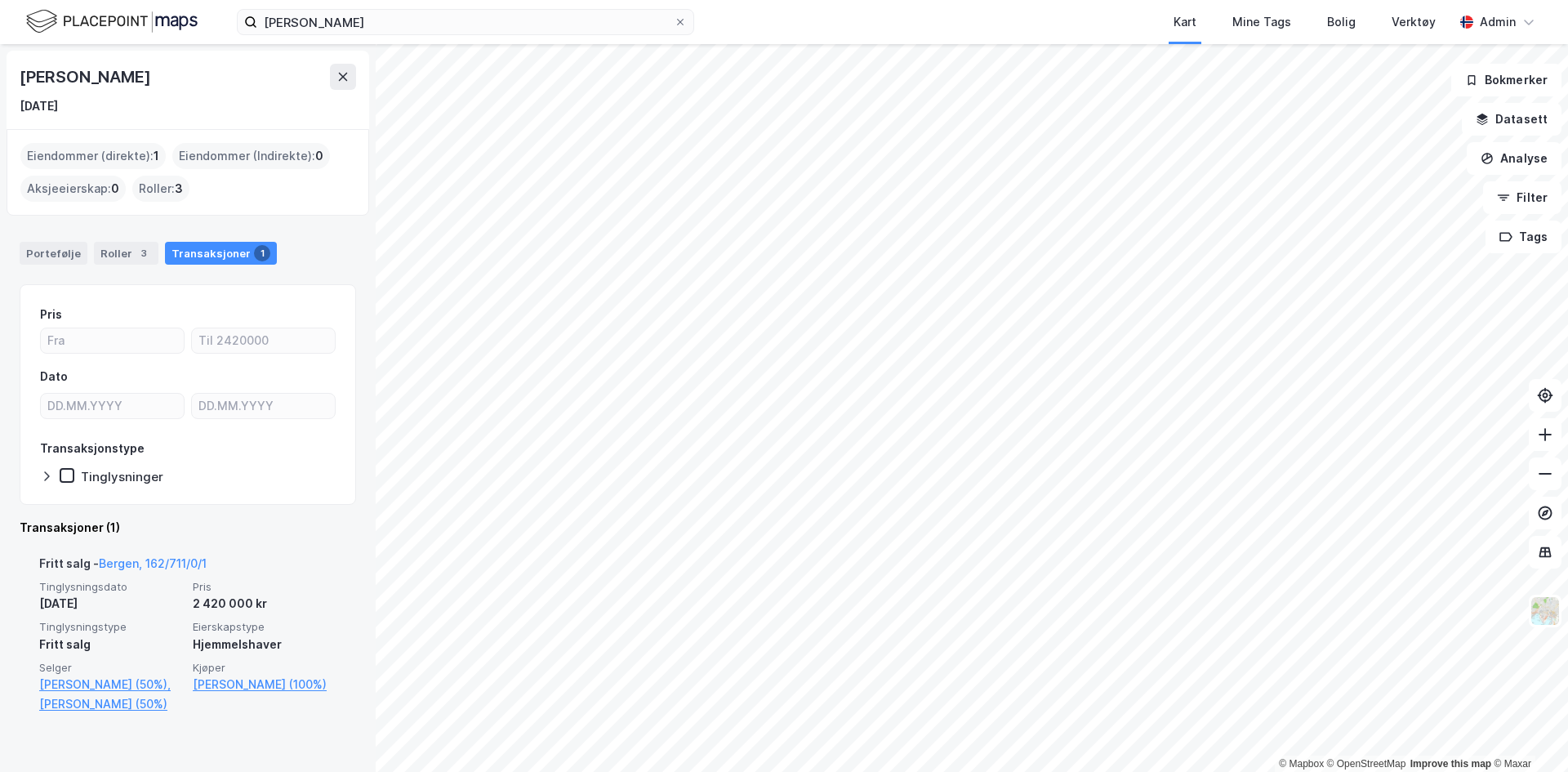
scroll to position [10, 0]
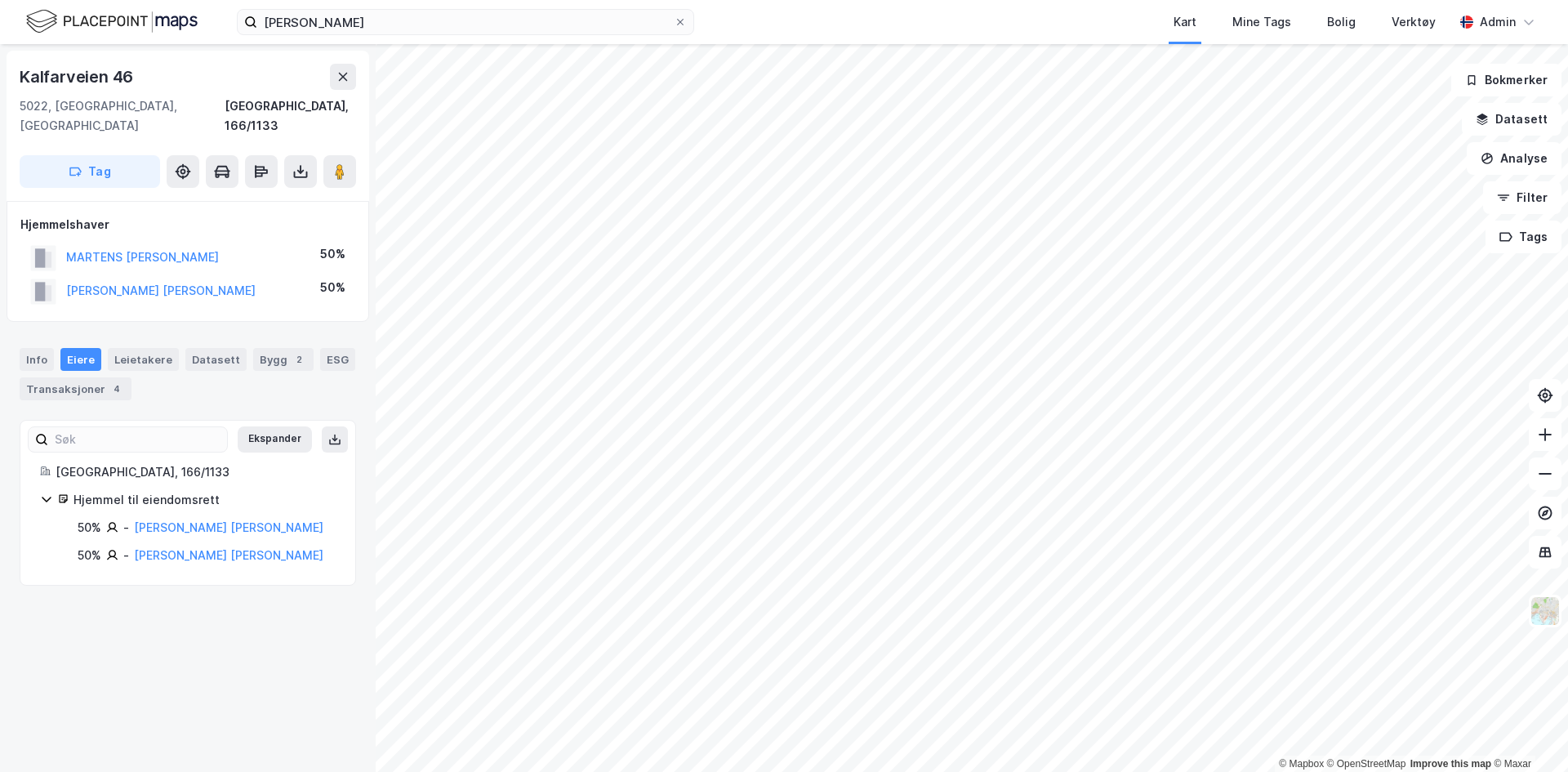
click at [80, 381] on div "Info [PERSON_NAME] Datasett Bygg 2 ESG Transaksjoner 4" at bounding box center [188, 367] width 375 height 79
click at [80, 377] on div "Transaksjoner 4" at bounding box center [76, 389] width 112 height 23
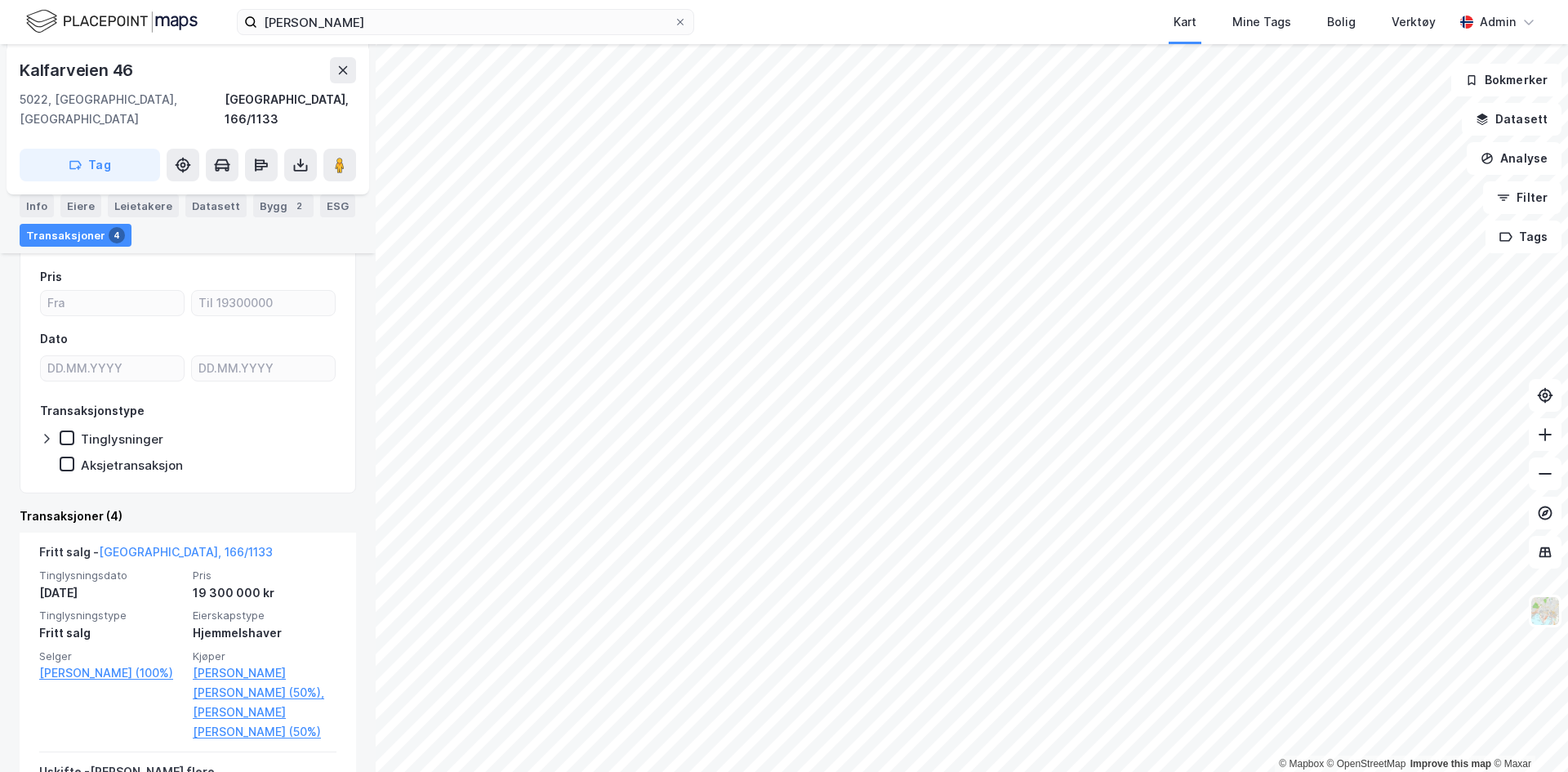
scroll to position [175, 0]
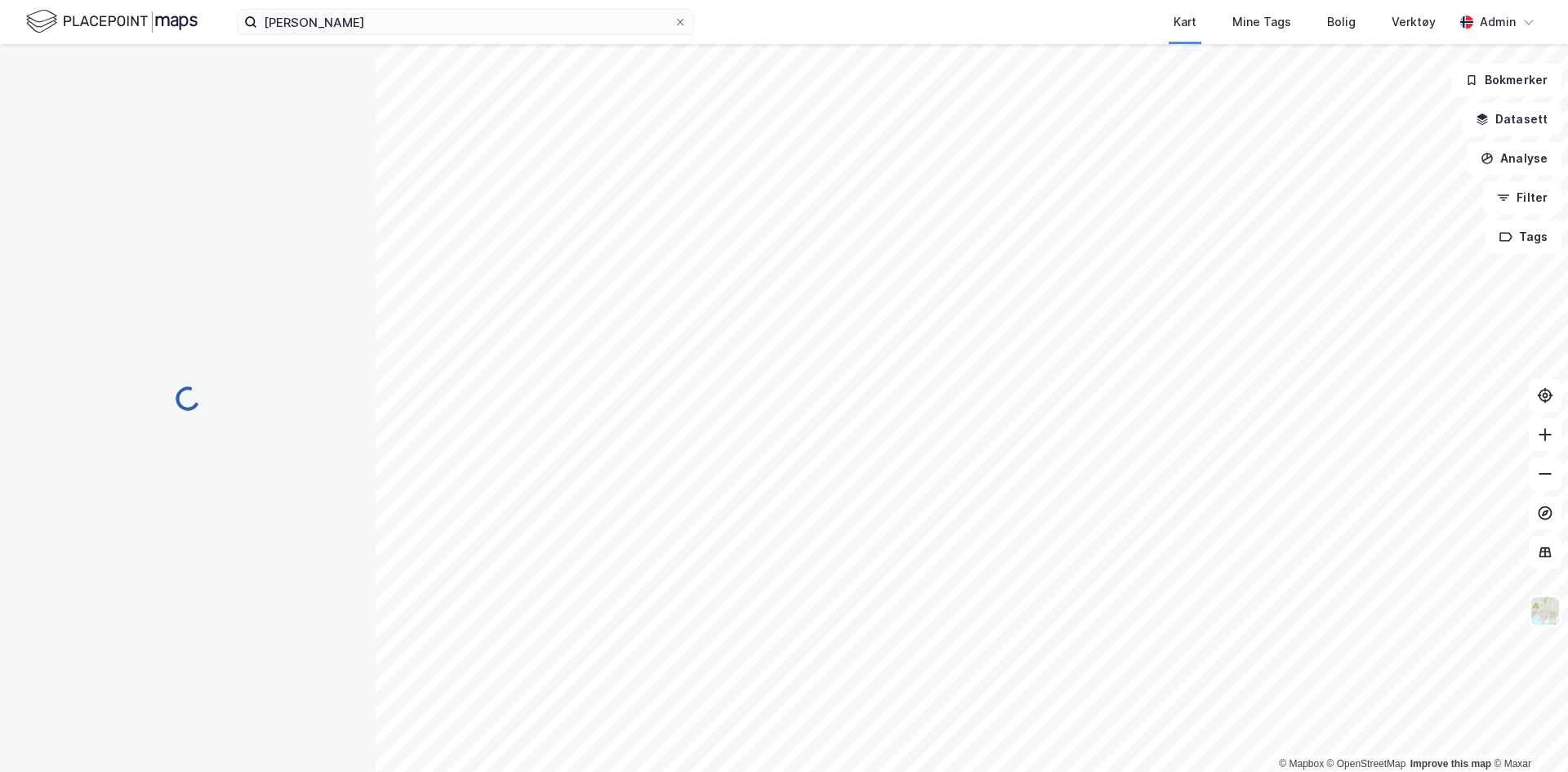
scroll to position [17, 0]
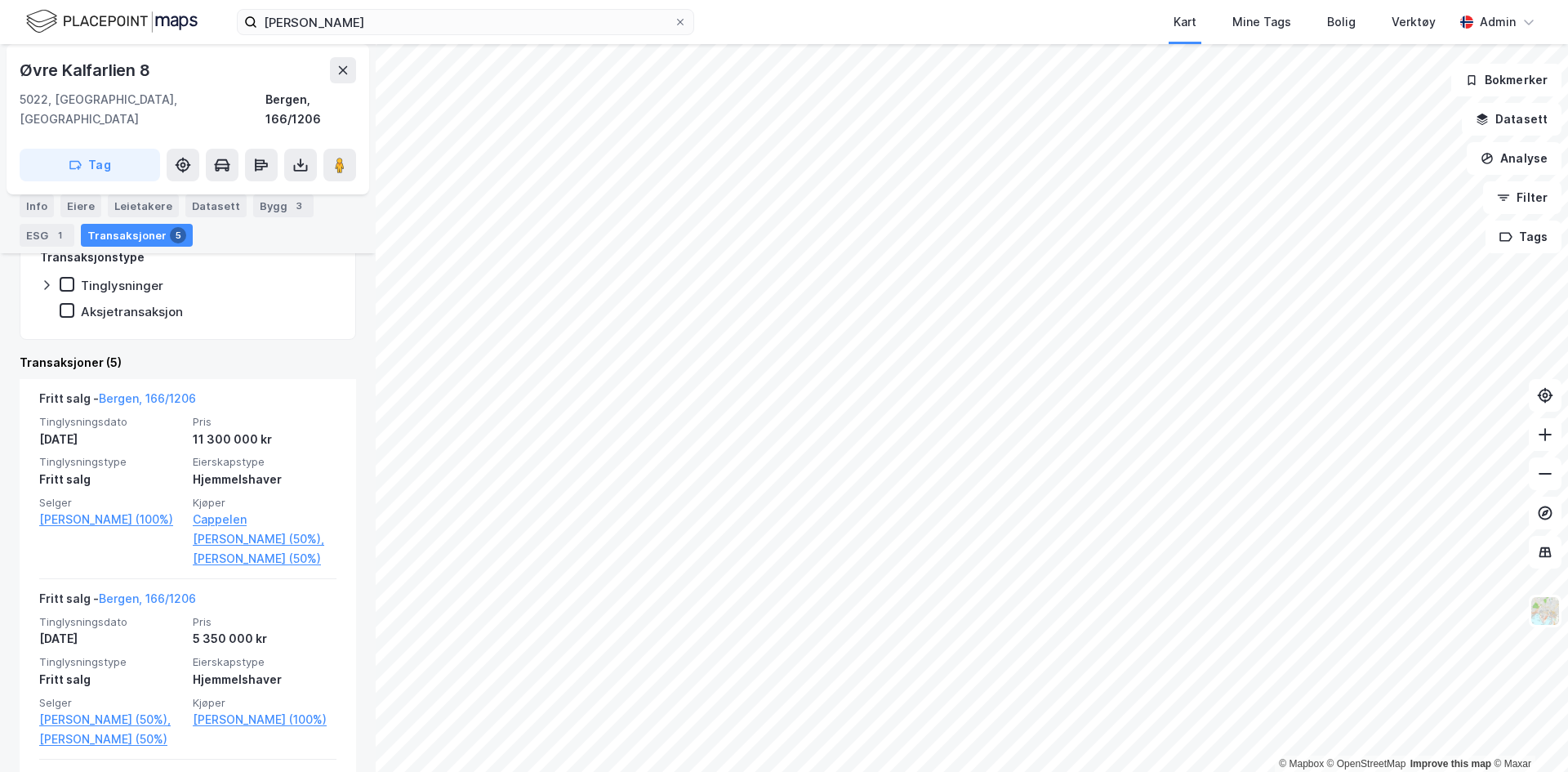
scroll to position [328, 0]
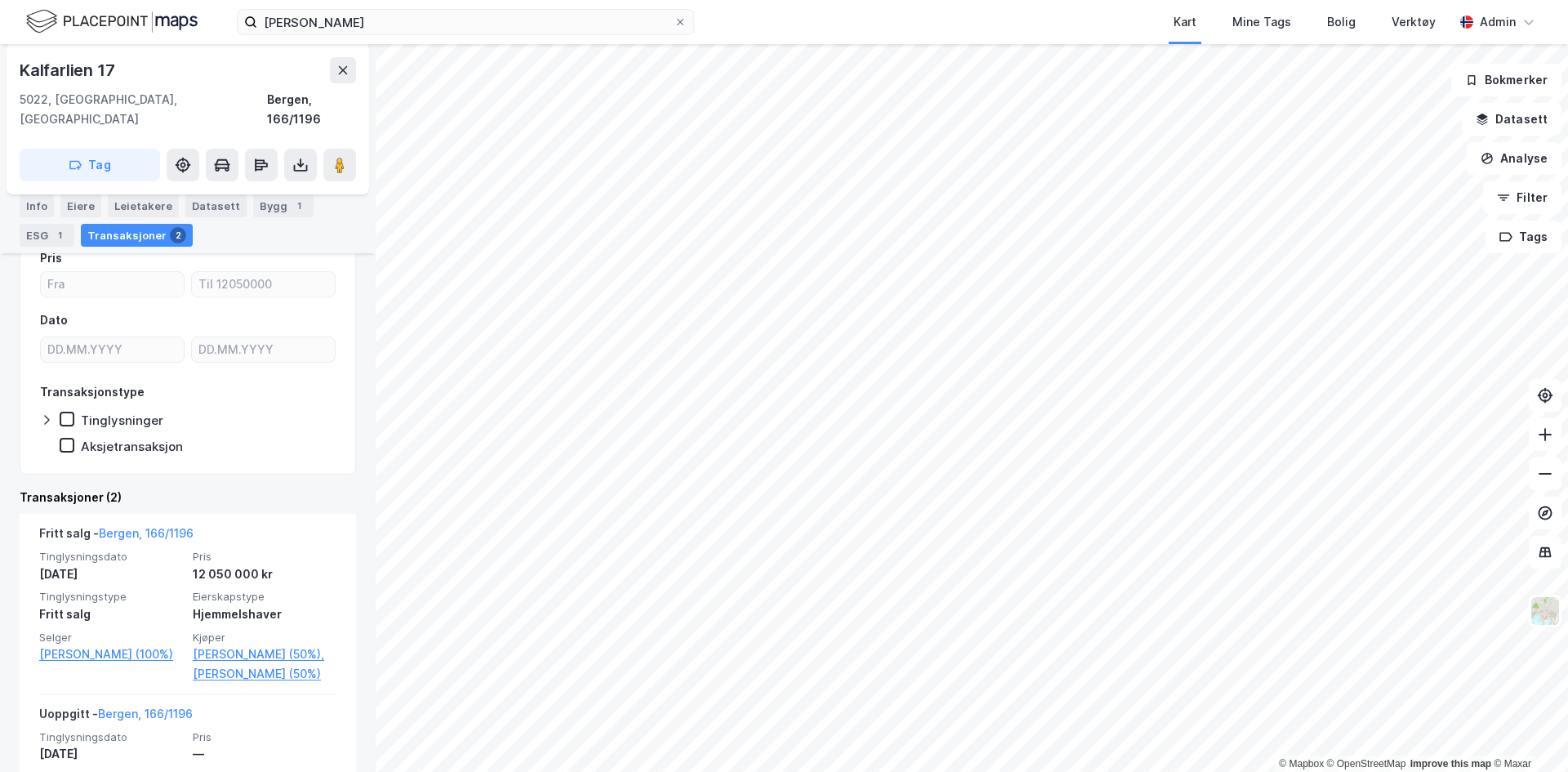
scroll to position [195, 0]
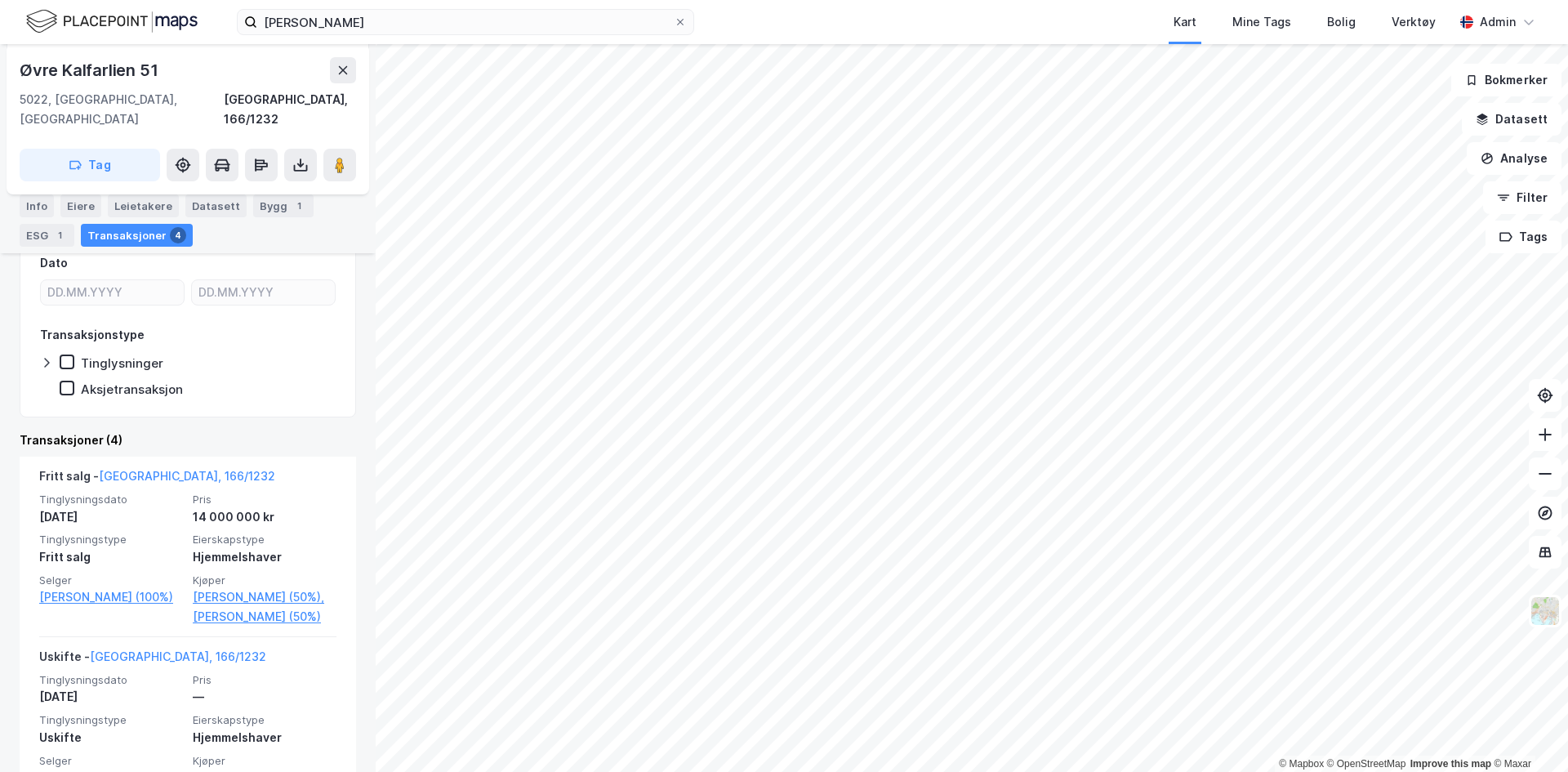
scroll to position [250, 0]
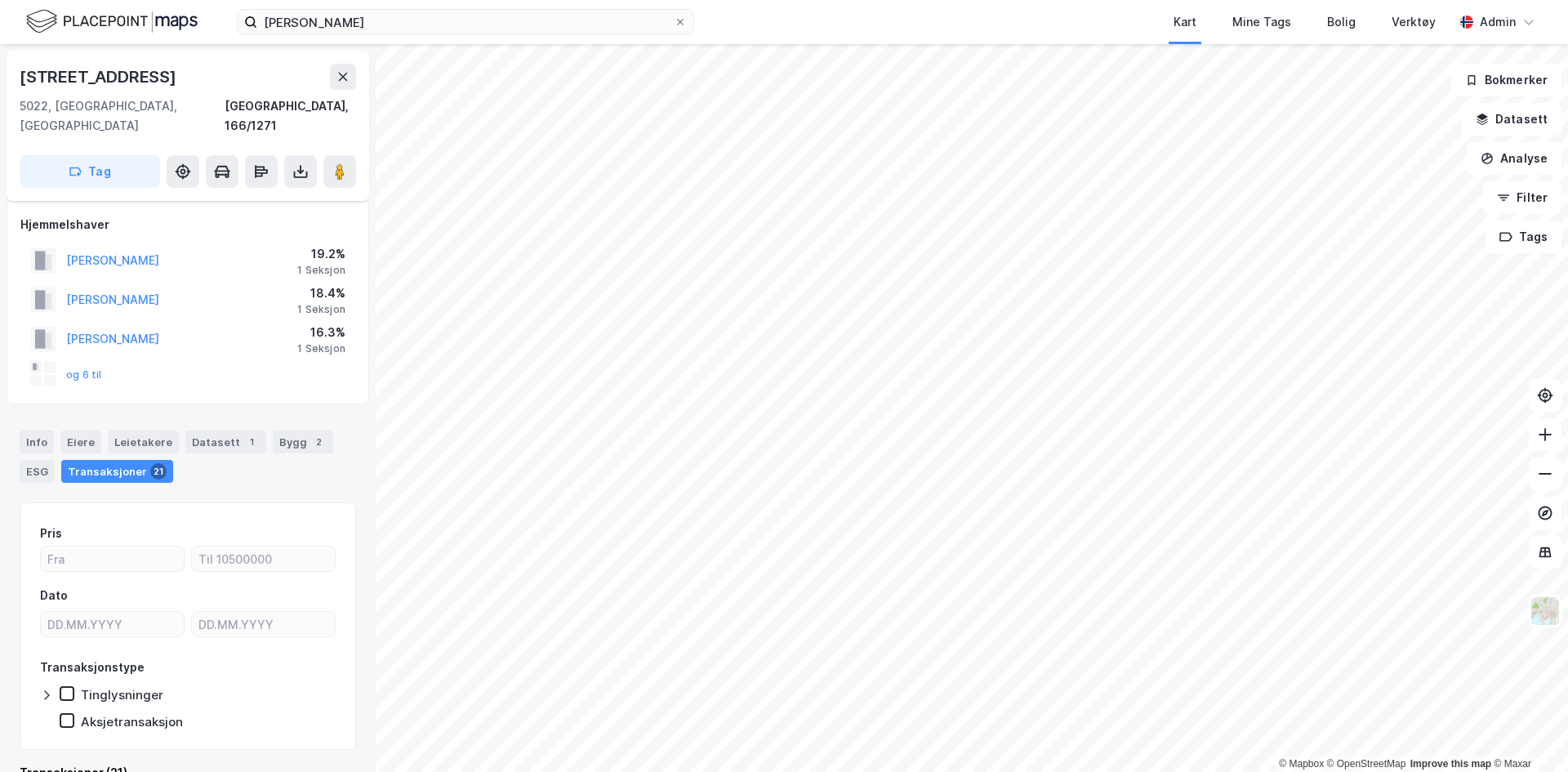
scroll to position [17, 0]
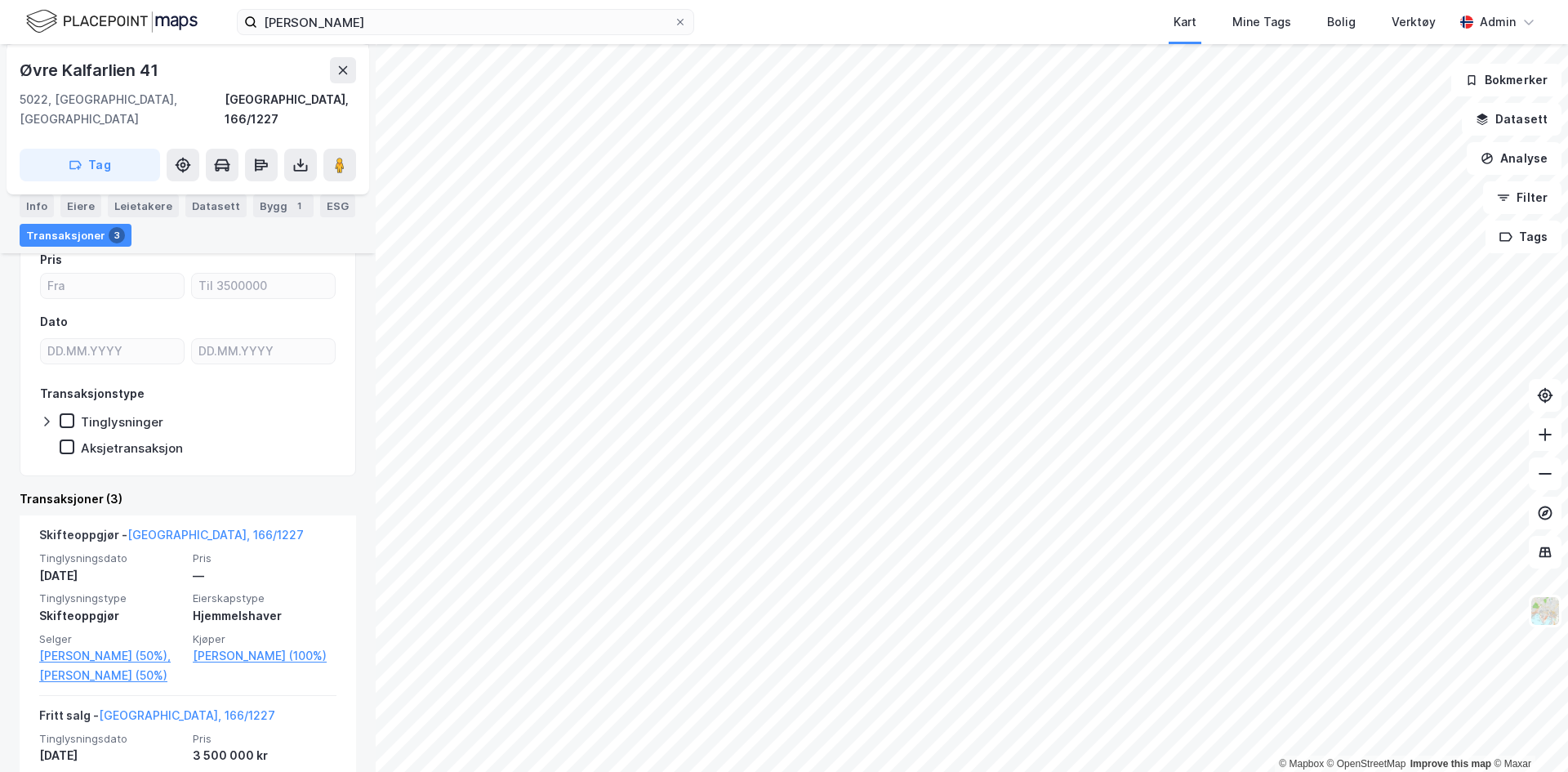
scroll to position [158, 0]
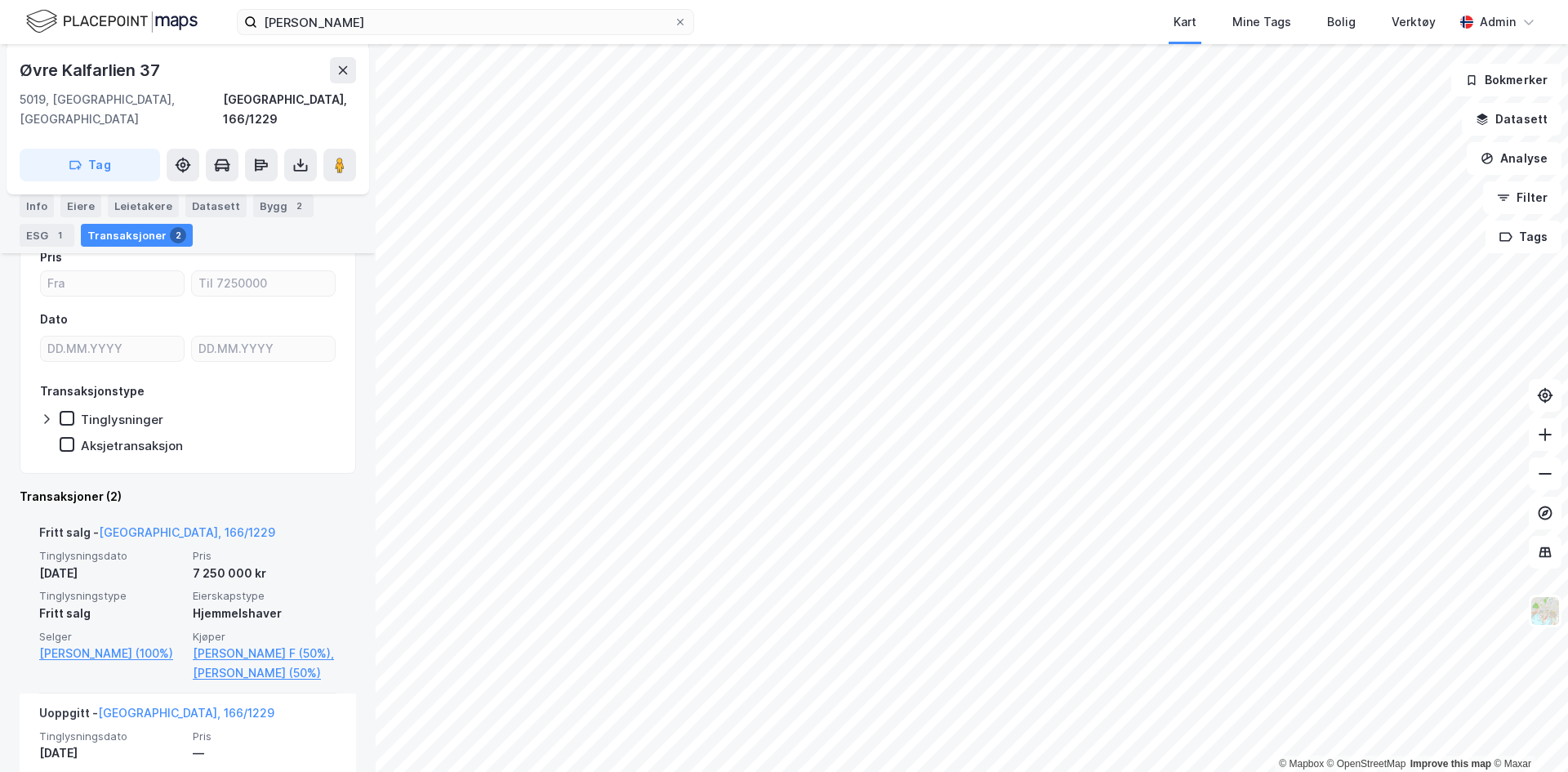
scroll to position [193, 0]
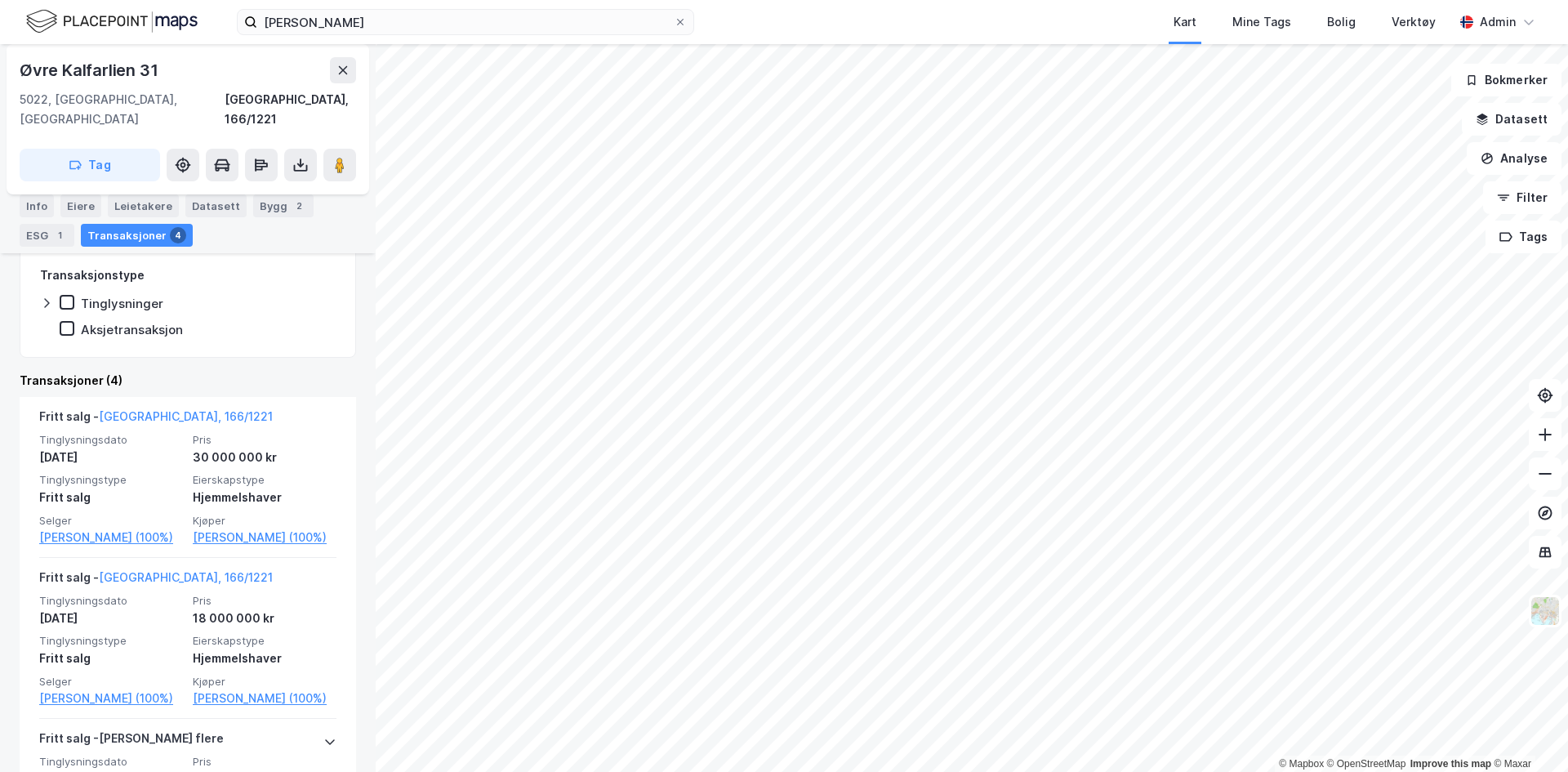
scroll to position [276, 0]
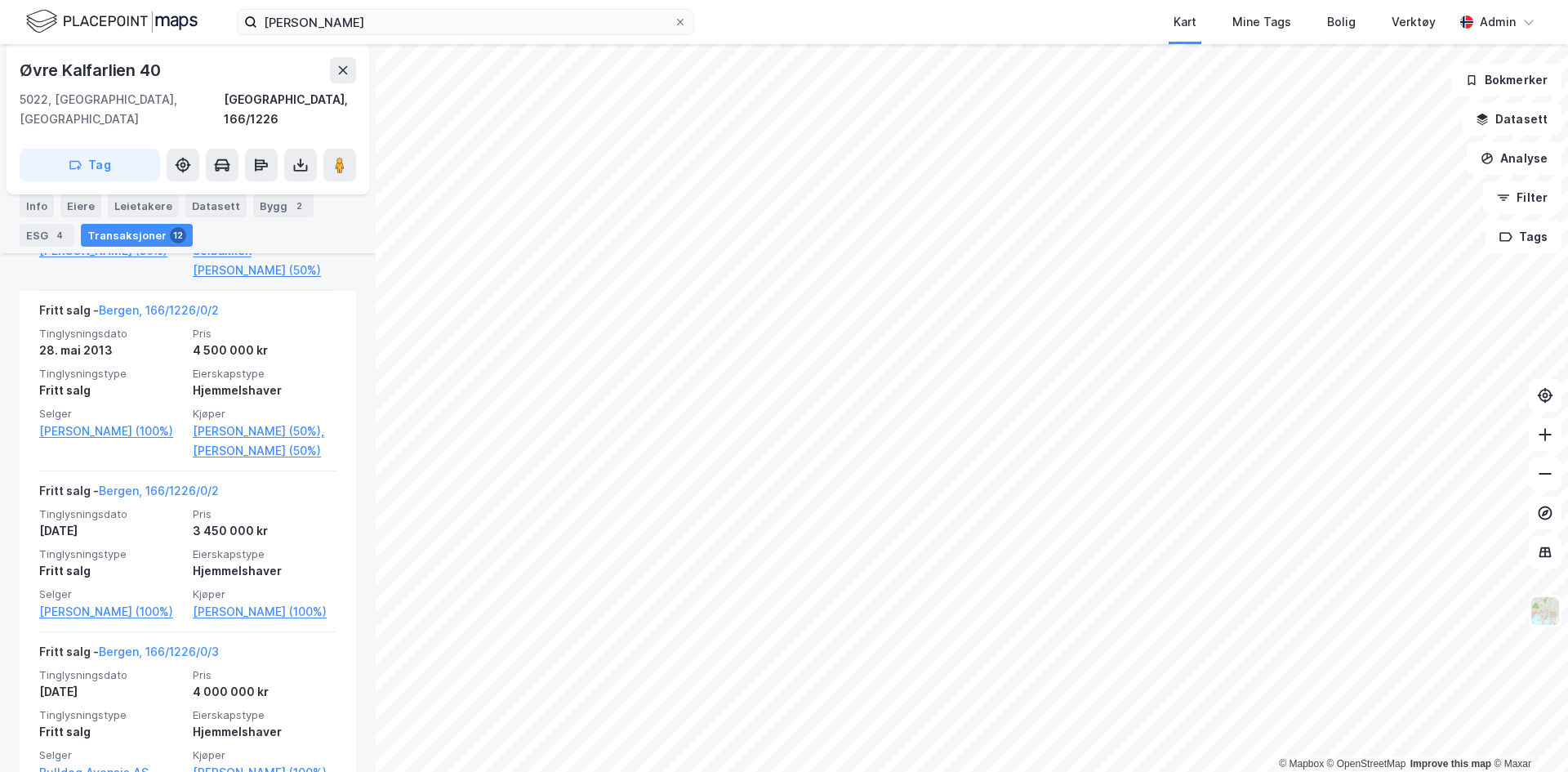
scroll to position [1028, 0]
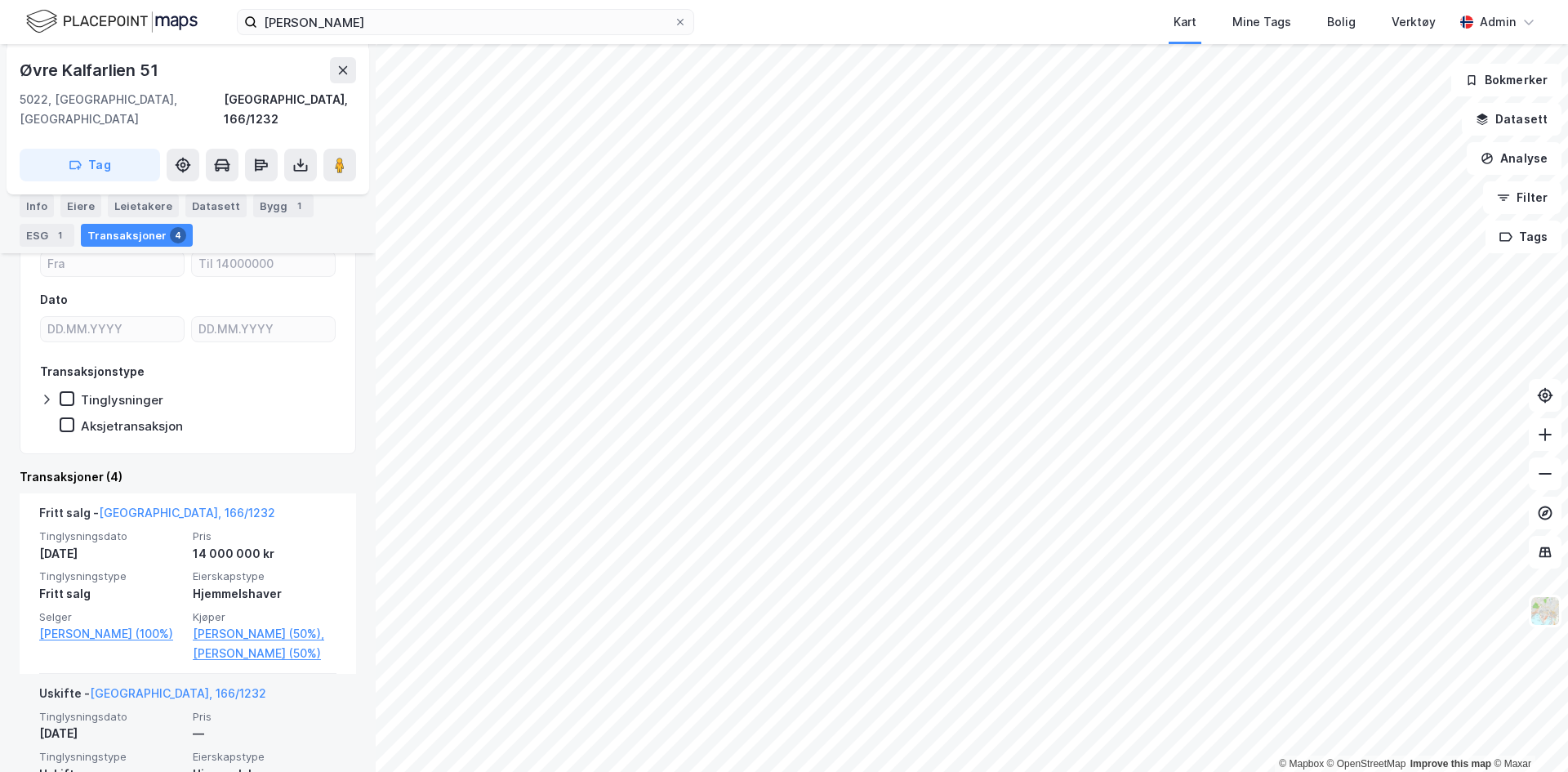
scroll to position [214, 0]
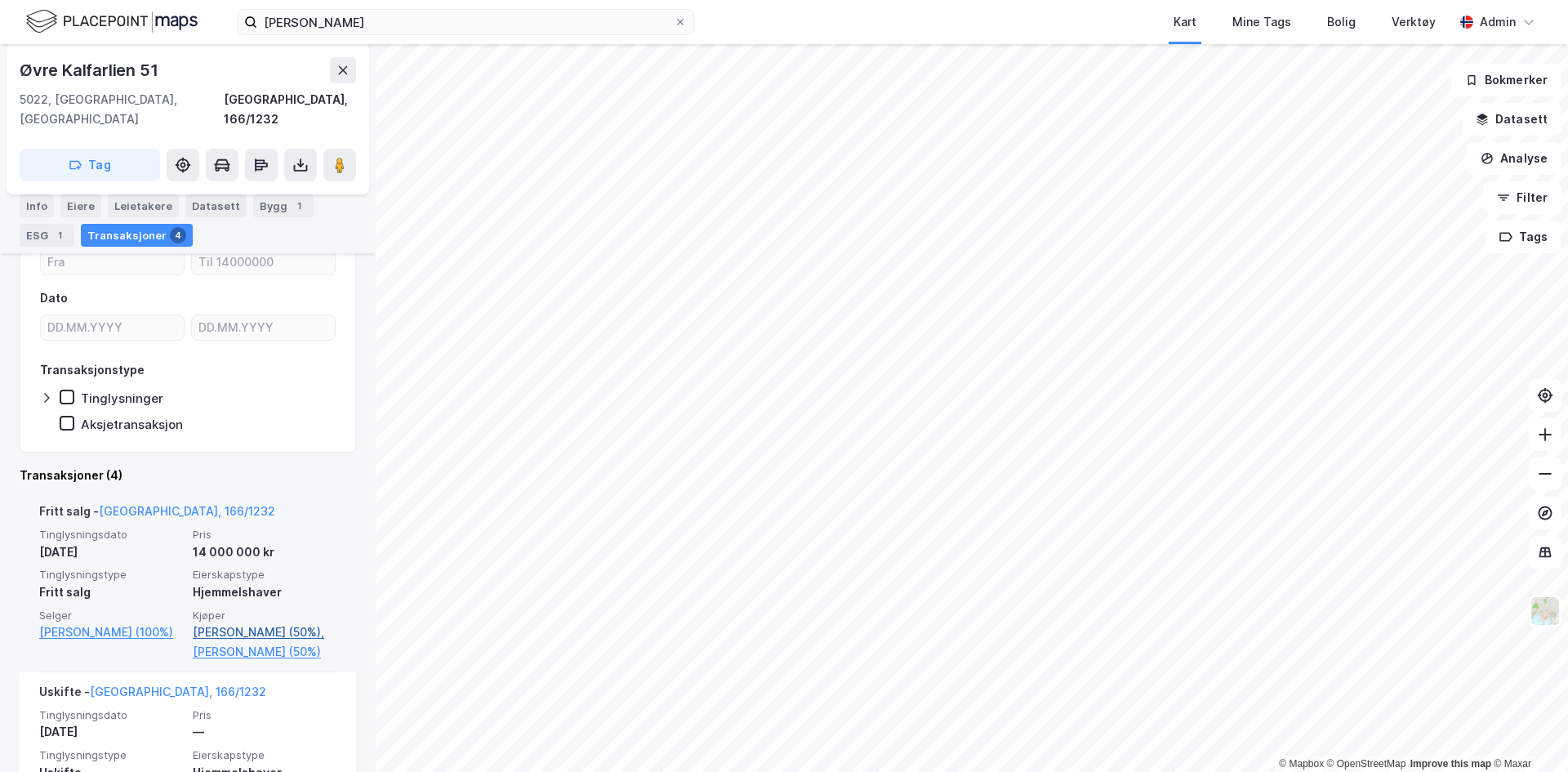
click at [259, 623] on link "[PERSON_NAME] (50%)," at bounding box center [264, 633] width 144 height 20
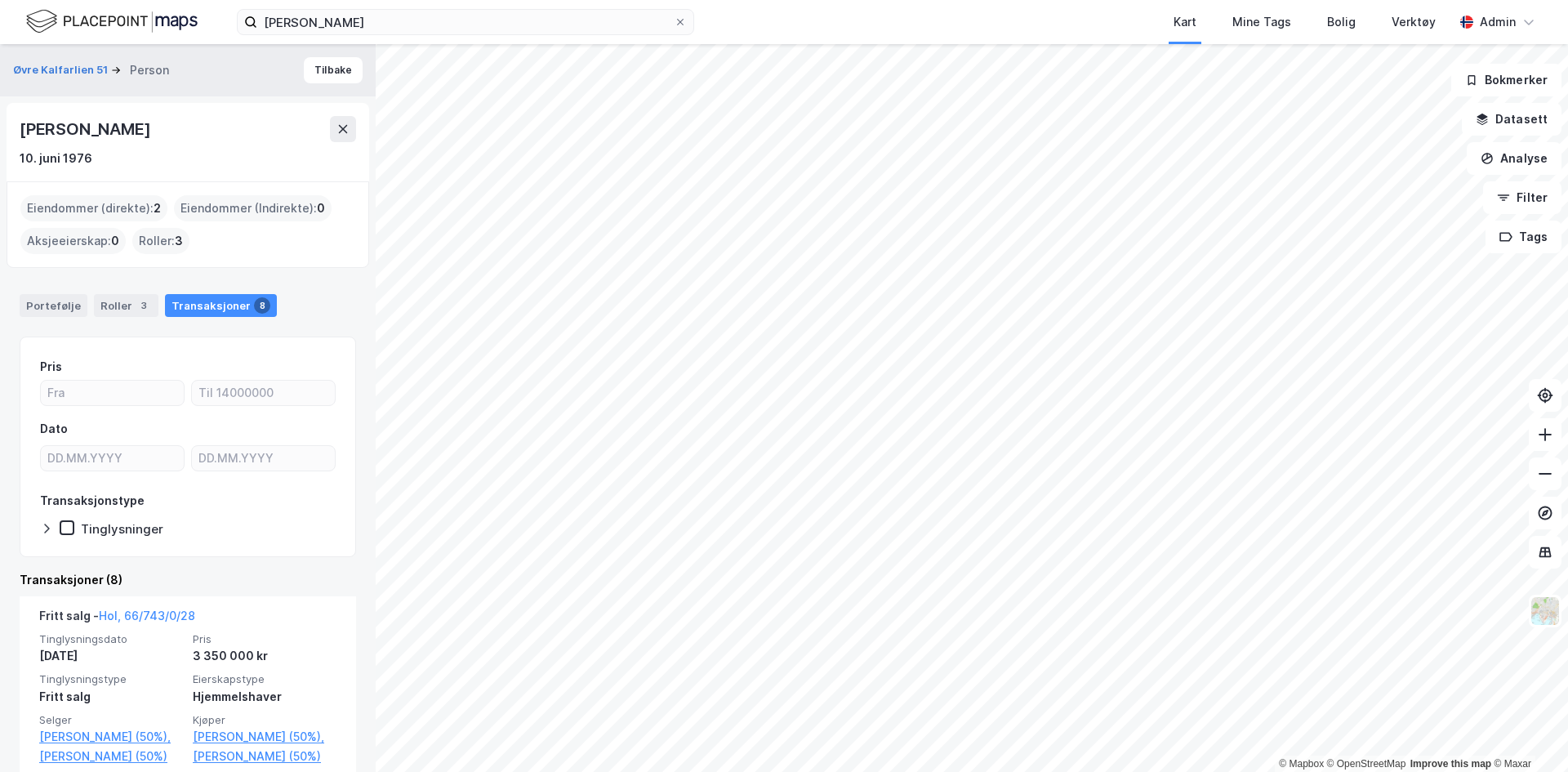
click at [64, 59] on div "Øvre Kalfarlien 51 Person Tilbake" at bounding box center [188, 70] width 375 height 52
click at [55, 69] on button "Øvre Kalfarlien 51" at bounding box center [62, 69] width 98 height 16
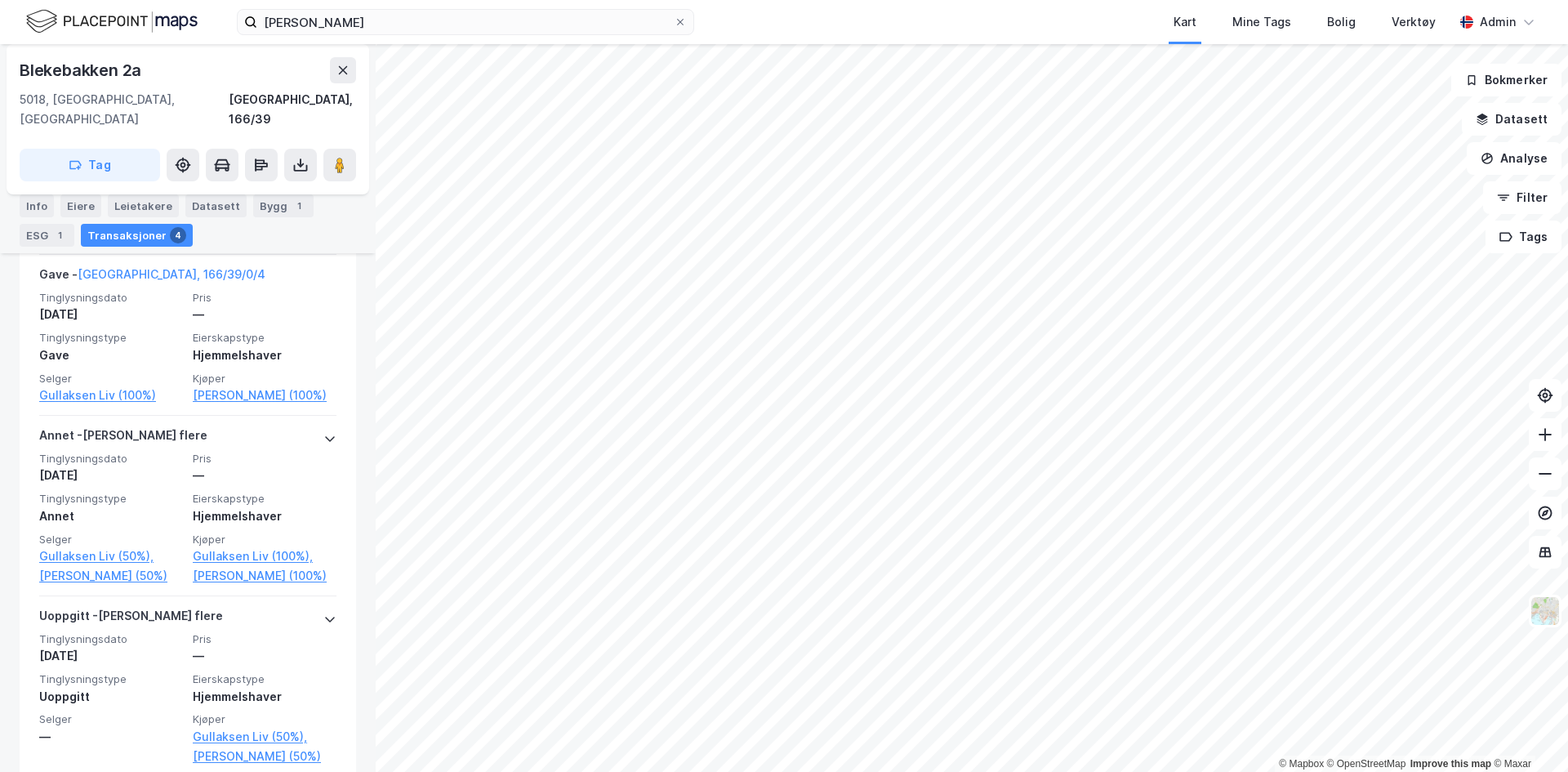
scroll to position [687, 0]
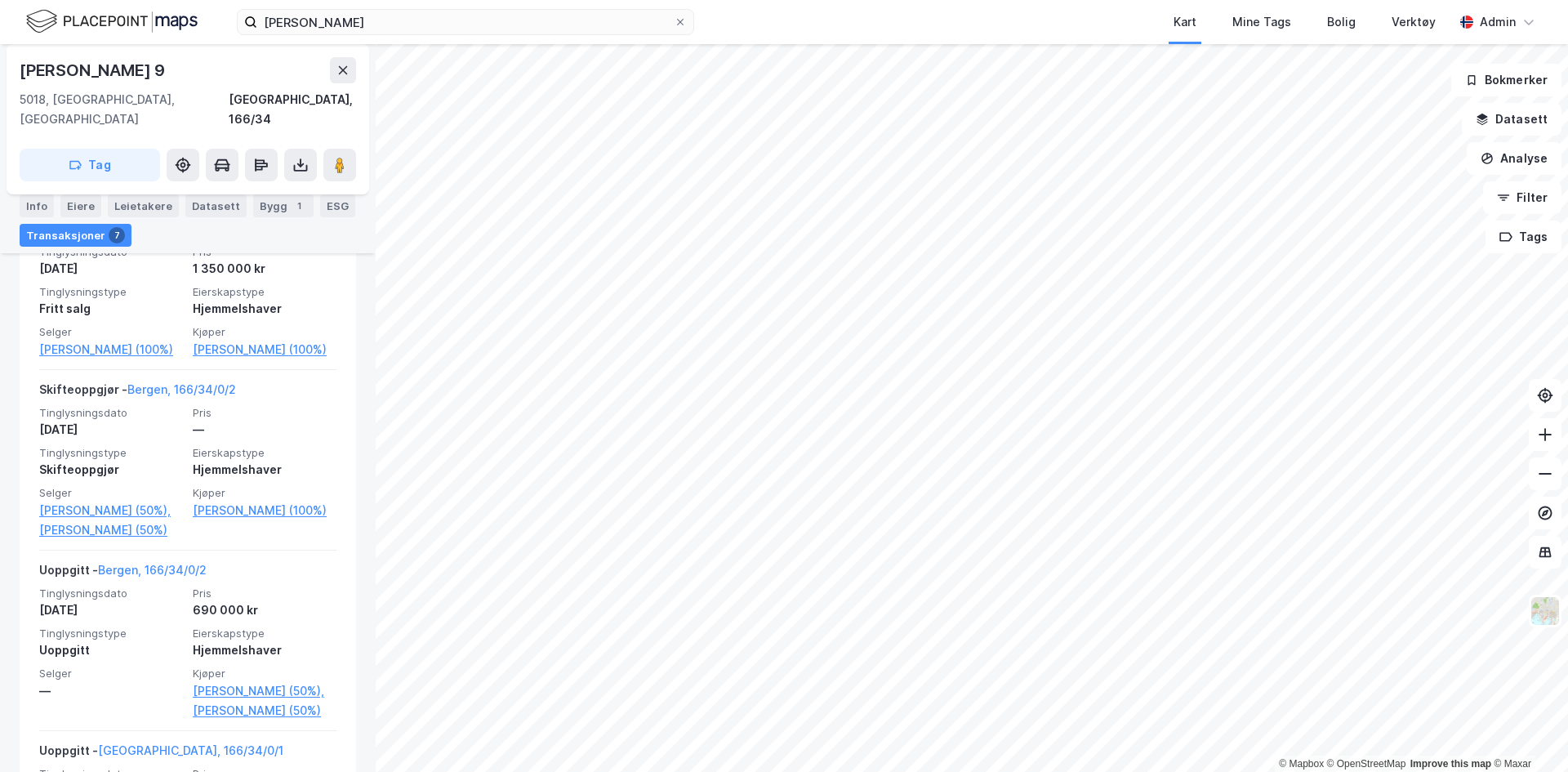
scroll to position [963, 0]
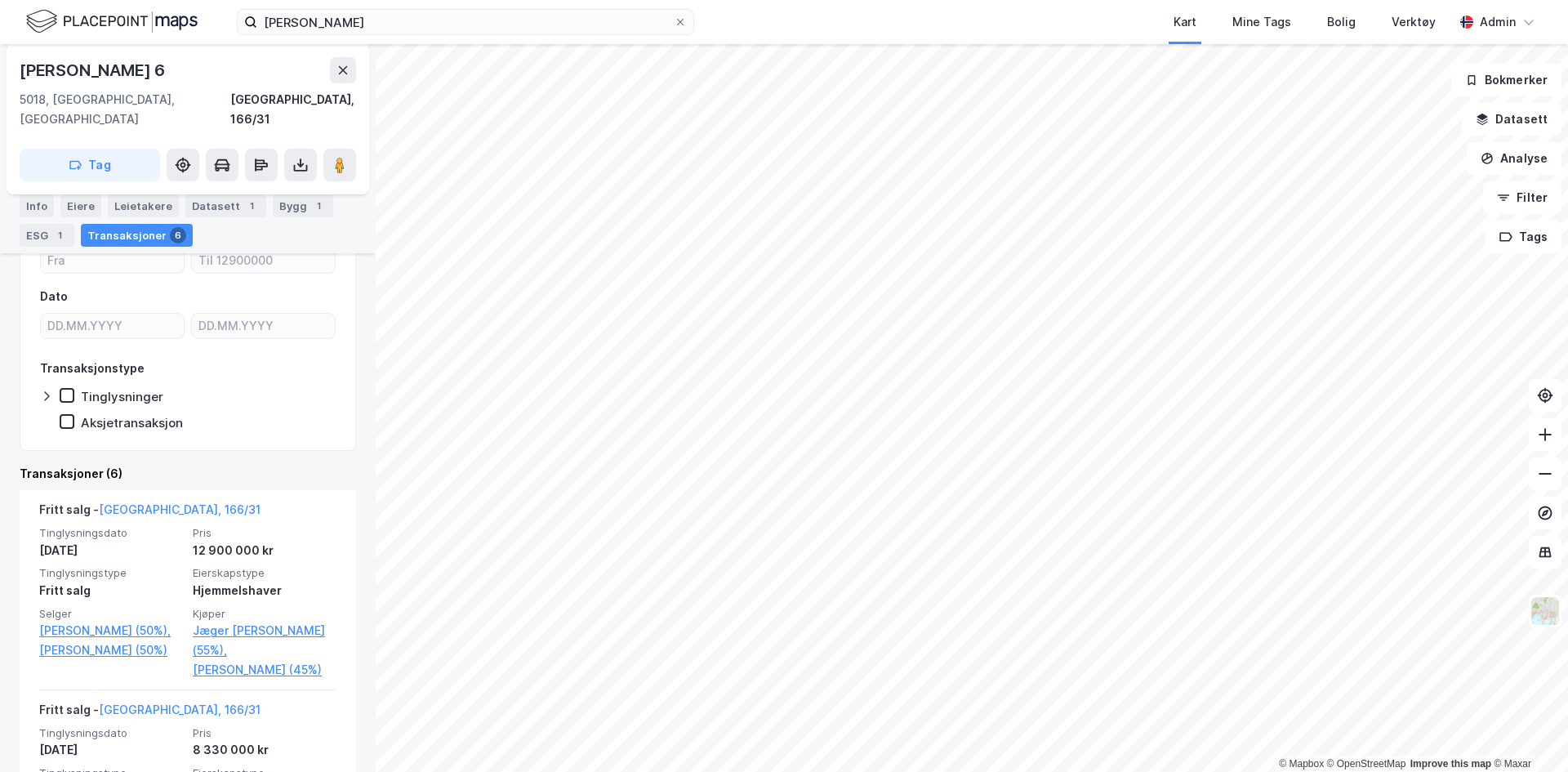
scroll to position [216, 0]
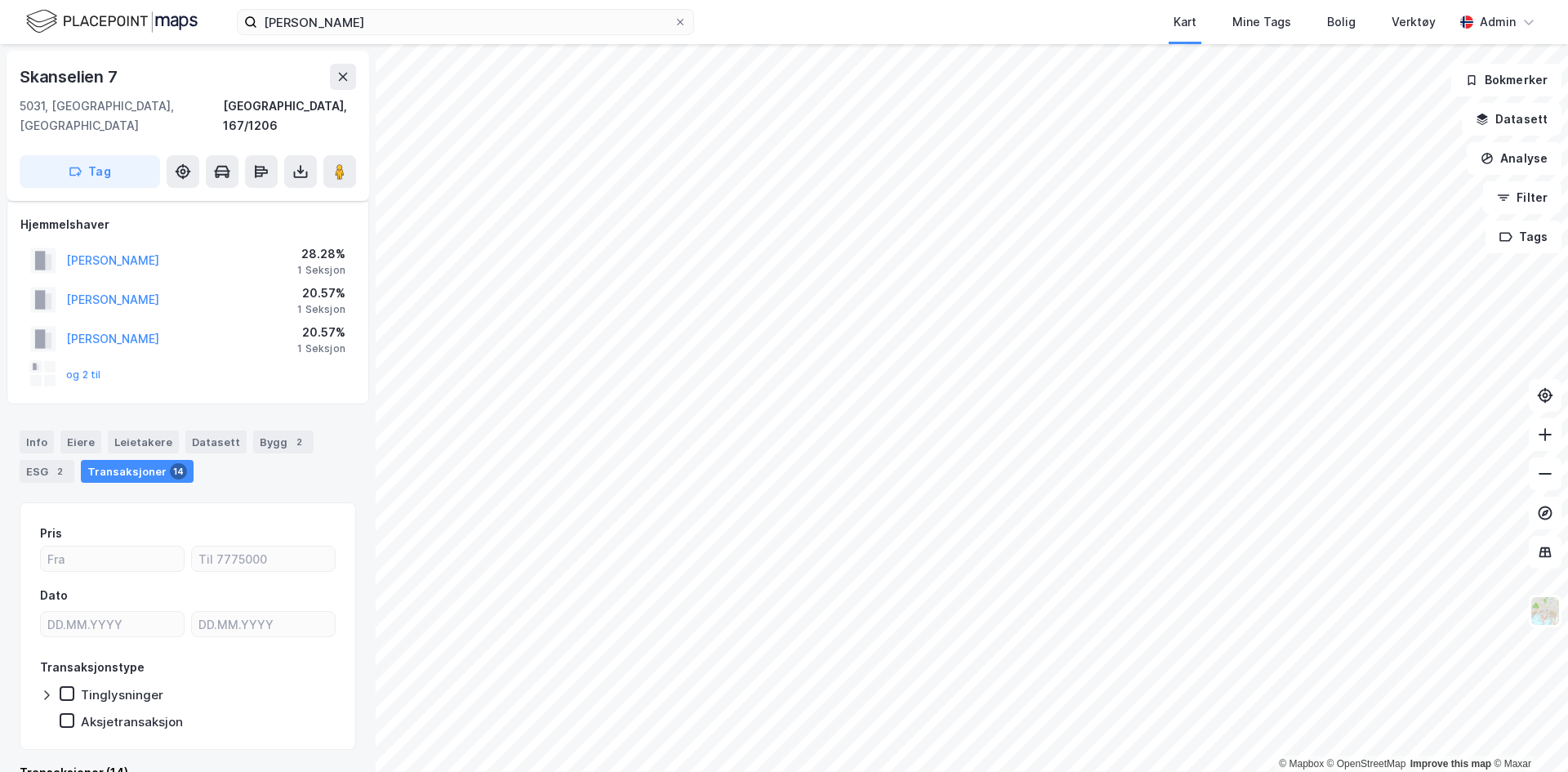
scroll to position [17, 0]
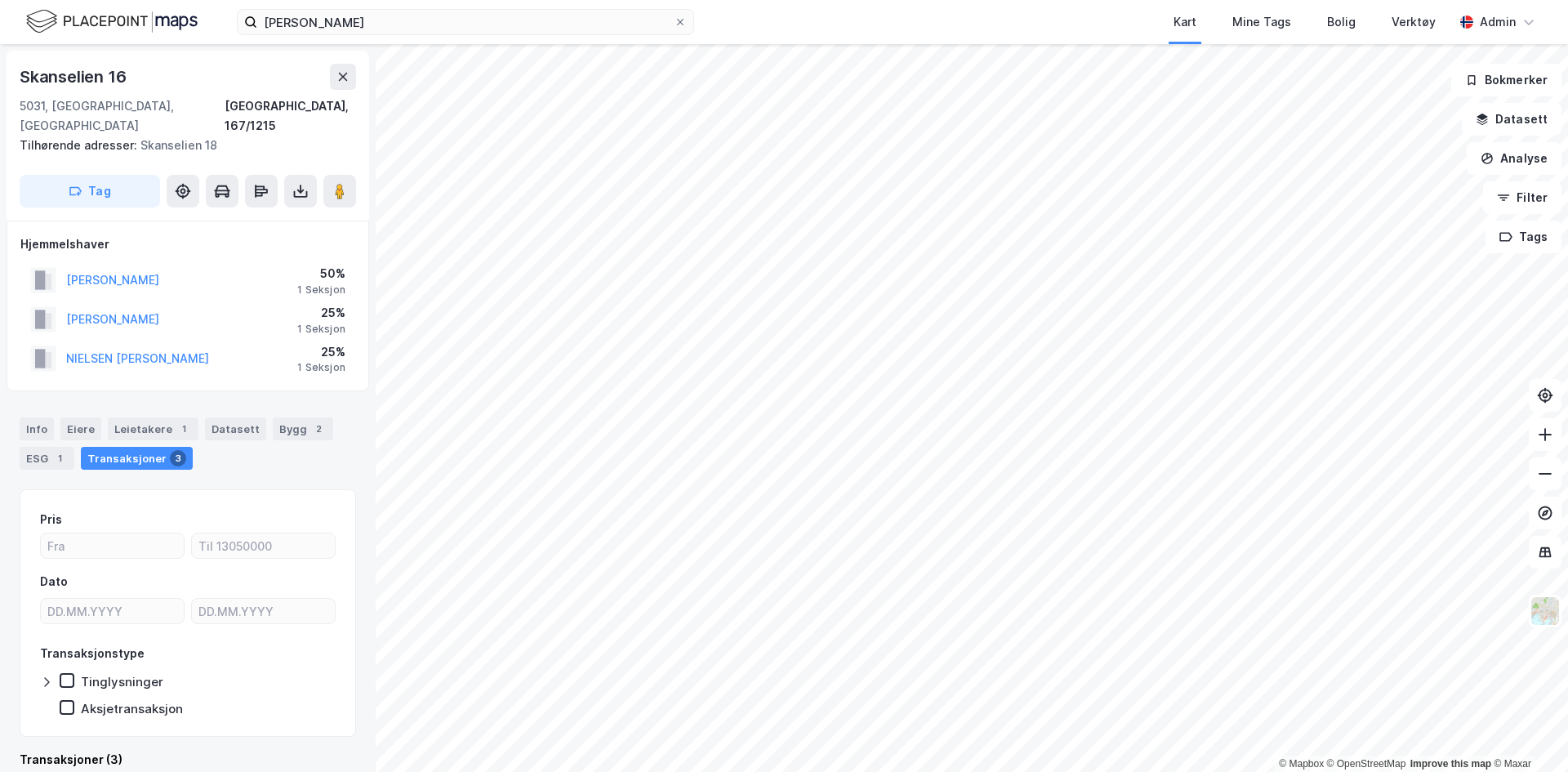
scroll to position [4, 0]
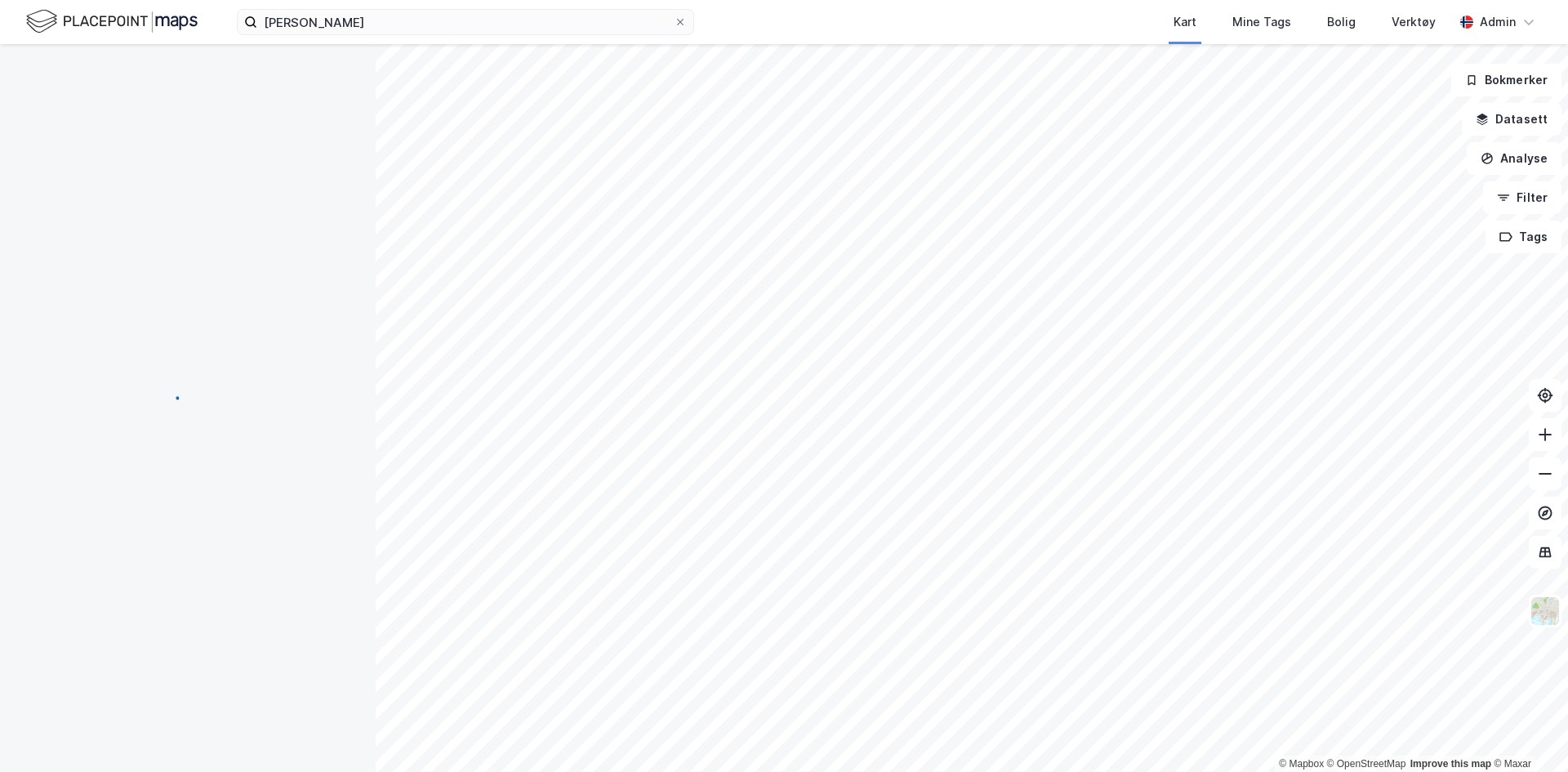
scroll to position [4, 0]
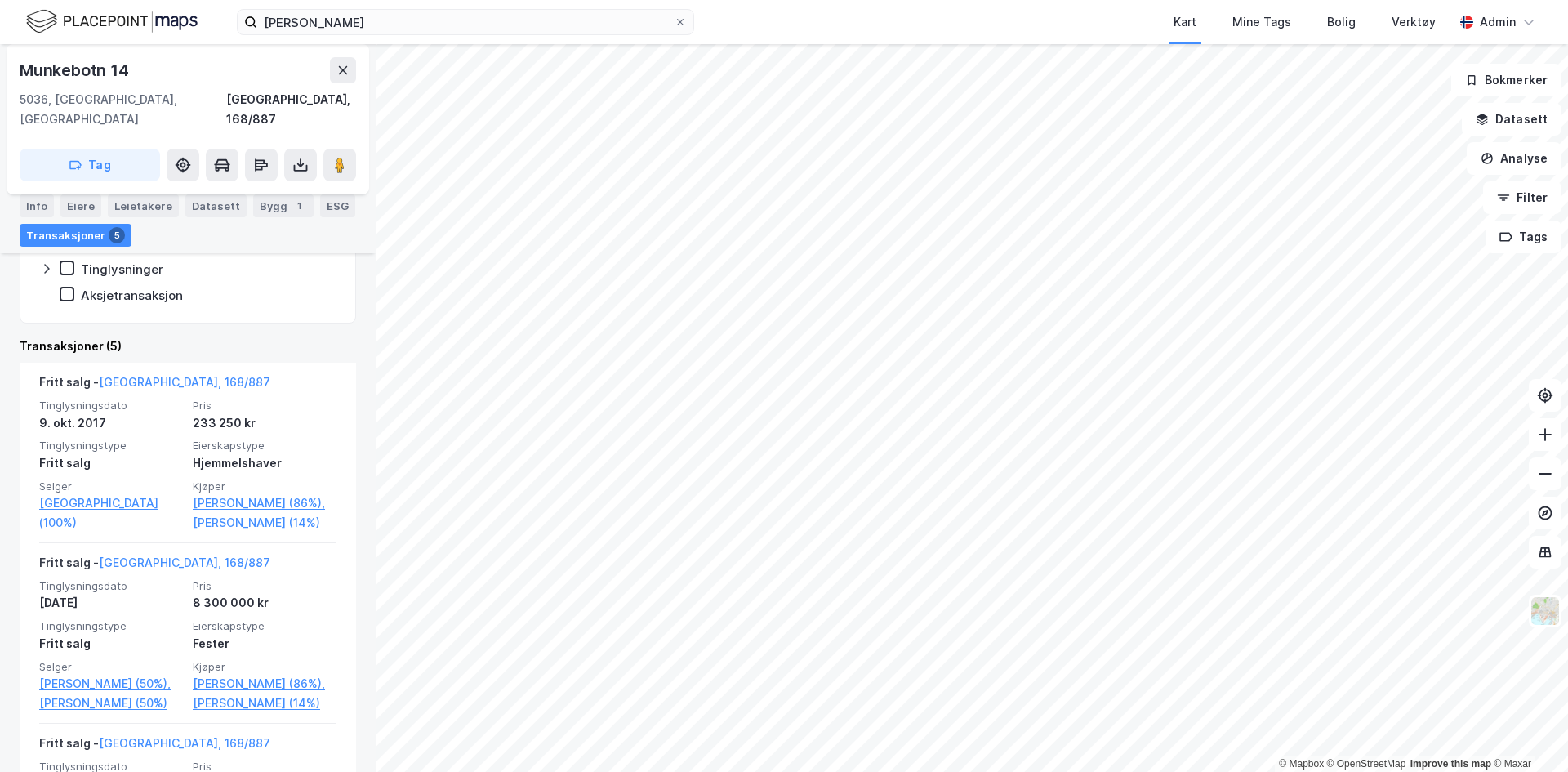
scroll to position [344, 0]
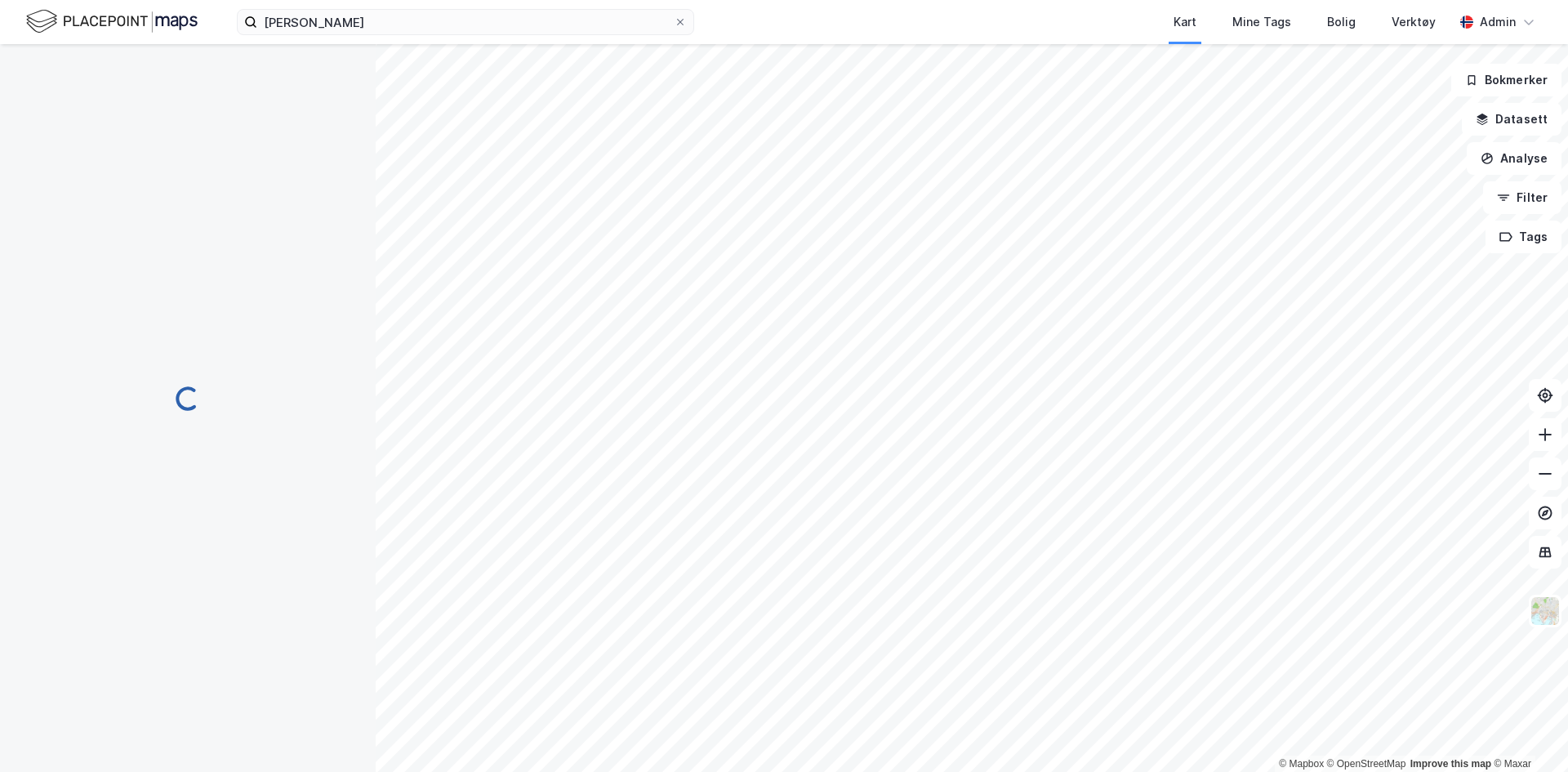
scroll to position [17, 0]
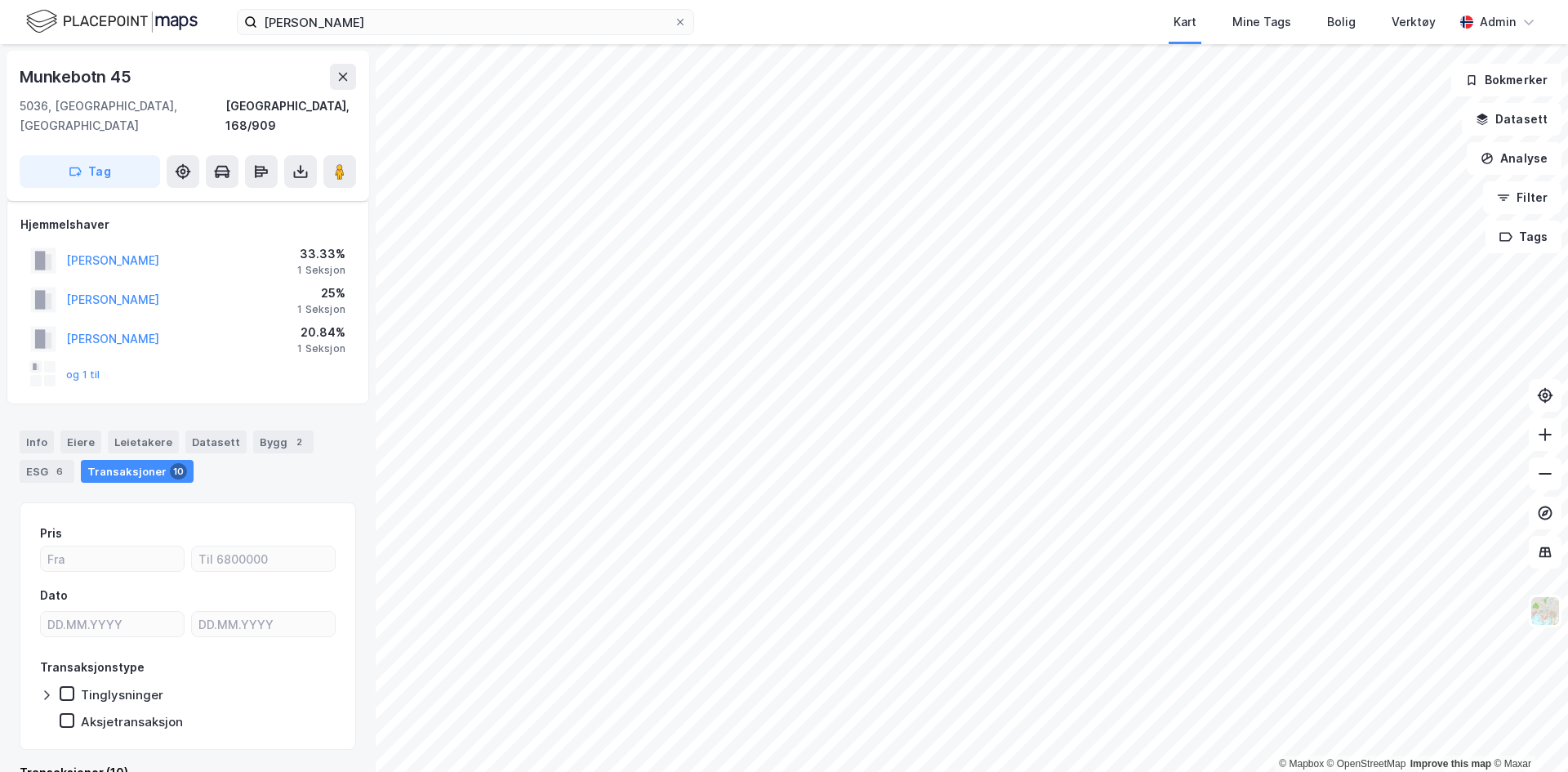
scroll to position [17, 0]
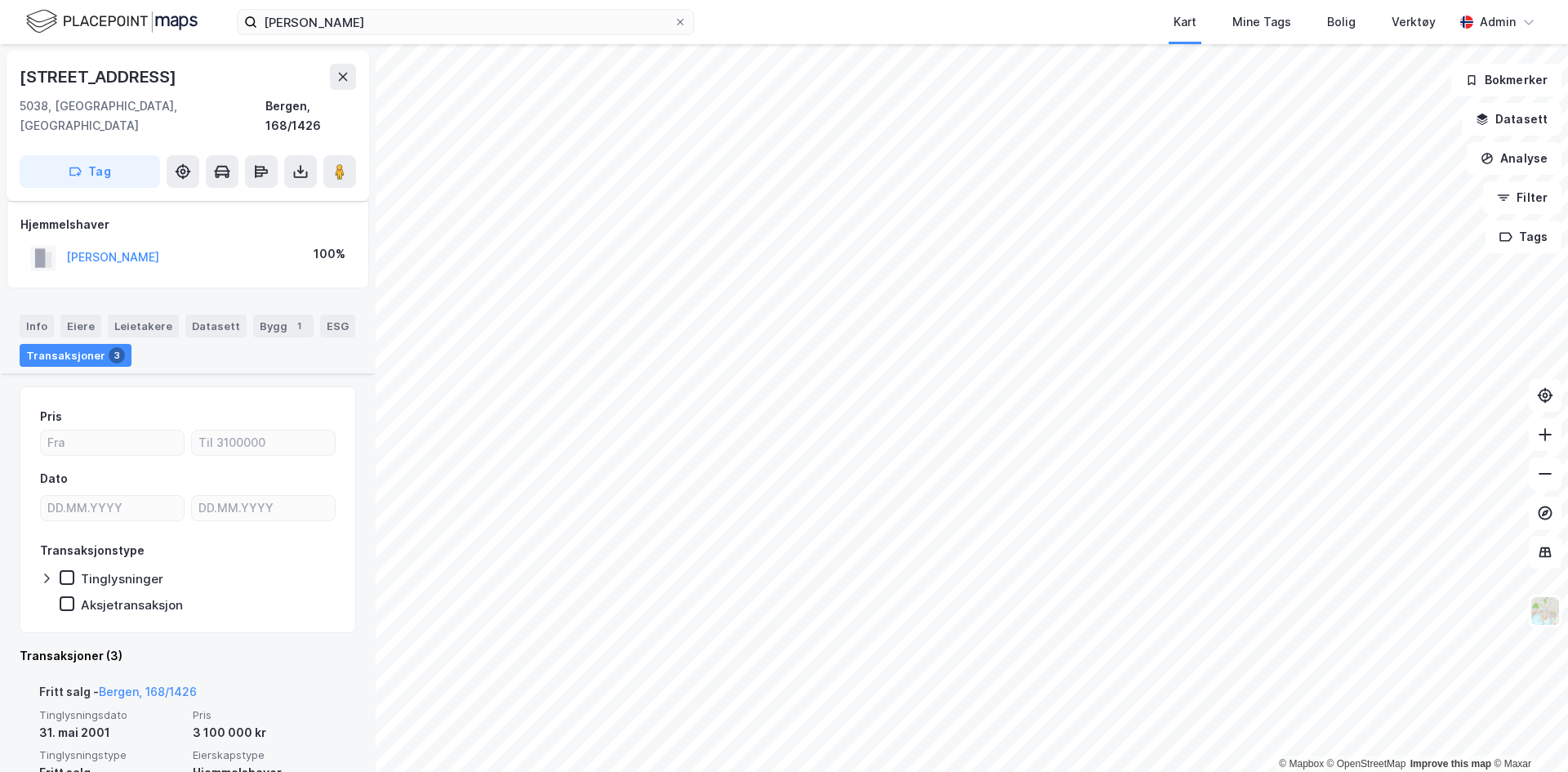
scroll to position [318, 0]
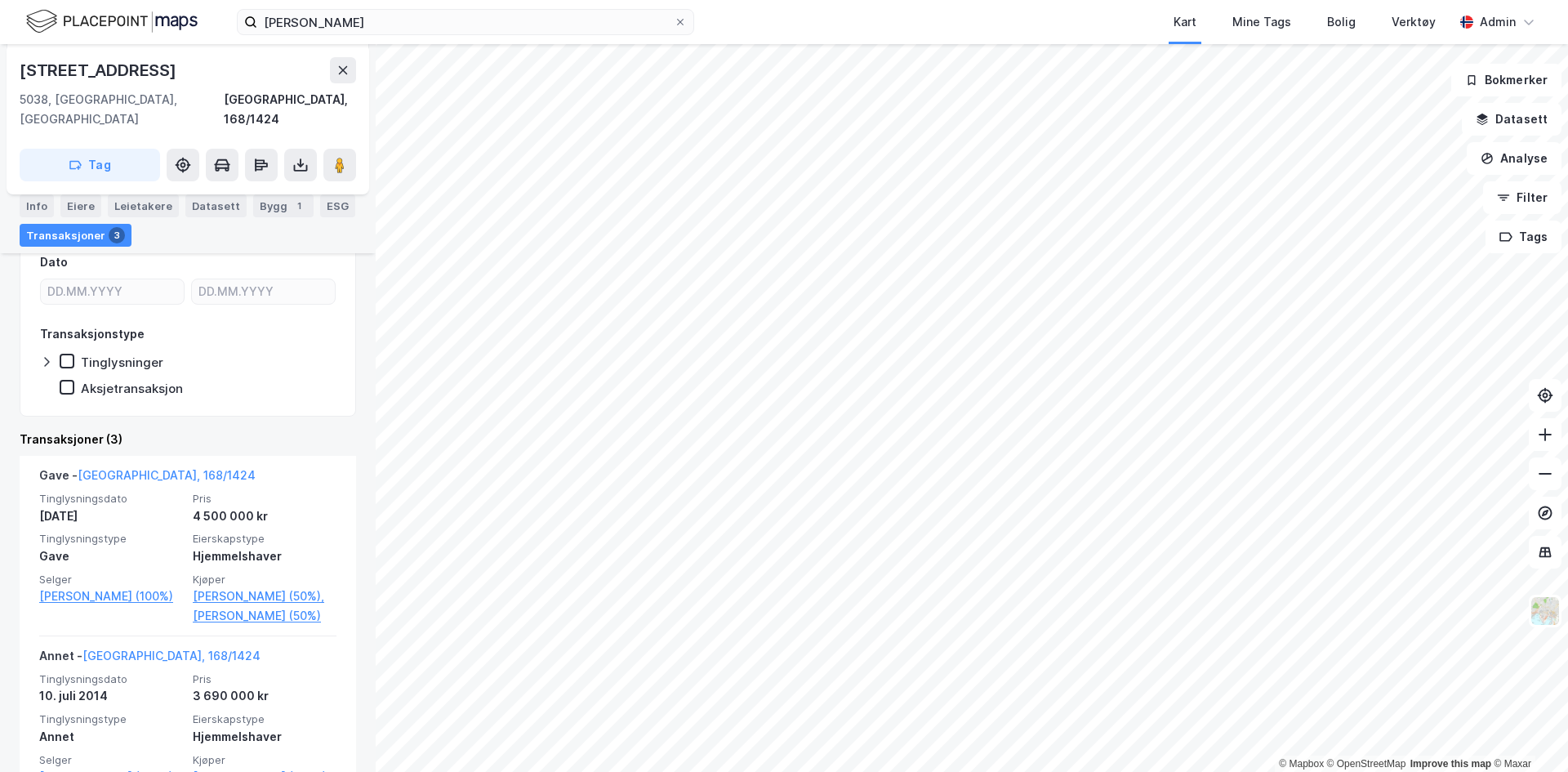
scroll to position [248, 0]
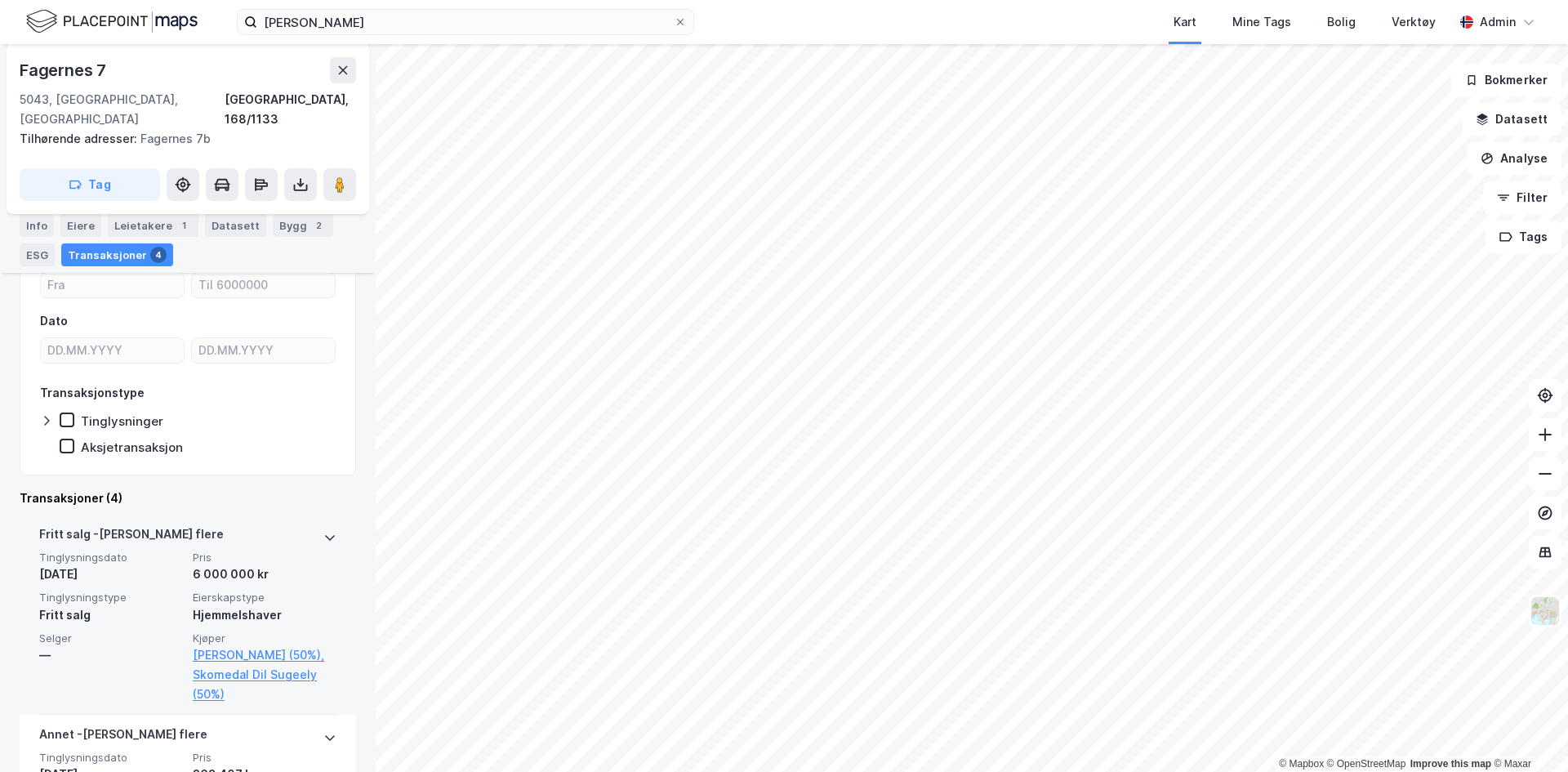
scroll to position [156, 0]
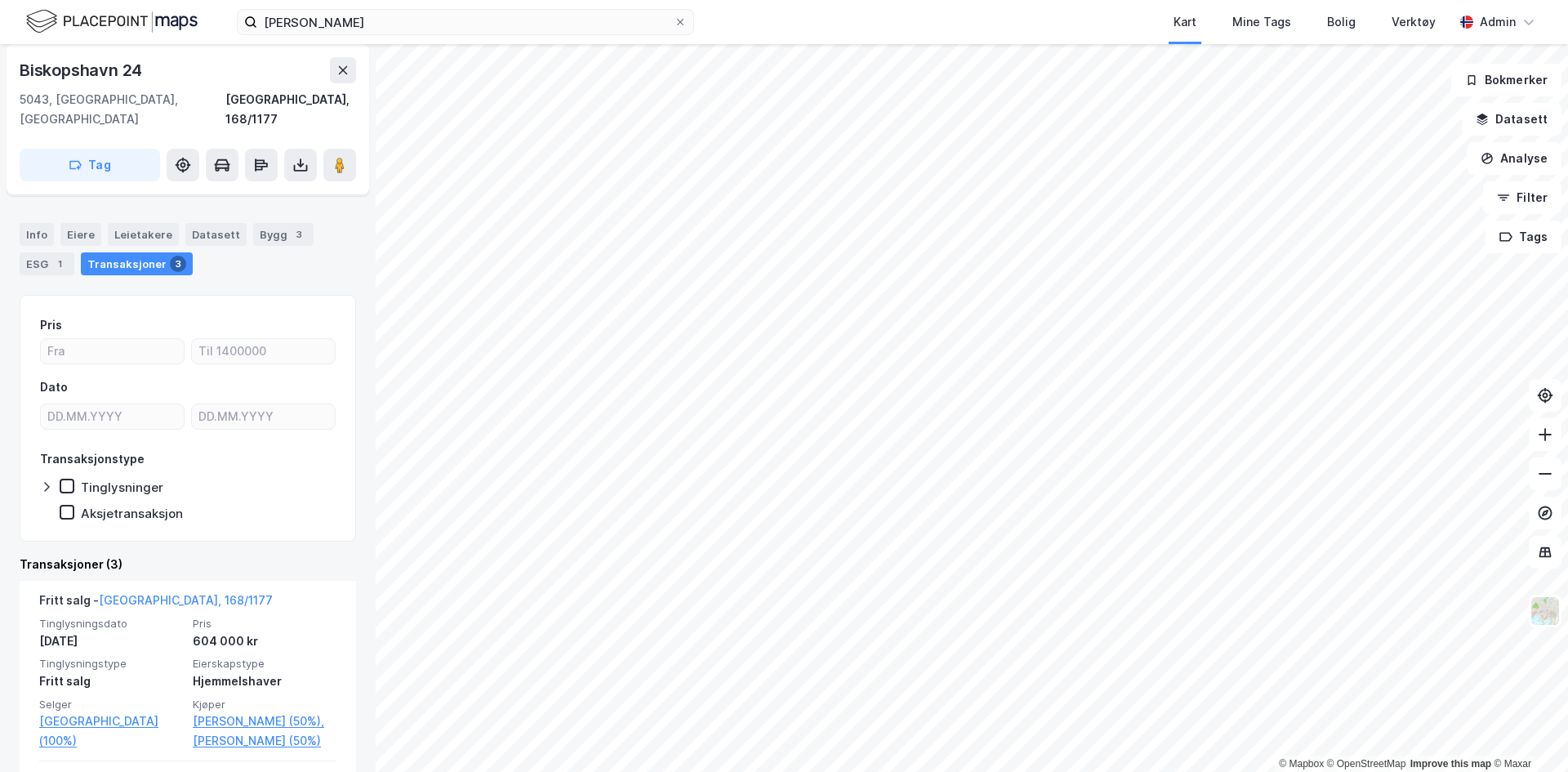
scroll to position [126, 0]
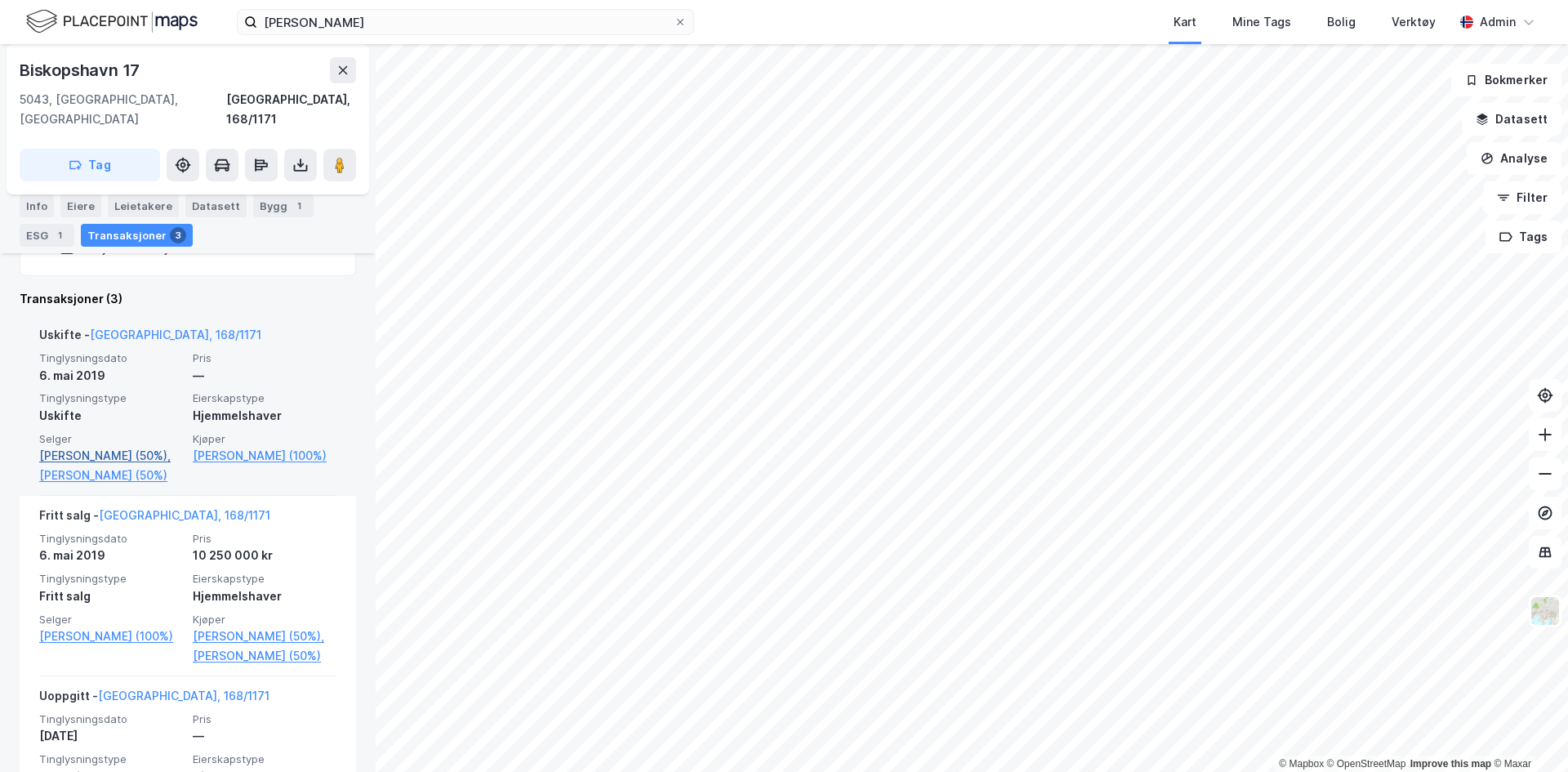
scroll to position [393, 0]
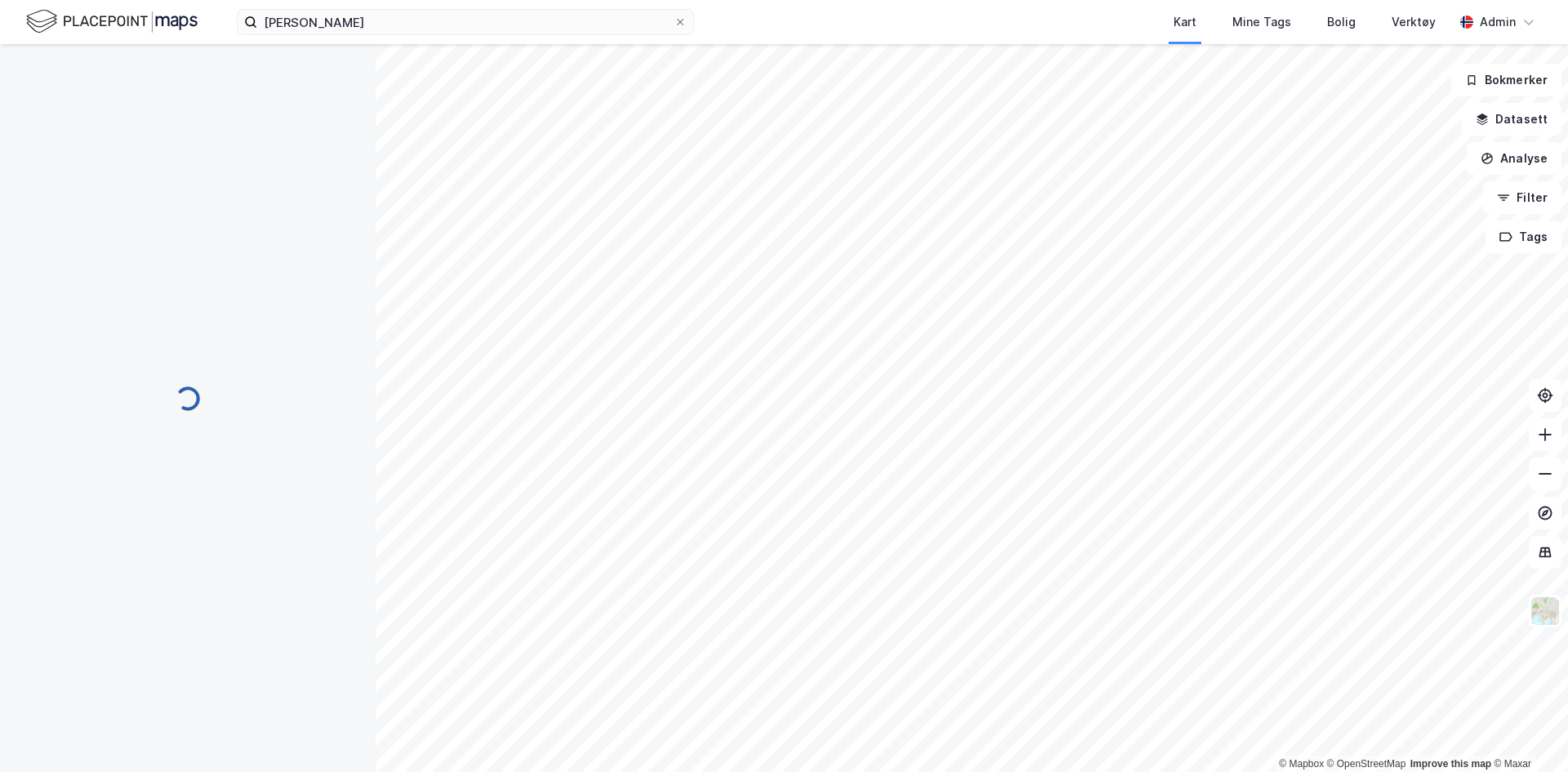
scroll to position [56, 0]
